Goal: Task Accomplishment & Management: Use online tool/utility

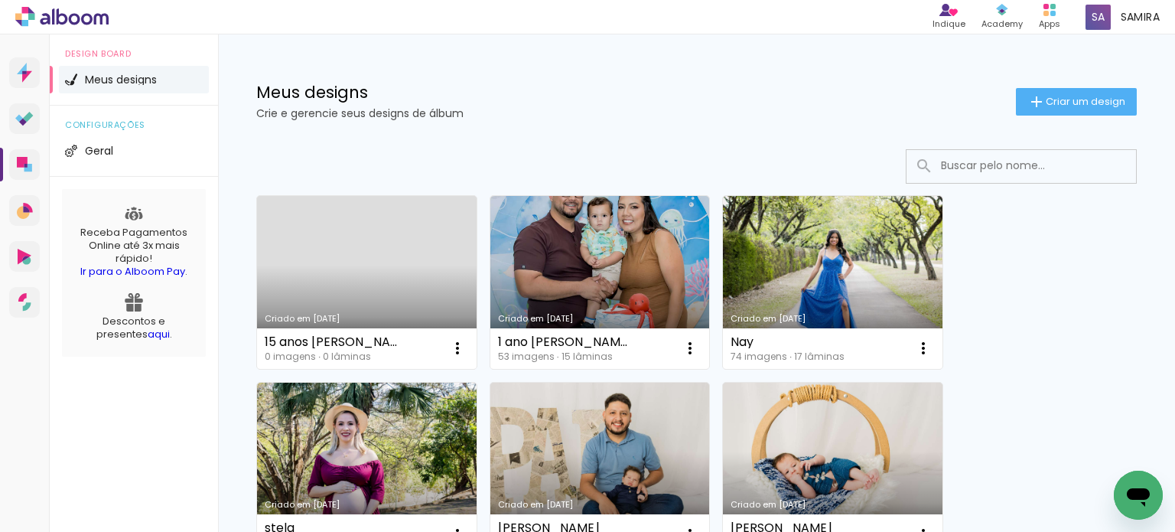
click at [373, 270] on link "Criado em 11/09/25" at bounding box center [367, 282] width 220 height 173
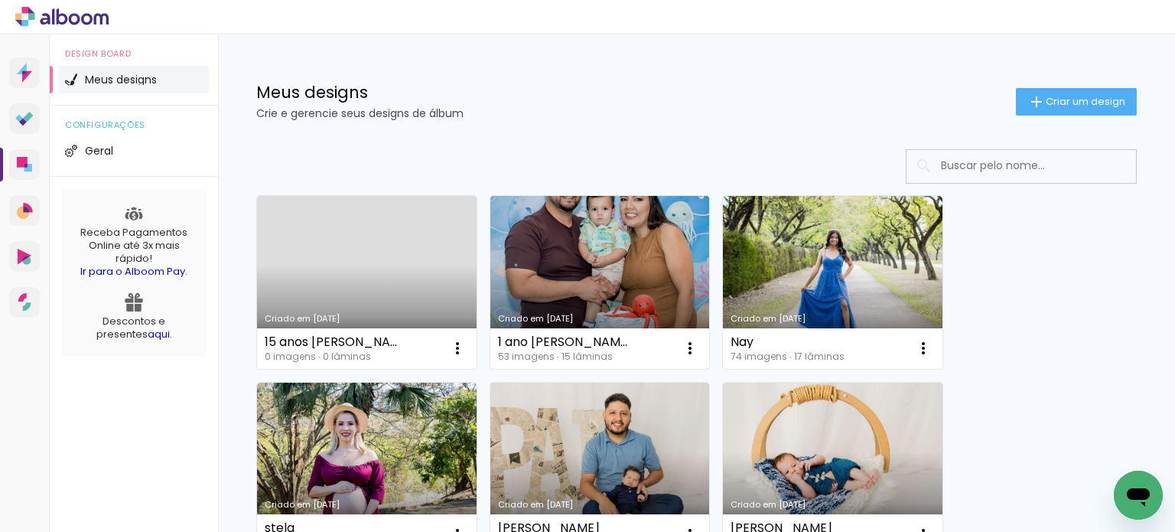
click at [583, 255] on link "Criado em 30/08/25" at bounding box center [600, 282] width 220 height 173
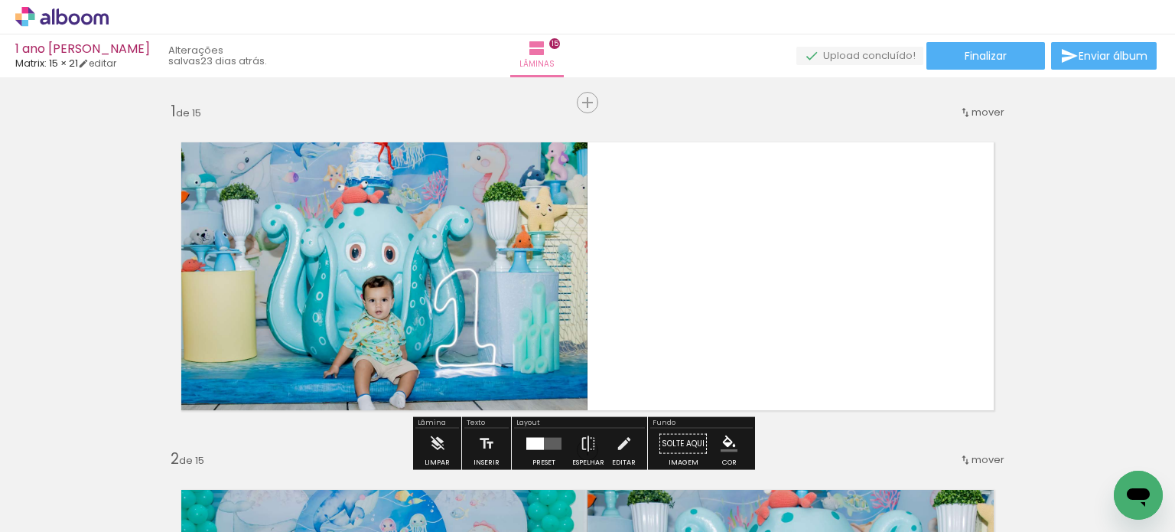
click at [49, 515] on span "Adicionar Fotos" at bounding box center [54, 511] width 46 height 17
click at [0, 0] on input "file" at bounding box center [0, 0] width 0 height 0
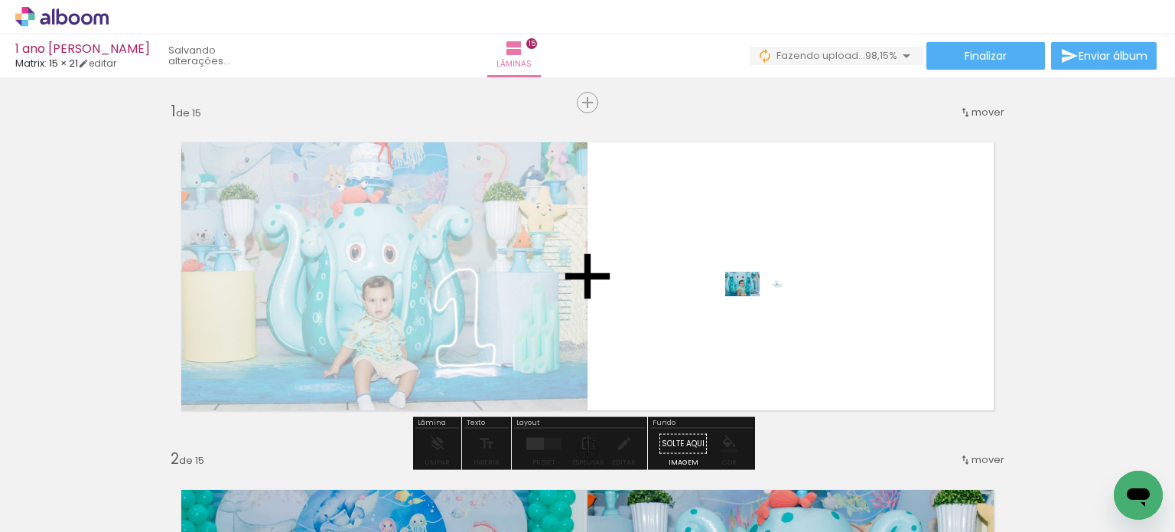
drag, startPoint x: 1095, startPoint y: 489, endPoint x: 771, endPoint y: 317, distance: 366.8
click at [771, 317] on quentale-workspace at bounding box center [587, 266] width 1175 height 532
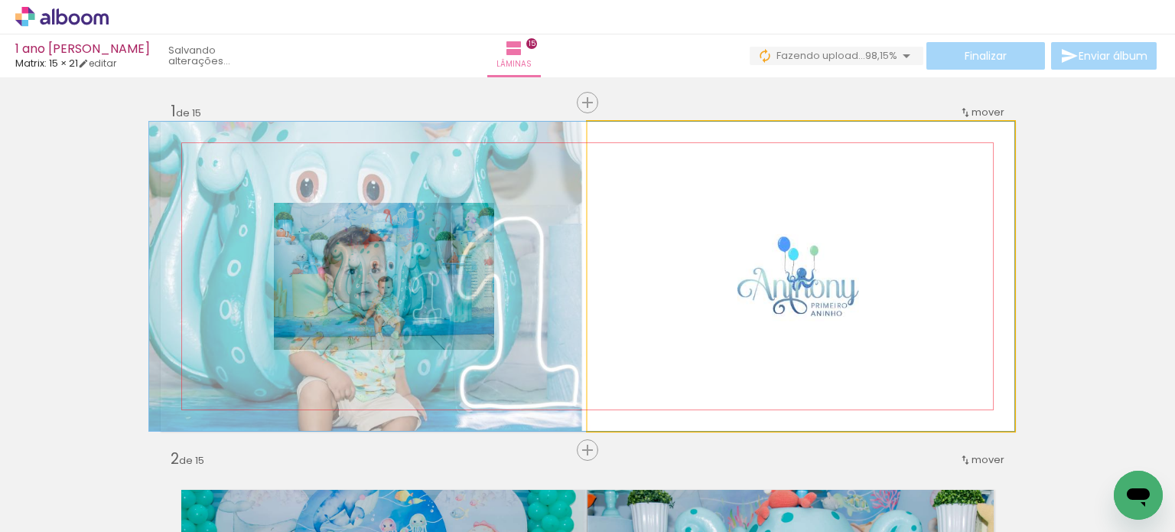
drag, startPoint x: 859, startPoint y: 265, endPoint x: 617, endPoint y: 290, distance: 243.0
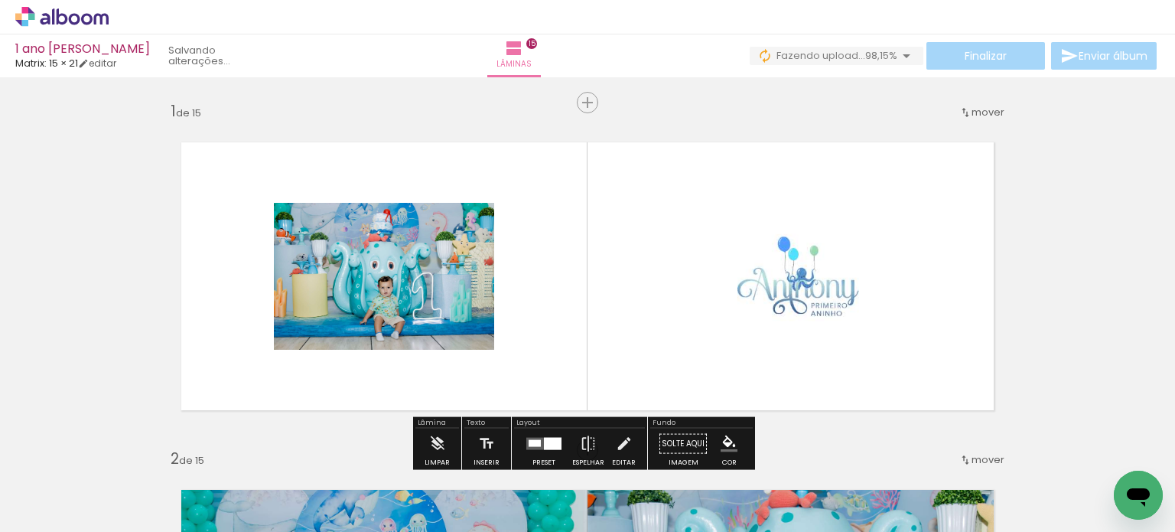
click at [476, 294] on quentale-photo at bounding box center [384, 276] width 220 height 147
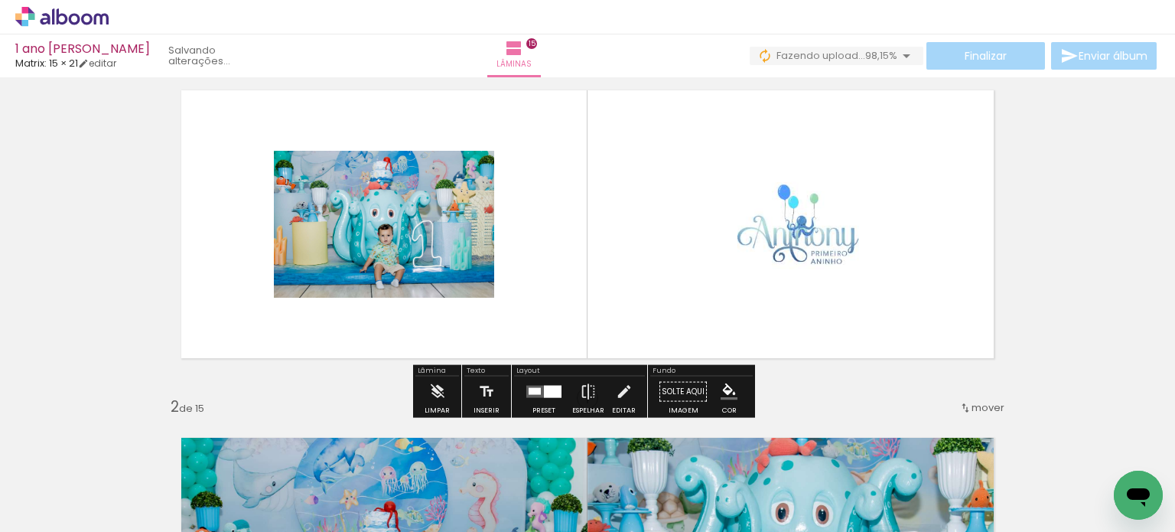
scroll to position [187, 0]
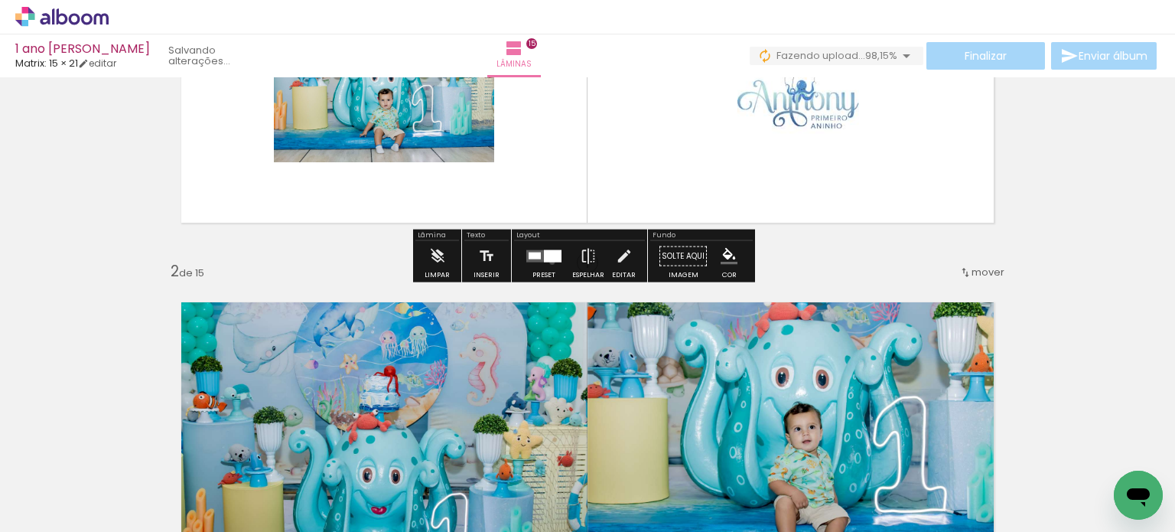
drag, startPoint x: 546, startPoint y: 260, endPoint x: 554, endPoint y: 265, distance: 8.9
click at [548, 265] on div at bounding box center [543, 256] width 41 height 31
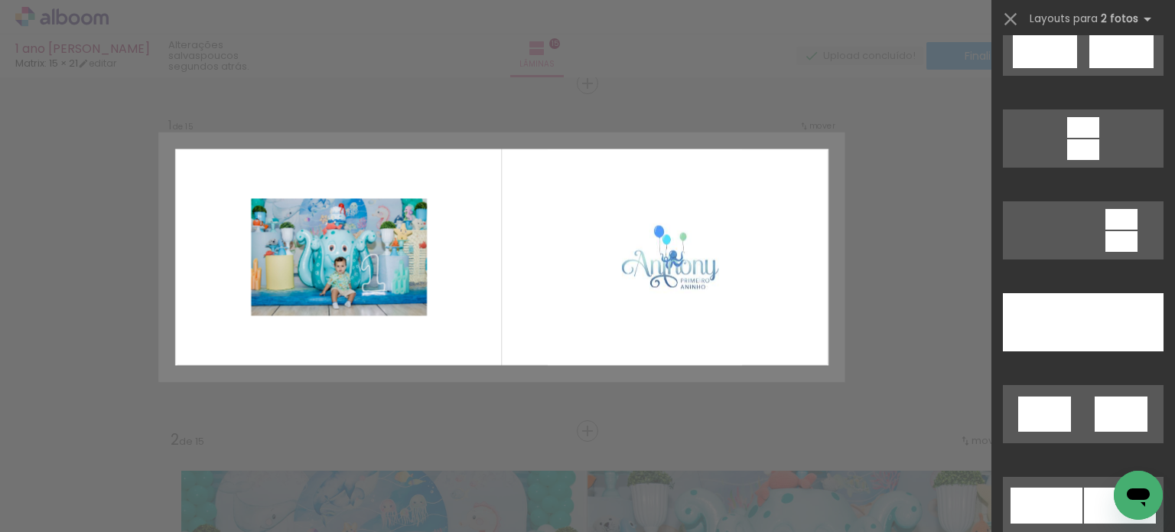
scroll to position [1888, 0]
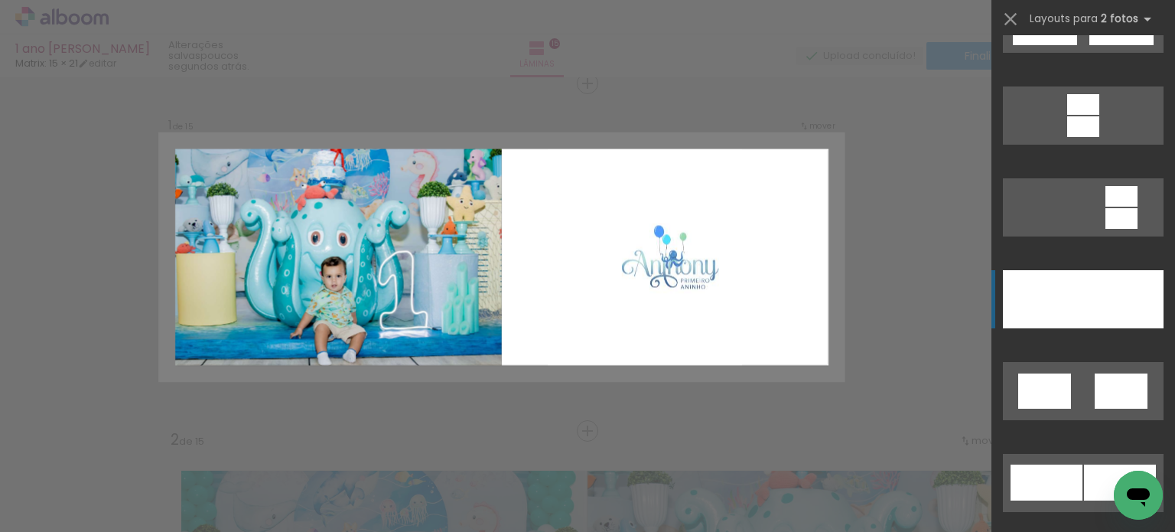
click at [1083, 308] on div at bounding box center [1123, 299] width 80 height 58
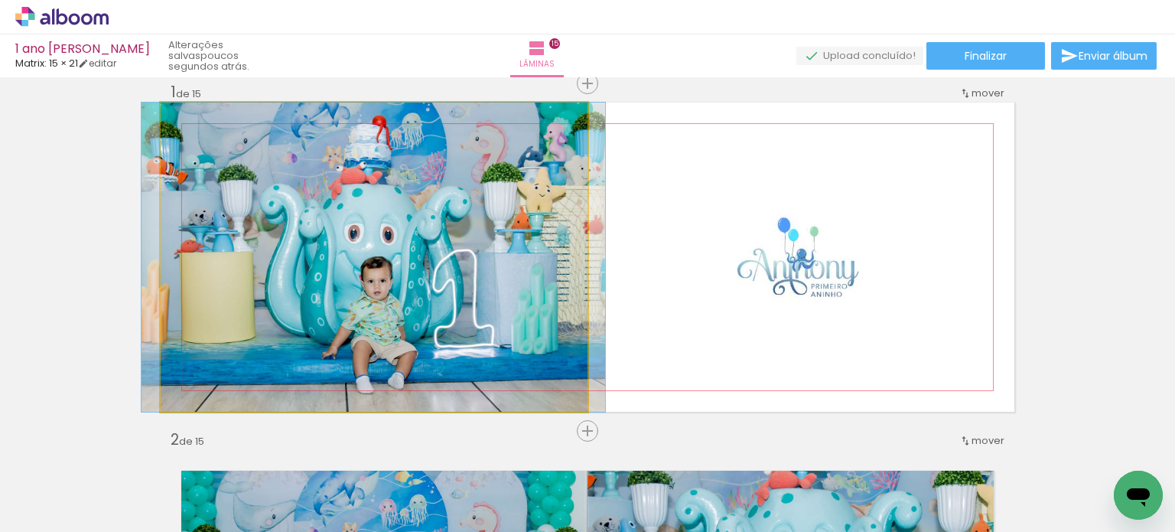
drag, startPoint x: 405, startPoint y: 265, endPoint x: 405, endPoint y: 253, distance: 11.5
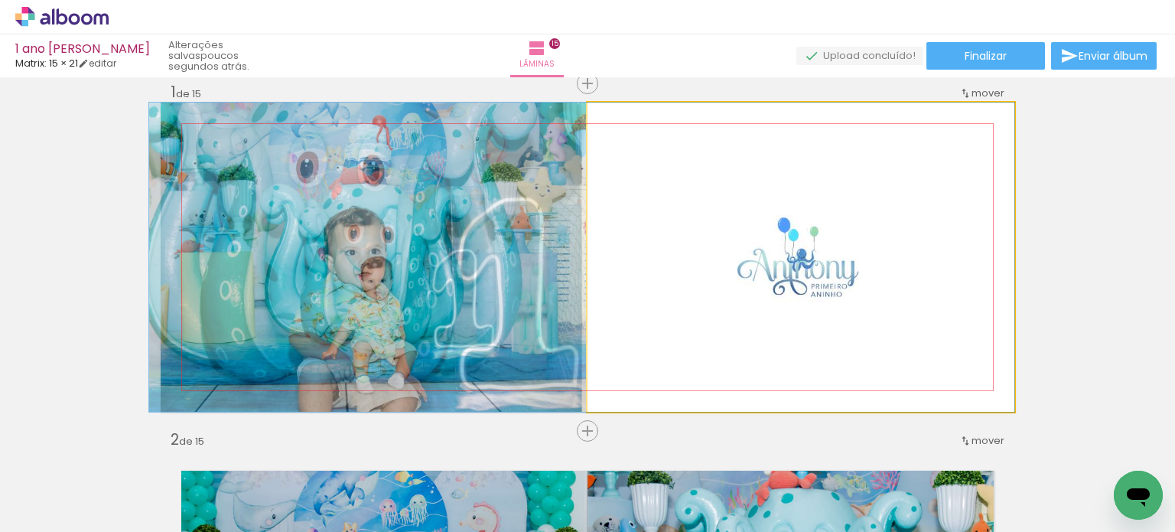
drag, startPoint x: 750, startPoint y: 272, endPoint x: 729, endPoint y: 275, distance: 21.5
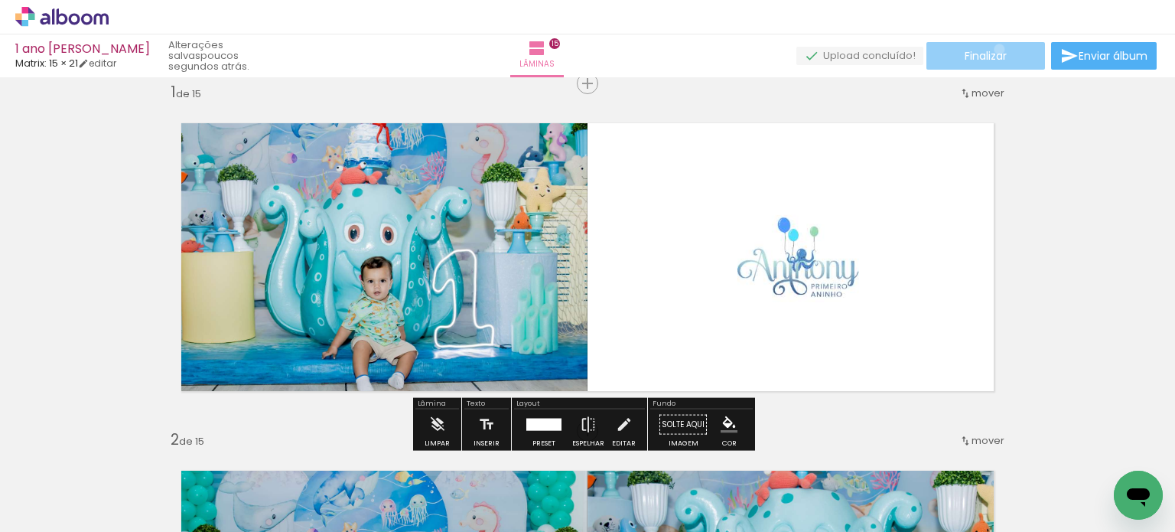
click at [994, 50] on span "Finalizar" at bounding box center [986, 55] width 42 height 11
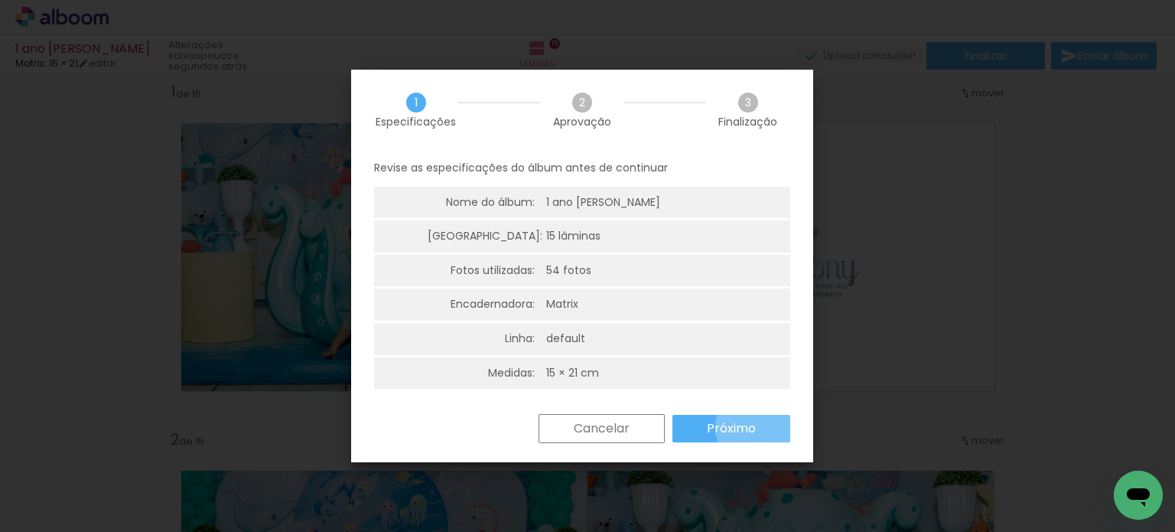
click at [757, 427] on paper-button "Próximo" at bounding box center [731, 429] width 118 height 28
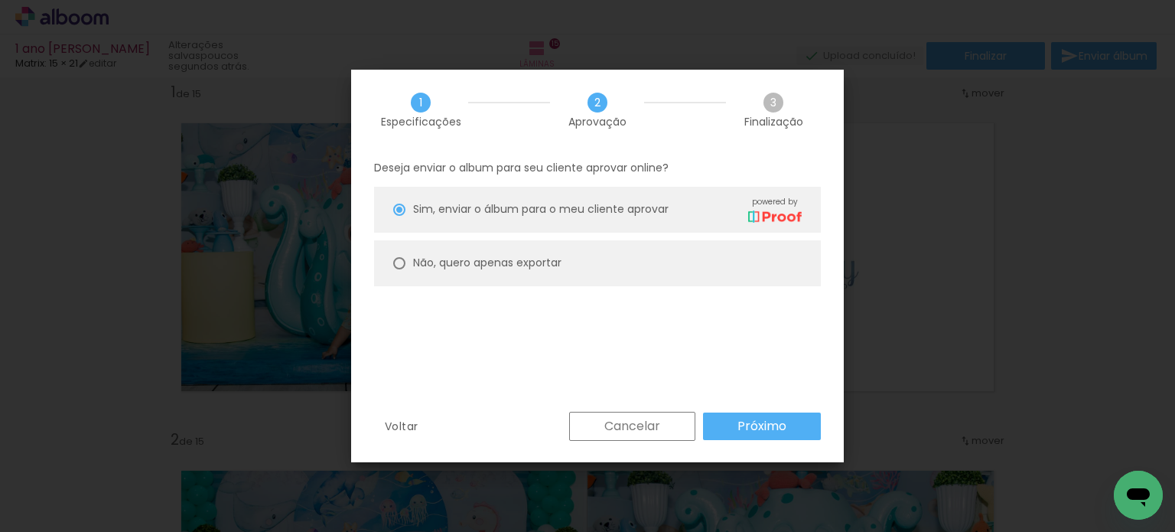
click at [639, 262] on paper-radio-button "Não, quero apenas exportar" at bounding box center [597, 263] width 447 height 46
type paper-radio-button "on"
drag, startPoint x: 753, startPoint y: 426, endPoint x: 701, endPoint y: 261, distance: 173.0
click at [709, 268] on div "1 Especificações 2 Aprovação 3 Finalização Deseja enviar o album para seu clien…" at bounding box center [597, 266] width 493 height 392
click at [676, 206] on div "Sim, enviar o álbum para o meu cliente aprovar powered by" at bounding box center [607, 209] width 389 height 27
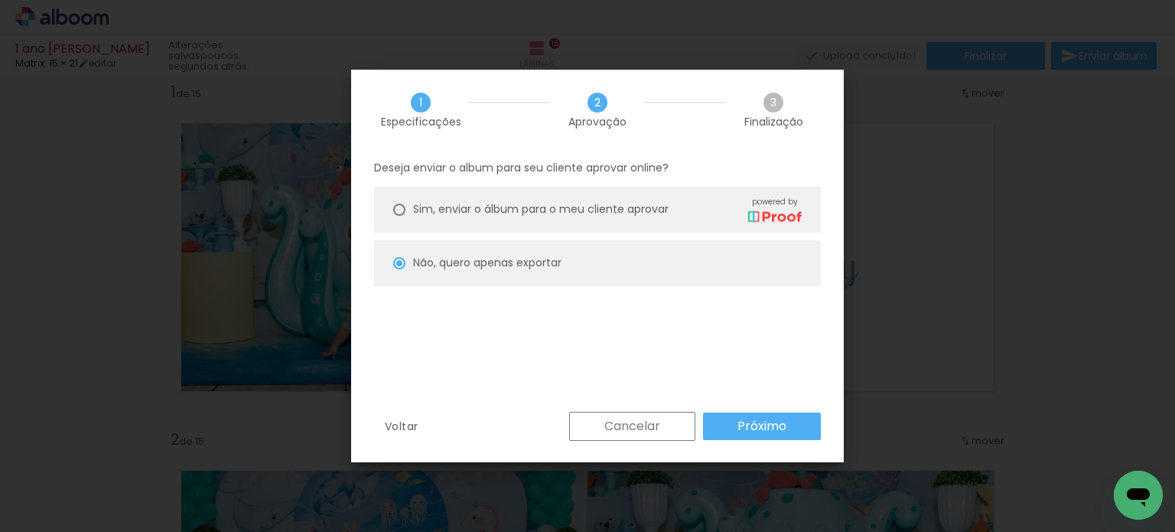
type paper-radio-button "on"
click at [760, 434] on paper-button "Próximo" at bounding box center [762, 426] width 118 height 28
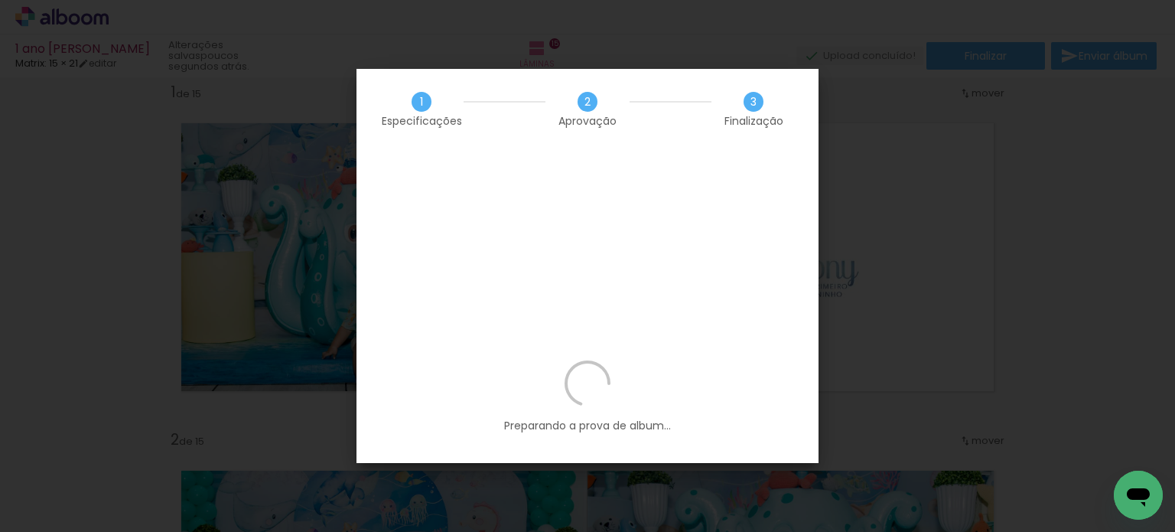
drag, startPoint x: 548, startPoint y: 277, endPoint x: 541, endPoint y: 272, distance: 9.3
click at [541, 360] on p "Preparando a prova de album..." at bounding box center [587, 396] width 416 height 73
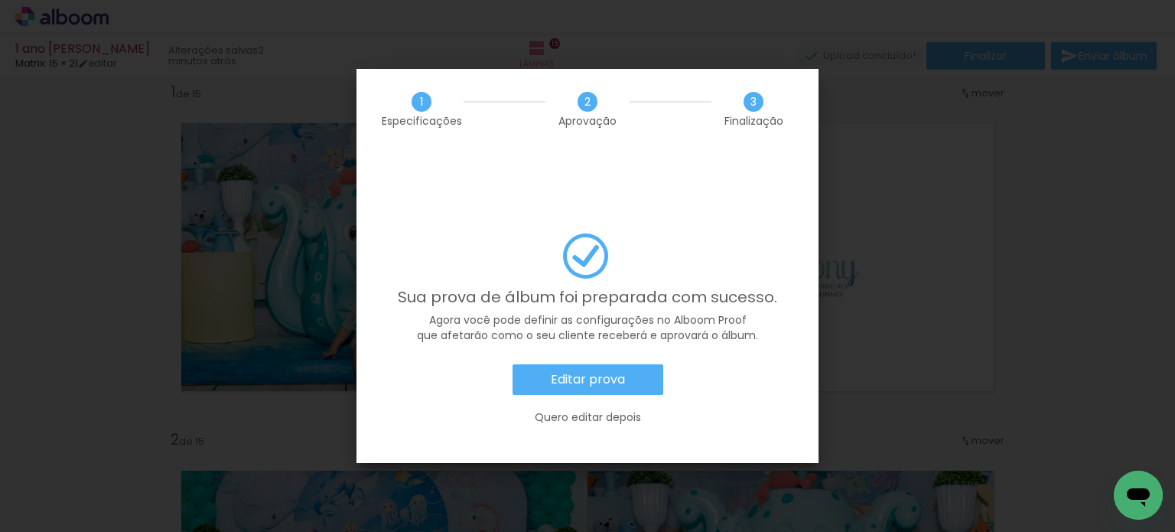
click at [0, 0] on slot "Editar prova" at bounding box center [0, 0] width 0 height 0
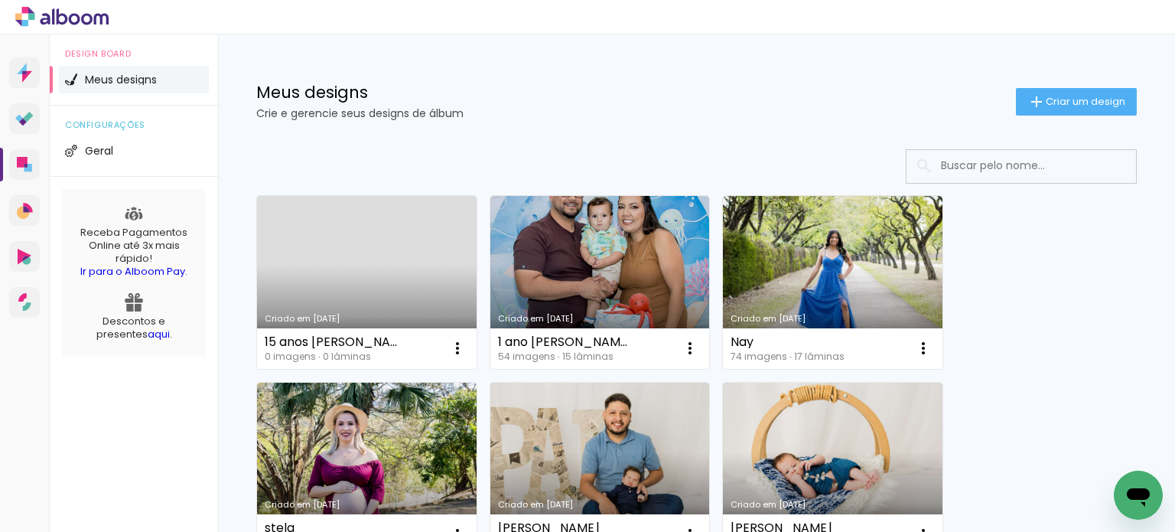
click at [308, 234] on link "Criado em [DATE]" at bounding box center [367, 282] width 220 height 173
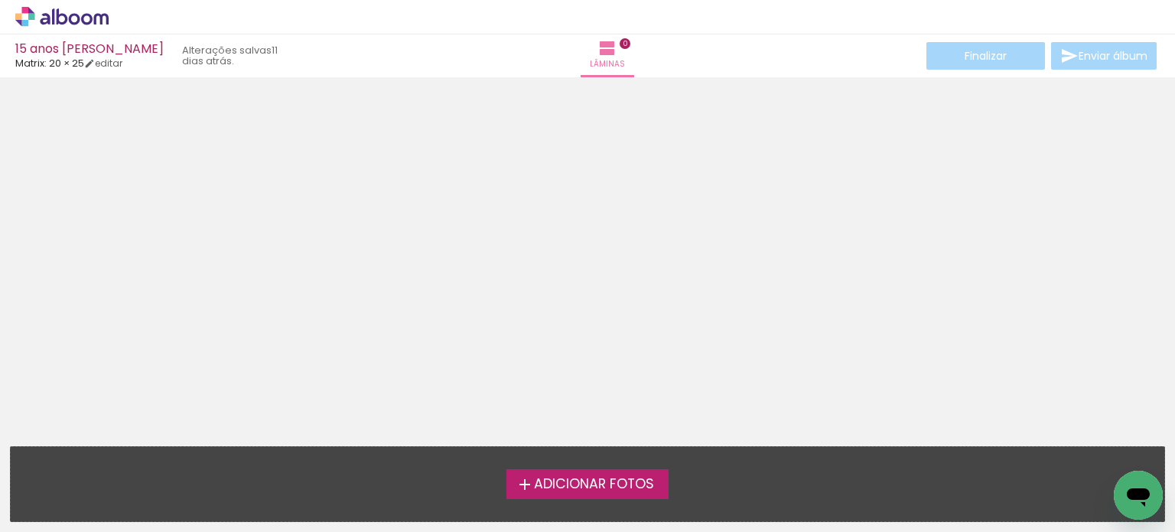
click at [651, 477] on span "Adicionar Fotos" at bounding box center [594, 484] width 120 height 14
click at [0, 0] on input "file" at bounding box center [0, 0] width 0 height 0
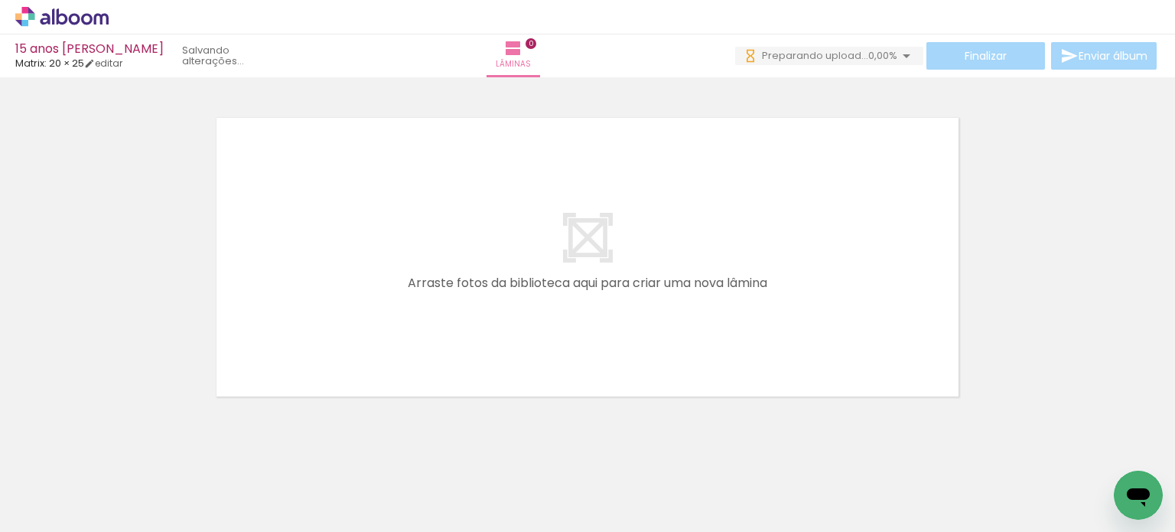
click at [62, 509] on span "Adicionar Fotos" at bounding box center [54, 511] width 46 height 17
click at [0, 0] on input "file" at bounding box center [0, 0] width 0 height 0
click at [70, 513] on span "Adicionar Fotos" at bounding box center [54, 511] width 46 height 17
click at [0, 0] on input "file" at bounding box center [0, 0] width 0 height 0
click at [48, 510] on span "Adicionar Fotos" at bounding box center [54, 511] width 46 height 17
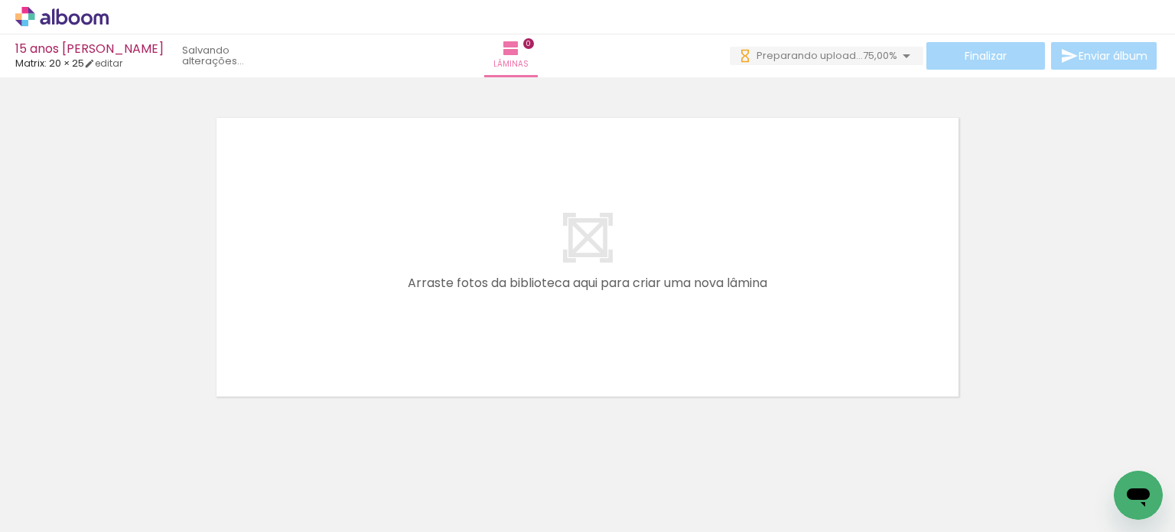
click at [0, 0] on input "file" at bounding box center [0, 0] width 0 height 0
click at [849, 62] on div "Finalizar Enviar álbum" at bounding box center [945, 56] width 428 height 28
click at [848, 59] on span "upload(s) interrompido(s)!" at bounding box center [829, 55] width 136 height 15
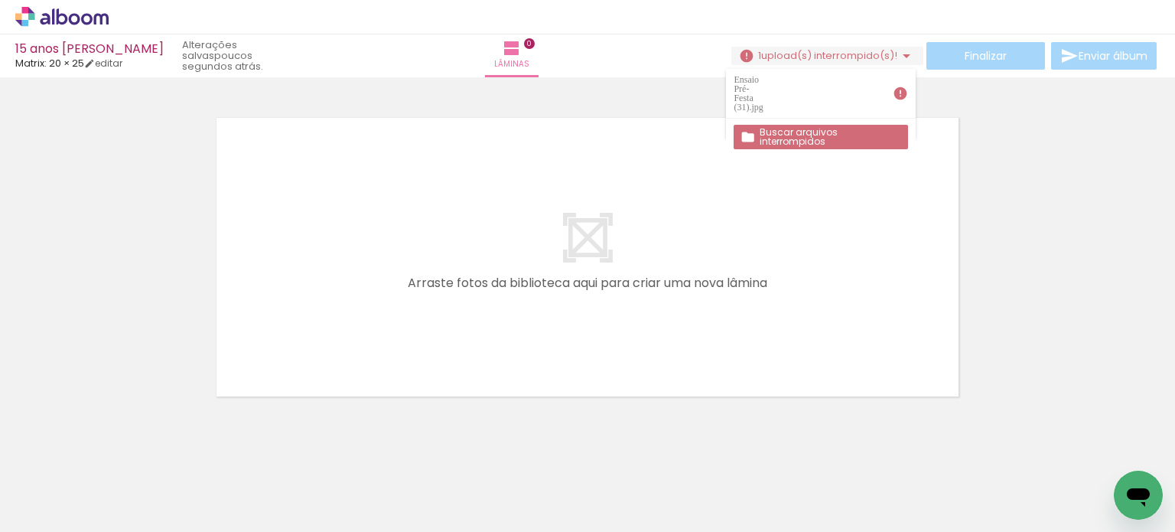
click at [0, 0] on slot "Buscar arquivos interrompidos" at bounding box center [0, 0] width 0 height 0
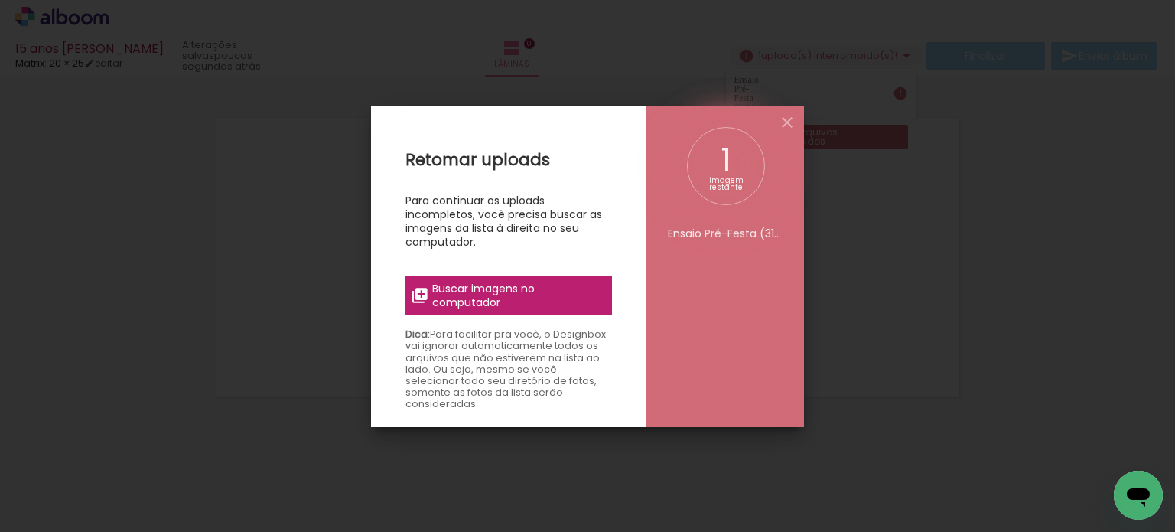
click at [543, 284] on span "Buscar imagens no computador" at bounding box center [517, 295] width 171 height 28
click at [0, 0] on input "file" at bounding box center [0, 0] width 0 height 0
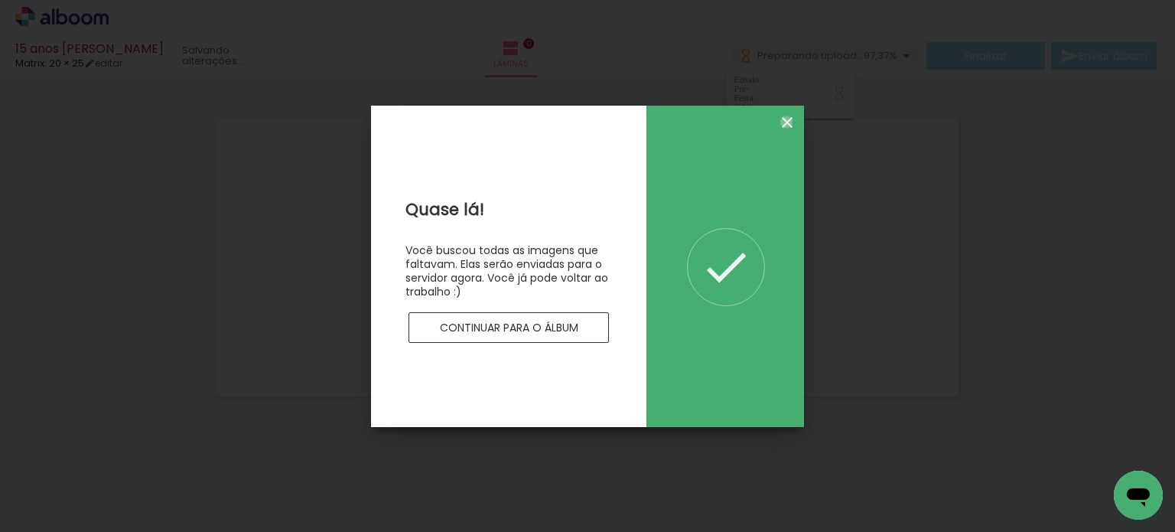
click at [786, 122] on iron-icon at bounding box center [787, 122] width 18 height 18
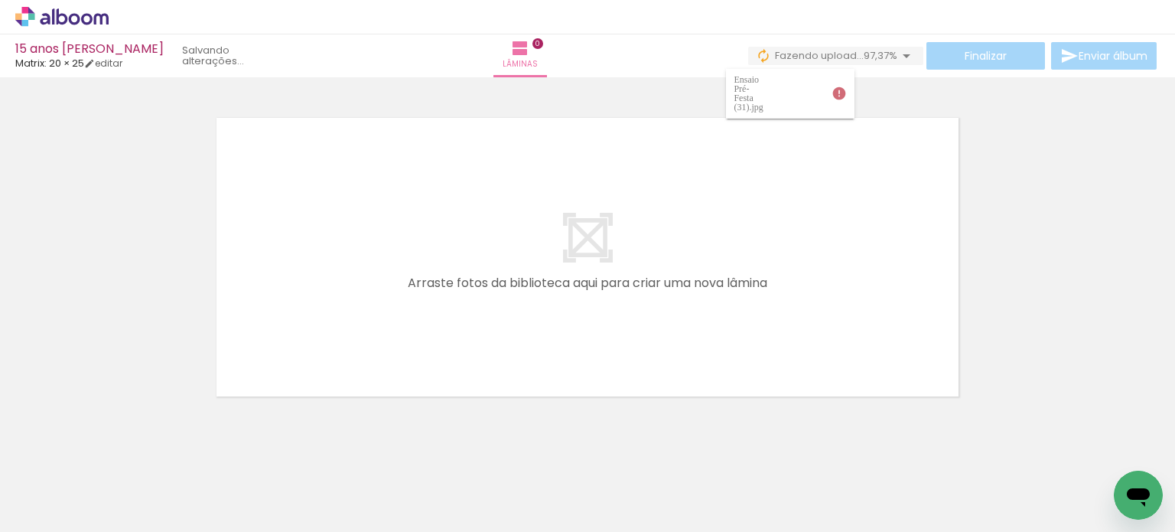
scroll to position [0, 2179]
click at [1166, 474] on div at bounding box center [1145, 480] width 76 height 50
click at [1163, 471] on div at bounding box center [1145, 480] width 76 height 50
click at [1031, 486] on div at bounding box center [1028, 480] width 76 height 50
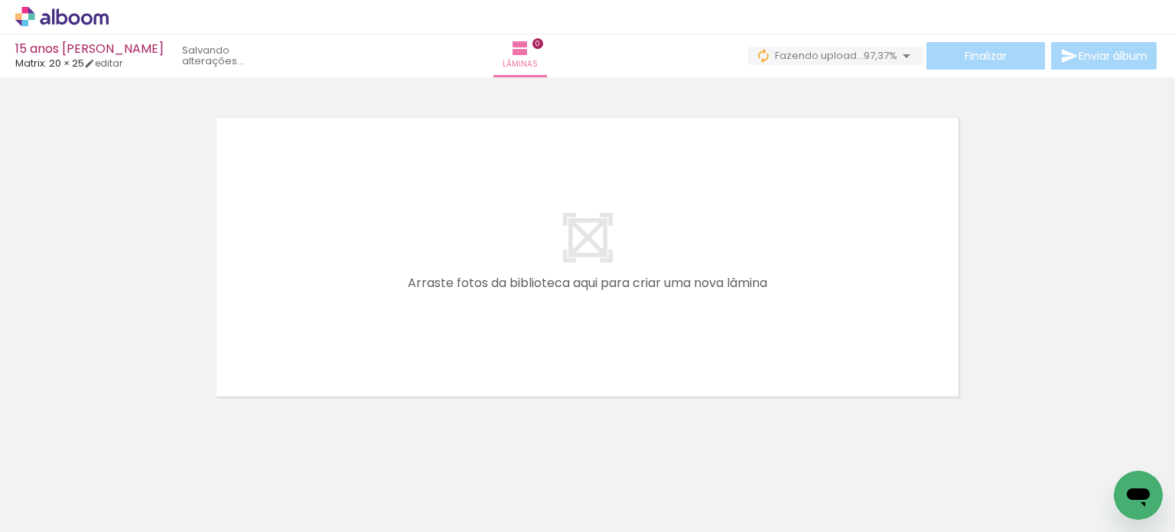
click at [52, 503] on span "Adicionar Fotos" at bounding box center [54, 511] width 46 height 17
click at [0, 0] on input "file" at bounding box center [0, 0] width 0 height 0
click at [815, 50] on span "upload(s) interrompido(s)!" at bounding box center [829, 55] width 136 height 15
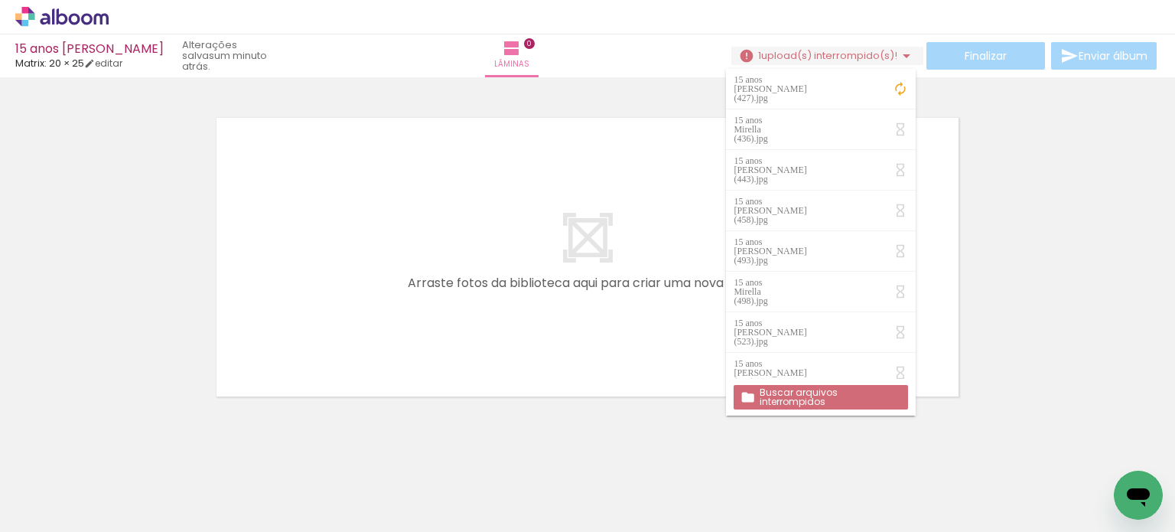
click at [534, 162] on quentale-layouter at bounding box center [587, 257] width 773 height 309
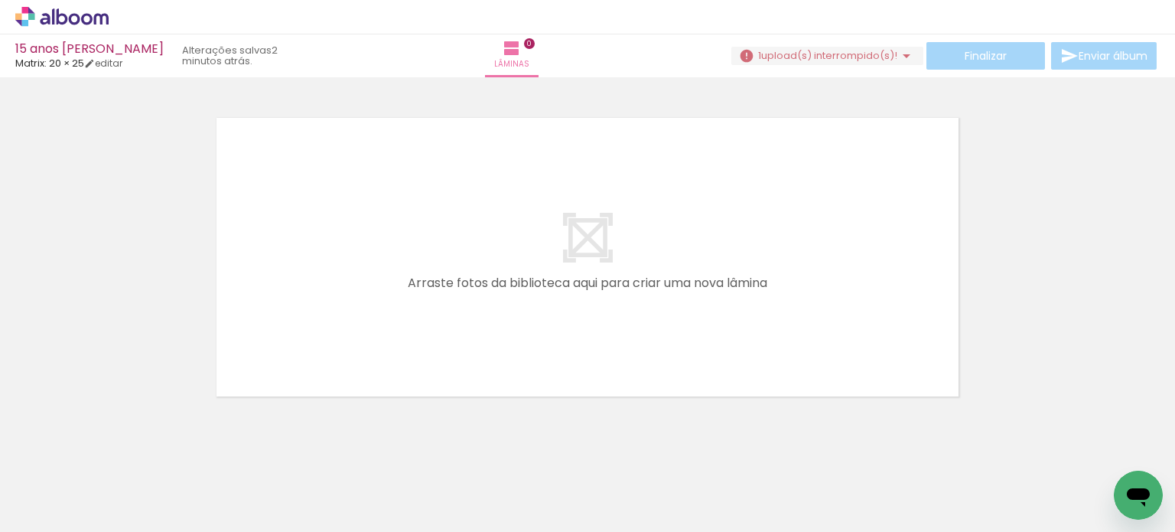
click at [73, 511] on span "Adicionar Fotos" at bounding box center [54, 511] width 46 height 17
click at [0, 0] on input "file" at bounding box center [0, 0] width 0 height 0
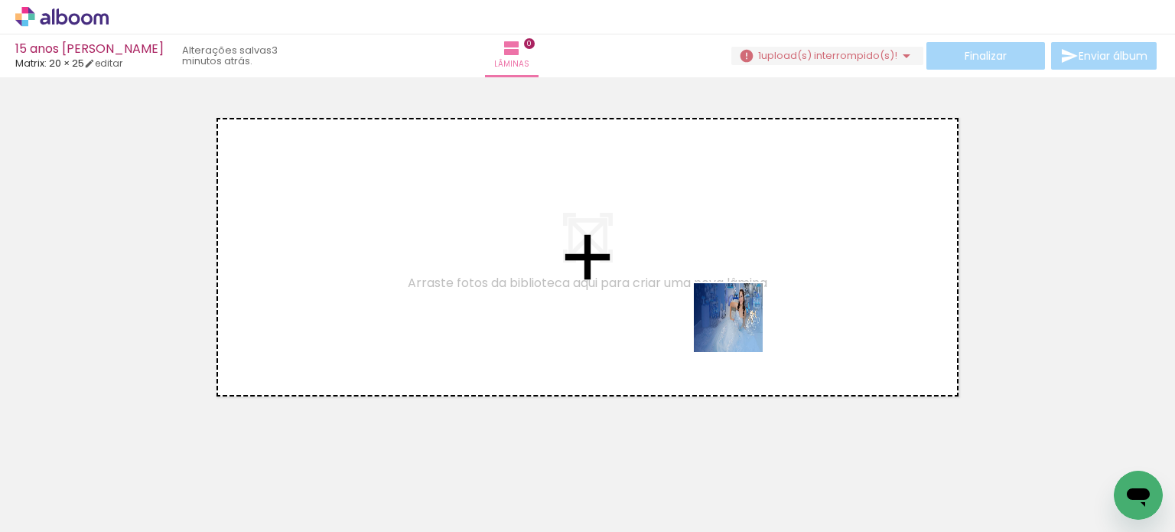
drag, startPoint x: 1010, startPoint y: 449, endPoint x: 646, endPoint y: 291, distance: 397.1
click at [648, 290] on quentale-workspace at bounding box center [587, 266] width 1175 height 532
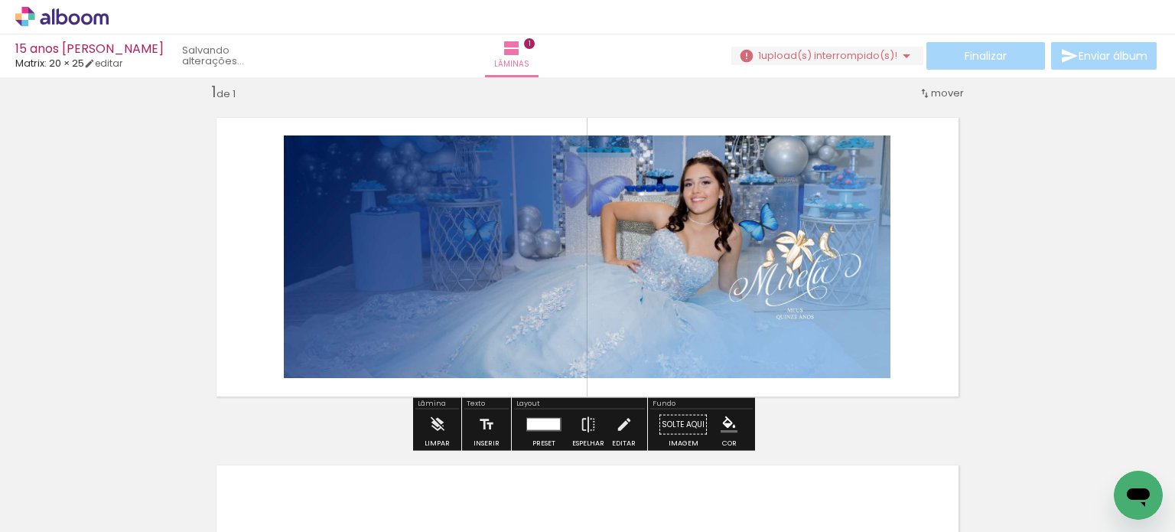
scroll to position [19, 0]
click at [549, 427] on div at bounding box center [543, 423] width 33 height 11
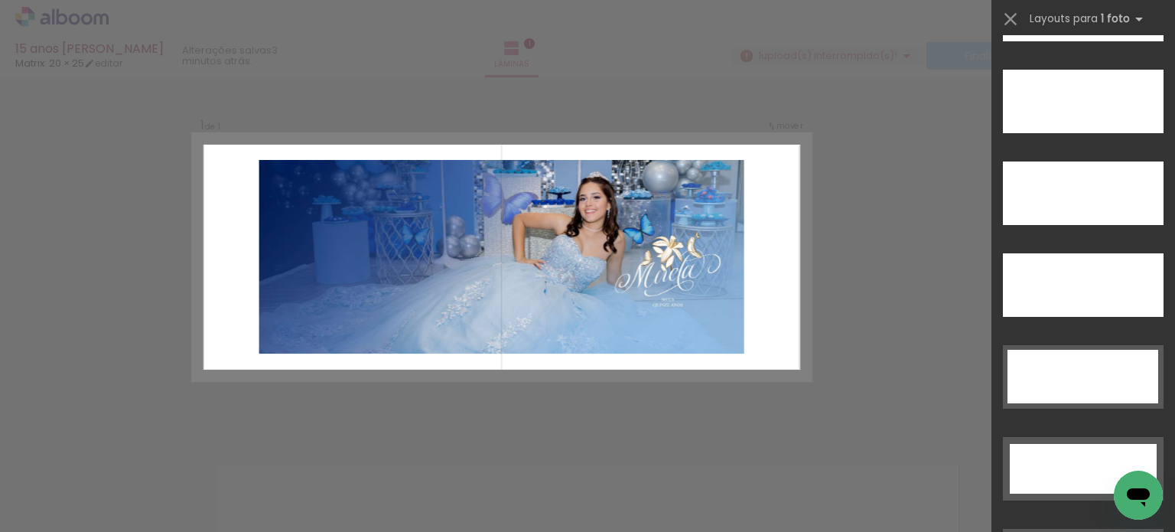
scroll to position [4362, 0]
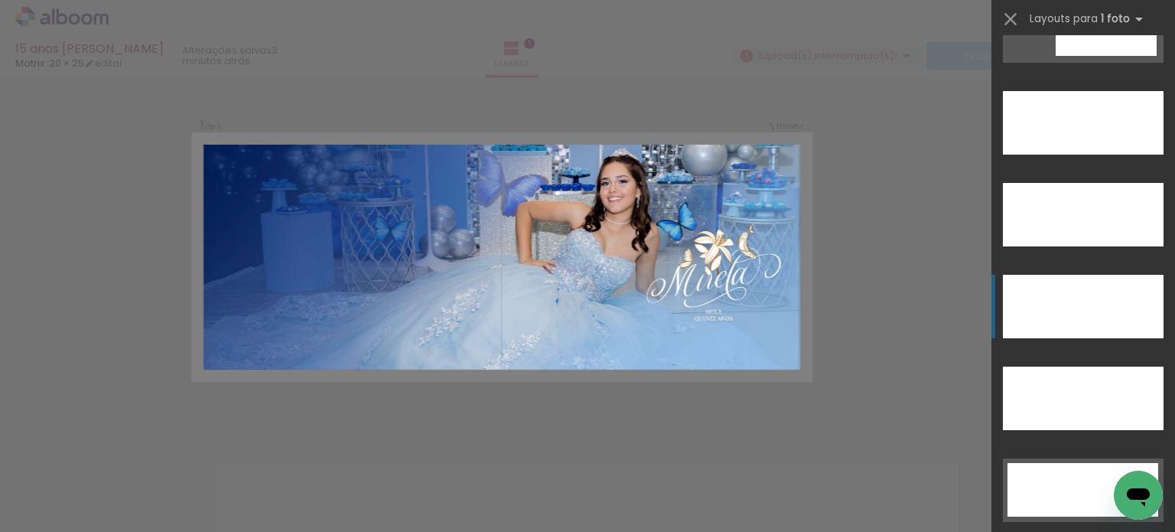
click at [1077, 311] on div at bounding box center [1083, 306] width 161 height 63
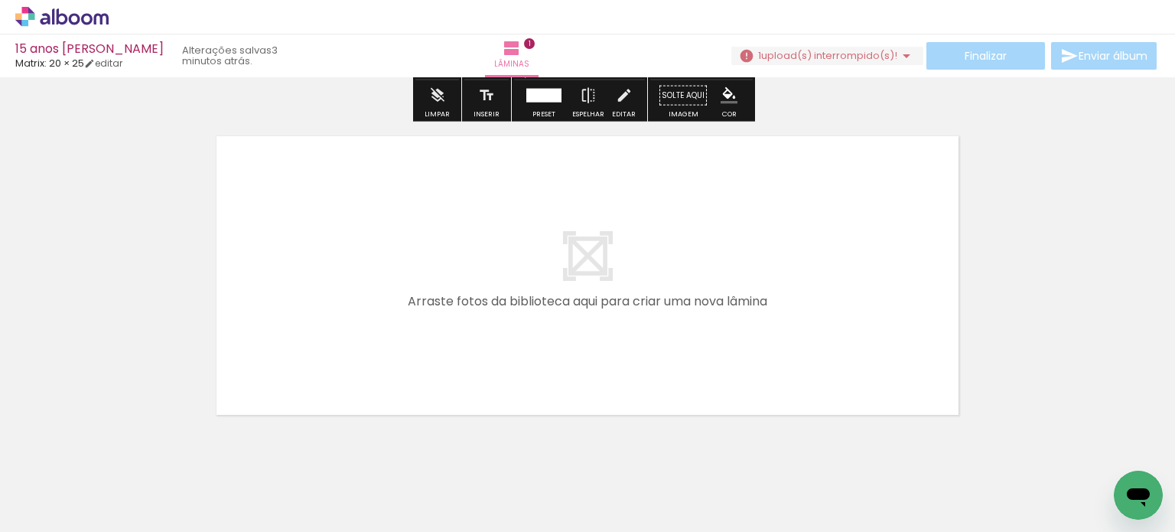
scroll to position [358, 0]
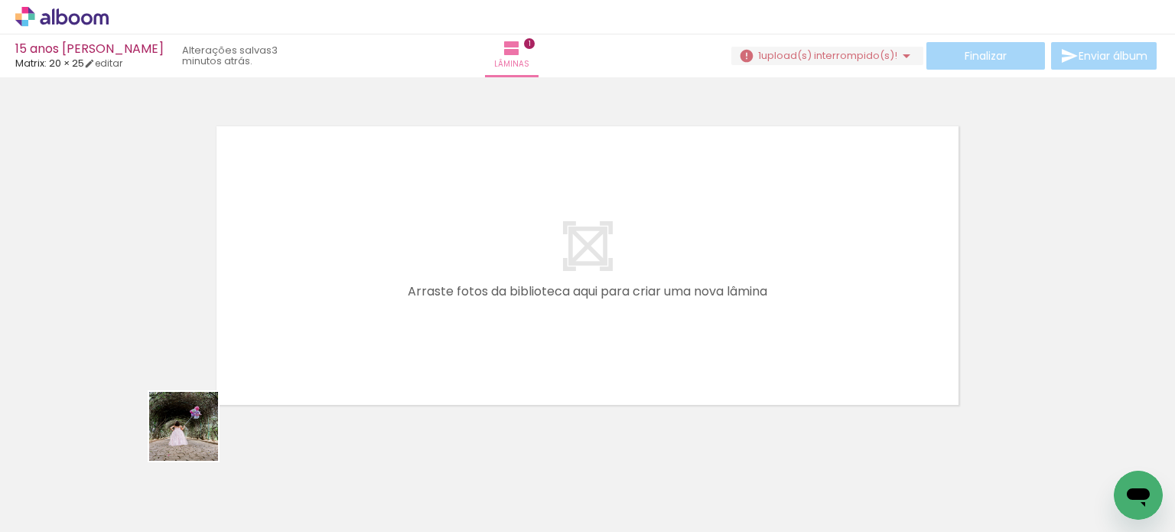
drag, startPoint x: 156, startPoint y: 495, endPoint x: 317, endPoint y: 290, distance: 260.4
click at [317, 290] on quentale-workspace at bounding box center [587, 266] width 1175 height 532
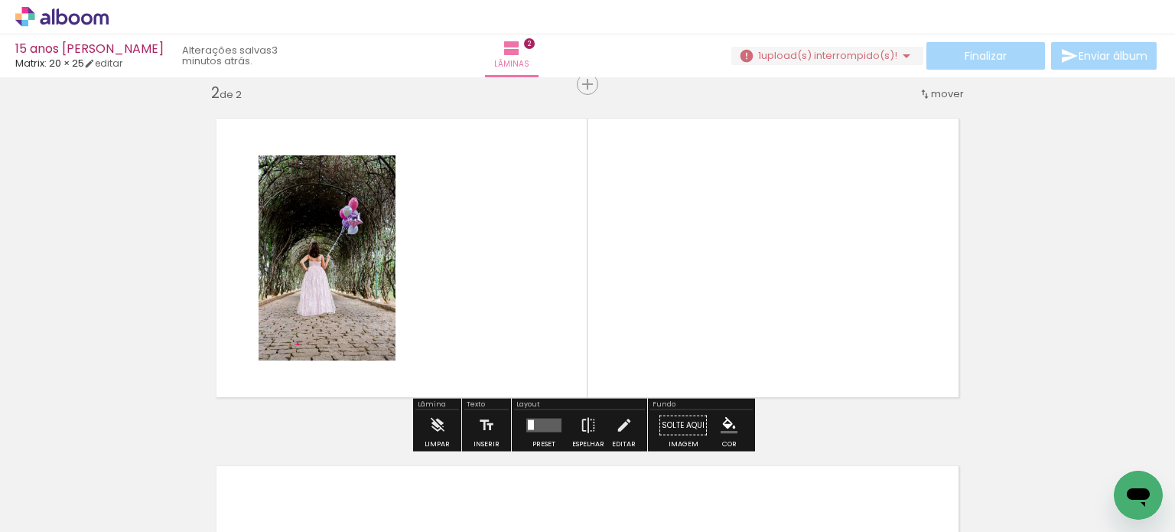
scroll to position [366, 0]
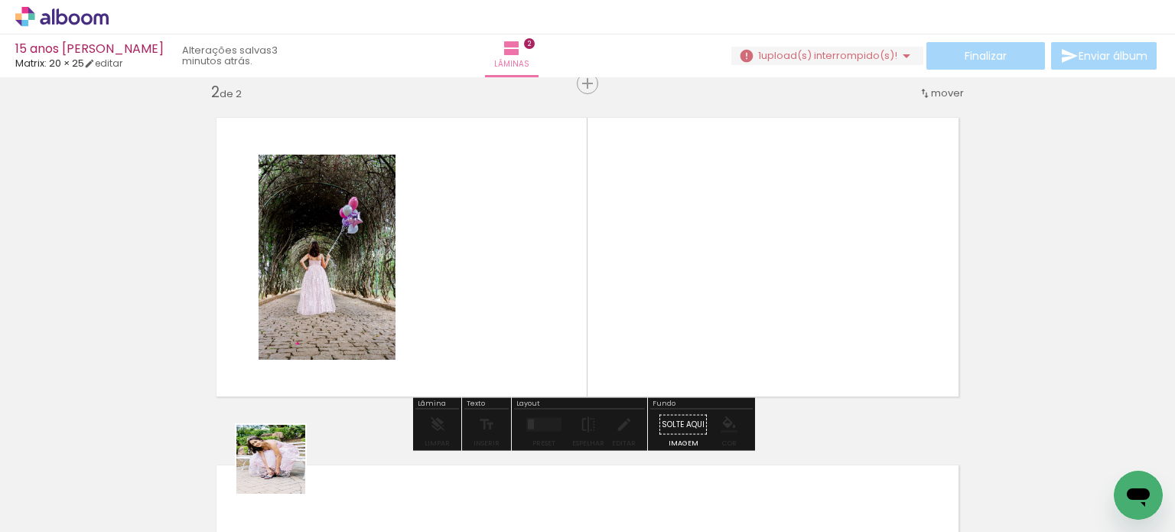
drag, startPoint x: 282, startPoint y: 470, endPoint x: 444, endPoint y: 262, distance: 263.8
click at [444, 262] on quentale-workspace at bounding box center [587, 266] width 1175 height 532
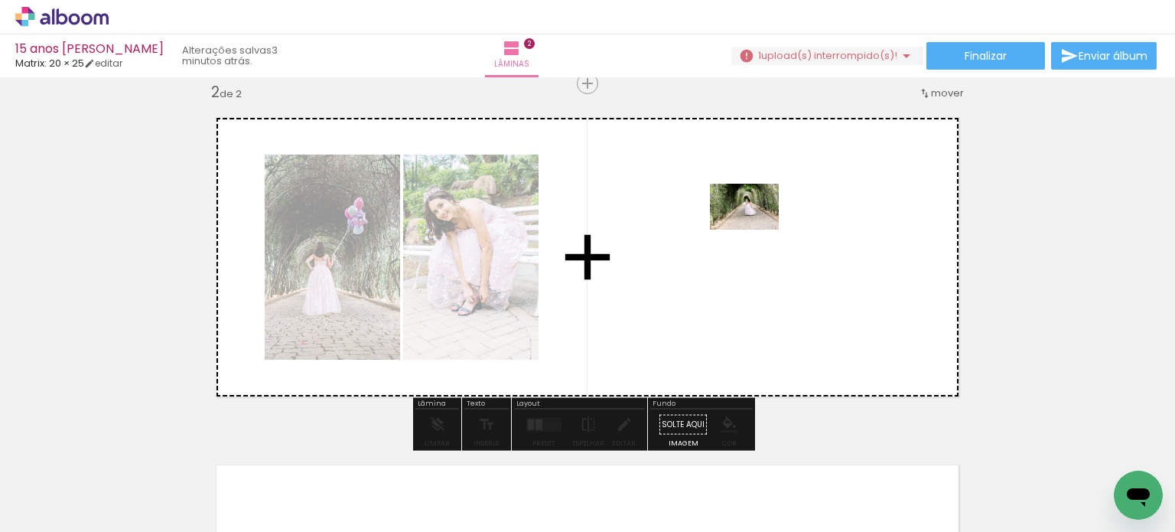
drag, startPoint x: 373, startPoint y: 492, endPoint x: 762, endPoint y: 226, distance: 471.0
click at [762, 226] on quentale-workspace at bounding box center [587, 266] width 1175 height 532
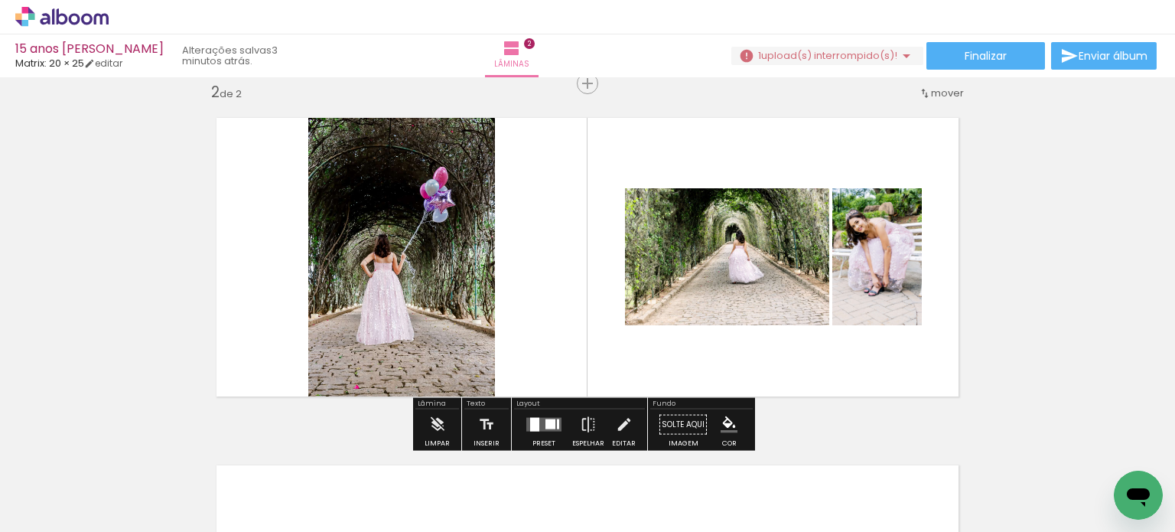
click at [530, 428] on div at bounding box center [534, 425] width 9 height 14
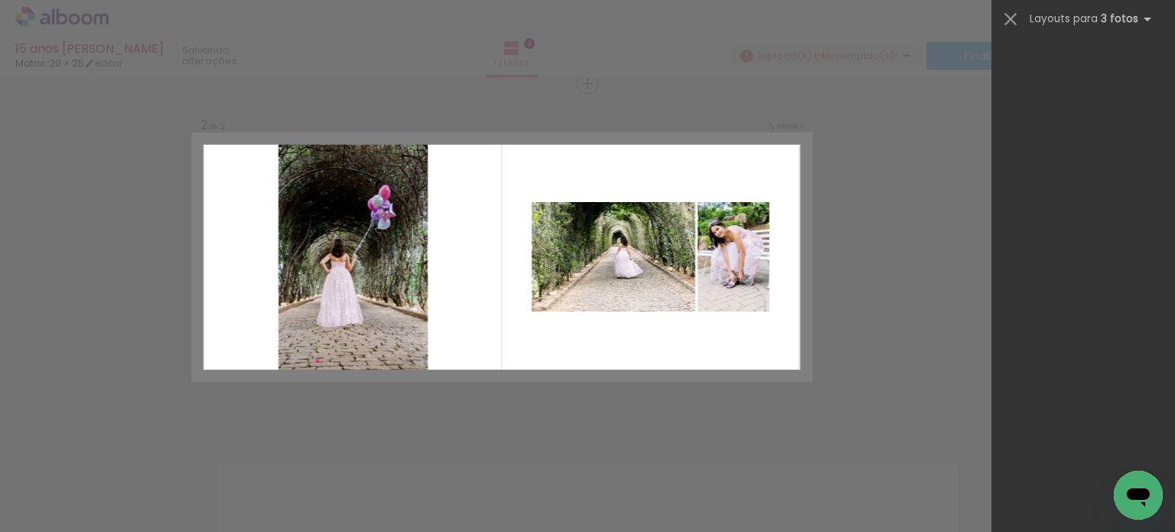
scroll to position [0, 0]
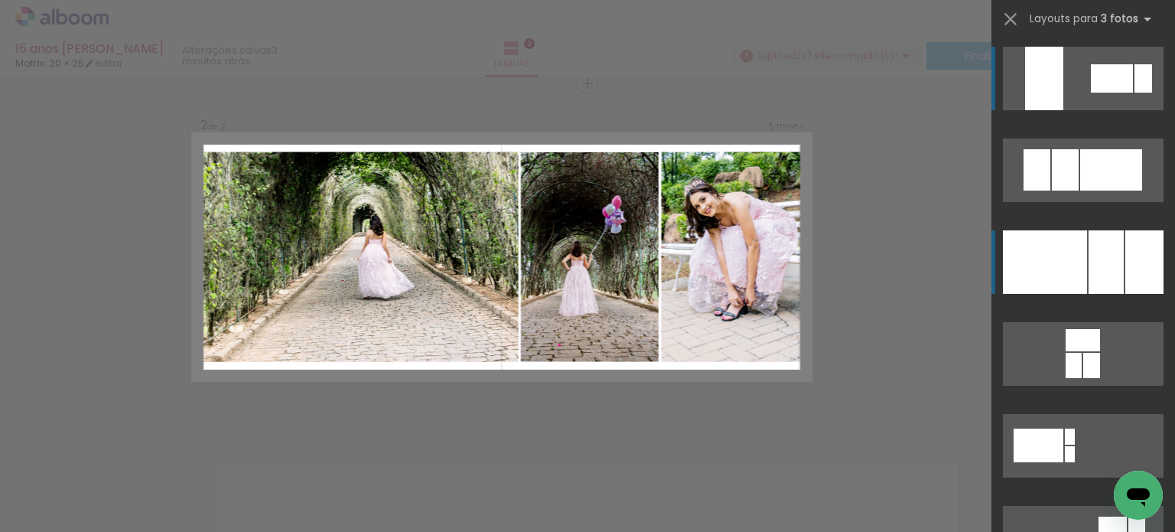
click at [1059, 251] on div at bounding box center [1045, 261] width 84 height 63
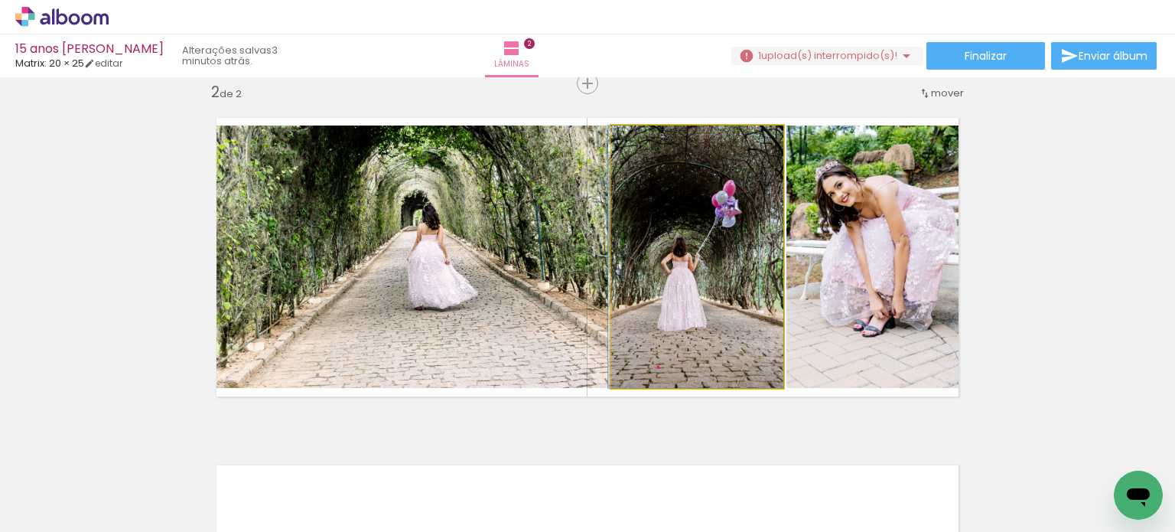
drag, startPoint x: 736, startPoint y: 300, endPoint x: 732, endPoint y: 283, distance: 17.3
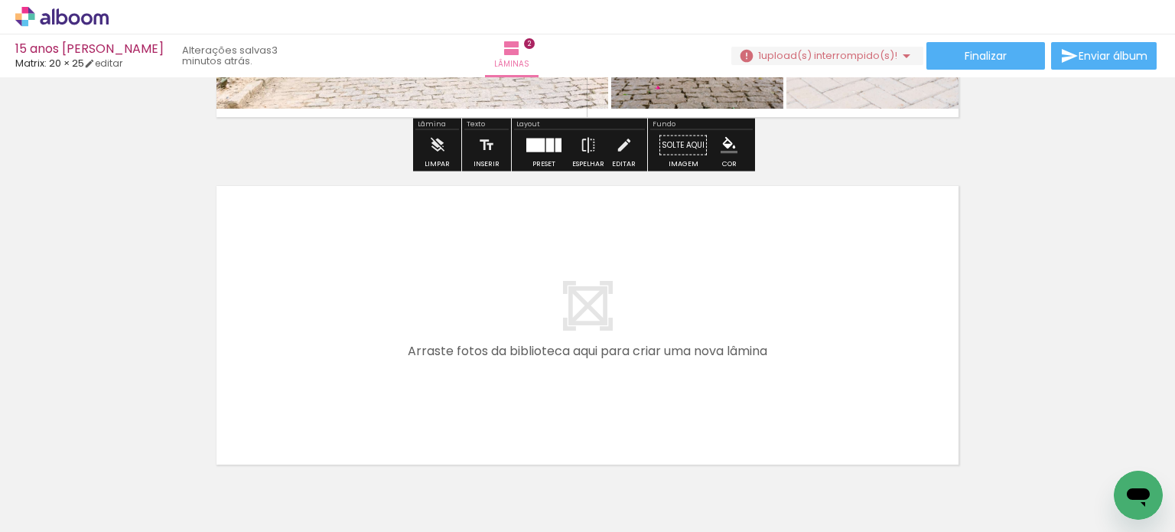
scroll to position [685, 0]
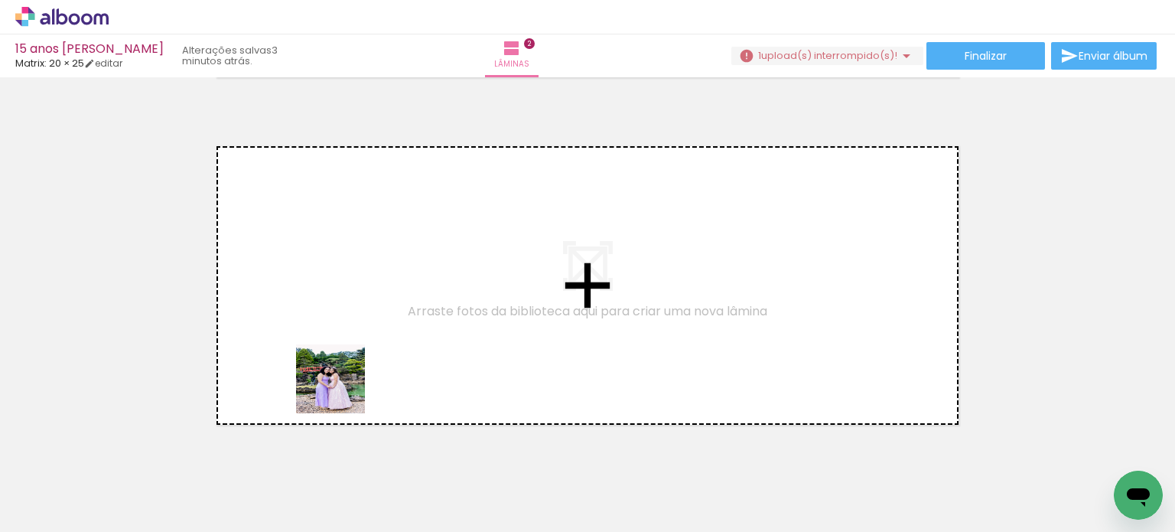
drag, startPoint x: 575, startPoint y: 489, endPoint x: 277, endPoint y: 369, distance: 321.3
click at [277, 369] on quentale-workspace at bounding box center [587, 266] width 1175 height 532
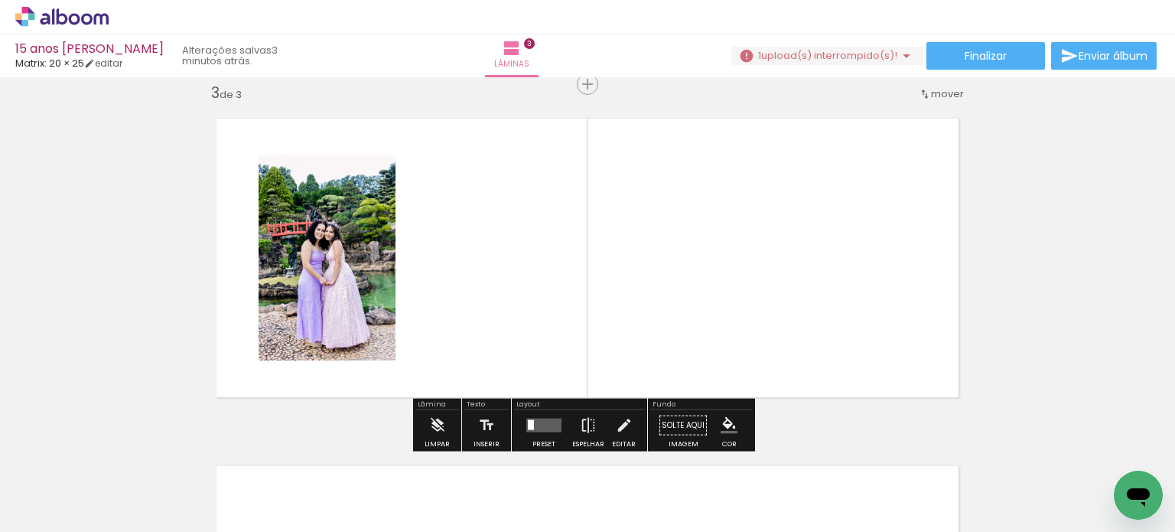
scroll to position [714, 0]
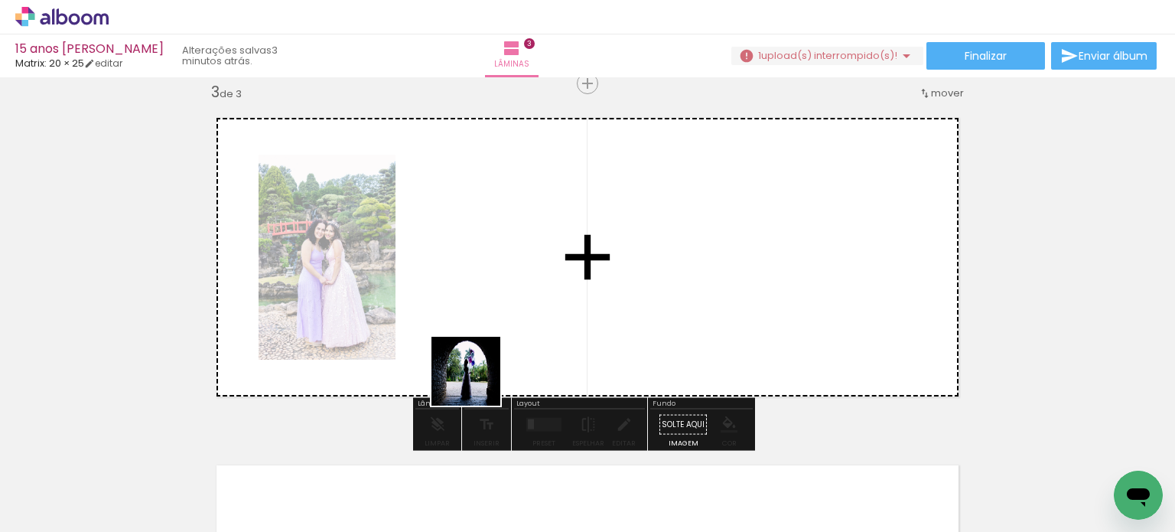
drag, startPoint x: 429, startPoint y: 497, endPoint x: 501, endPoint y: 296, distance: 213.6
click at [507, 291] on quentale-workspace at bounding box center [587, 266] width 1175 height 532
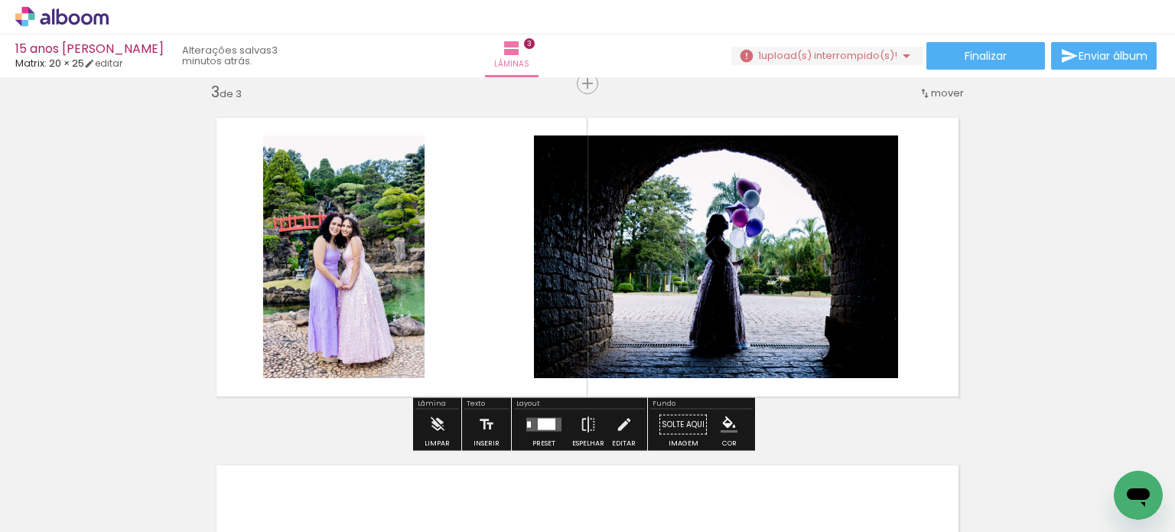
drag, startPoint x: 477, startPoint y: 346, endPoint x: 476, endPoint y: 255, distance: 90.3
click at [476, 255] on quentale-workspace at bounding box center [587, 266] width 1175 height 532
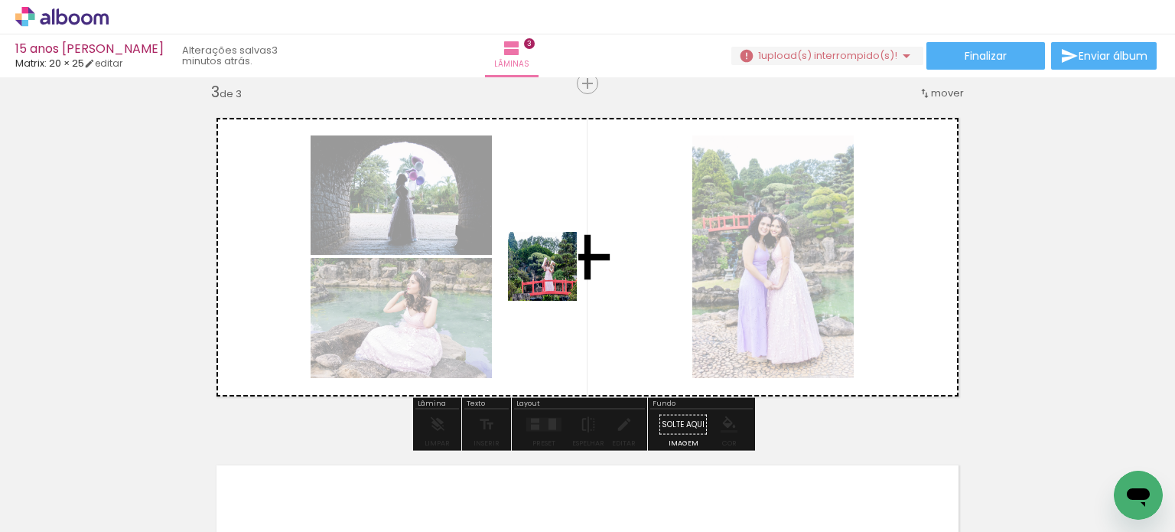
drag, startPoint x: 554, startPoint y: 278, endPoint x: 536, endPoint y: 225, distance: 55.6
click at [536, 216] on quentale-workspace at bounding box center [587, 266] width 1175 height 532
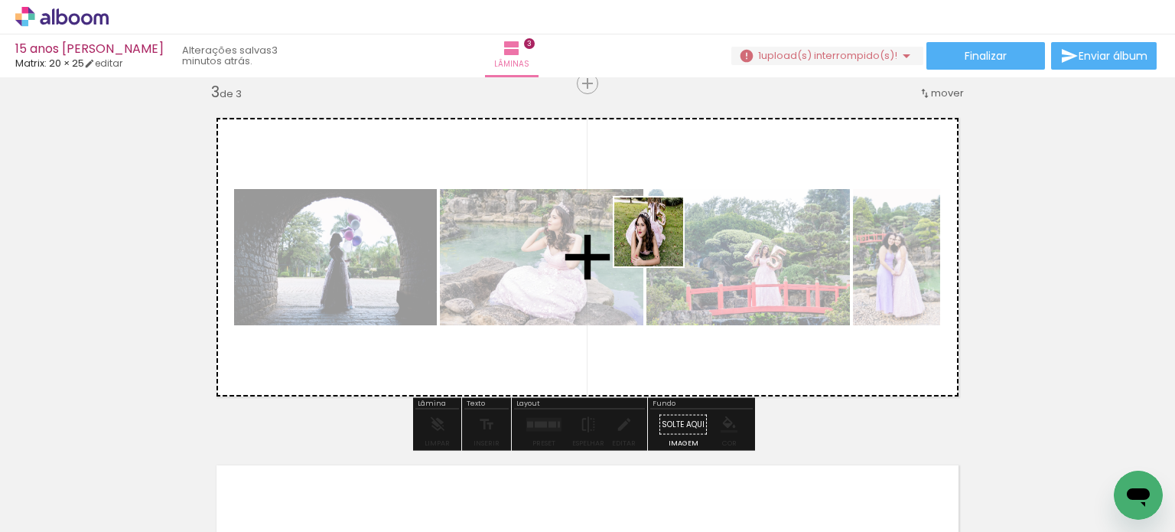
drag, startPoint x: 695, startPoint y: 357, endPoint x: 630, endPoint y: 220, distance: 152.3
click at [655, 229] on quentale-workspace at bounding box center [587, 266] width 1175 height 532
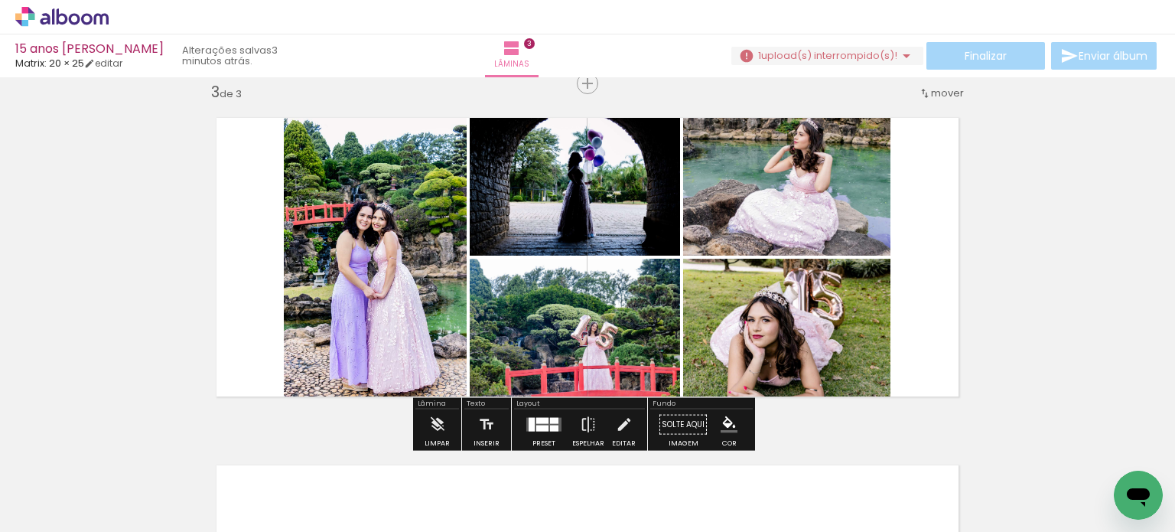
click at [541, 425] on div at bounding box center [542, 428] width 12 height 6
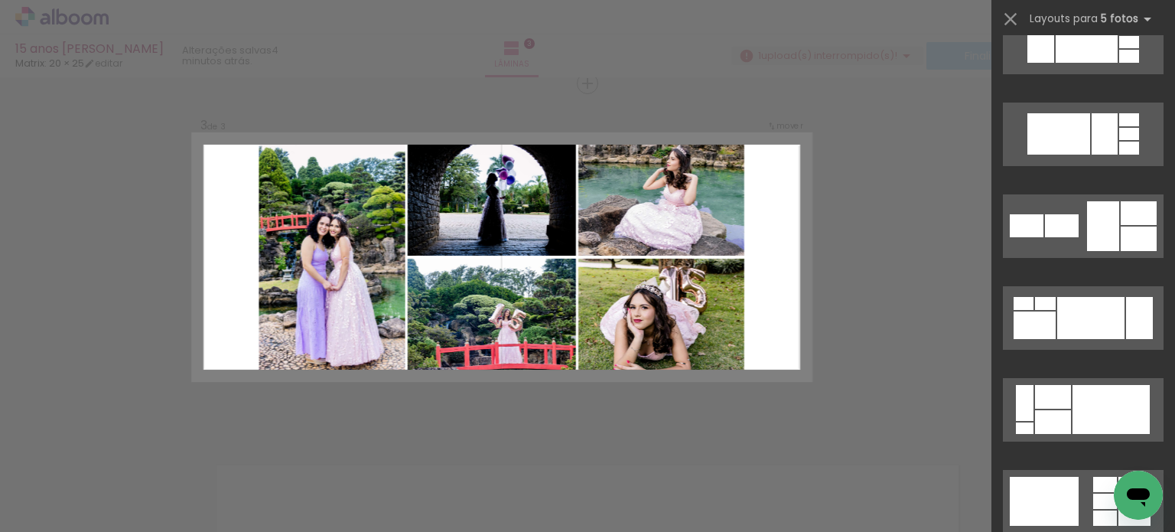
scroll to position [3878, 0]
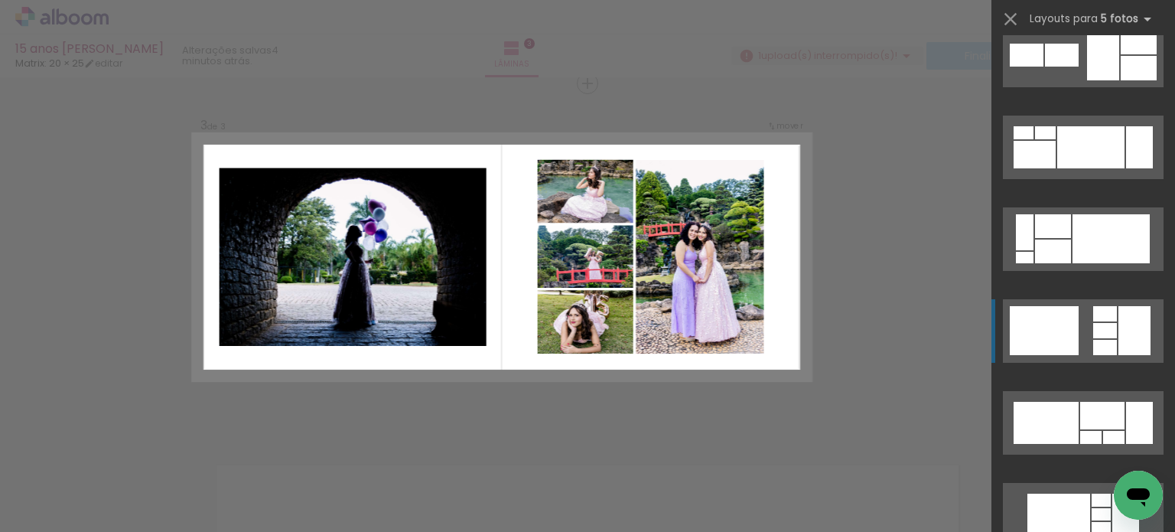
click at [1108, 328] on div at bounding box center [1105, 330] width 24 height 15
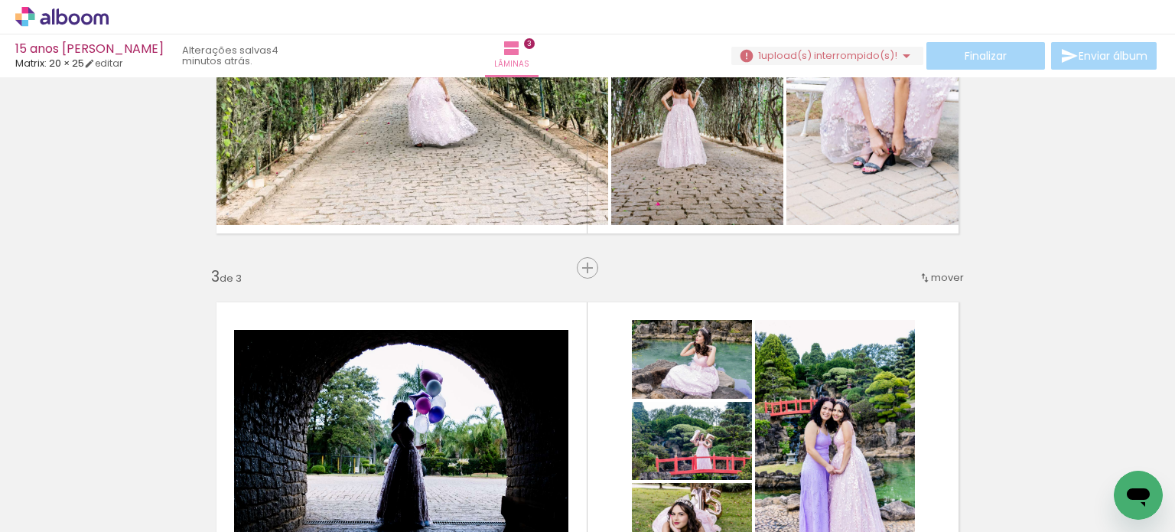
scroll to position [535, 0]
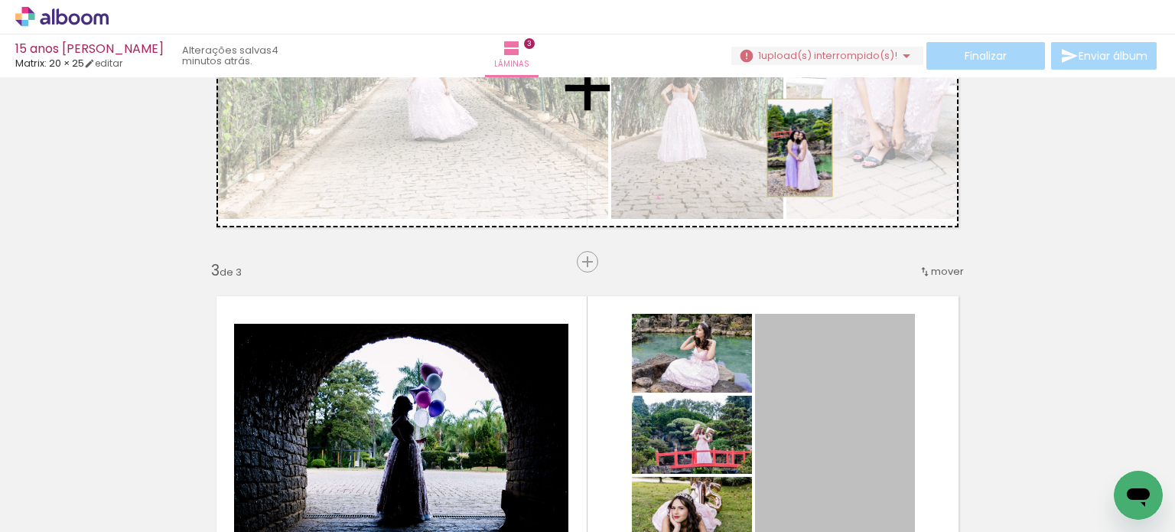
drag, startPoint x: 846, startPoint y: 298, endPoint x: 794, endPoint y: 148, distance: 158.7
click at [795, 148] on div "Inserir lâmina 1 de 3 Inserir lâmina 2 de 3 Inserir lâmina 3 de 3" at bounding box center [587, 242] width 1175 height 1390
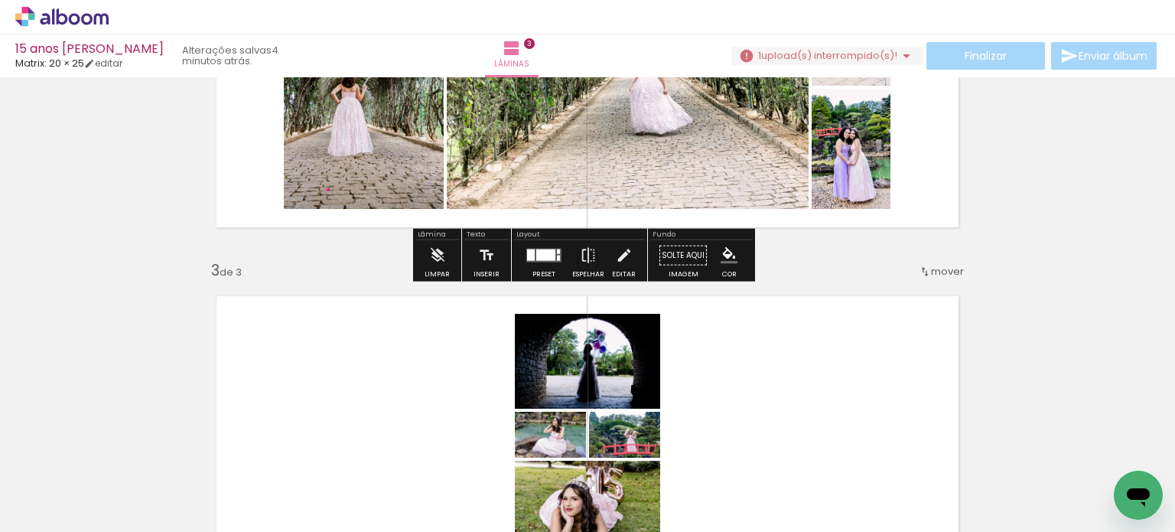
click at [538, 257] on div at bounding box center [545, 254] width 19 height 11
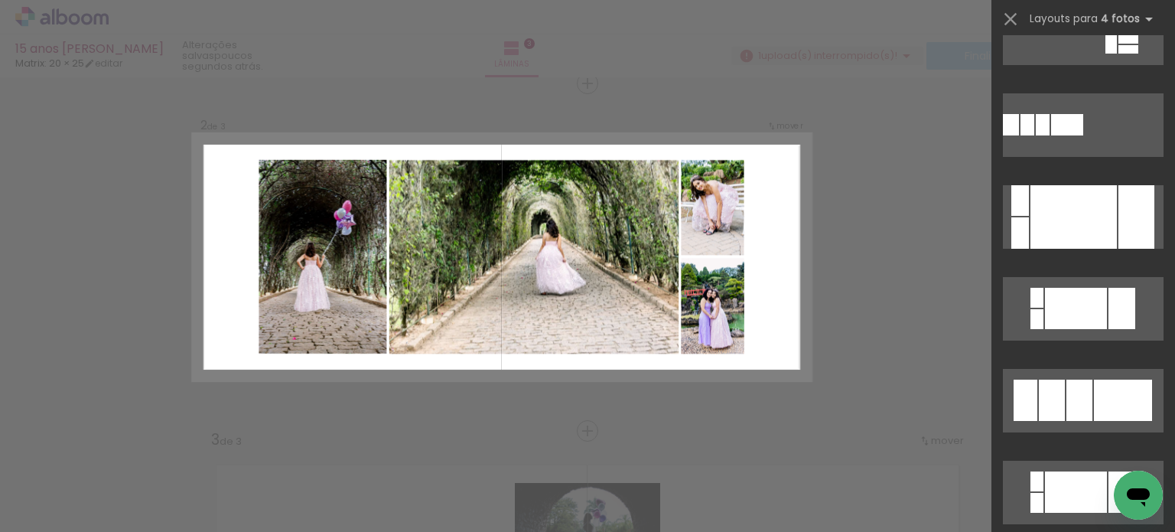
scroll to position [0, 0]
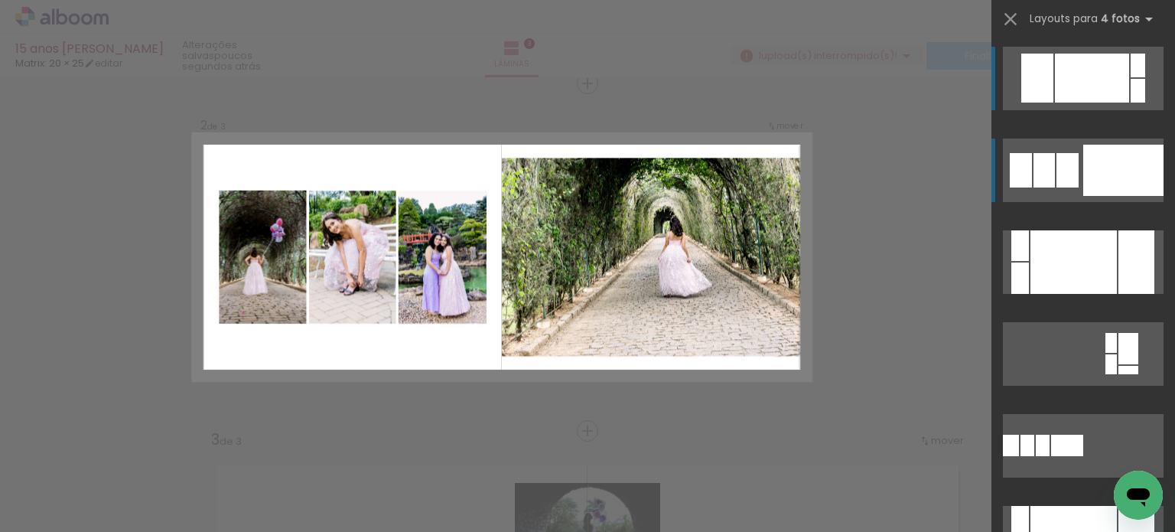
click at [1101, 165] on div at bounding box center [1123, 170] width 80 height 51
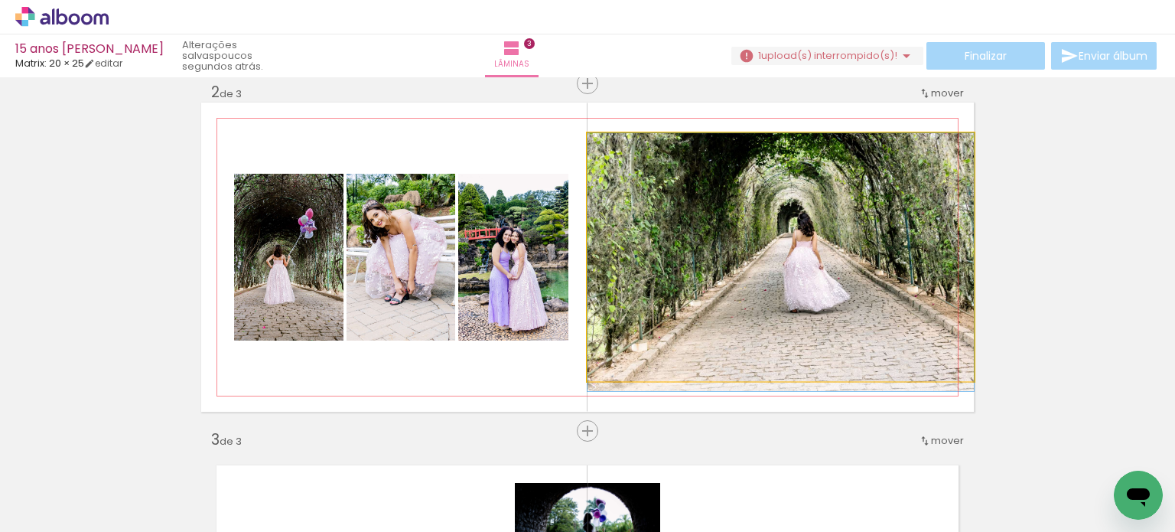
drag, startPoint x: 779, startPoint y: 282, endPoint x: 753, endPoint y: 295, distance: 28.7
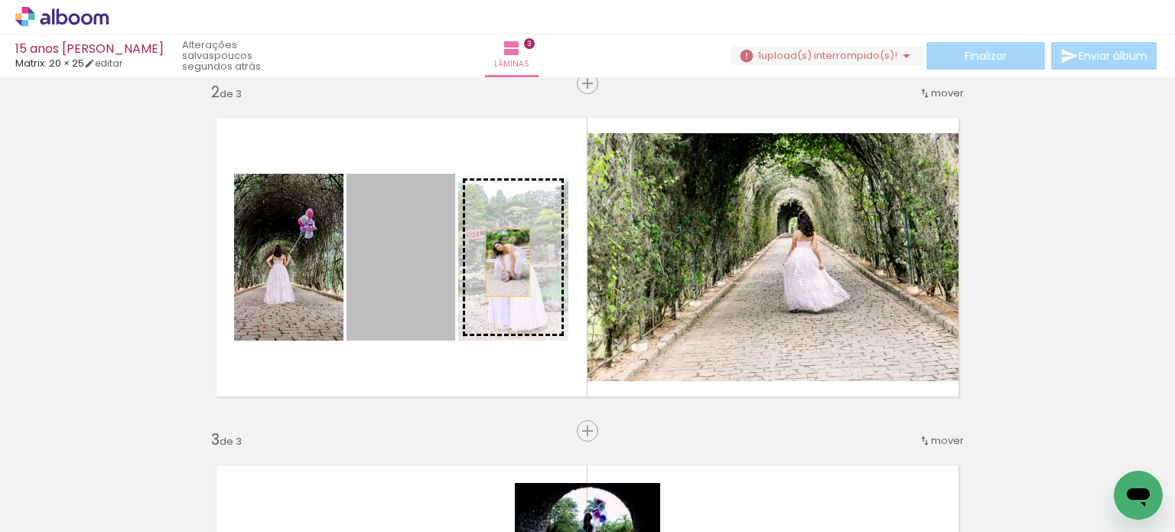
drag, startPoint x: 408, startPoint y: 275, endPoint x: 503, endPoint y: 262, distance: 96.5
click at [0, 0] on slot at bounding box center [0, 0] width 0 height 0
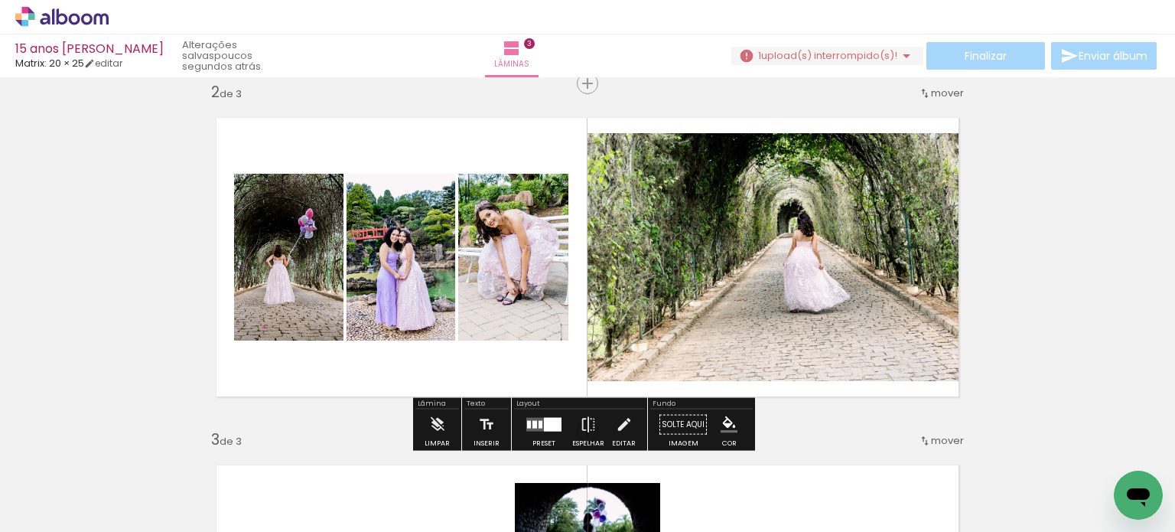
click at [786, 290] on quentale-photo at bounding box center [780, 257] width 386 height 248
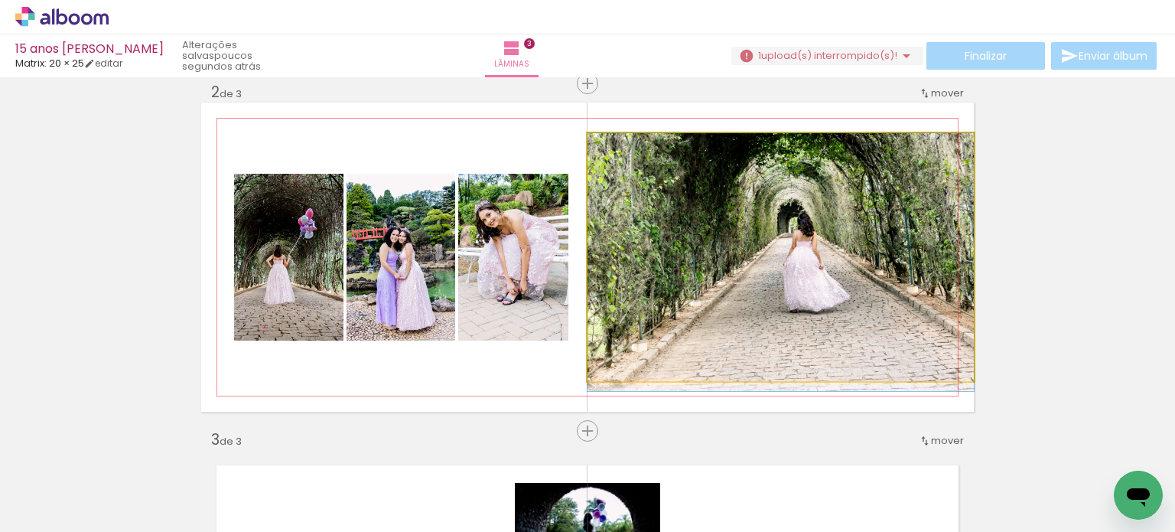
click at [787, 291] on quentale-photo at bounding box center [780, 257] width 386 height 248
click at [0, 0] on div at bounding box center [0, 0] width 0 height 0
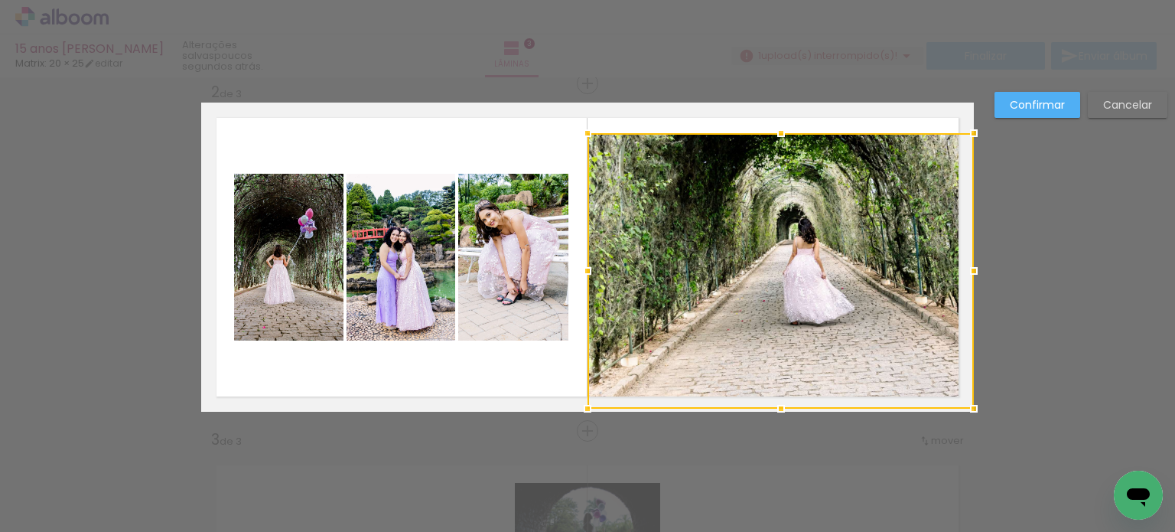
drag, startPoint x: 779, startPoint y: 387, endPoint x: 795, endPoint y: 431, distance: 46.9
click at [795, 431] on div "Inserir lâmina 1 de 3 Inserir lâmina 2 de 3 Inserir lâmina 3 de 3 Confirmar Can…" at bounding box center [587, 424] width 1175 height 1426
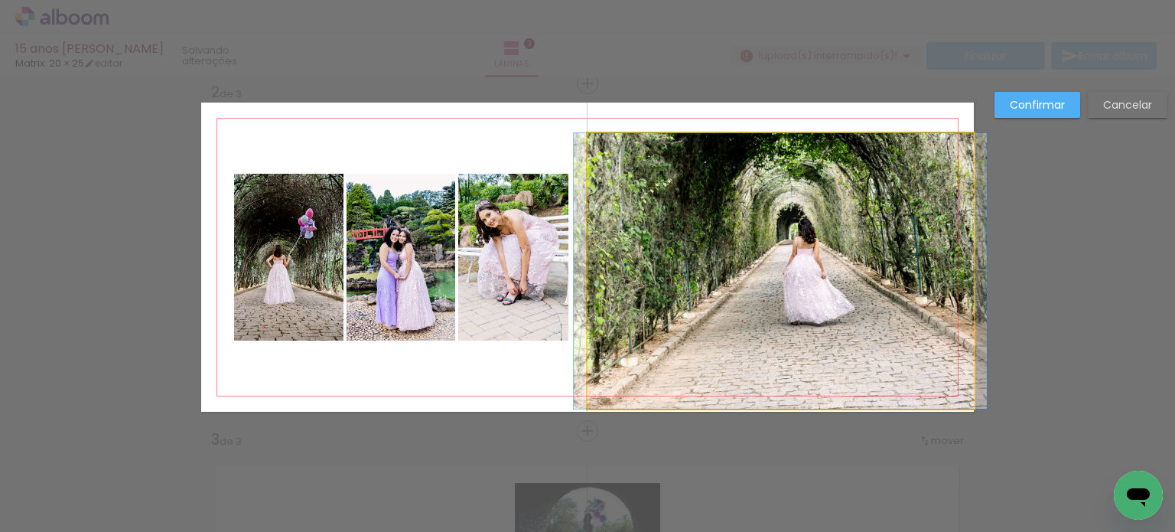
click at [756, 257] on quentale-photo at bounding box center [780, 270] width 386 height 275
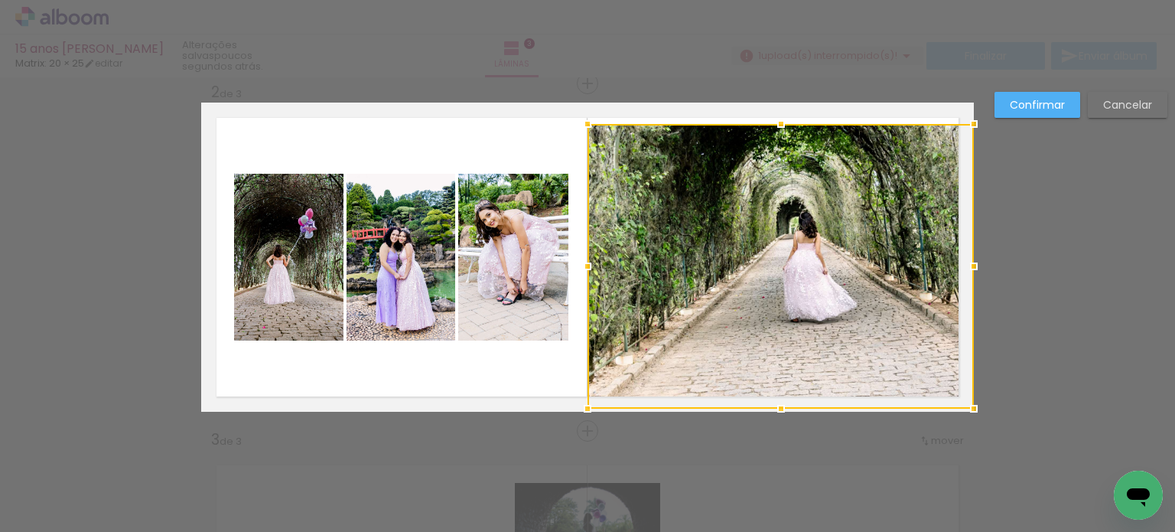
drag, startPoint x: 771, startPoint y: 132, endPoint x: 756, endPoint y: 96, distance: 38.4
click at [755, 92] on div "Inserir lâmina 1 de 3 Inserir lâmina 2 de 3 Inserir lâmina 3 de 3 Confirmar Can…" at bounding box center [587, 424] width 1175 height 1426
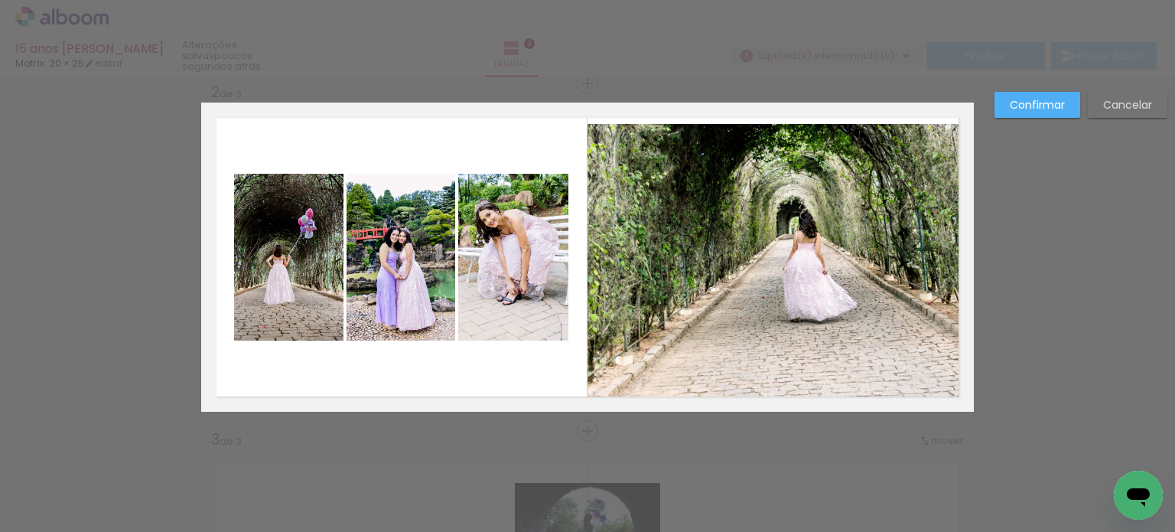
click at [783, 149] on quentale-photo at bounding box center [780, 266] width 386 height 285
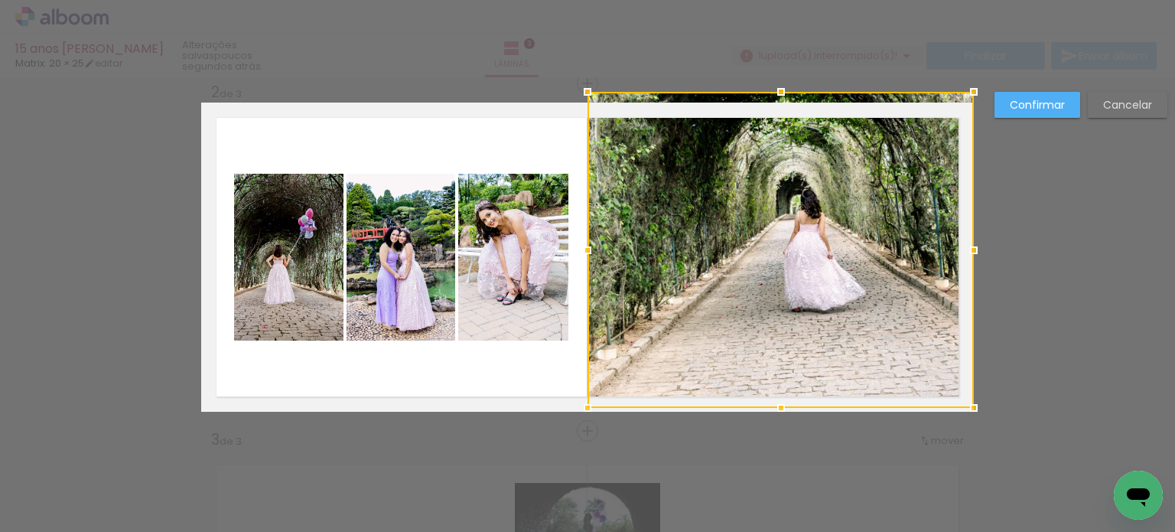
drag, startPoint x: 776, startPoint y: 124, endPoint x: 772, endPoint y: 90, distance: 33.9
click at [772, 90] on div at bounding box center [781, 91] width 31 height 31
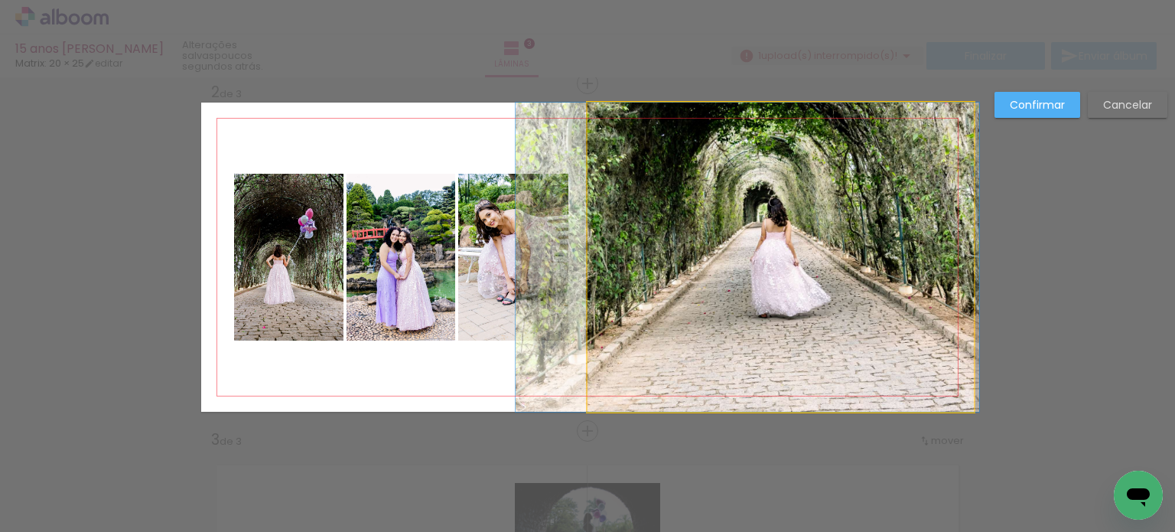
drag, startPoint x: 779, startPoint y: 237, endPoint x: 768, endPoint y: 241, distance: 12.1
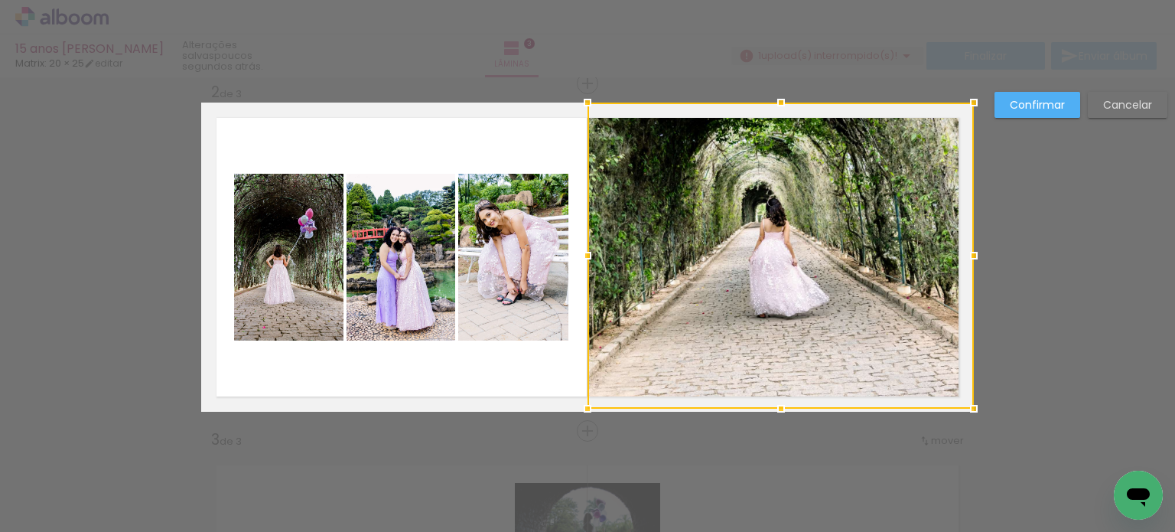
click at [0, 0] on slot "Confirmar" at bounding box center [0, 0] width 0 height 0
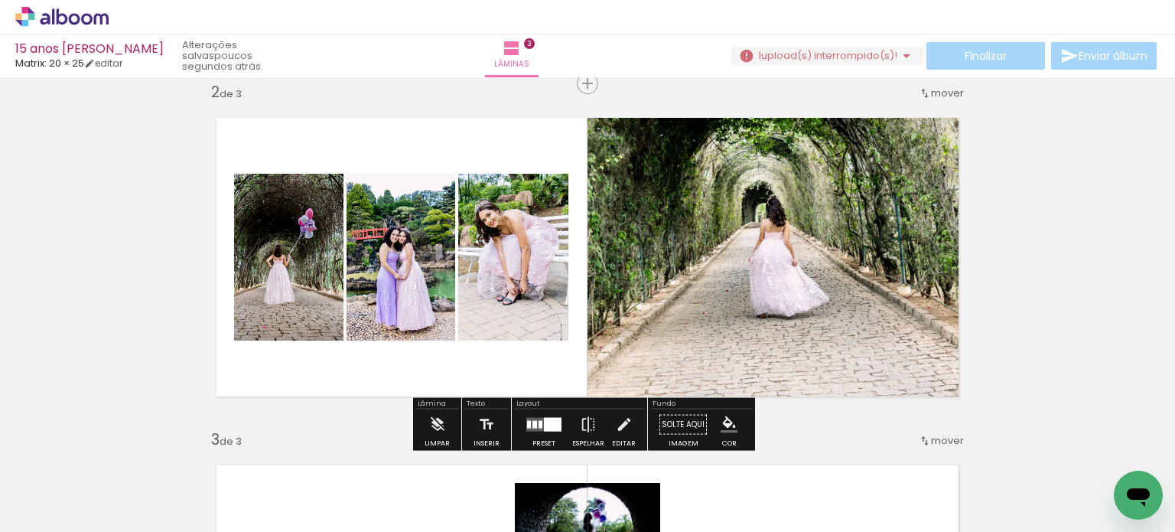
drag, startPoint x: 1095, startPoint y: 272, endPoint x: 1086, endPoint y: 272, distance: 8.4
click at [1095, 272] on div "Inserir lâmina 1 de 3 Inserir lâmina 2 de 3 Inserir lâmina 3 de 3" at bounding box center [587, 411] width 1175 height 1390
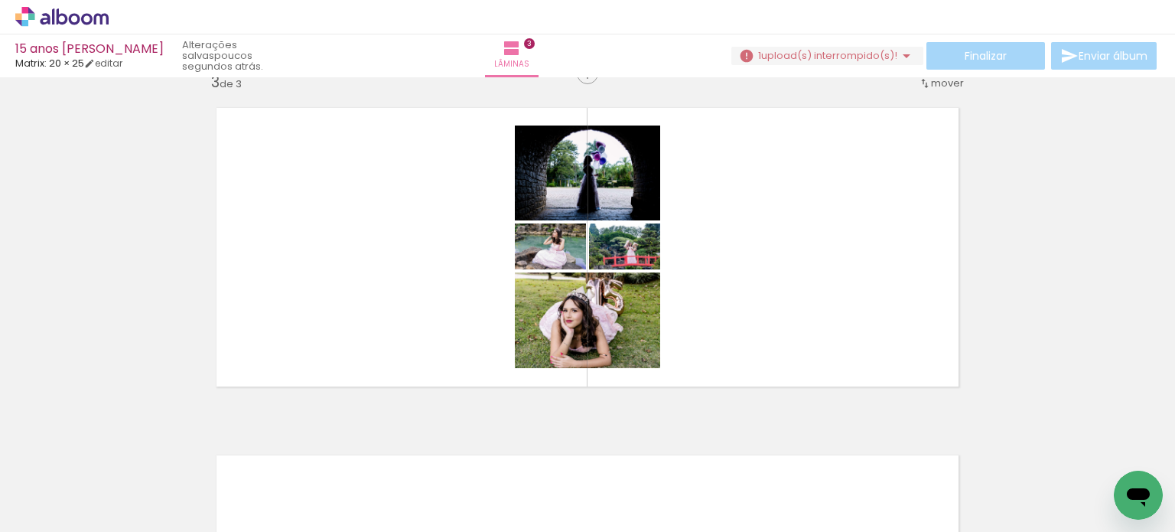
scroll to position [799, 0]
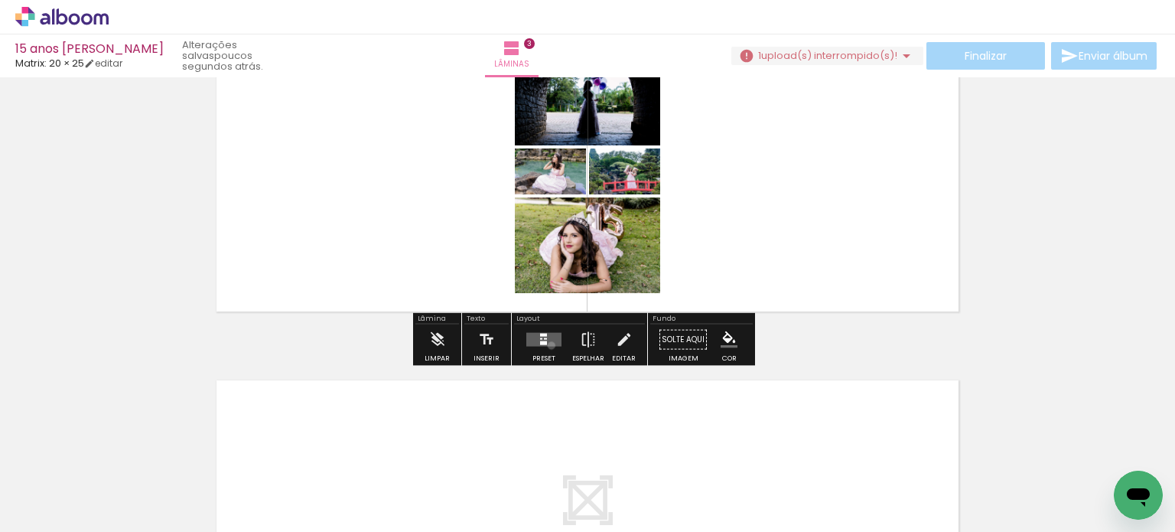
click at [545, 347] on div at bounding box center [543, 339] width 41 height 31
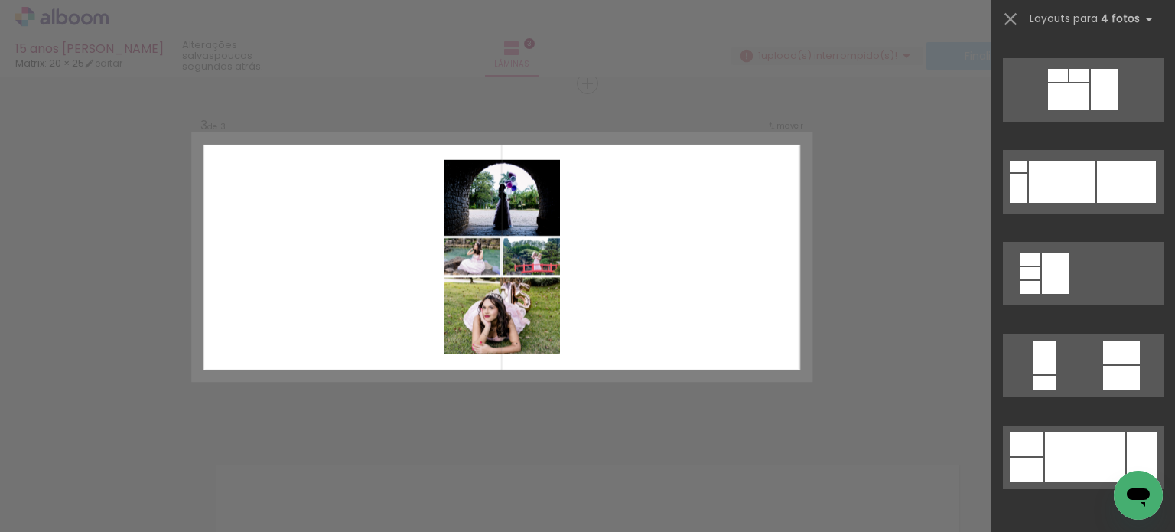
scroll to position [9127, 0]
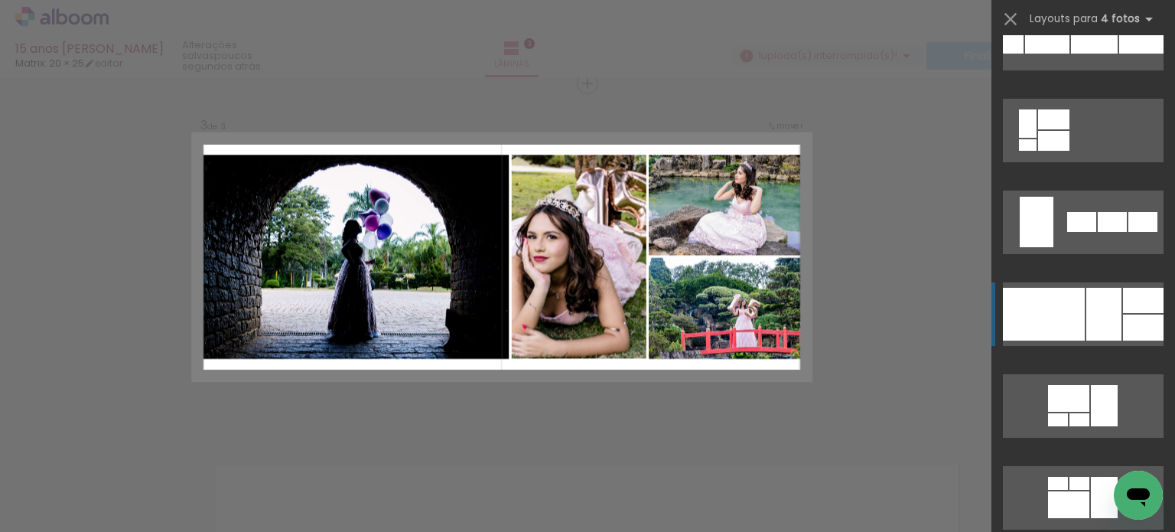
click at [1113, 306] on div at bounding box center [1103, 314] width 35 height 53
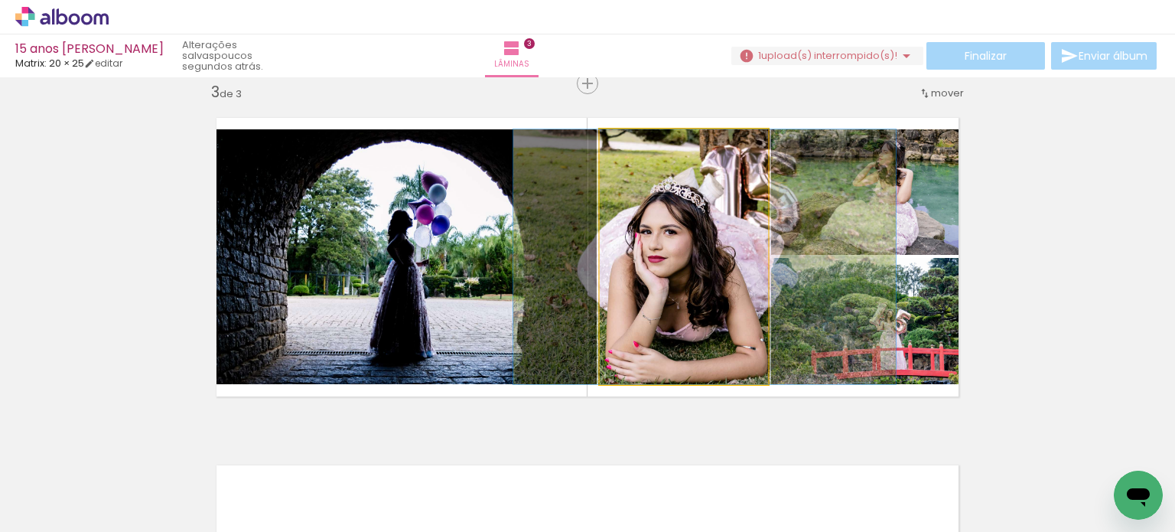
drag, startPoint x: 682, startPoint y: 293, endPoint x: 704, endPoint y: 311, distance: 28.8
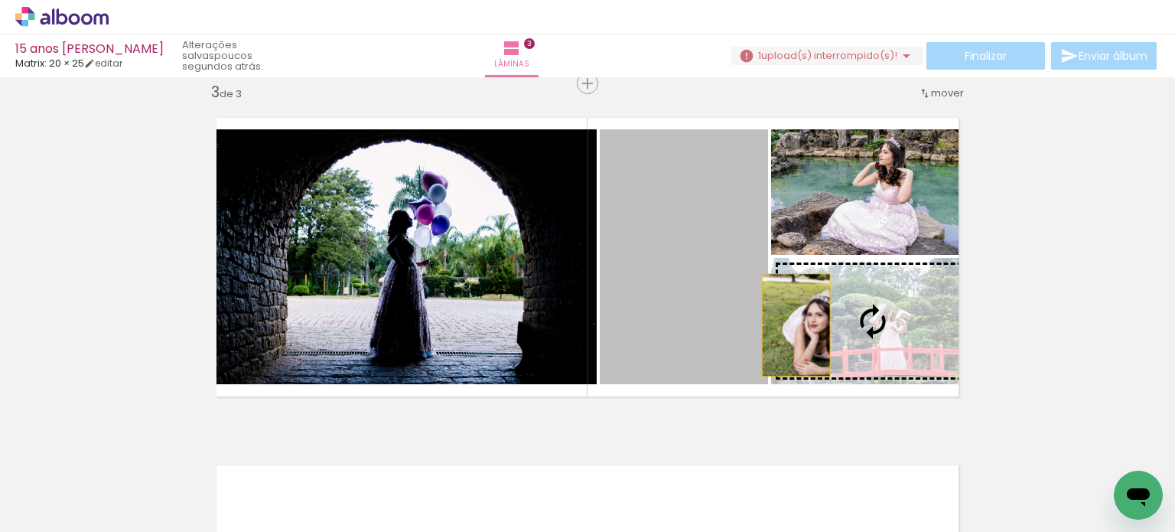
drag, startPoint x: 697, startPoint y: 305, endPoint x: 827, endPoint y: 334, distance: 133.1
click at [0, 0] on slot at bounding box center [0, 0] width 0 height 0
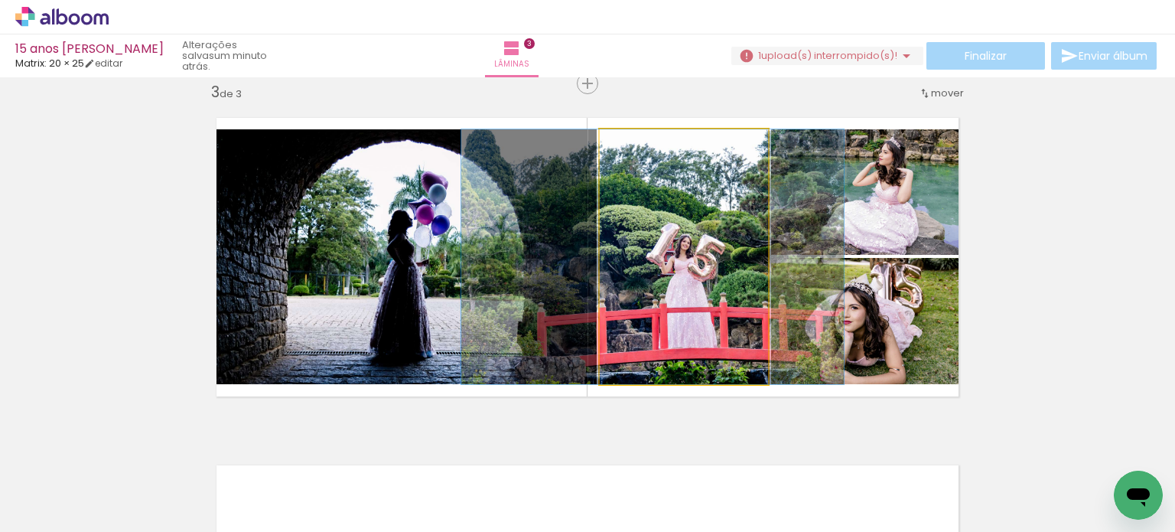
drag, startPoint x: 704, startPoint y: 298, endPoint x: 670, endPoint y: 304, distance: 34.1
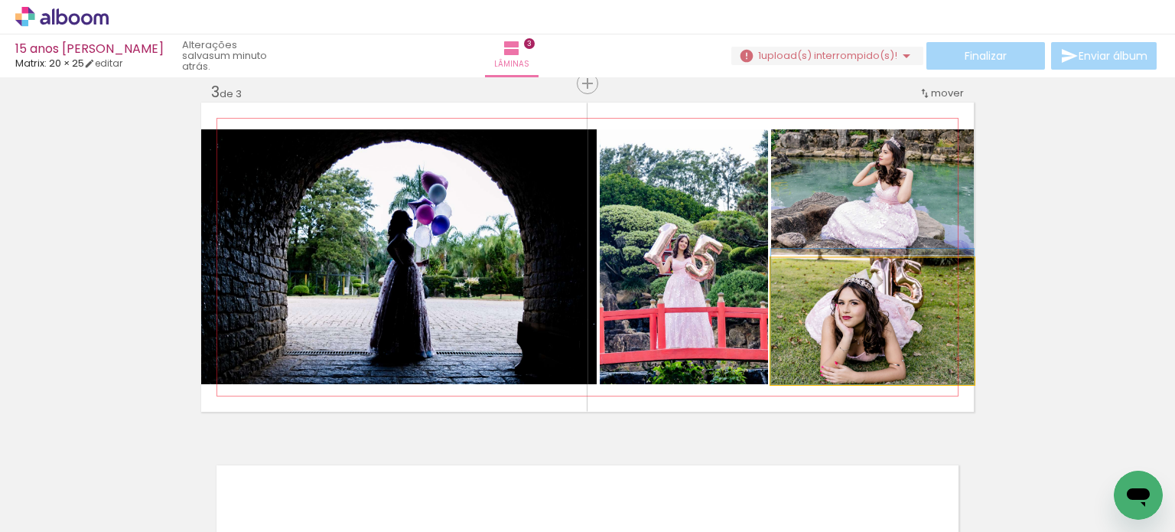
drag, startPoint x: 905, startPoint y: 321, endPoint x: 911, endPoint y: 312, distance: 10.4
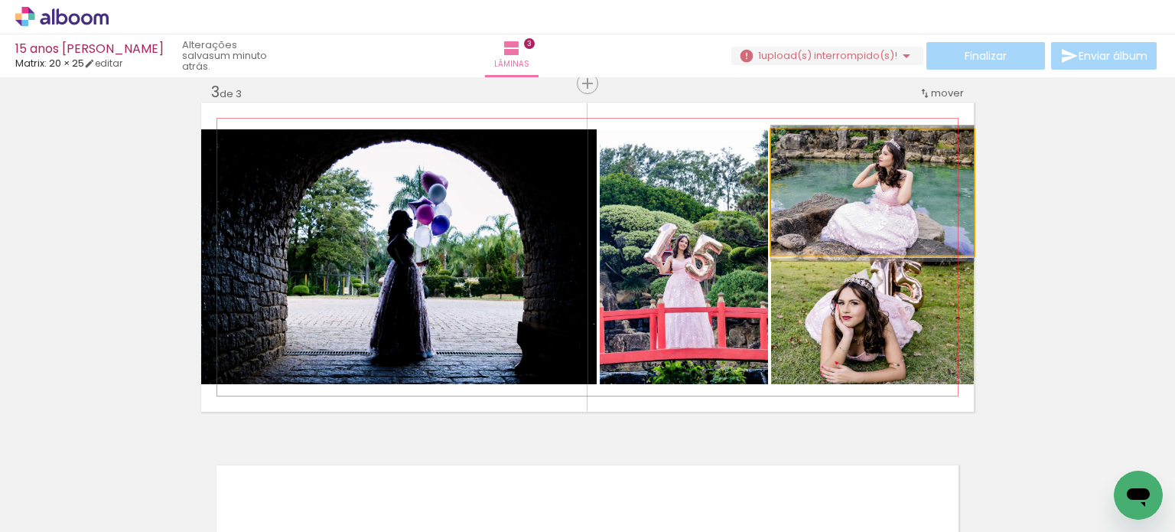
drag, startPoint x: 889, startPoint y: 195, endPoint x: 1027, endPoint y: 238, distance: 144.9
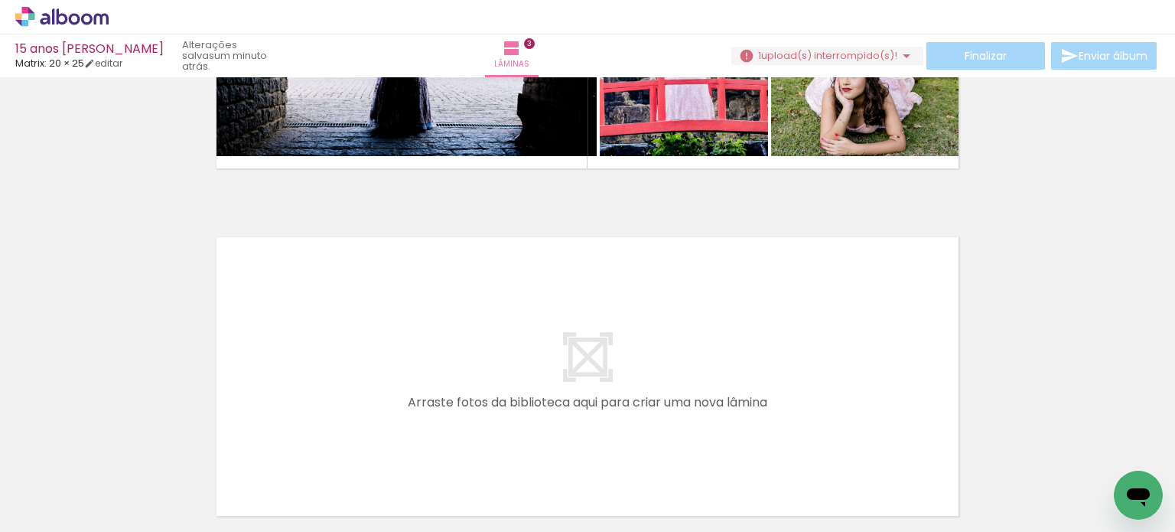
scroll to position [0, 514]
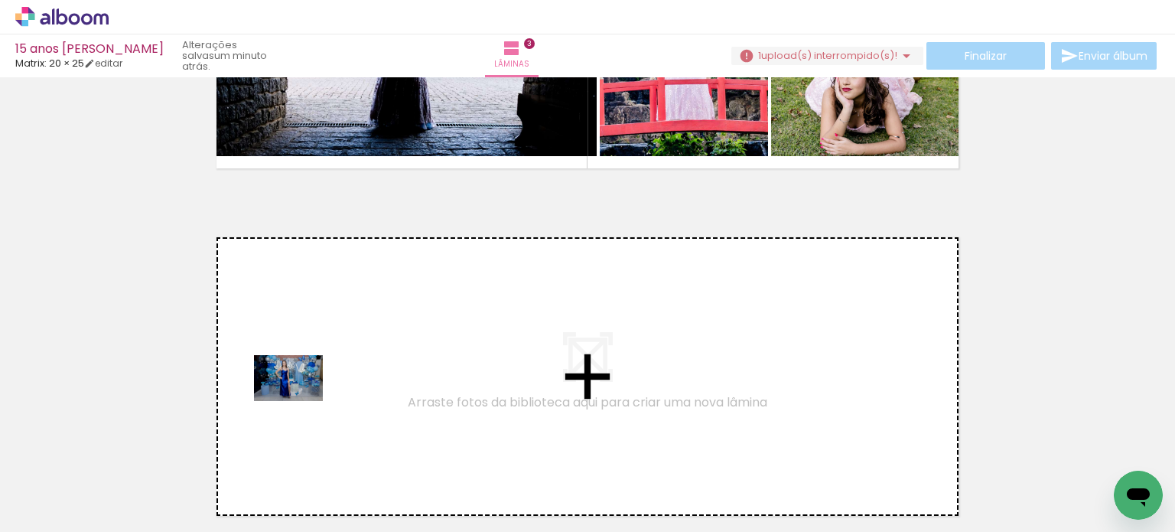
drag, startPoint x: 328, startPoint y: 483, endPoint x: 301, endPoint y: 402, distance: 86.4
click at [301, 402] on quentale-workspace at bounding box center [587, 266] width 1175 height 532
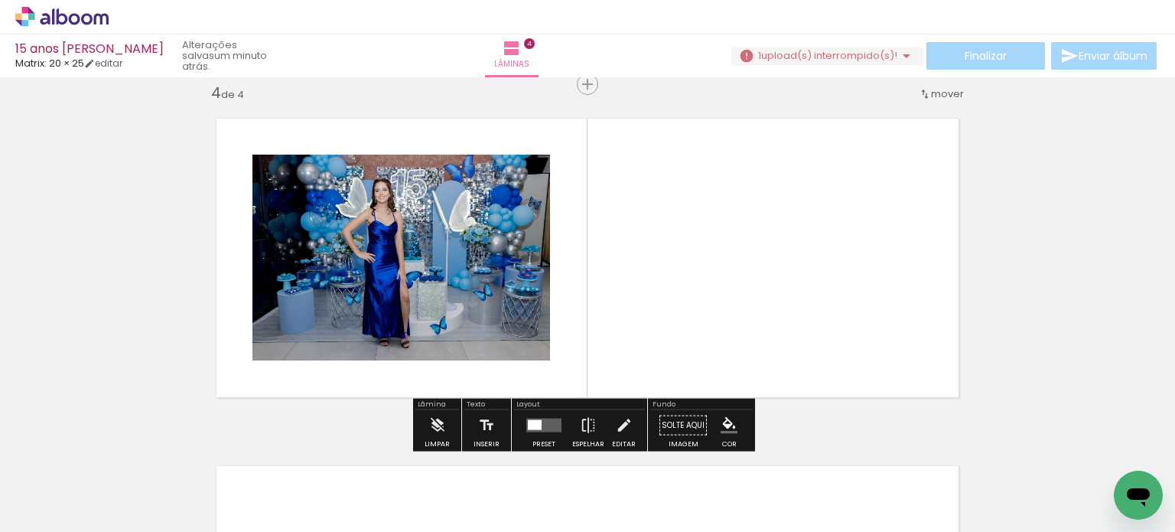
scroll to position [1061, 0]
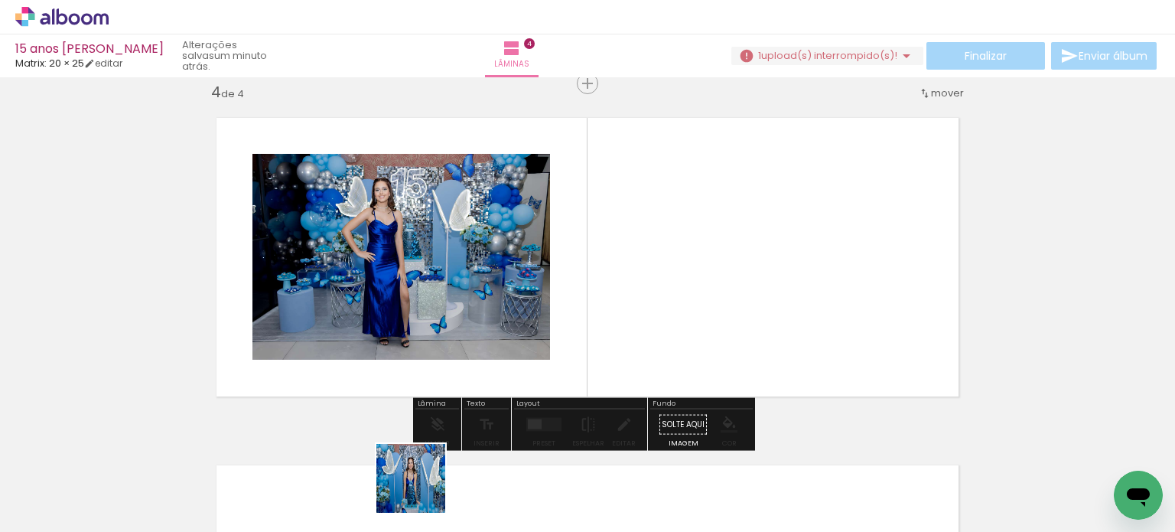
drag, startPoint x: 422, startPoint y: 490, endPoint x: 664, endPoint y: 295, distance: 310.6
click at [664, 295] on quentale-workspace at bounding box center [587, 266] width 1175 height 532
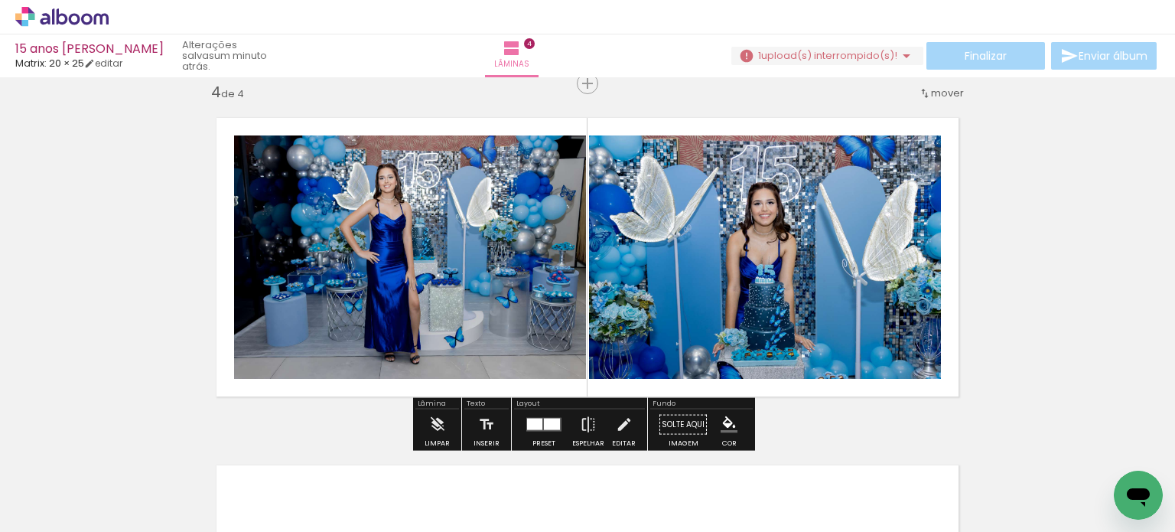
drag, startPoint x: 539, startPoint y: 429, endPoint x: 530, endPoint y: 429, distance: 9.2
click at [542, 429] on quentale-layouter at bounding box center [543, 425] width 35 height 14
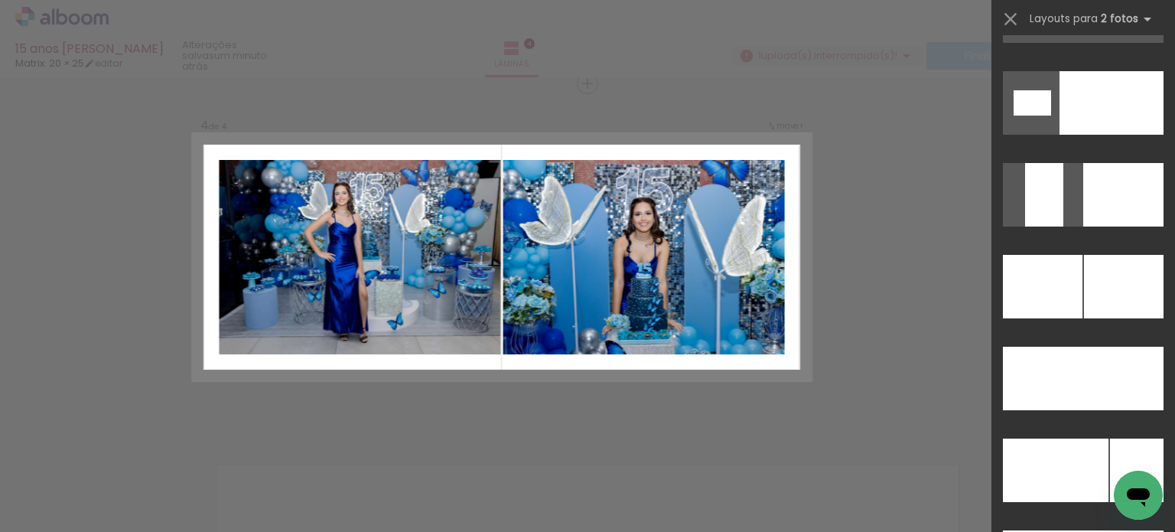
scroll to position [6516, 0]
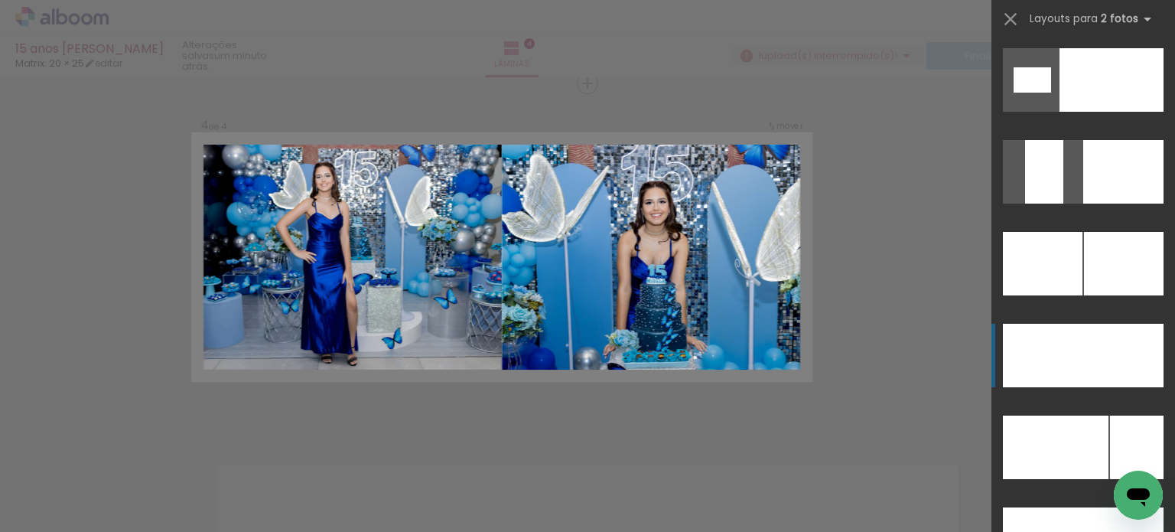
click at [1114, 350] on div at bounding box center [1123, 355] width 80 height 63
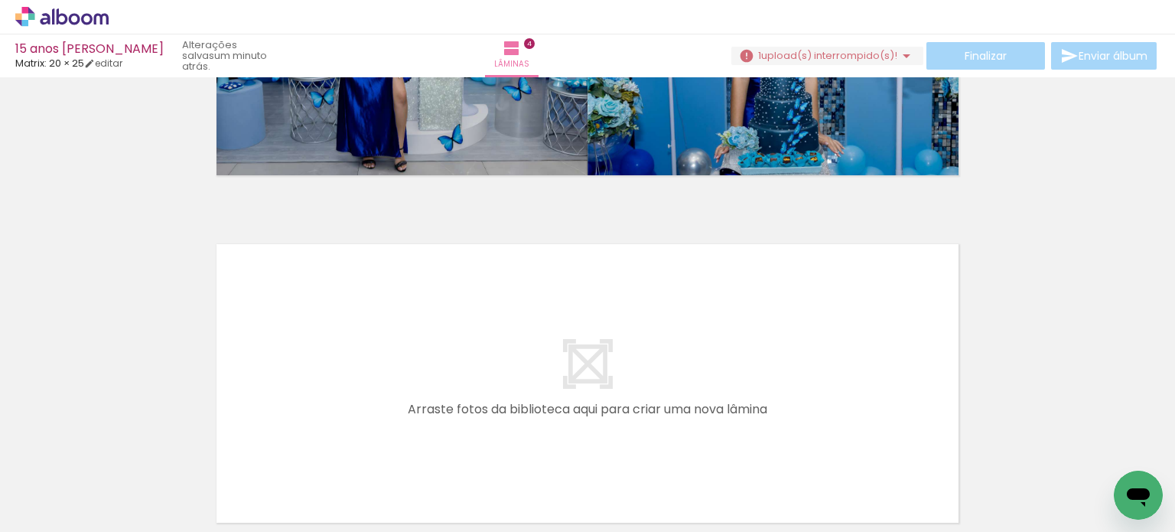
scroll to position [1309, 0]
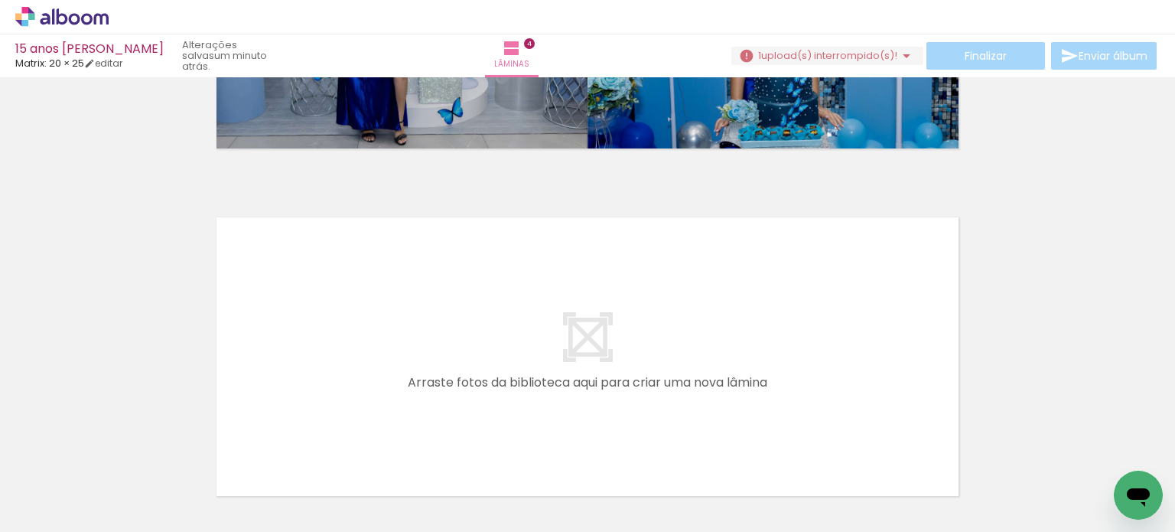
drag, startPoint x: 497, startPoint y: 486, endPoint x: 327, endPoint y: 357, distance: 213.6
click at [327, 357] on quentale-workspace at bounding box center [587, 266] width 1175 height 532
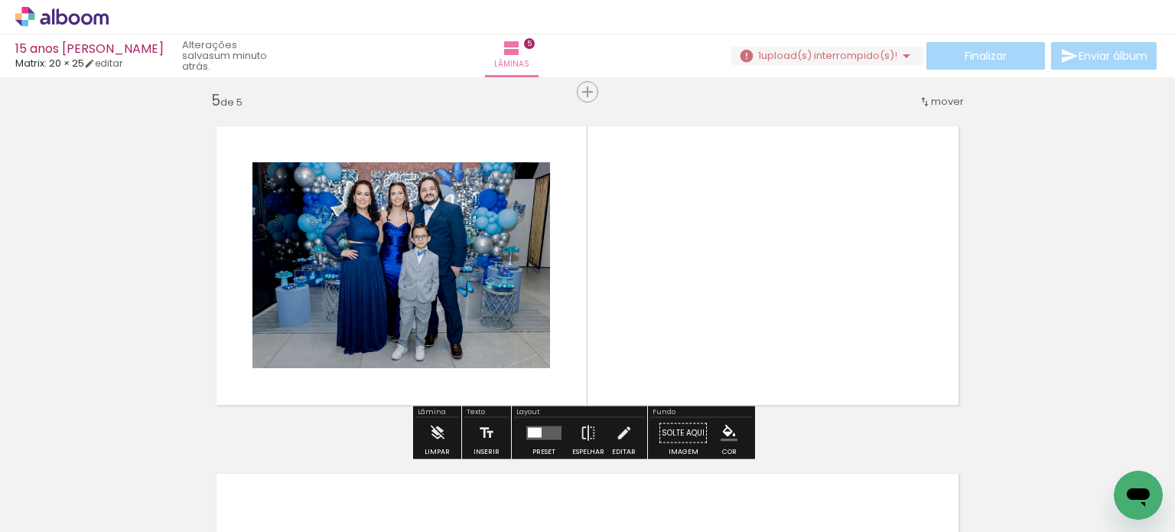
scroll to position [1408, 0]
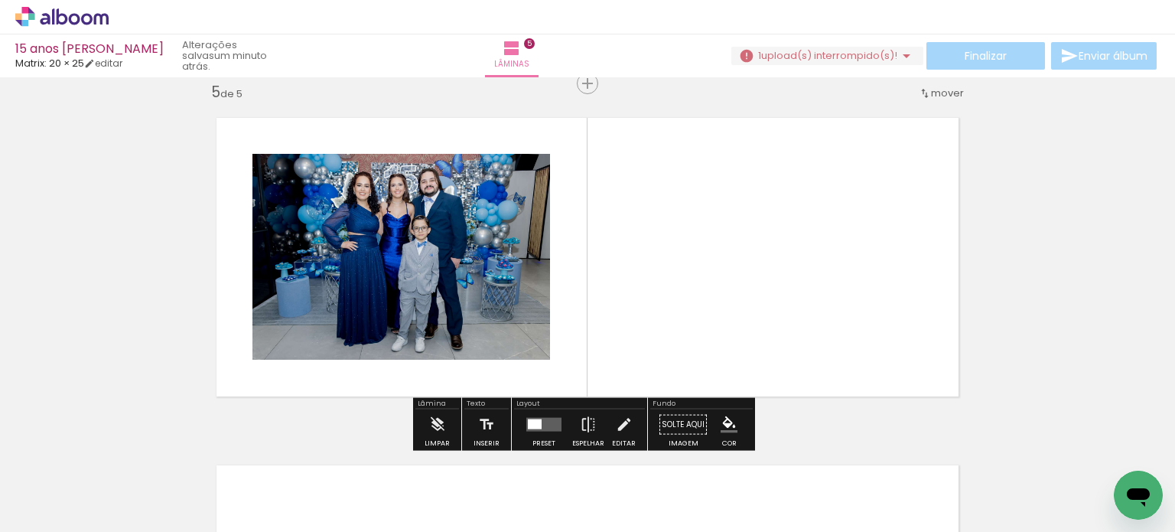
drag, startPoint x: 603, startPoint y: 465, endPoint x: 626, endPoint y: 336, distance: 131.4
click at [626, 336] on quentale-workspace at bounding box center [587, 266] width 1175 height 532
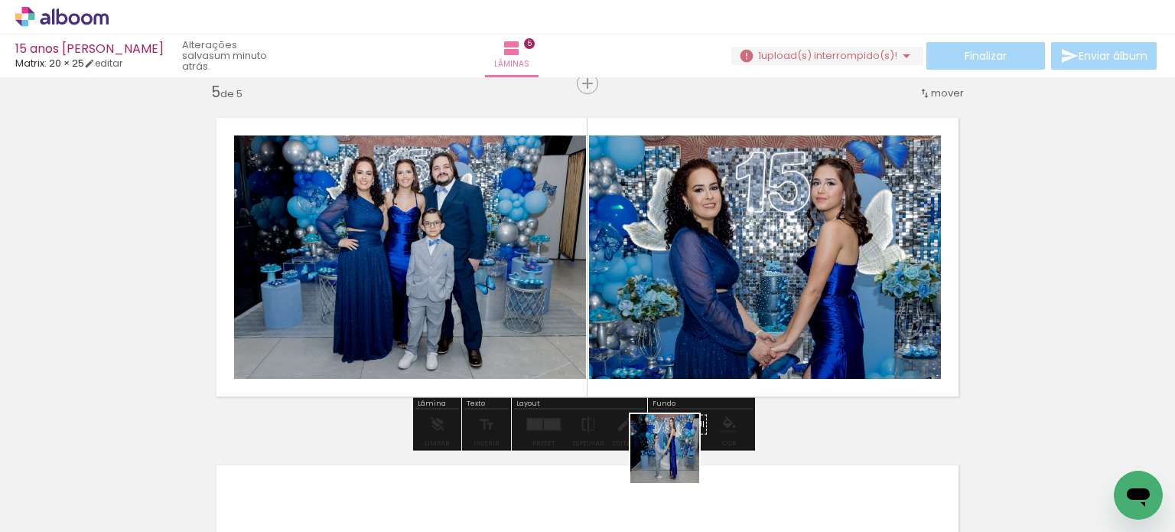
drag, startPoint x: 676, startPoint y: 460, endPoint x: 664, endPoint y: 321, distance: 139.8
click at [652, 310] on quentale-workspace at bounding box center [587, 266] width 1175 height 532
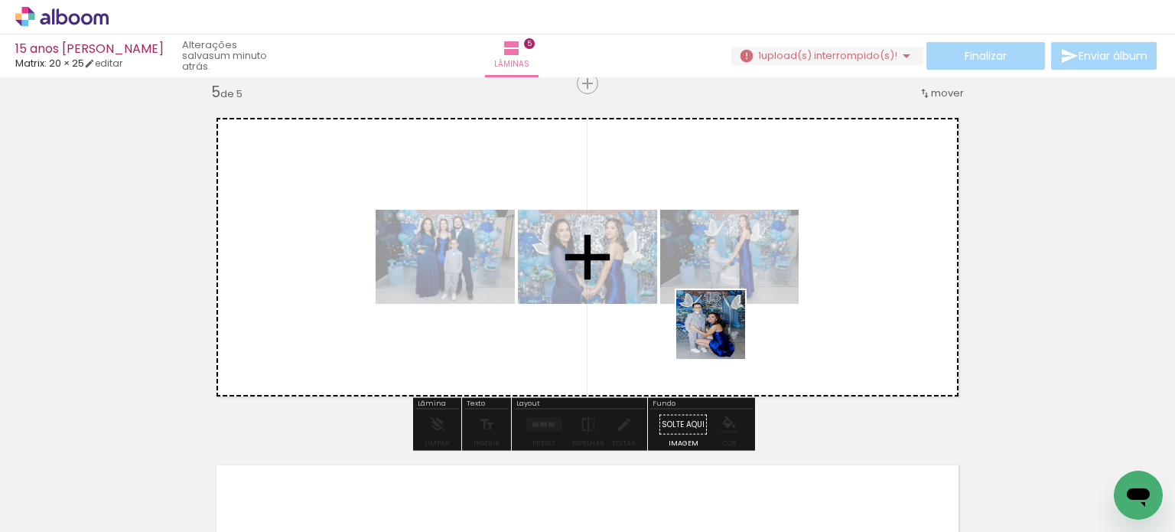
drag, startPoint x: 759, startPoint y: 482, endPoint x: 747, endPoint y: 342, distance: 140.5
click at [722, 317] on quentale-workspace at bounding box center [587, 266] width 1175 height 532
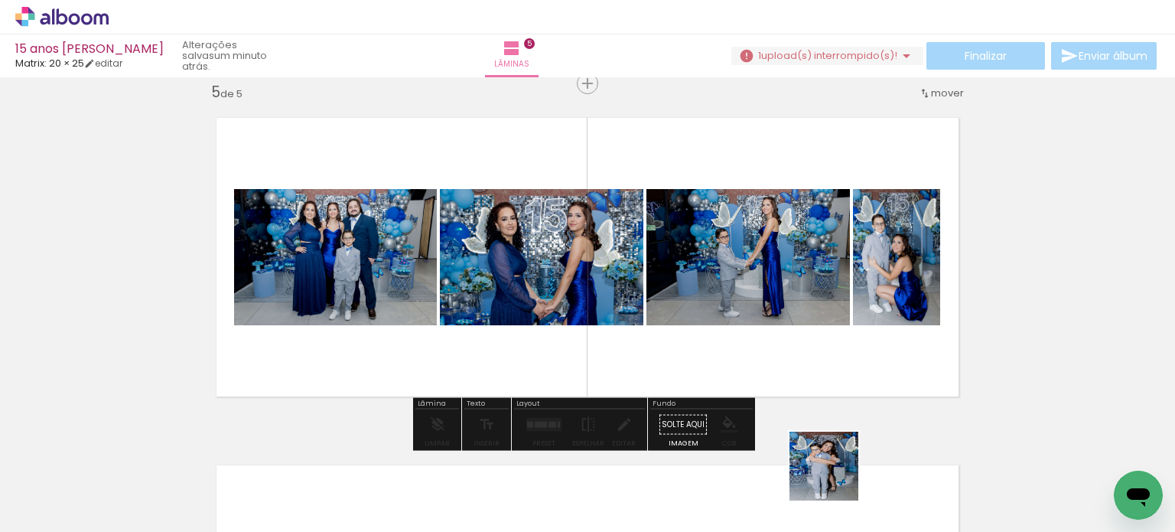
drag, startPoint x: 835, startPoint y: 477, endPoint x: 753, endPoint y: 311, distance: 186.1
click at [757, 314] on quentale-workspace at bounding box center [587, 266] width 1175 height 532
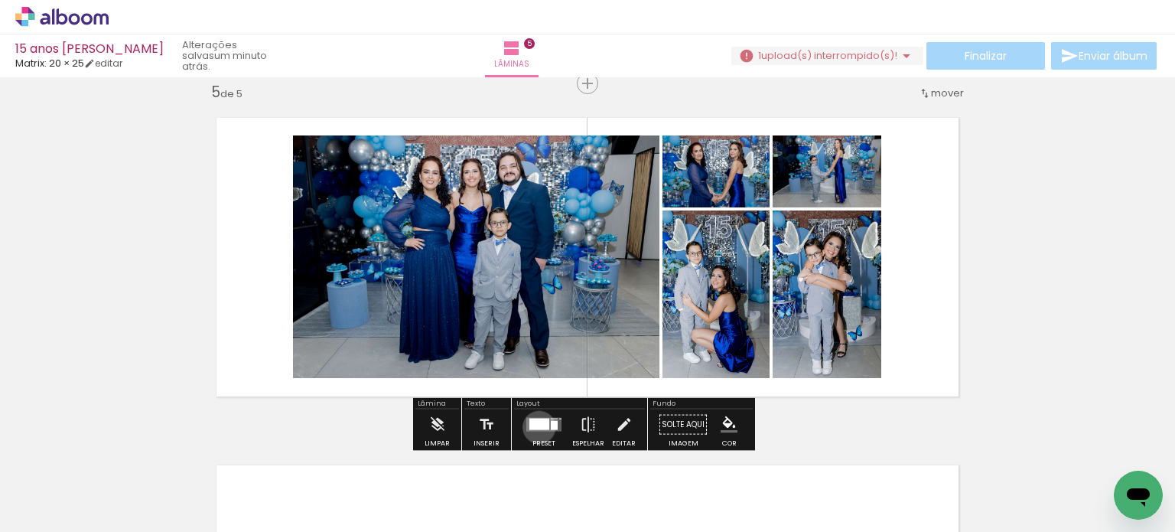
drag, startPoint x: 535, startPoint y: 427, endPoint x: 530, endPoint y: 421, distance: 8.1
click at [535, 428] on div at bounding box center [539, 423] width 20 height 11
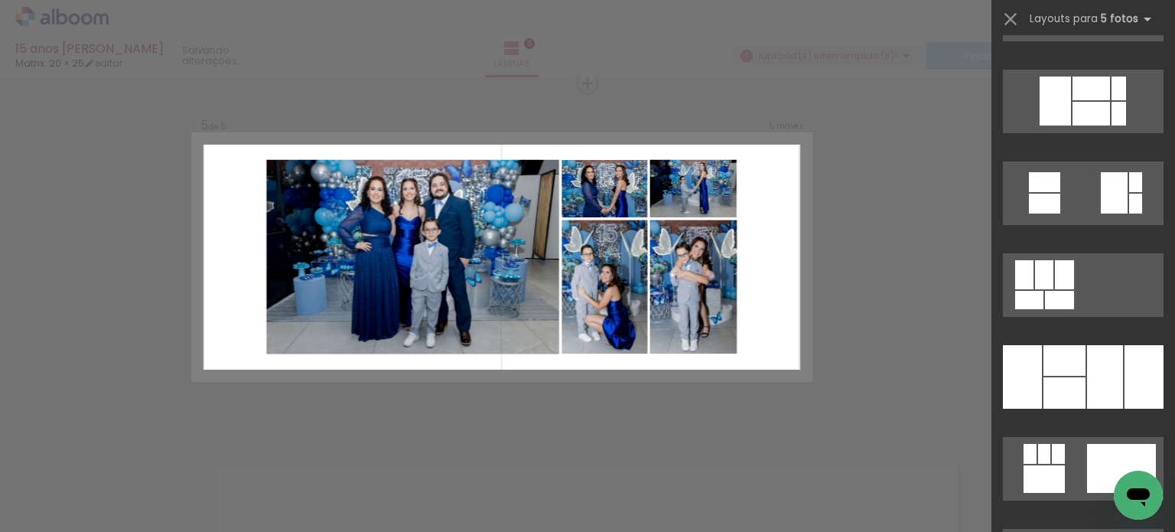
scroll to position [8169, 0]
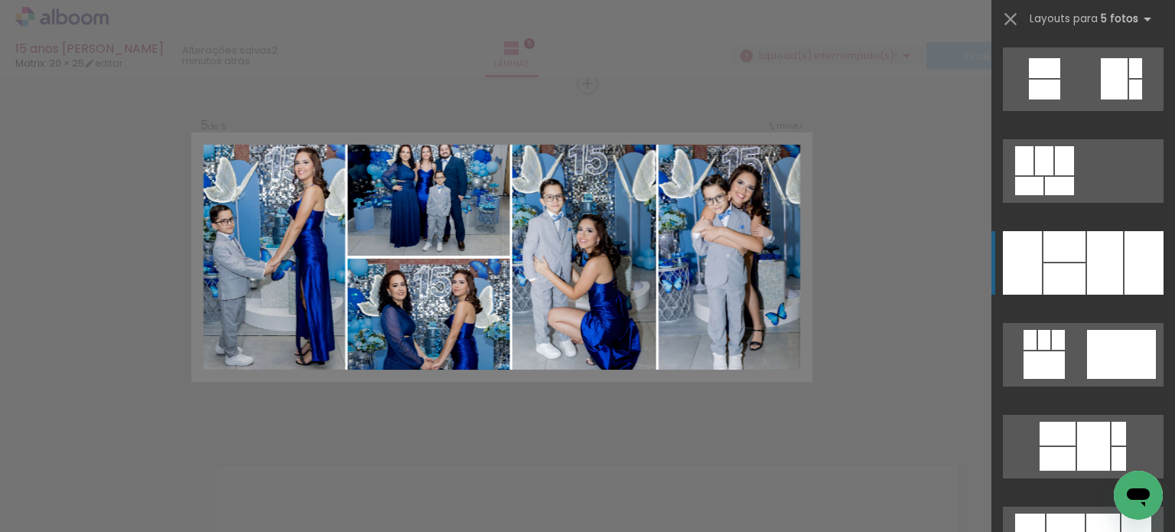
click at [1110, 271] on div at bounding box center [1105, 262] width 36 height 63
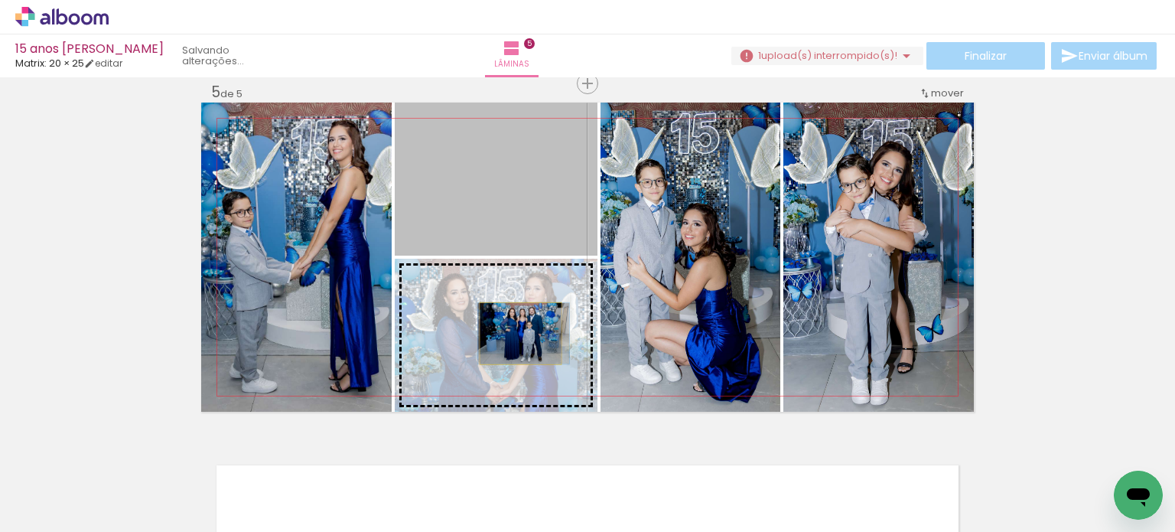
drag, startPoint x: 502, startPoint y: 203, endPoint x: 515, endPoint y: 333, distance: 129.9
click at [0, 0] on slot at bounding box center [0, 0] width 0 height 0
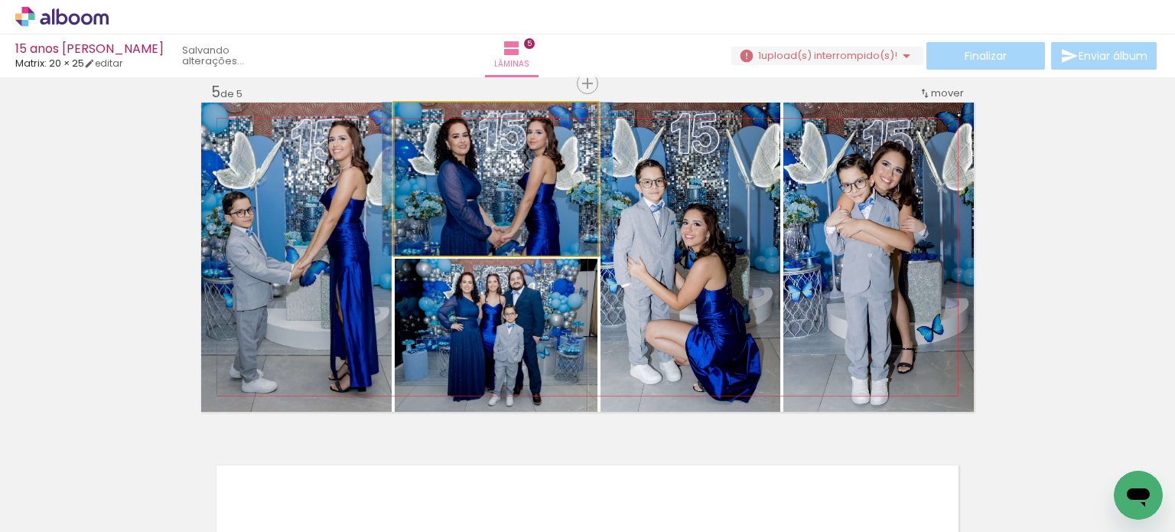
drag, startPoint x: 508, startPoint y: 201, endPoint x: 509, endPoint y: 228, distance: 26.8
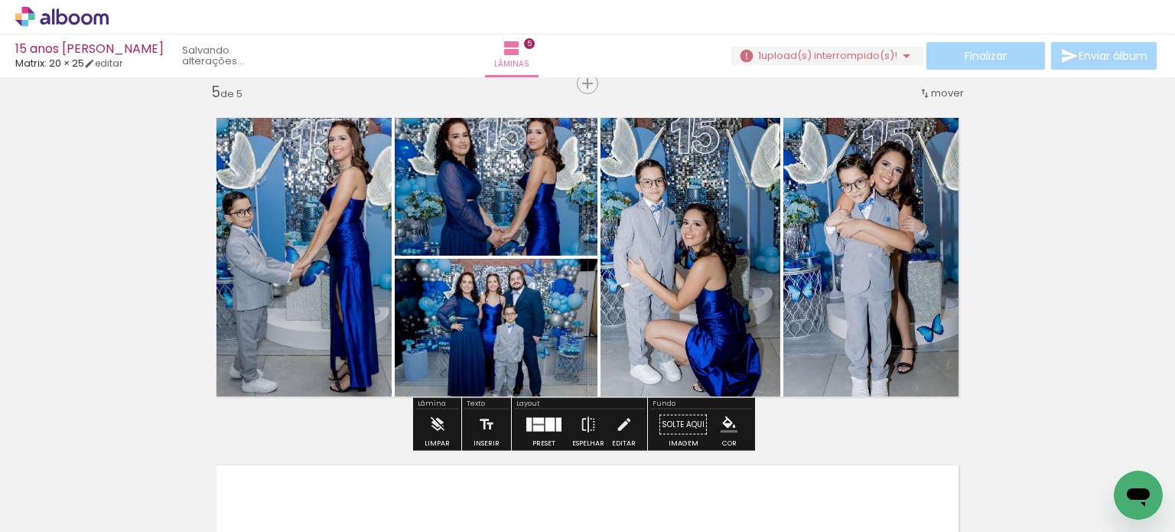
drag, startPoint x: 535, startPoint y: 425, endPoint x: 526, endPoint y: 421, distance: 9.7
click at [535, 425] on div at bounding box center [538, 428] width 11 height 6
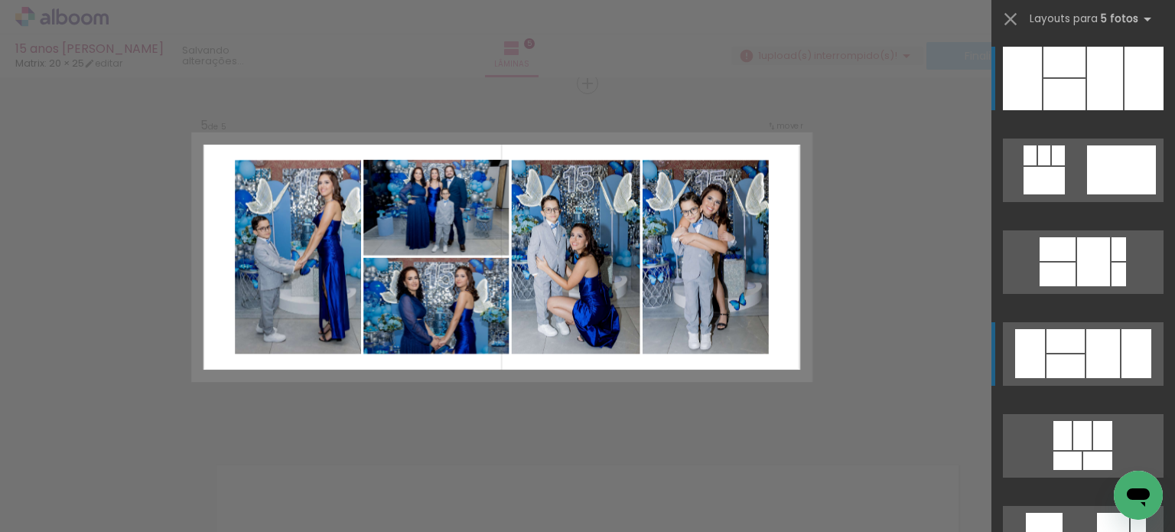
click at [1121, 347] on div at bounding box center [1136, 353] width 30 height 49
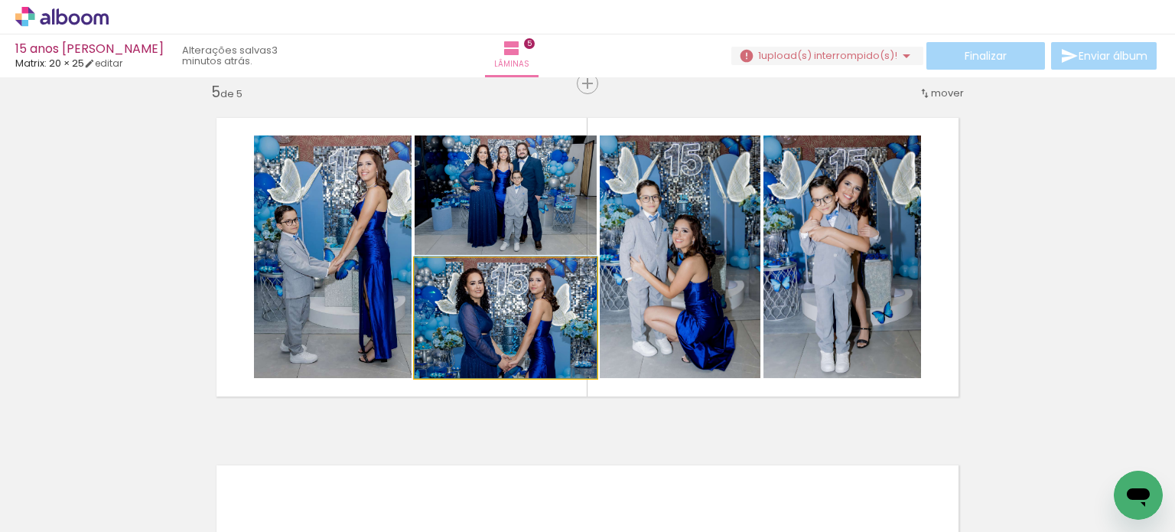
drag, startPoint x: 529, startPoint y: 354, endPoint x: 529, endPoint y: 333, distance: 21.4
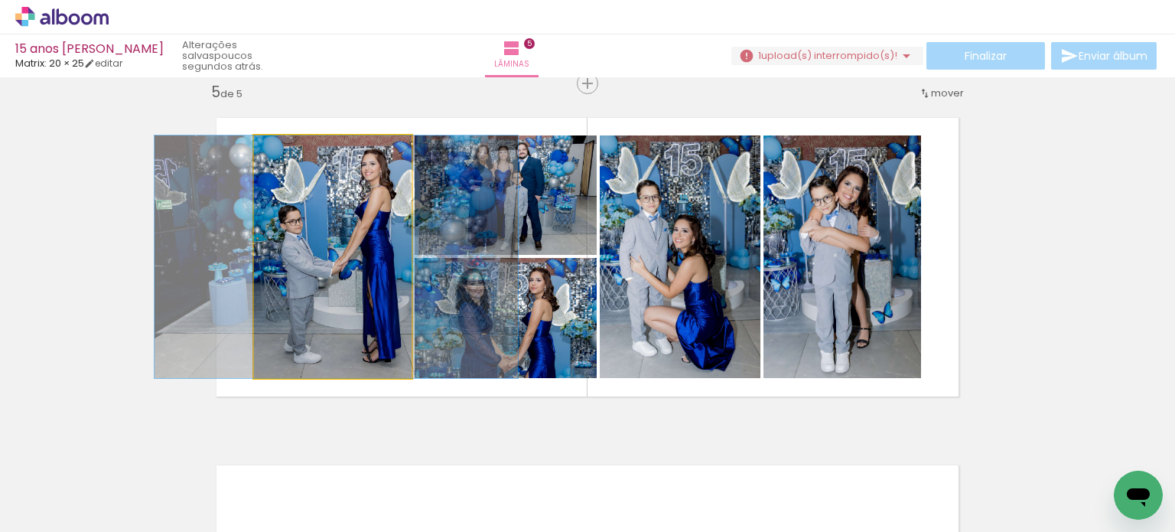
drag, startPoint x: 347, startPoint y: 311, endPoint x: 351, endPoint y: 348, distance: 37.7
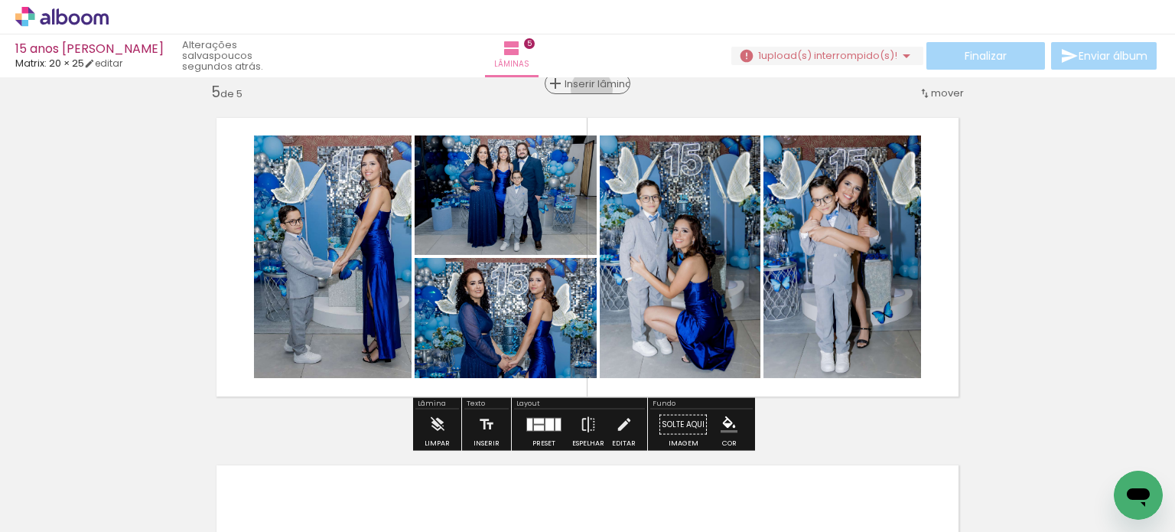
click at [586, 90] on div "Inserir lâmina" at bounding box center [587, 83] width 83 height 18
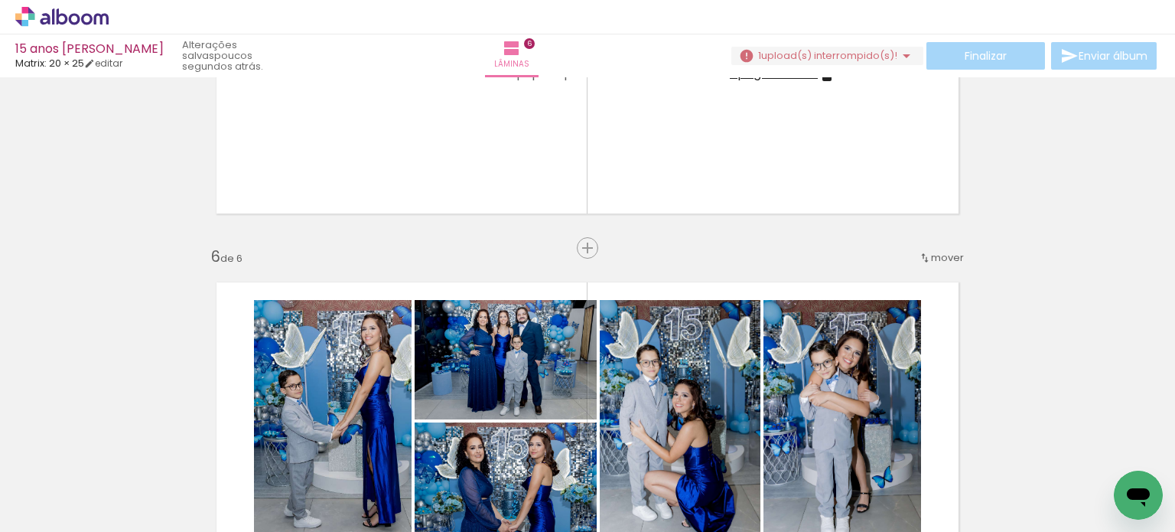
scroll to position [1588, 0]
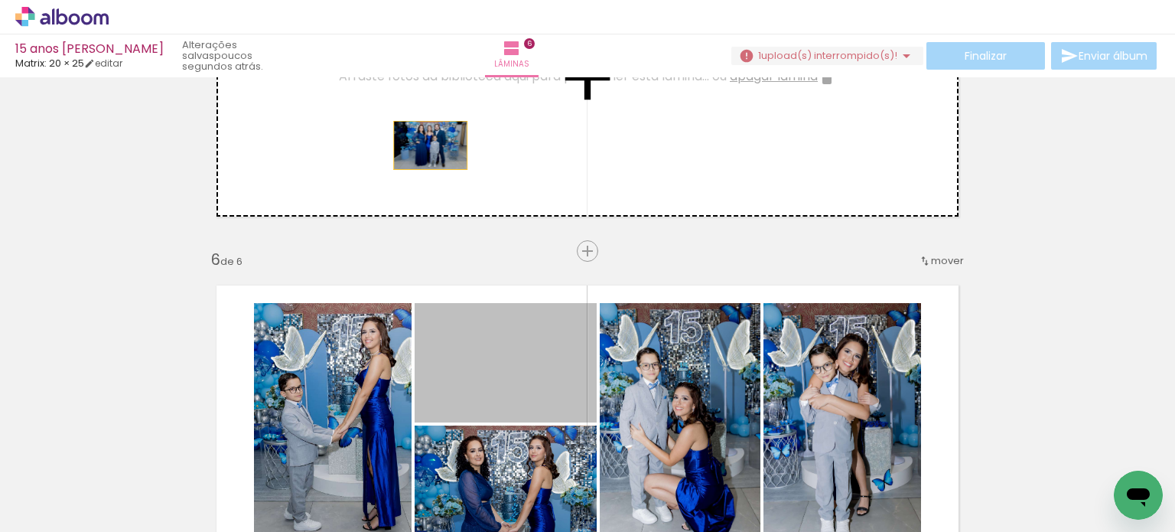
drag, startPoint x: 493, startPoint y: 339, endPoint x: 523, endPoint y: 355, distance: 34.6
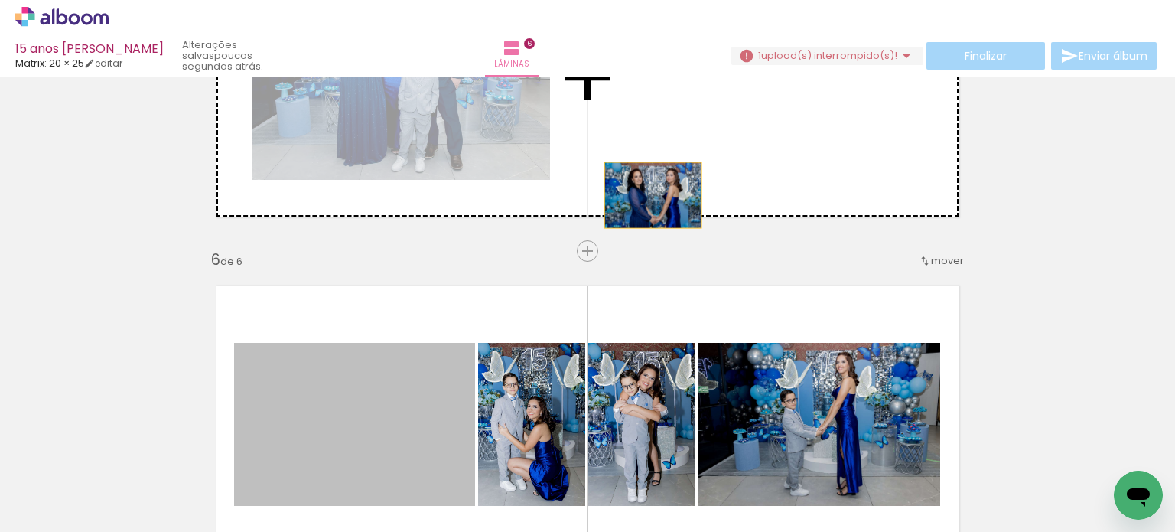
drag, startPoint x: 421, startPoint y: 403, endPoint x: 676, endPoint y: 157, distance: 354.3
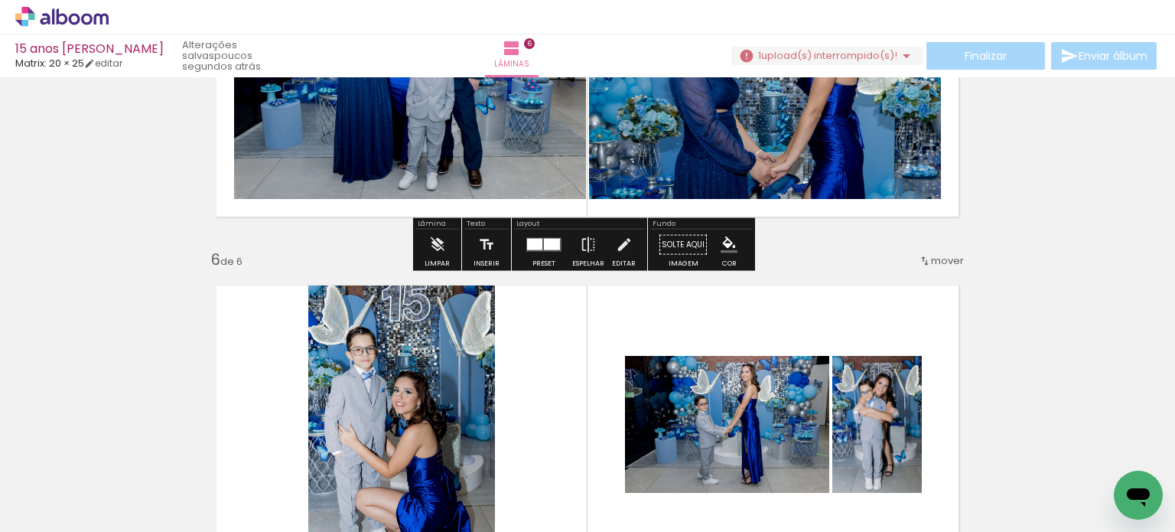
drag, startPoint x: 545, startPoint y: 248, endPoint x: 695, endPoint y: 272, distance: 151.8
click at [547, 248] on div at bounding box center [552, 244] width 16 height 11
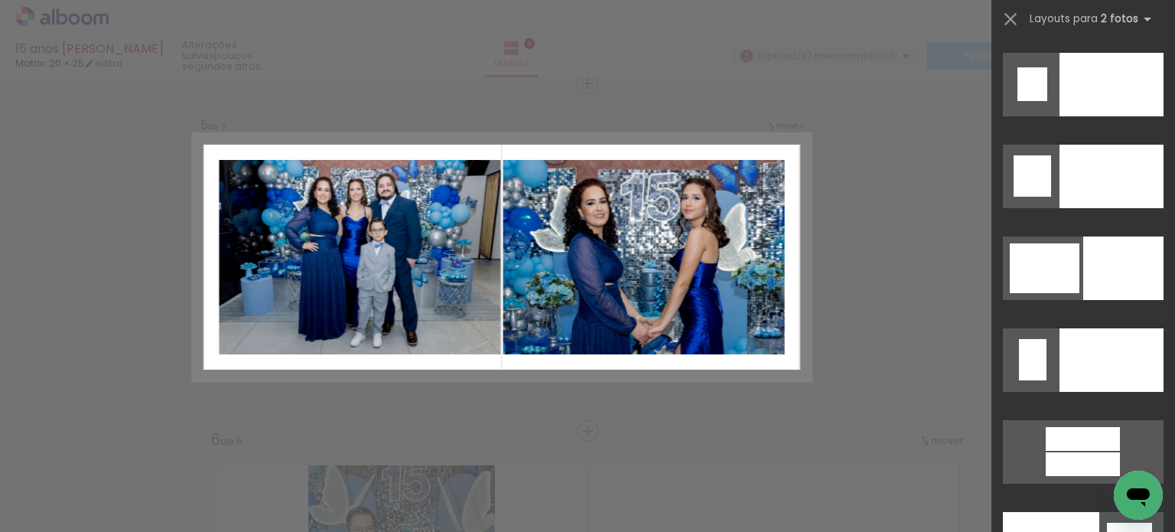
scroll to position [7257, 0]
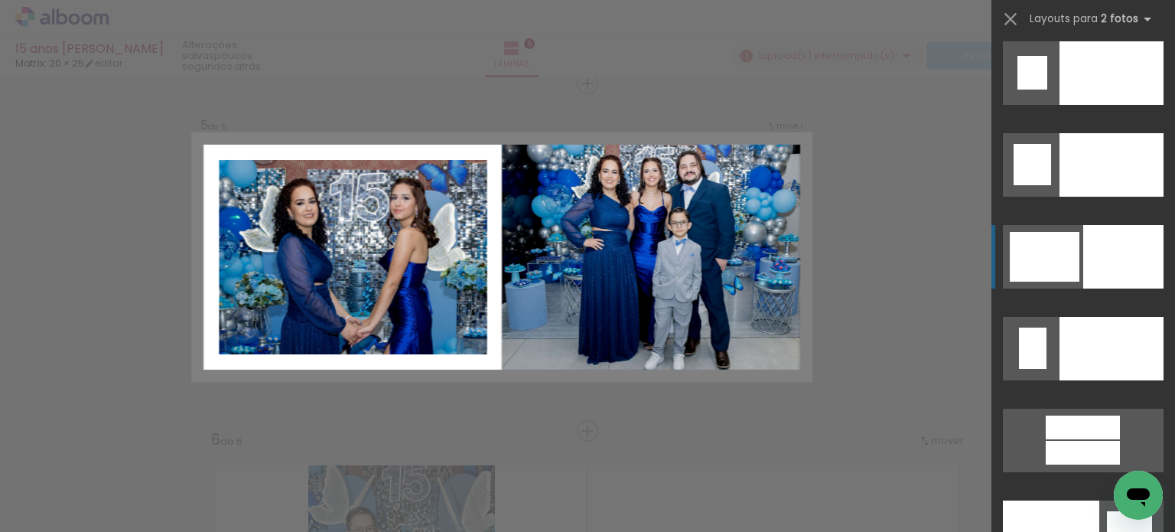
click at [1099, 262] on div at bounding box center [1123, 256] width 80 height 63
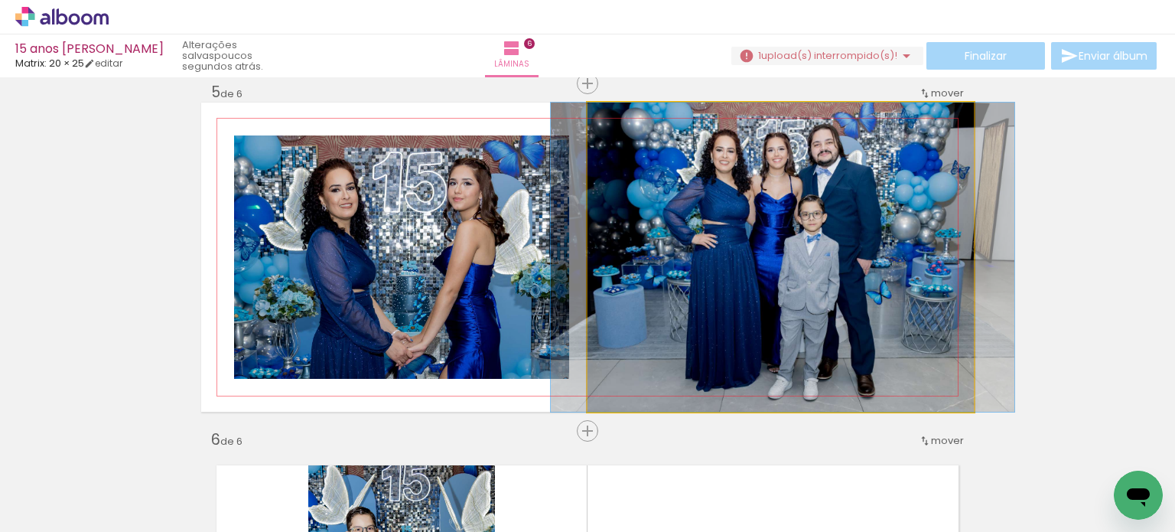
drag, startPoint x: 823, startPoint y: 226, endPoint x: 825, endPoint y: 258, distance: 32.2
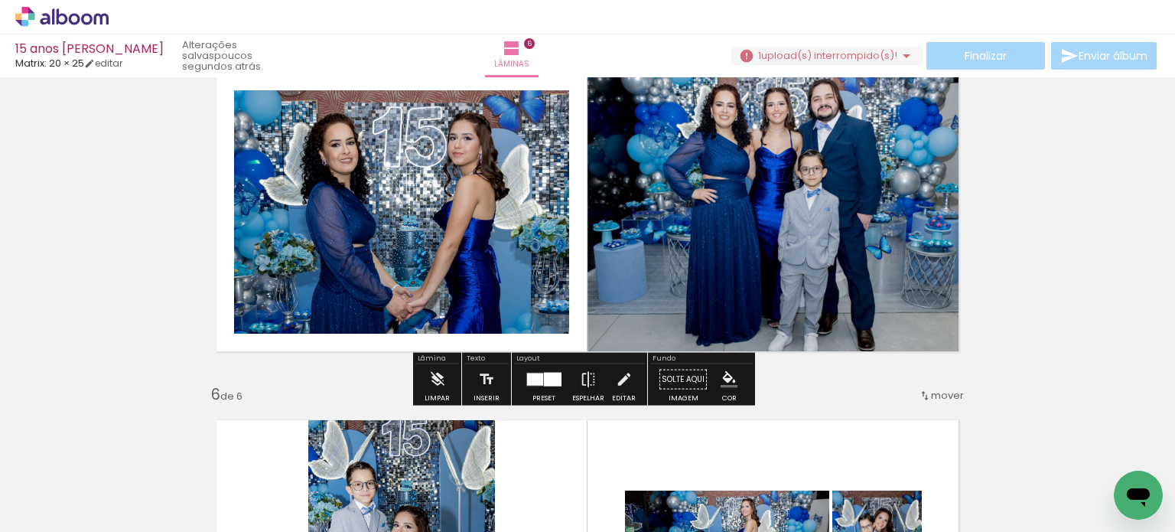
scroll to position [1462, 0]
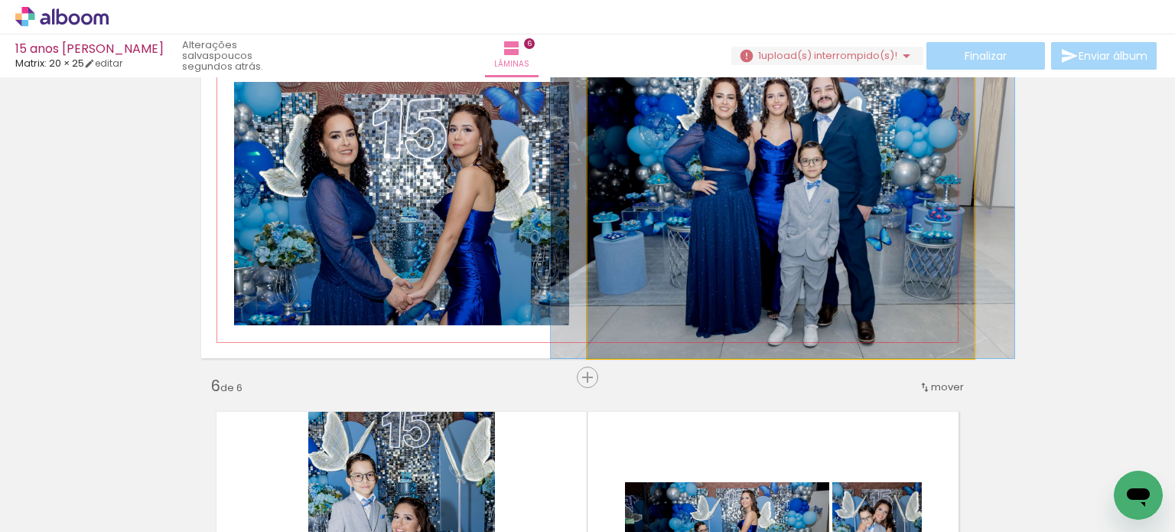
click at [776, 213] on quentale-photo at bounding box center [780, 203] width 386 height 309
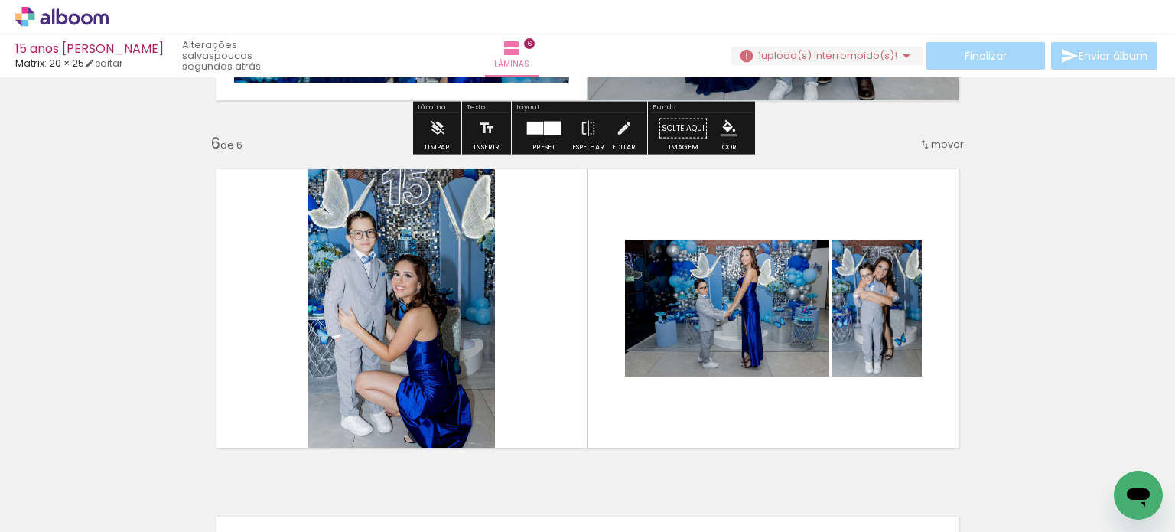
scroll to position [1752, 0]
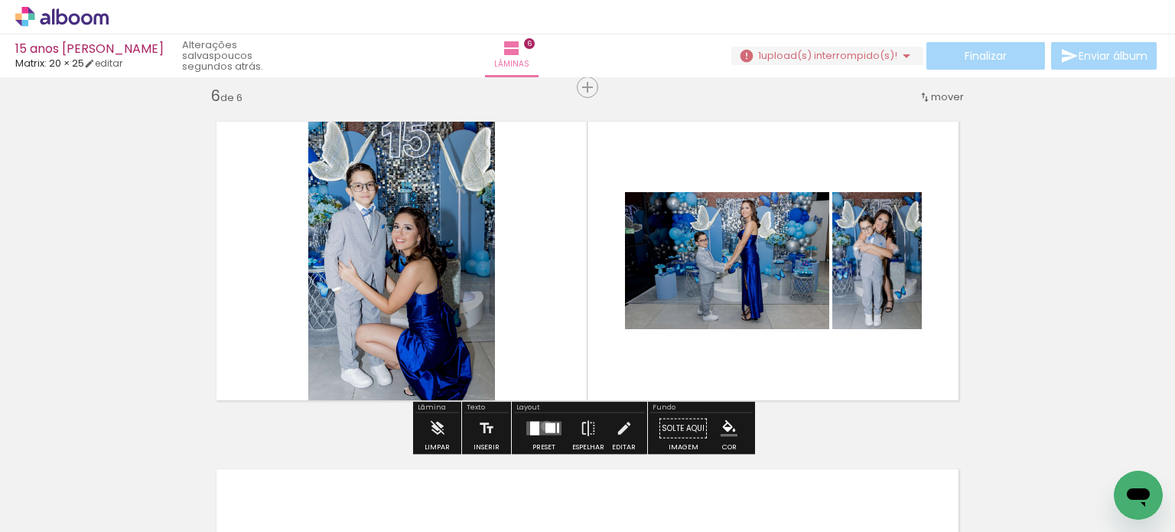
click at [545, 427] on div at bounding box center [550, 428] width 10 height 10
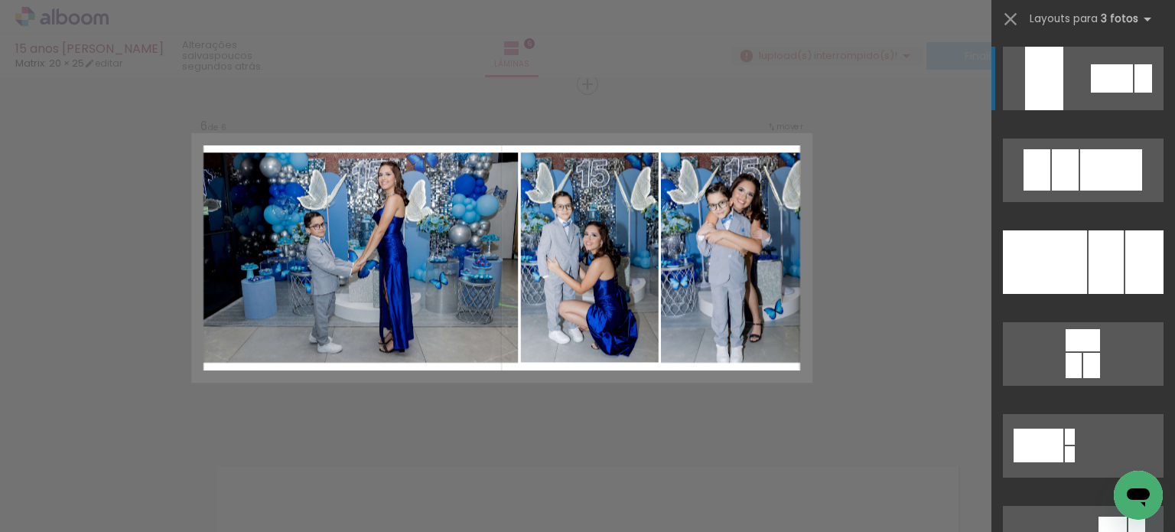
scroll to position [1756, 0]
click at [1091, 275] on div at bounding box center [1106, 261] width 35 height 63
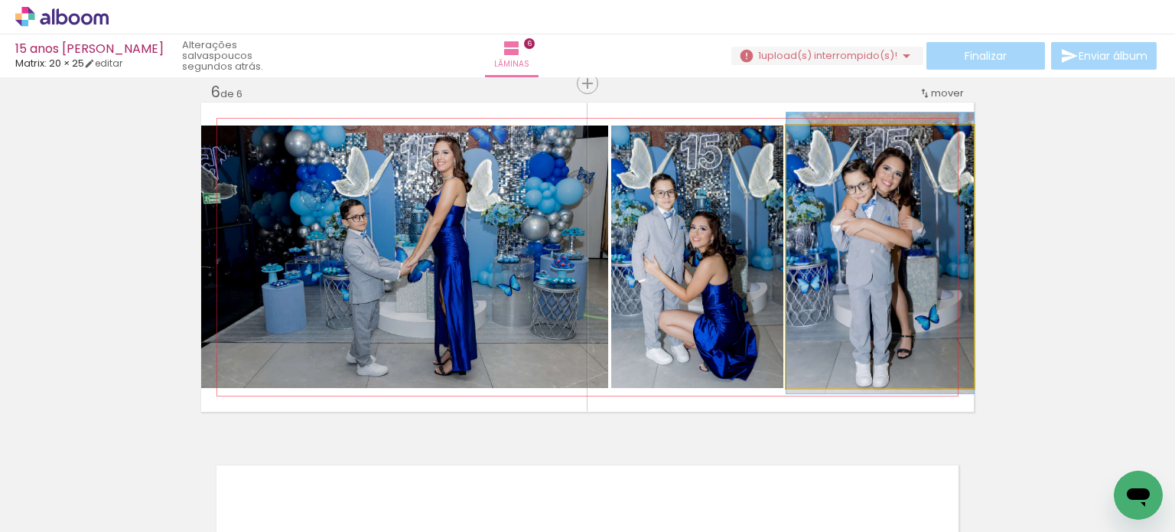
drag, startPoint x: 897, startPoint y: 269, endPoint x: 886, endPoint y: 265, distance: 11.4
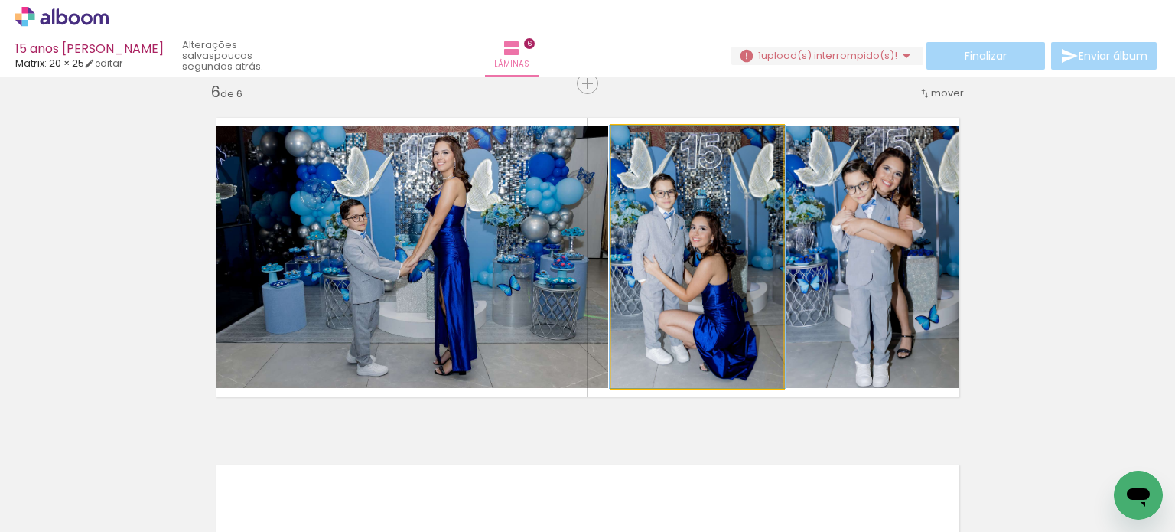
click at [689, 302] on quentale-photo at bounding box center [697, 256] width 172 height 262
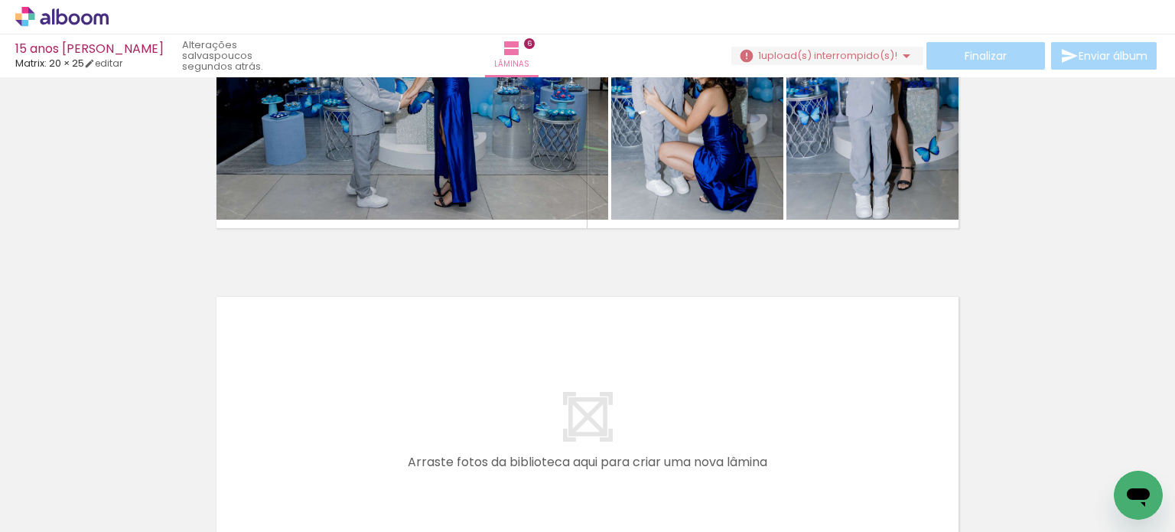
scroll to position [0, 1067]
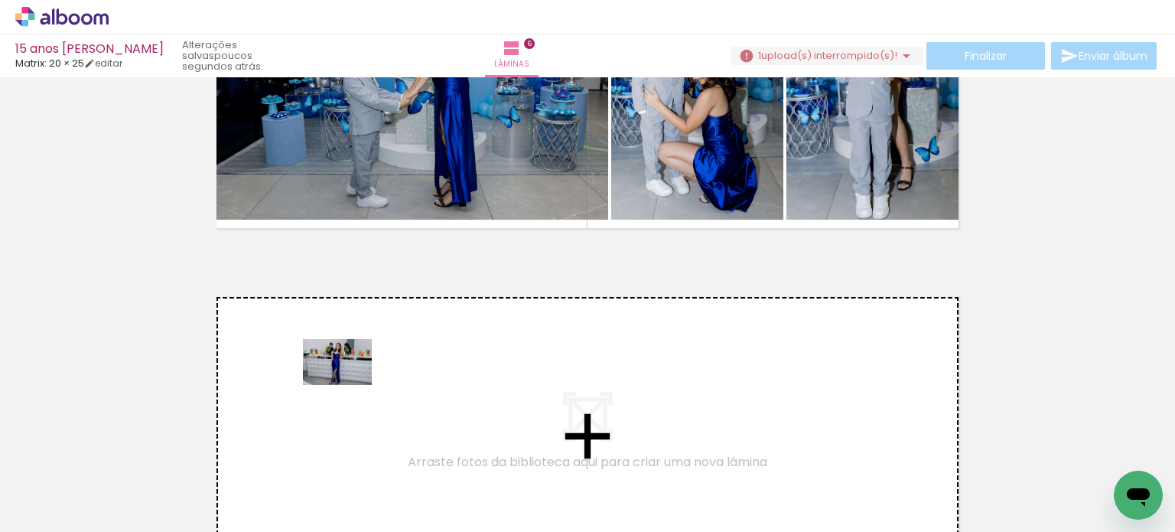
drag, startPoint x: 368, startPoint y: 439, endPoint x: 349, endPoint y: 382, distance: 59.7
click at [349, 382] on quentale-workspace at bounding box center [587, 266] width 1175 height 532
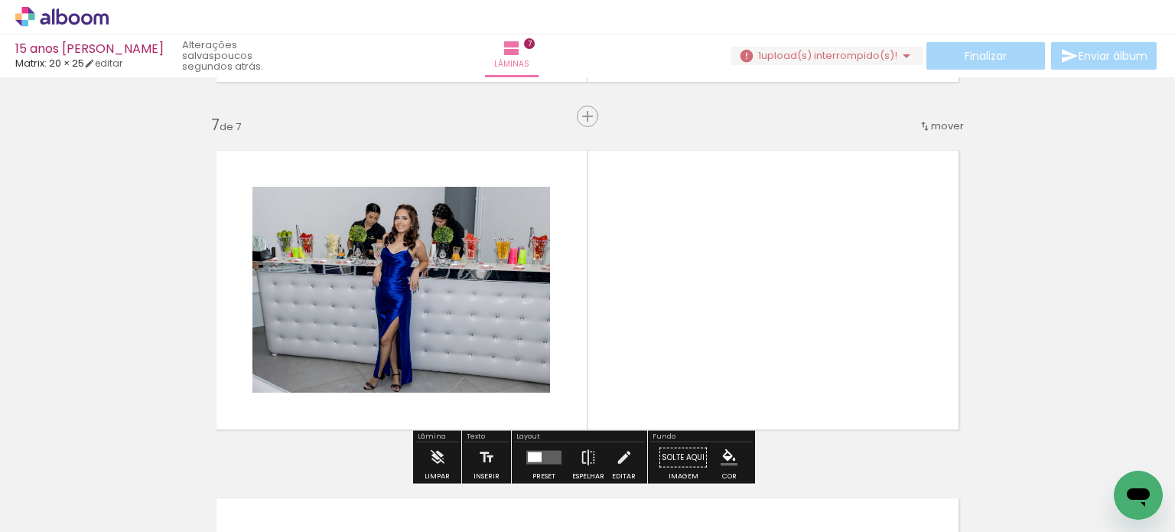
scroll to position [2103, 0]
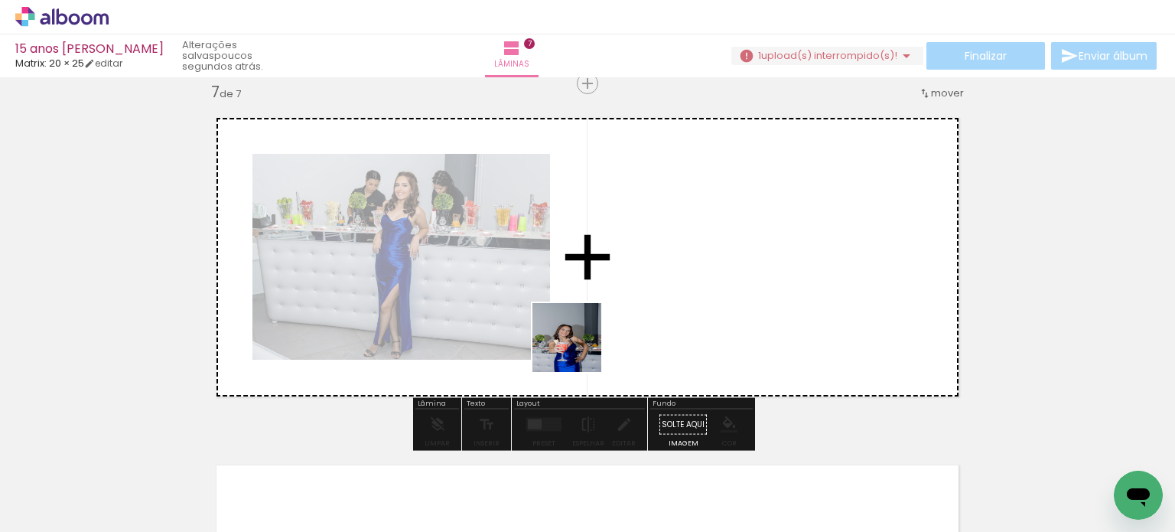
drag, startPoint x: 478, startPoint y: 471, endPoint x: 652, endPoint y: 303, distance: 241.8
click at [646, 280] on quentale-workspace at bounding box center [587, 266] width 1175 height 532
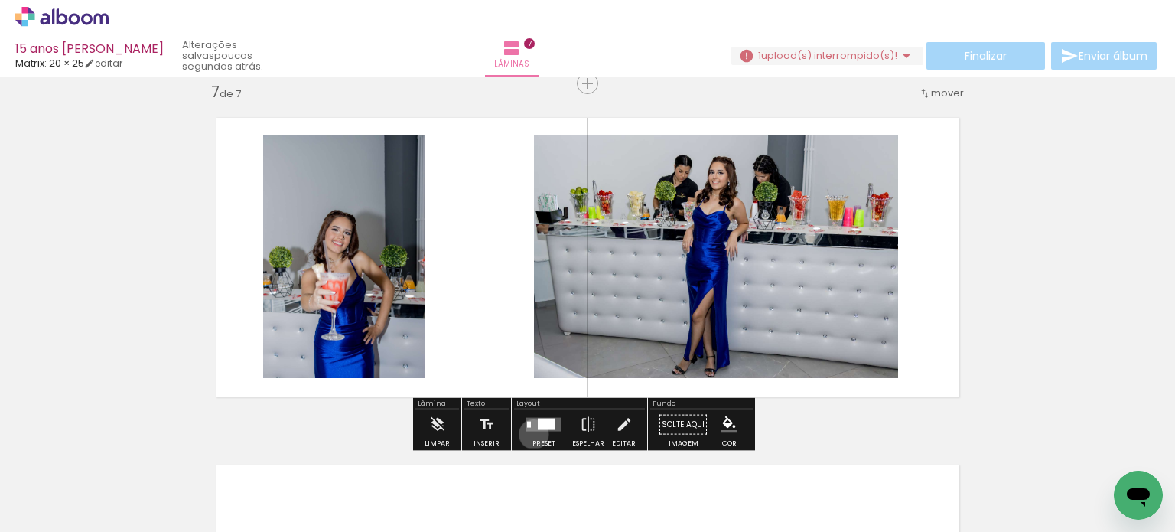
click at [530, 433] on div at bounding box center [543, 424] width 41 height 31
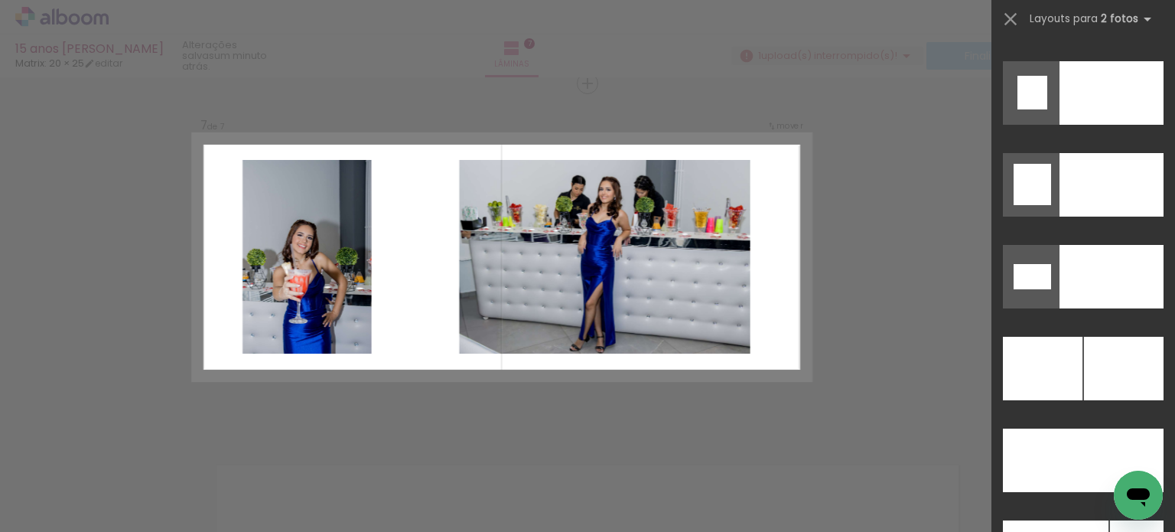
scroll to position [6721, 0]
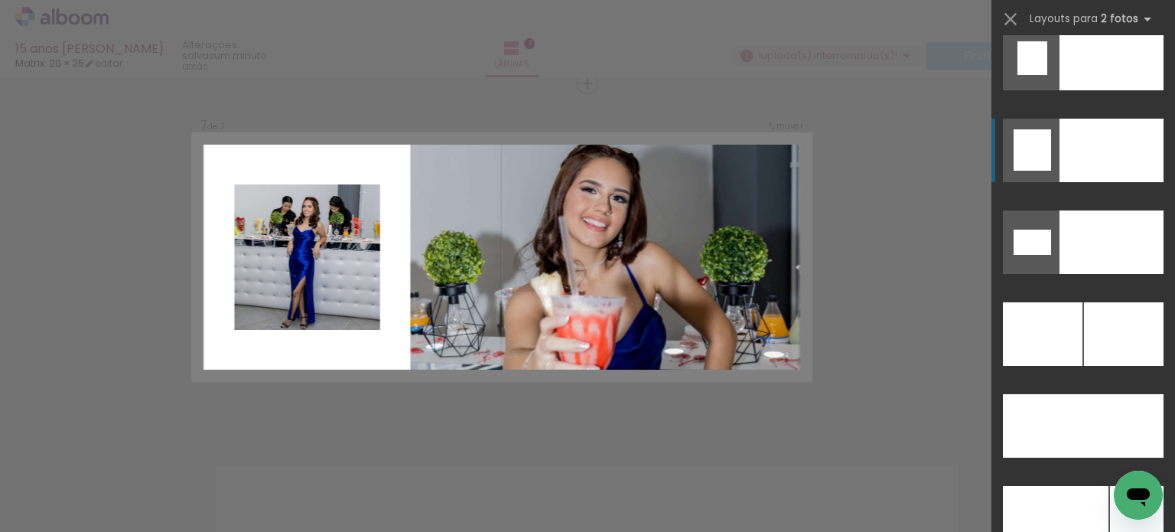
click at [1064, 149] on div at bounding box center [1111, 150] width 104 height 63
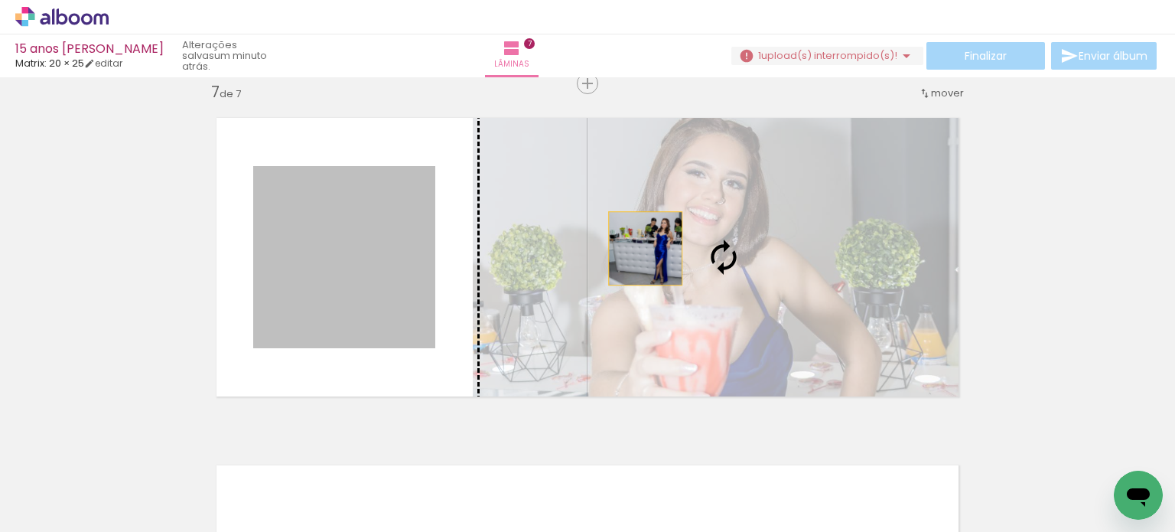
drag, startPoint x: 493, startPoint y: 262, endPoint x: 642, endPoint y: 252, distance: 149.5
click at [0, 0] on slot at bounding box center [0, 0] width 0 height 0
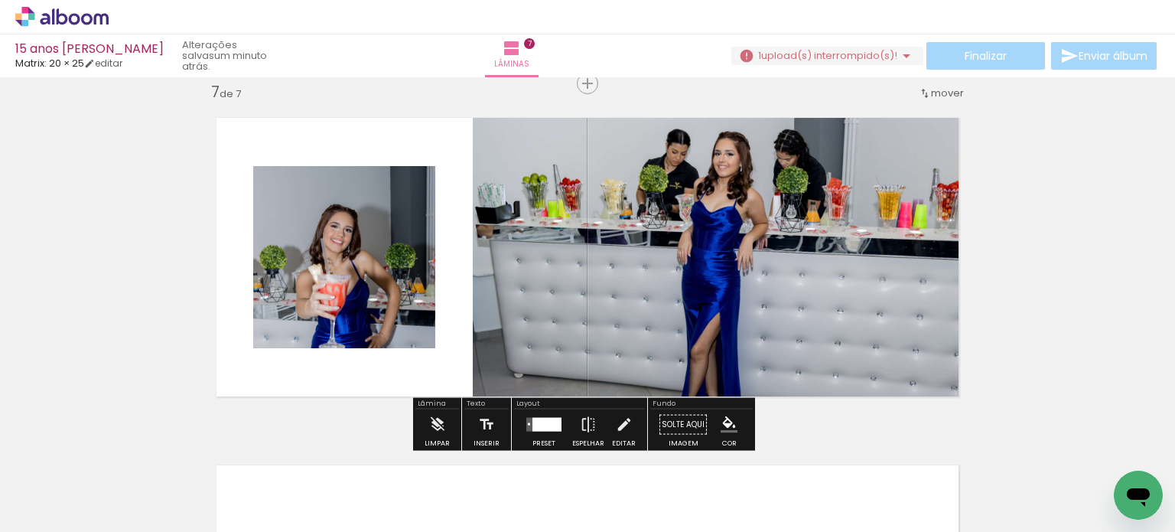
click at [535, 431] on div at bounding box center [543, 424] width 41 height 31
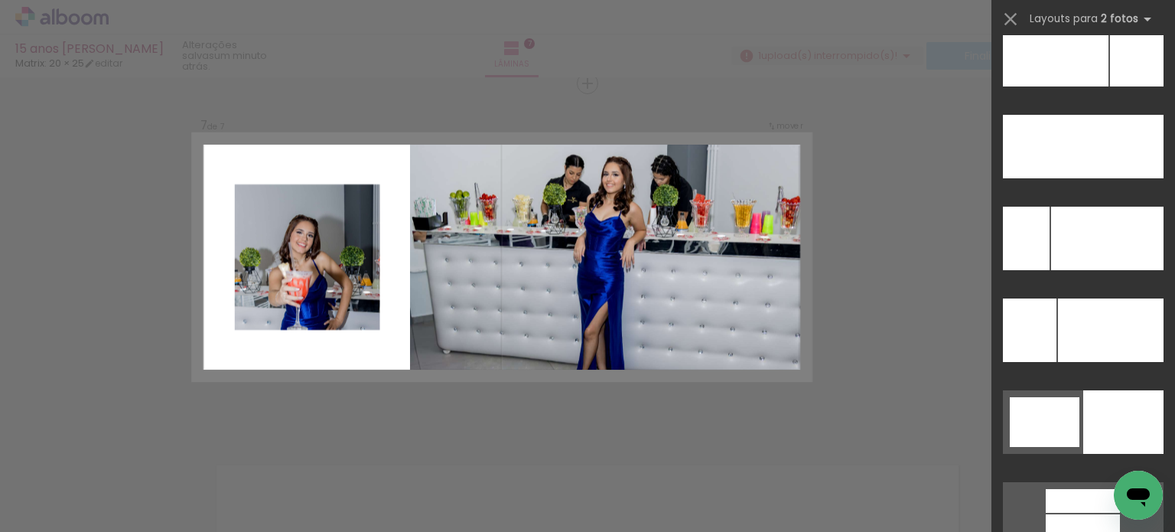
scroll to position [7229, 0]
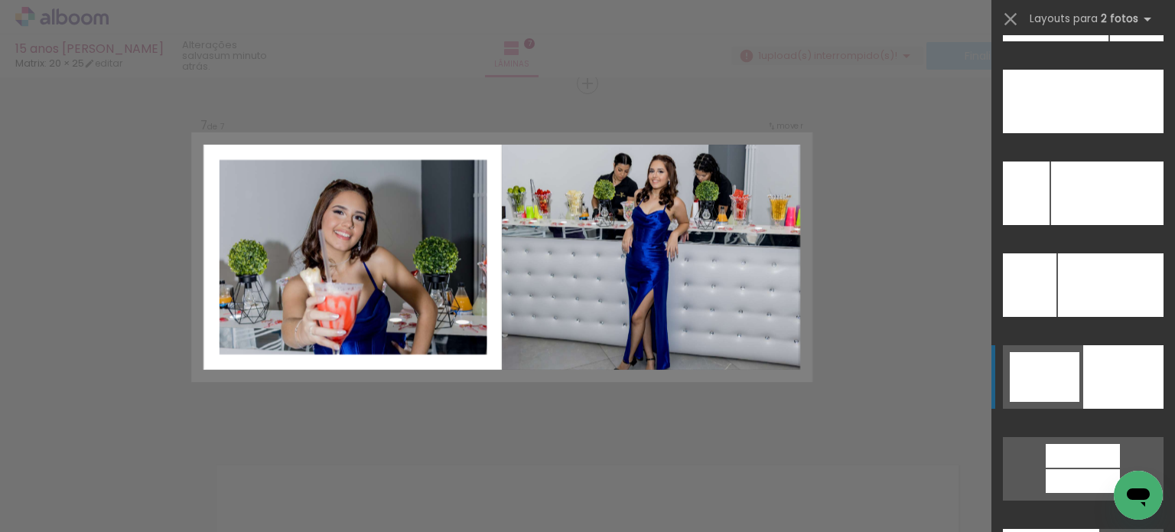
click at [1089, 382] on div at bounding box center [1123, 376] width 80 height 63
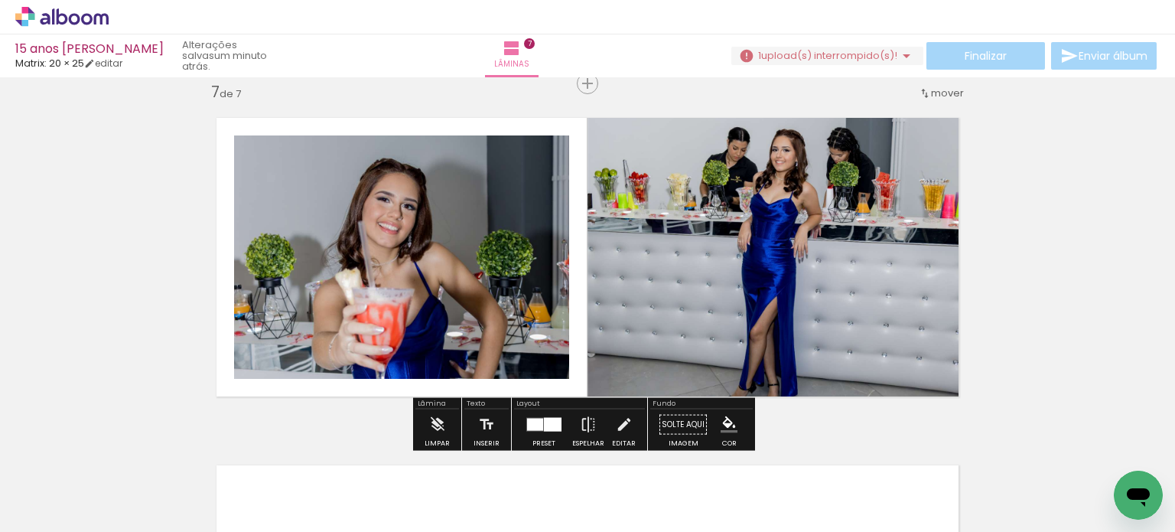
click at [544, 423] on div at bounding box center [553, 425] width 18 height 14
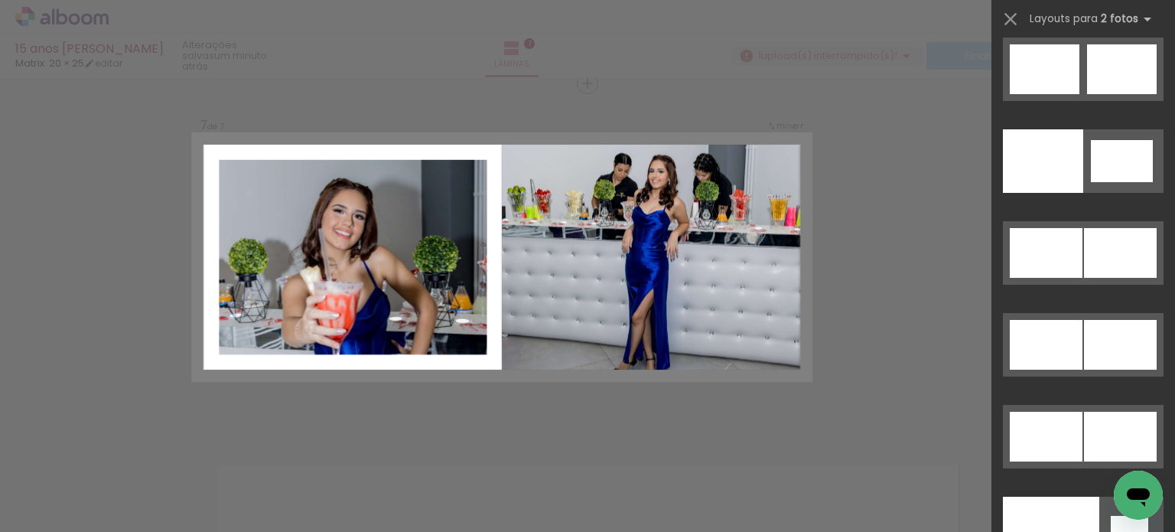
scroll to position [8223, 0]
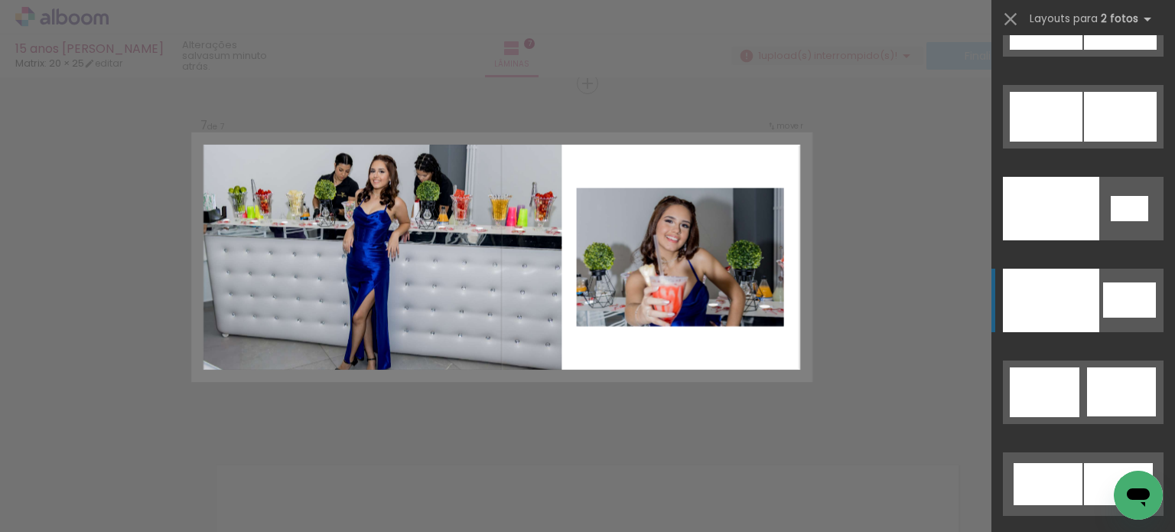
click at [1079, 308] on div at bounding box center [1051, 299] width 96 height 63
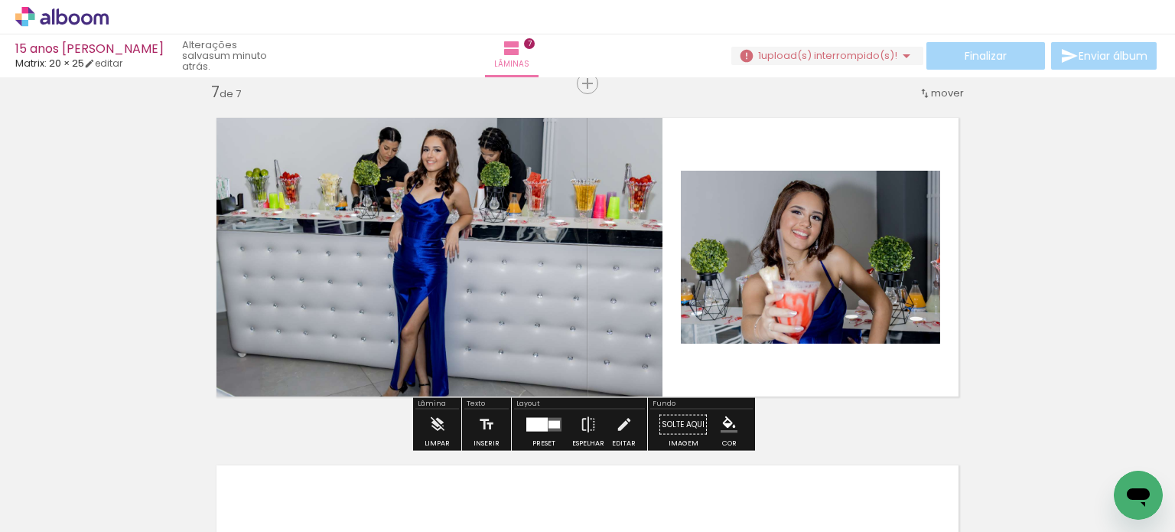
click at [754, 252] on quentale-photo at bounding box center [810, 257] width 259 height 173
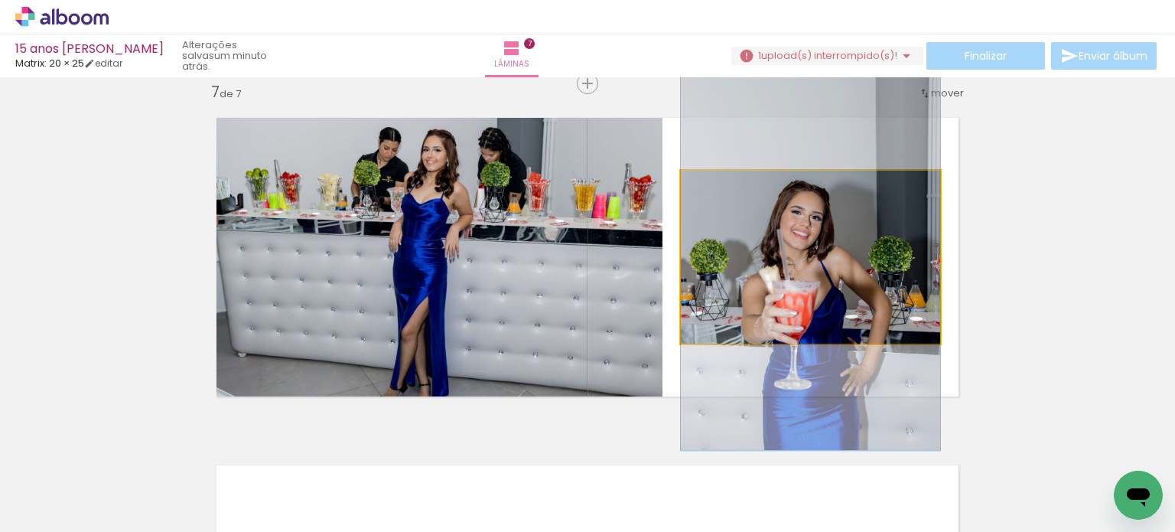
click at [771, 244] on quentale-photo at bounding box center [810, 257] width 259 height 173
click at [770, 243] on quentale-photo at bounding box center [810, 257] width 259 height 173
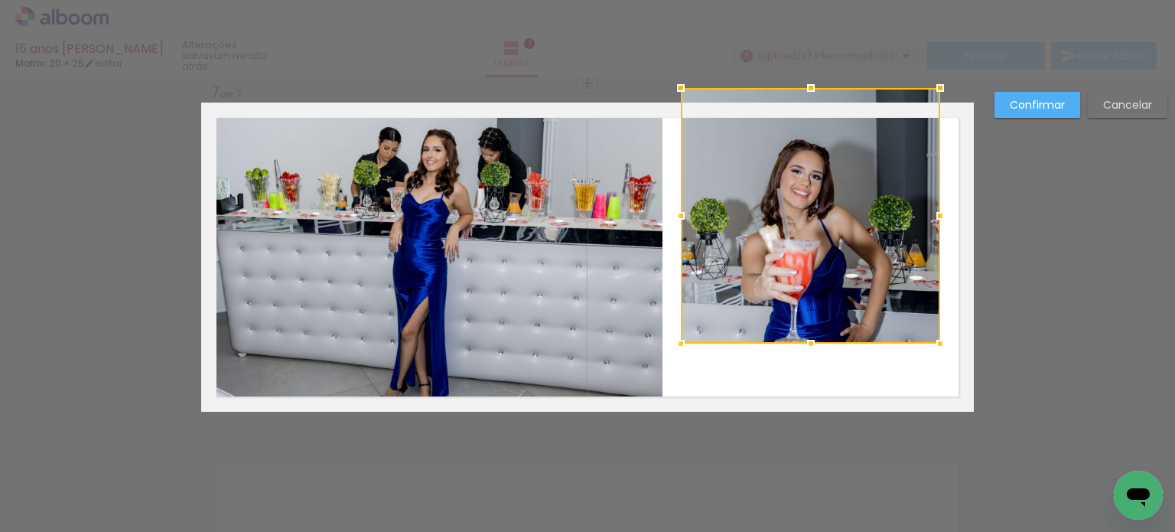
drag, startPoint x: 803, startPoint y: 172, endPoint x: 786, endPoint y: 109, distance: 65.1
click at [786, 109] on div at bounding box center [810, 215] width 259 height 255
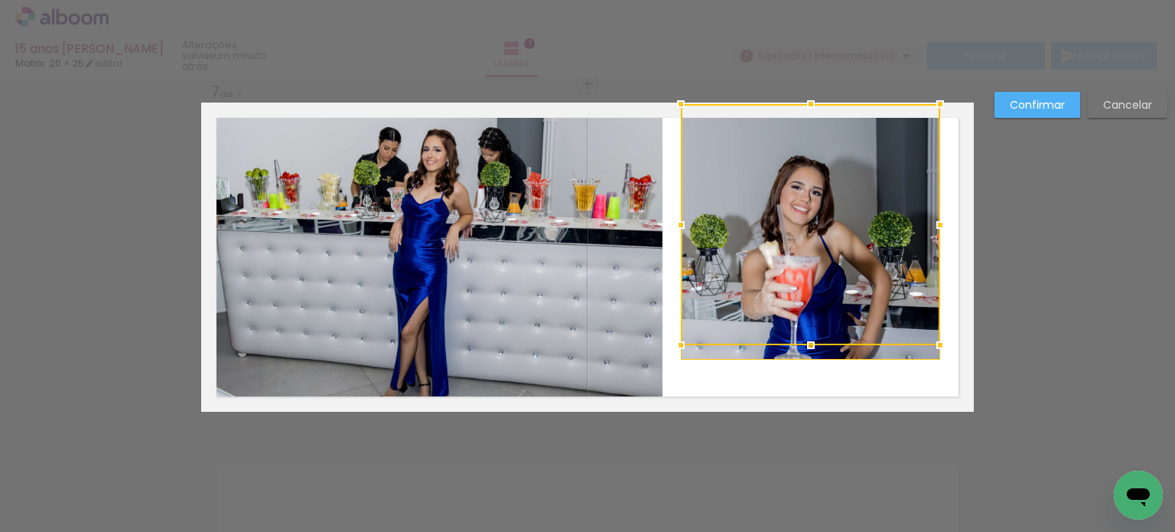
click at [807, 327] on div at bounding box center [810, 224] width 259 height 241
click at [828, 385] on quentale-layouter at bounding box center [587, 257] width 773 height 309
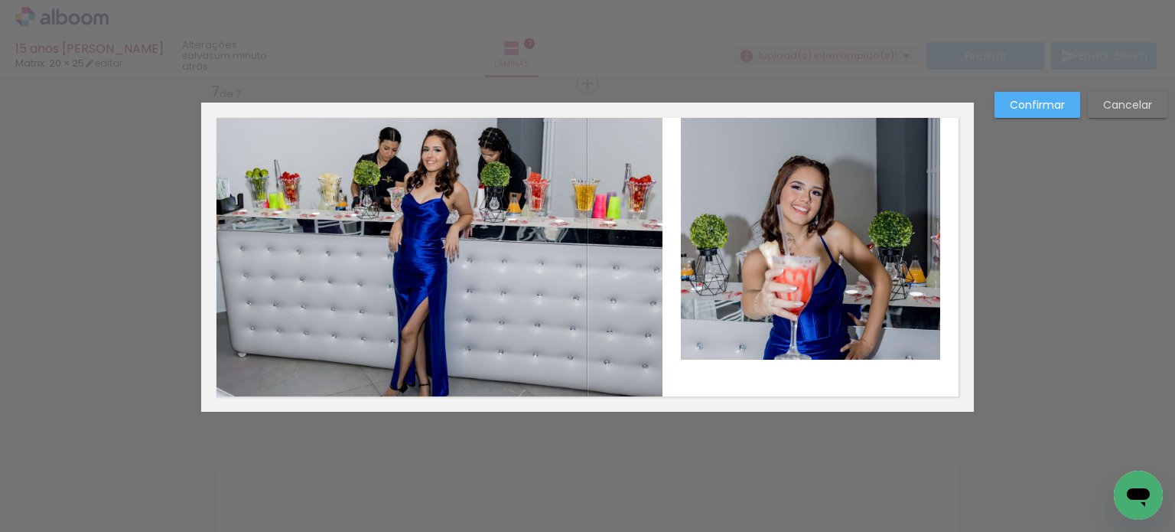
click at [792, 291] on quentale-photo at bounding box center [810, 231] width 259 height 255
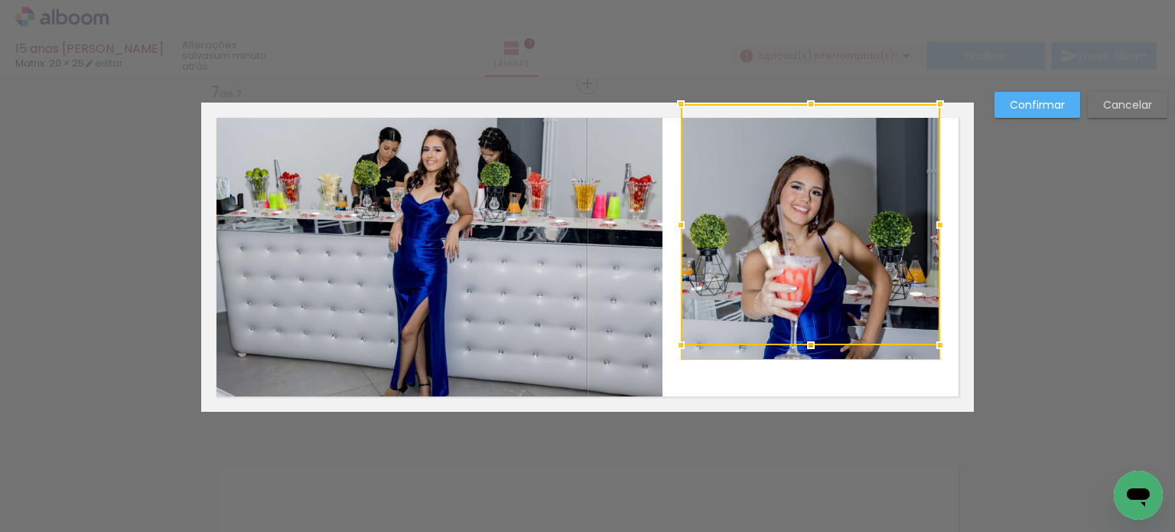
drag, startPoint x: 798, startPoint y: 286, endPoint x: 802, endPoint y: 302, distance: 16.7
click at [799, 287] on div at bounding box center [810, 224] width 259 height 241
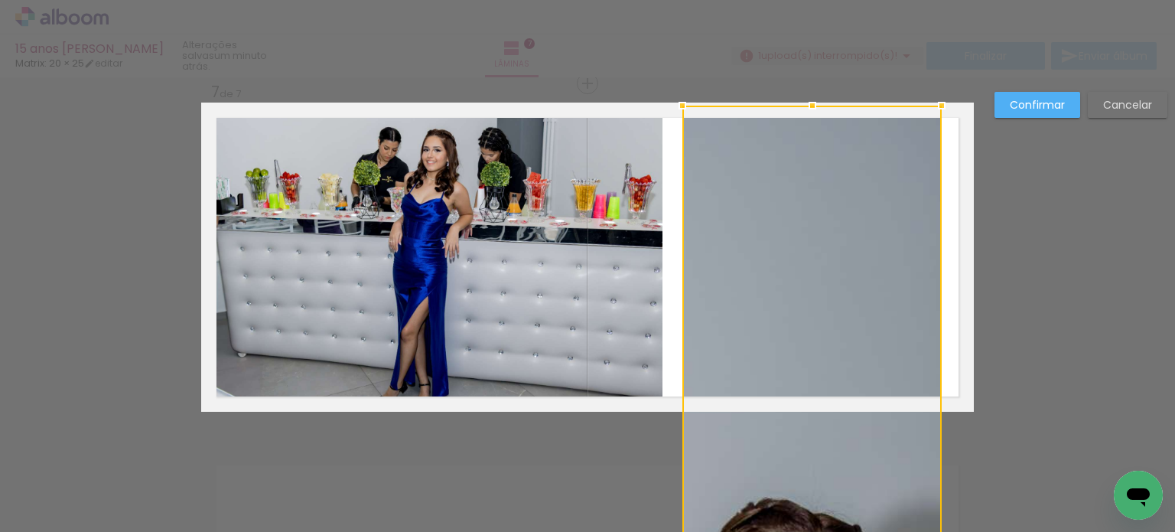
drag, startPoint x: 807, startPoint y: 351, endPoint x: 815, endPoint y: 380, distance: 30.3
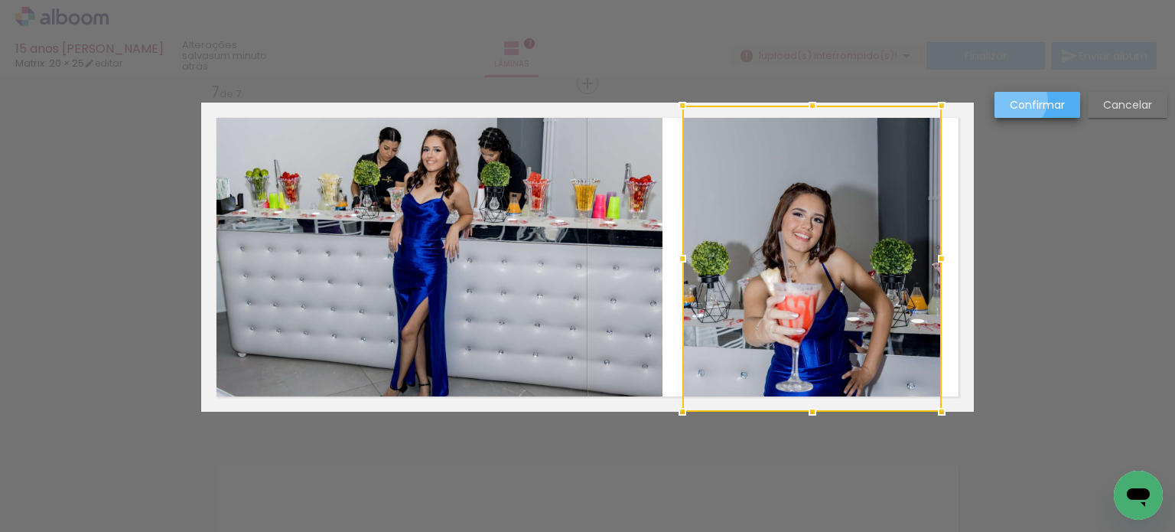
click at [0, 0] on slot "Confirmar" at bounding box center [0, 0] width 0 height 0
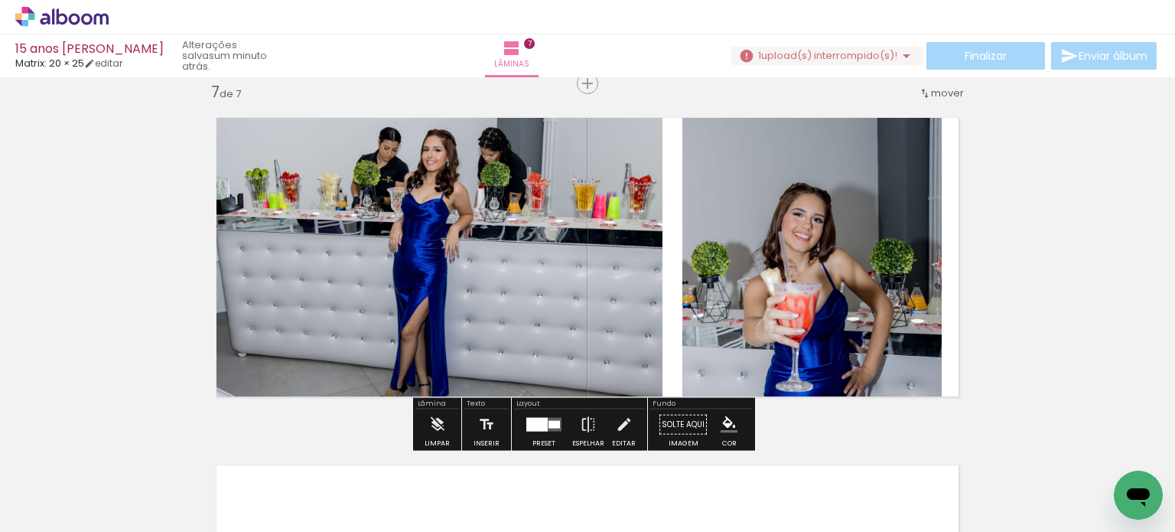
click at [840, 339] on quentale-photo at bounding box center [811, 259] width 259 height 306
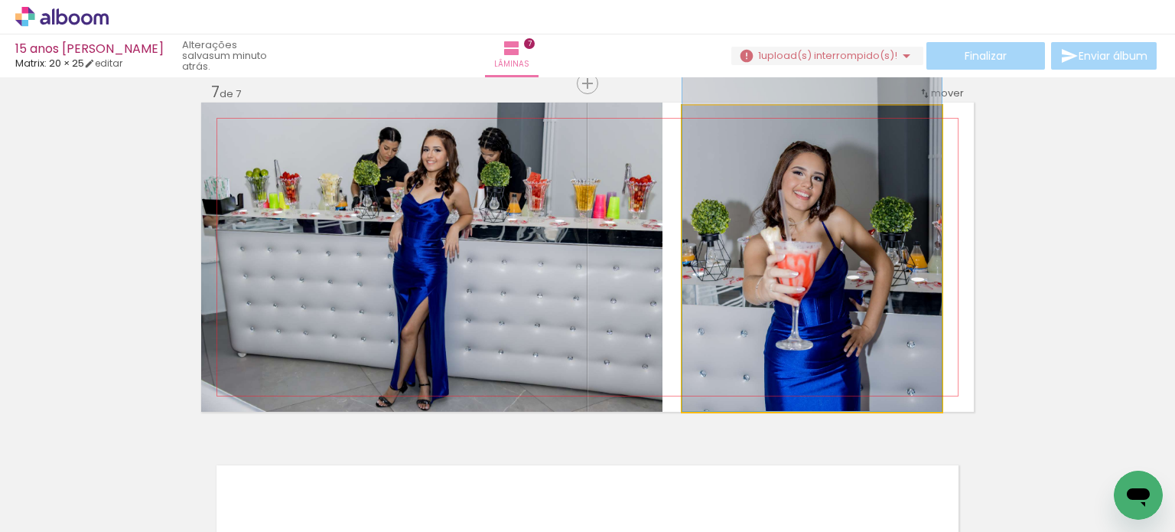
drag, startPoint x: 830, startPoint y: 326, endPoint x: 822, endPoint y: 275, distance: 51.9
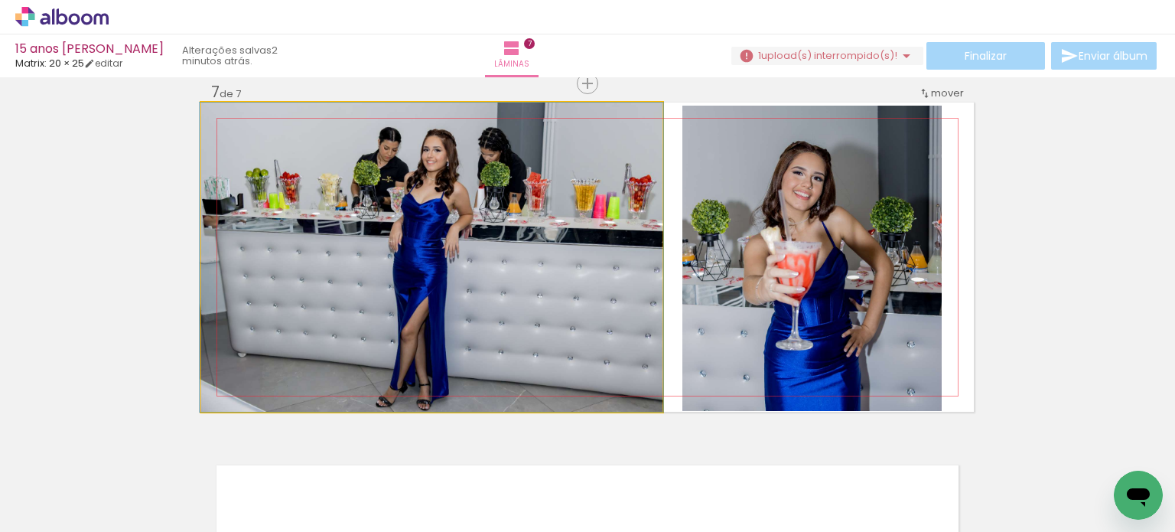
click at [438, 263] on quentale-photo at bounding box center [431, 257] width 461 height 309
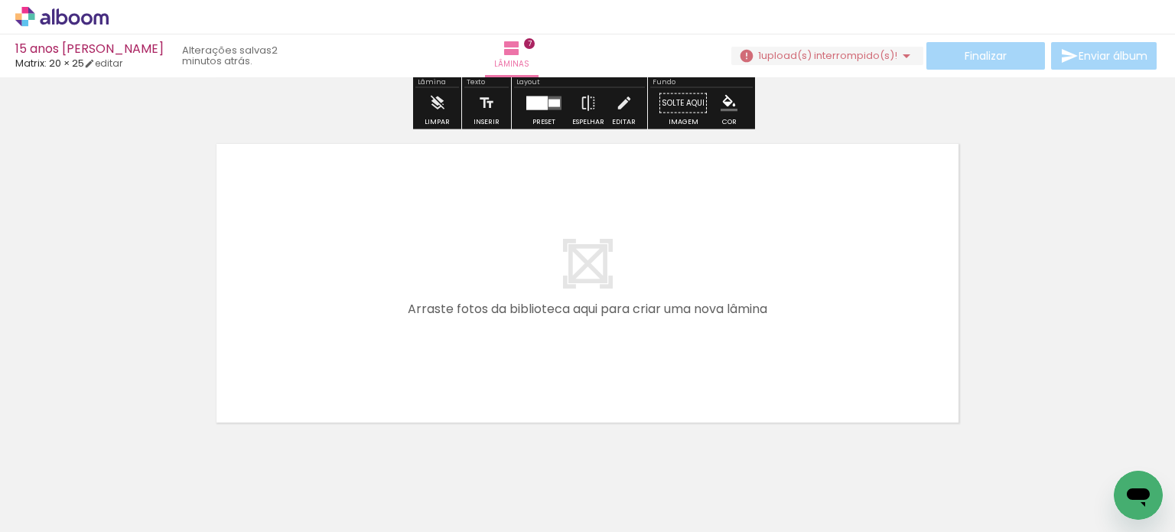
scroll to position [2454, 0]
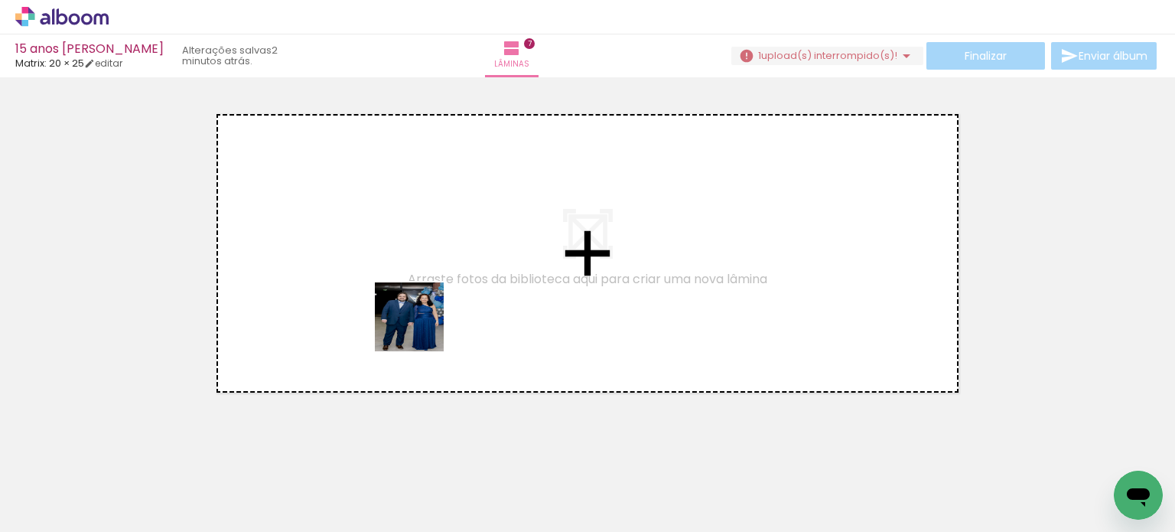
drag, startPoint x: 542, startPoint y: 470, endPoint x: 397, endPoint y: 310, distance: 216.1
click at [397, 310] on quentale-workspace at bounding box center [587, 266] width 1175 height 532
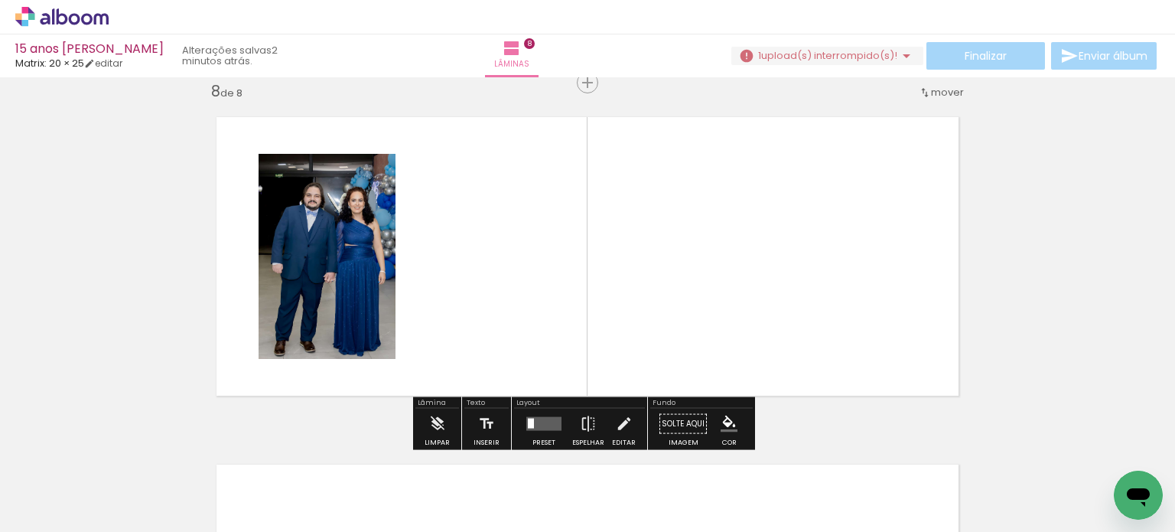
scroll to position [2450, 0]
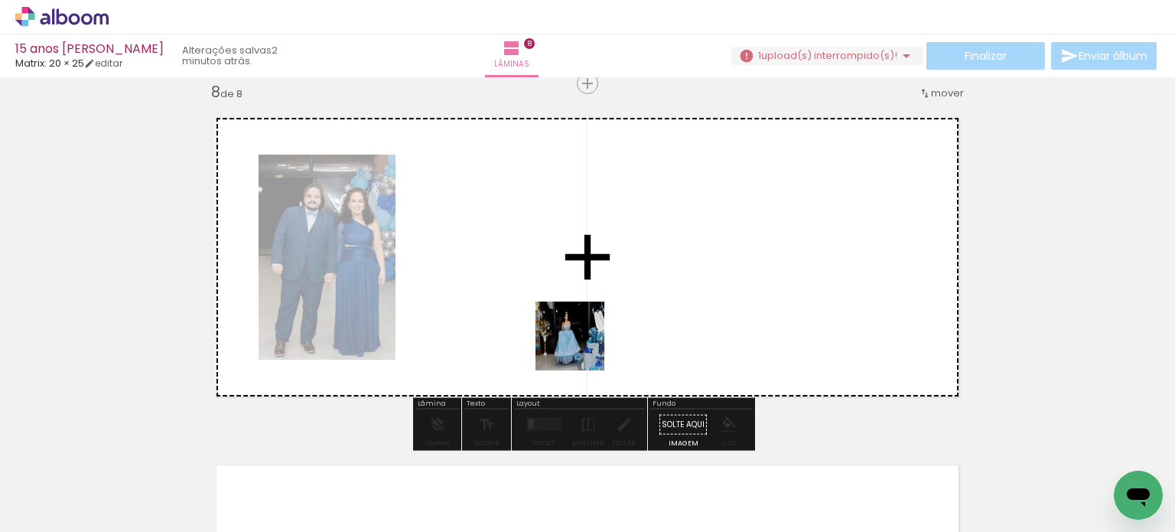
drag, startPoint x: 620, startPoint y: 437, endPoint x: 578, endPoint y: 335, distance: 110.1
click at [578, 335] on quentale-workspace at bounding box center [587, 266] width 1175 height 532
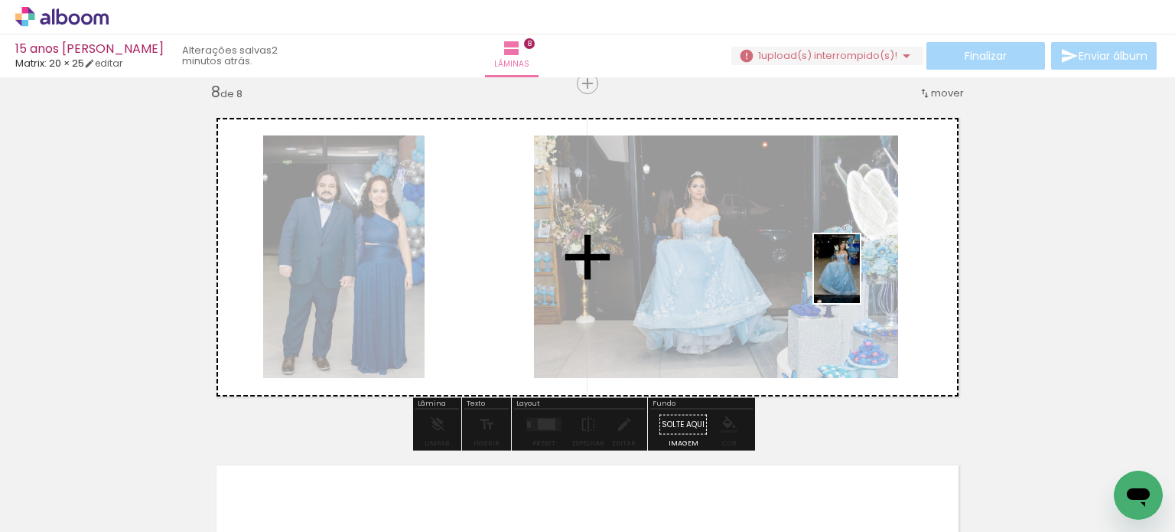
drag, startPoint x: 698, startPoint y: 477, endPoint x: 860, endPoint y: 280, distance: 254.8
click at [860, 280] on quentale-workspace at bounding box center [587, 266] width 1175 height 532
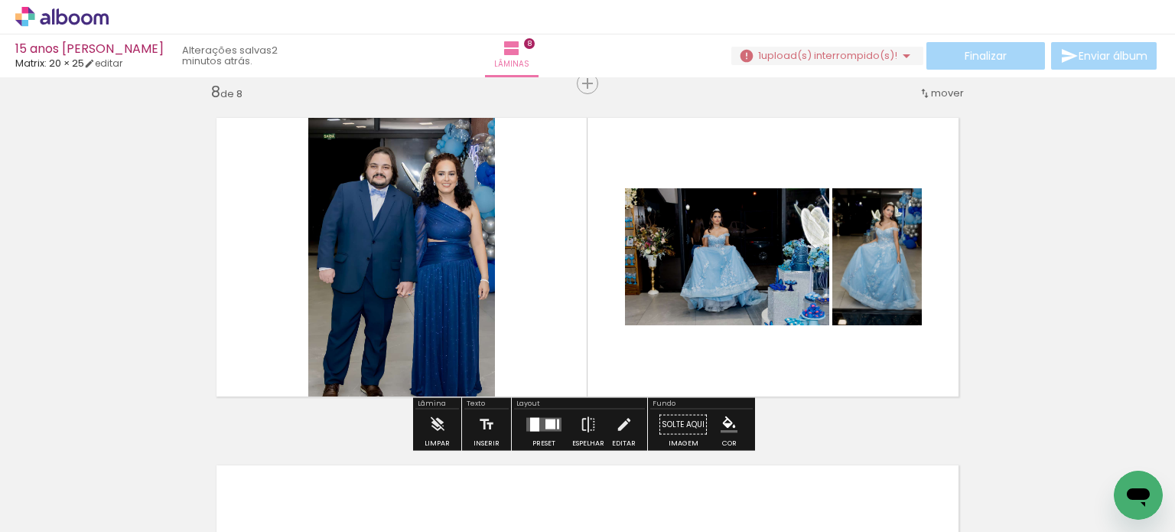
drag, startPoint x: 812, startPoint y: 483, endPoint x: 797, endPoint y: 305, distance: 178.1
click at [802, 292] on quentale-workspace at bounding box center [587, 266] width 1175 height 532
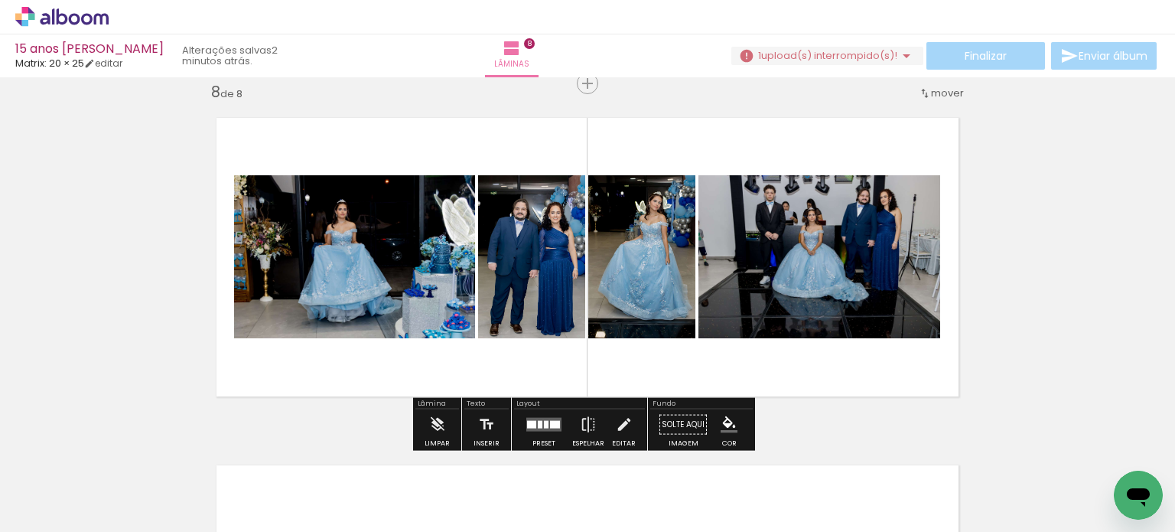
click at [532, 428] on quentale-layouter at bounding box center [543, 425] width 35 height 14
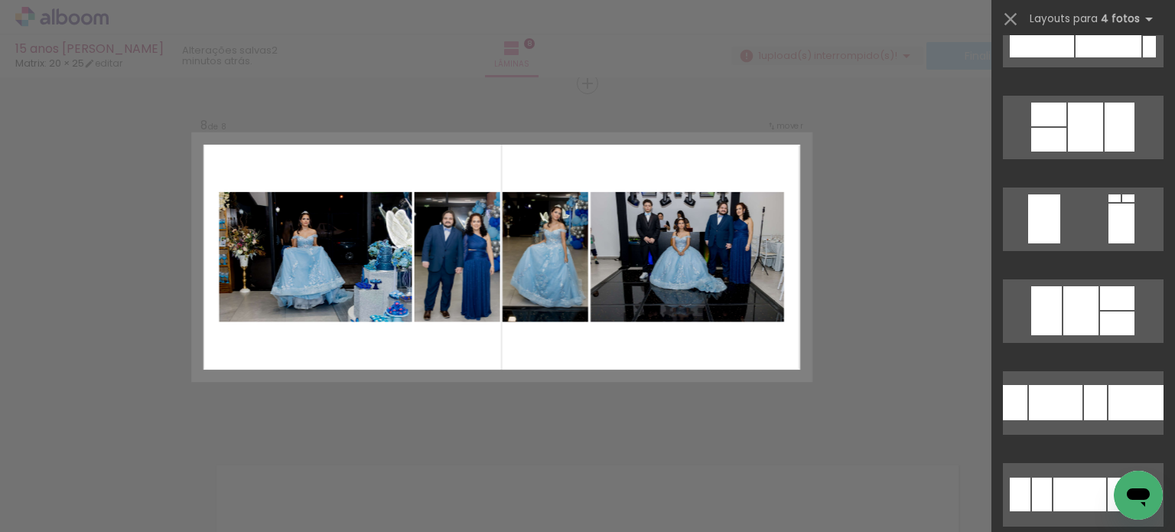
scroll to position [2199, 0]
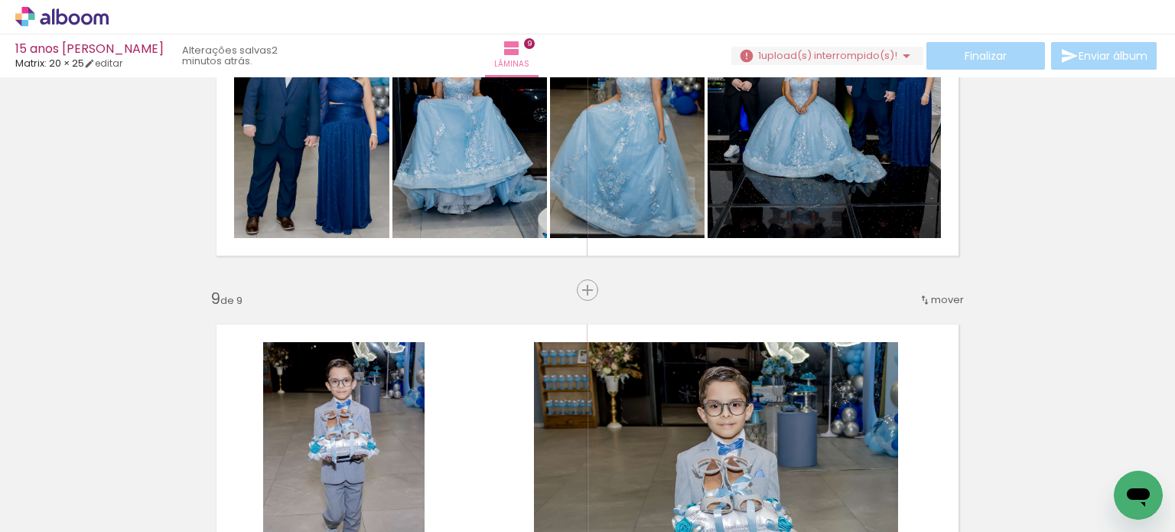
scroll to position [2607, 0]
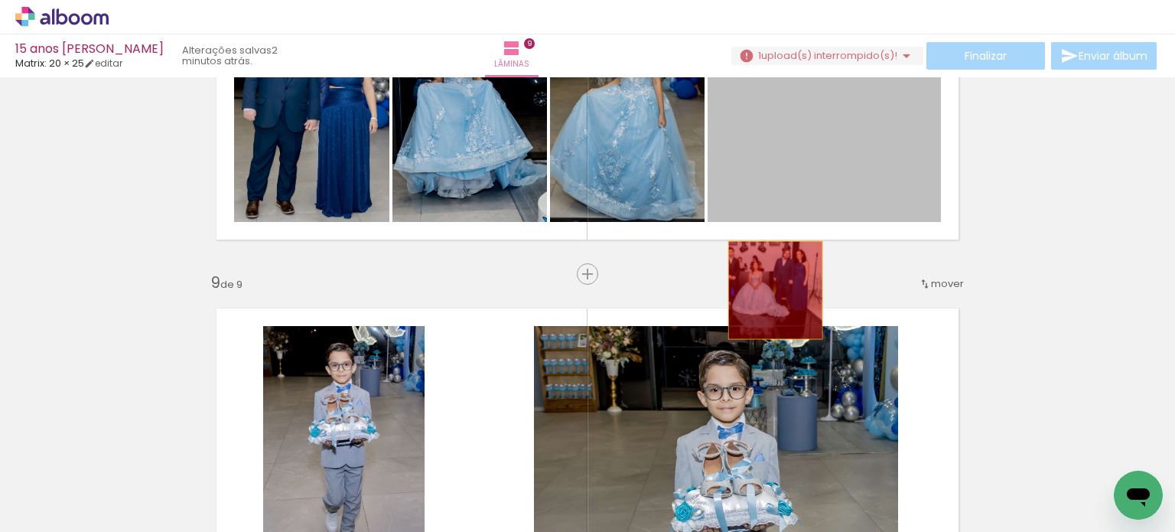
drag, startPoint x: 831, startPoint y: 151, endPoint x: 737, endPoint y: 442, distance: 306.3
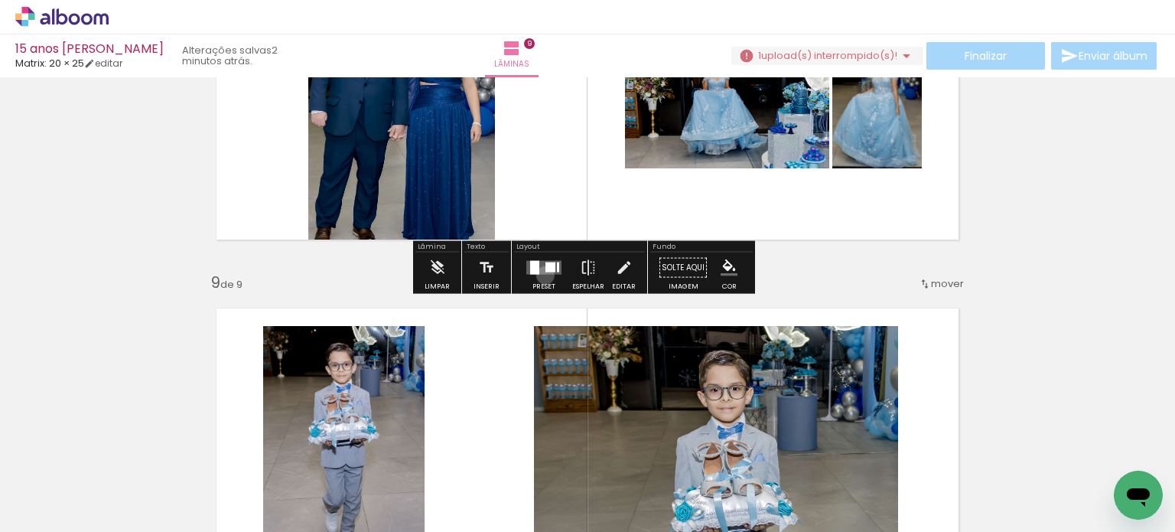
click at [542, 275] on div at bounding box center [543, 267] width 41 height 31
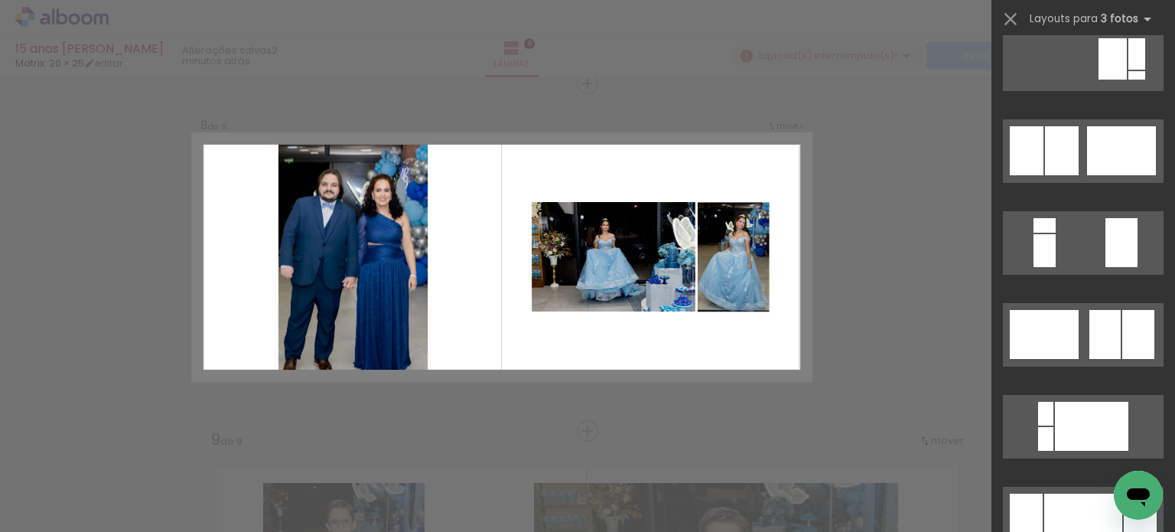
scroll to position [453, 0]
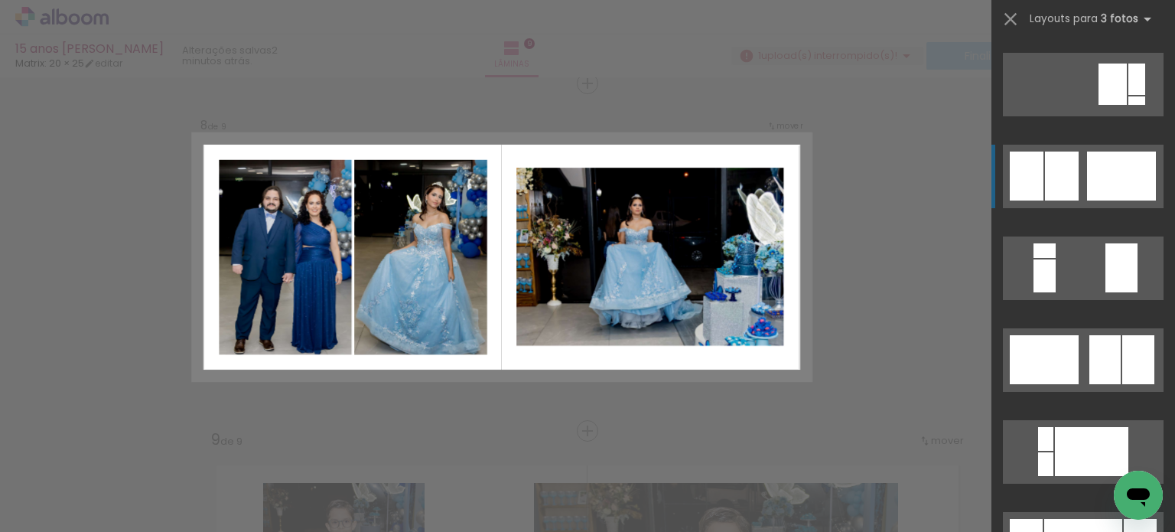
click at [1077, 175] on quentale-layouter at bounding box center [1083, 176] width 161 height 63
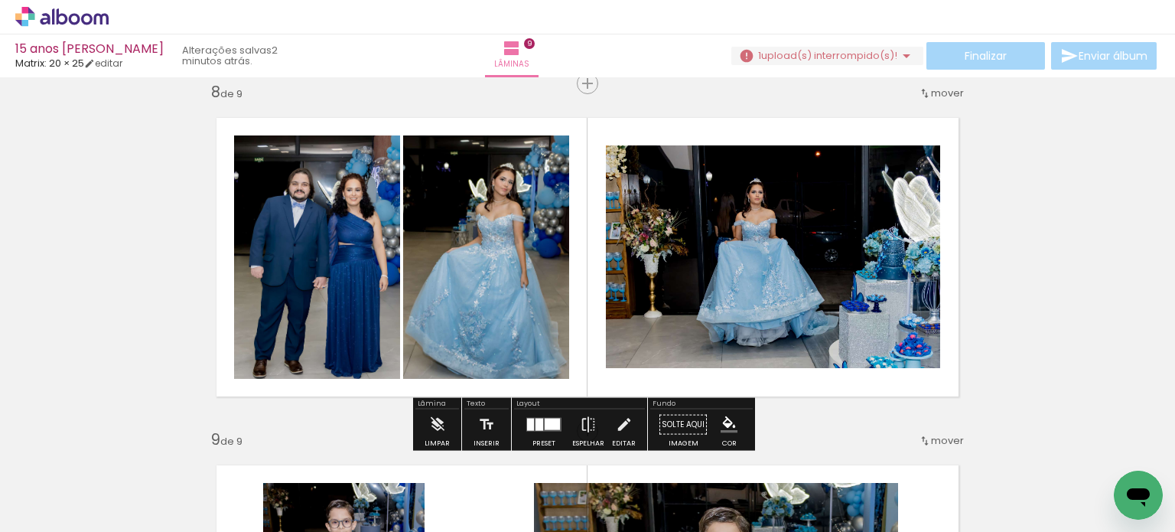
click at [724, 236] on quentale-photo at bounding box center [773, 256] width 334 height 223
click at [747, 244] on quentale-photo at bounding box center [773, 256] width 334 height 223
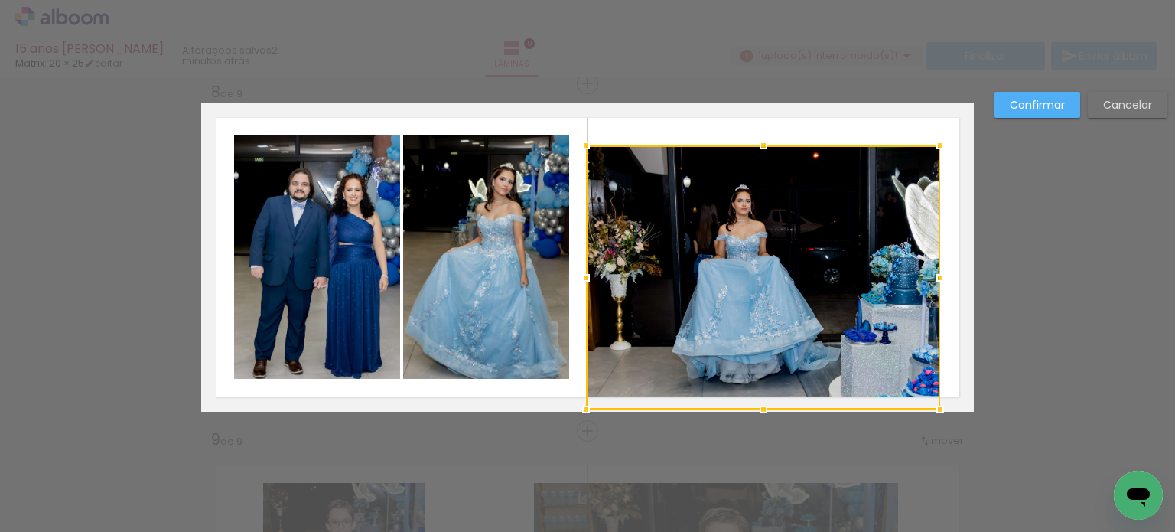
drag, startPoint x: 599, startPoint y: 380, endPoint x: 579, endPoint y: 416, distance: 41.1
click at [580, 415] on div at bounding box center [586, 409] width 31 height 31
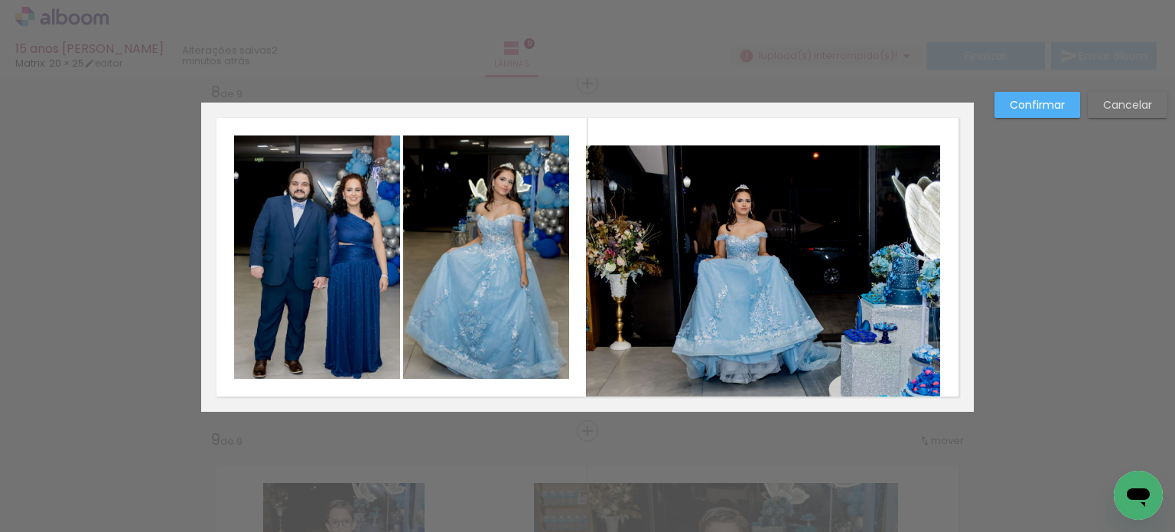
click at [873, 207] on quentale-photo at bounding box center [763, 277] width 354 height 264
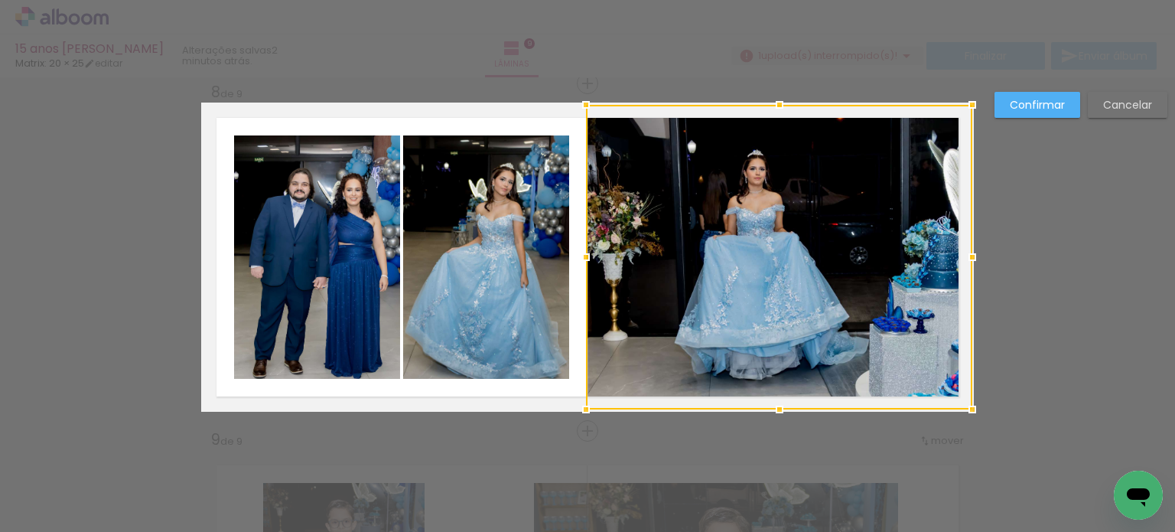
drag, startPoint x: 936, startPoint y: 146, endPoint x: 965, endPoint y: 82, distance: 70.8
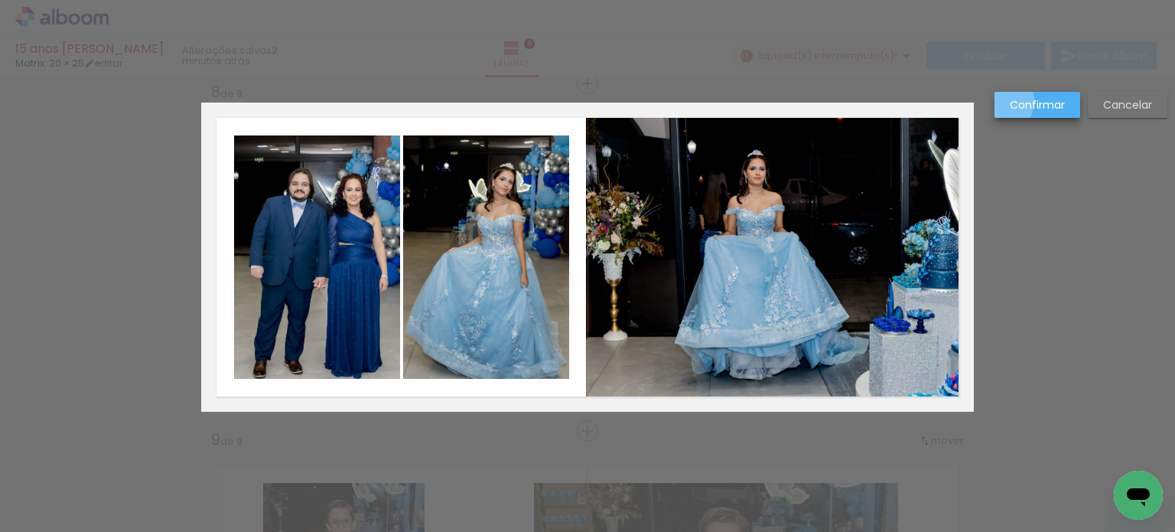
click at [1007, 101] on paper-button "Confirmar" at bounding box center [1037, 105] width 86 height 26
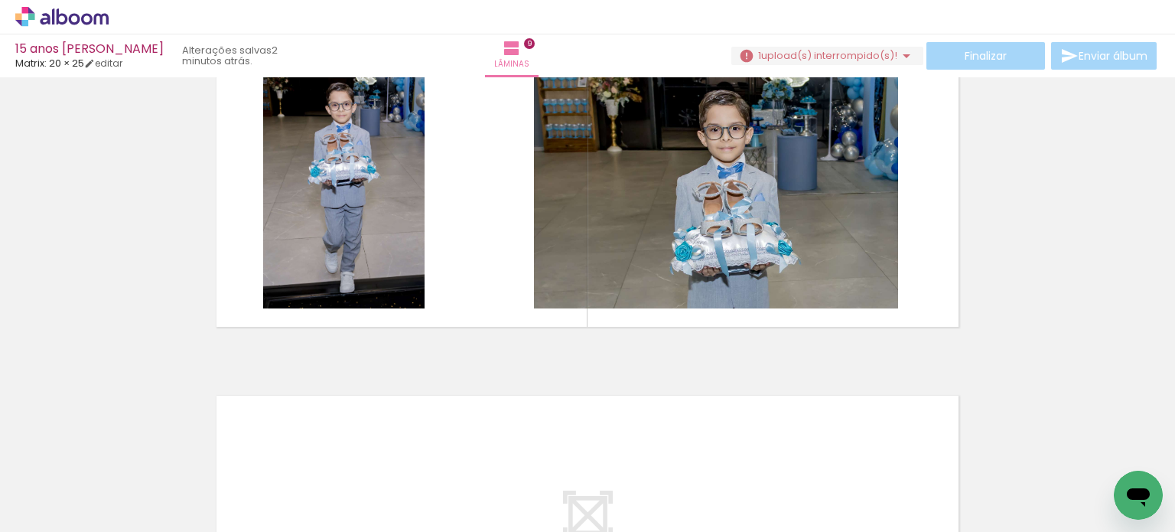
scroll to position [2862, 0]
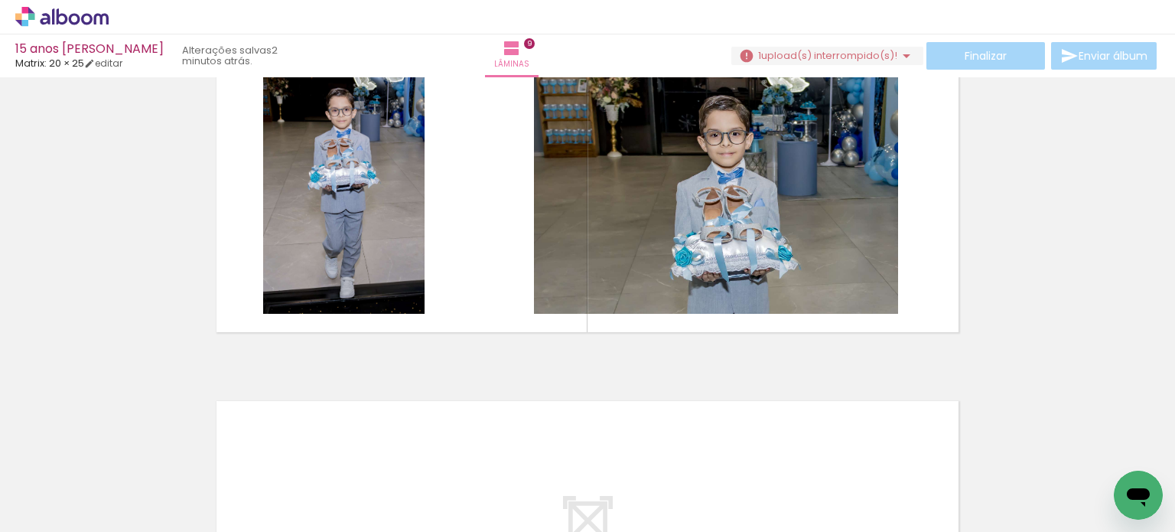
drag, startPoint x: 401, startPoint y: 496, endPoint x: 317, endPoint y: 281, distance: 230.1
click at [317, 281] on quentale-workspace at bounding box center [587, 266] width 1175 height 532
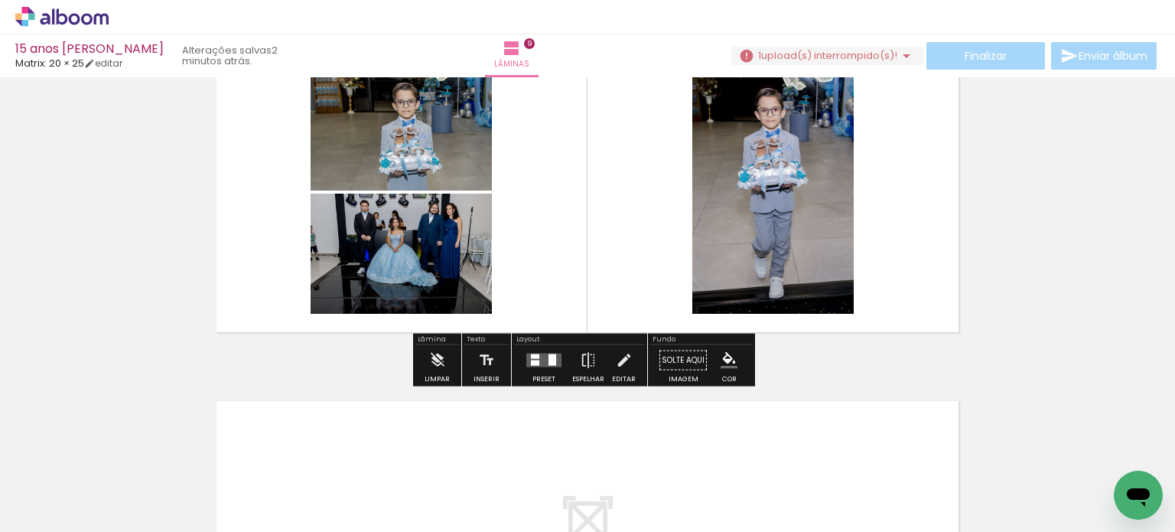
click at [529, 366] on div at bounding box center [543, 360] width 41 height 31
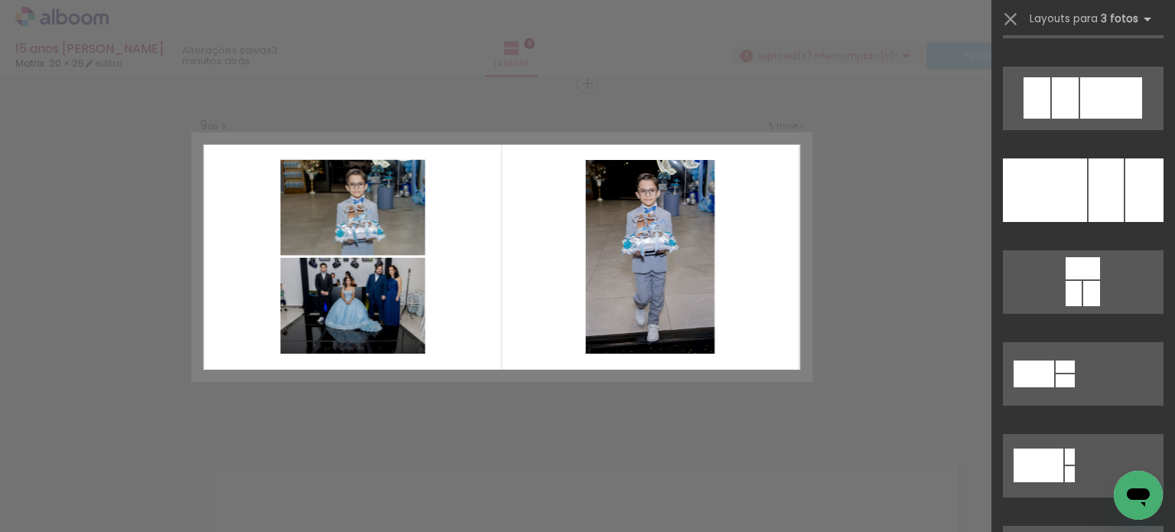
scroll to position [4150, 0]
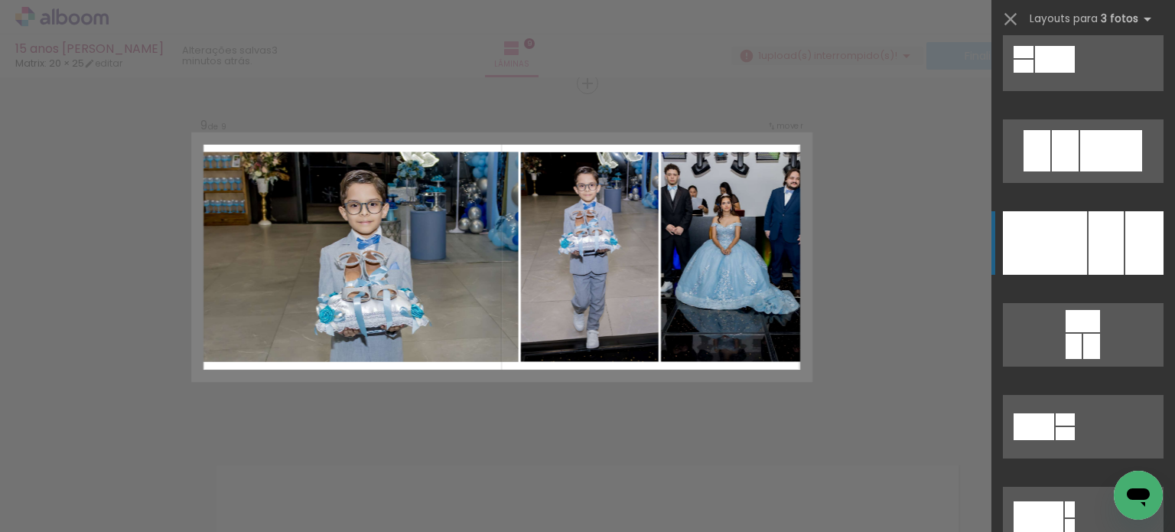
click at [1097, 238] on div at bounding box center [1106, 242] width 35 height 63
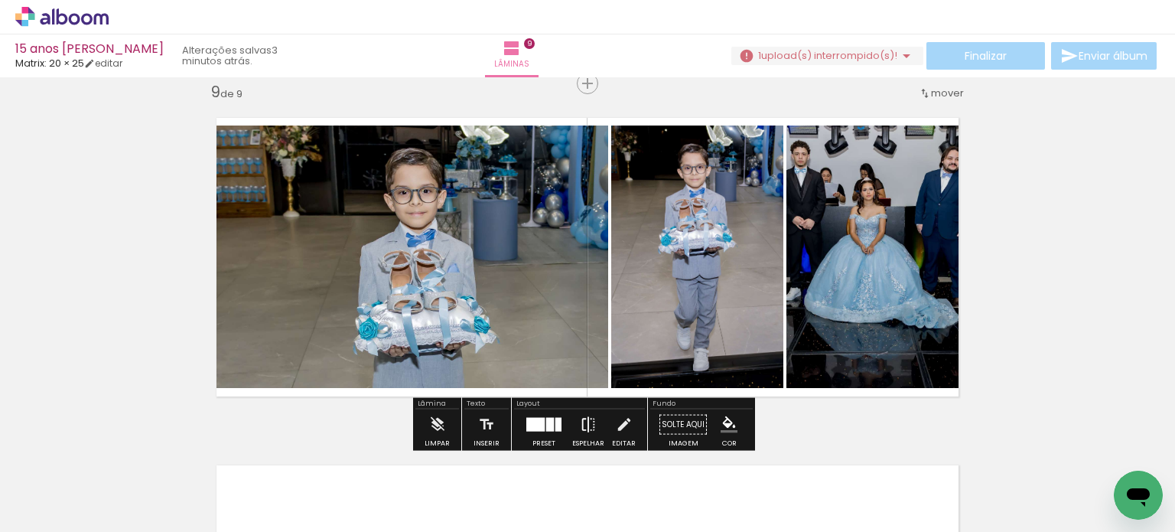
click at [584, 423] on iron-icon at bounding box center [588, 424] width 17 height 31
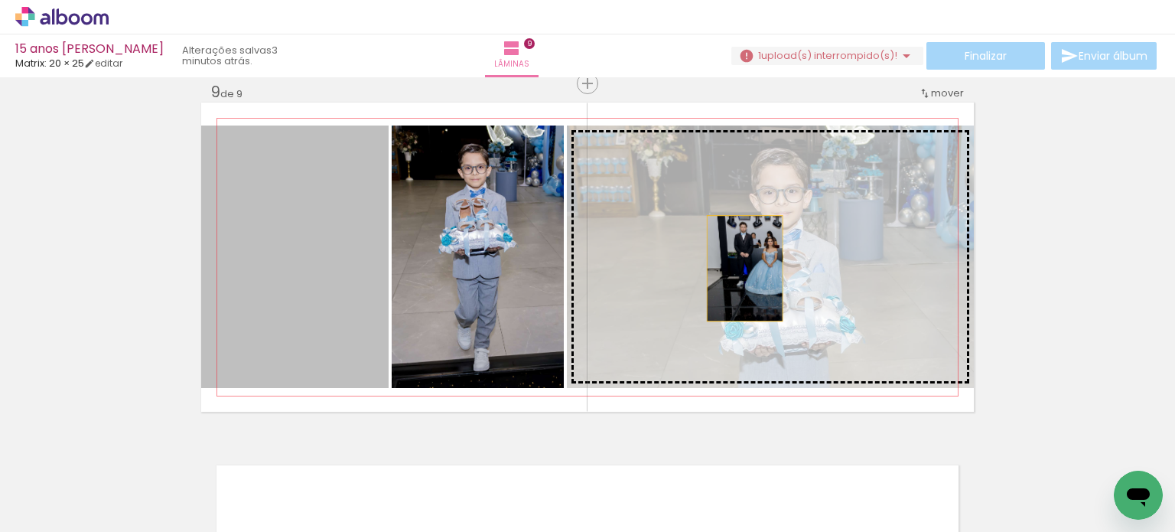
drag, startPoint x: 572, startPoint y: 299, endPoint x: 738, endPoint y: 267, distance: 169.1
click at [0, 0] on slot at bounding box center [0, 0] width 0 height 0
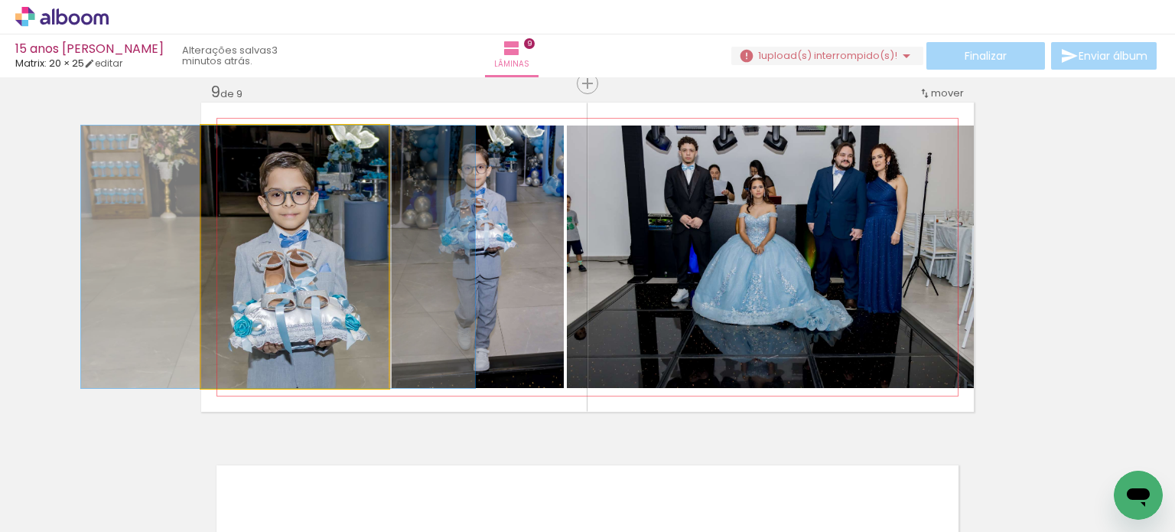
drag, startPoint x: 345, startPoint y: 294, endPoint x: 330, endPoint y: 282, distance: 19.1
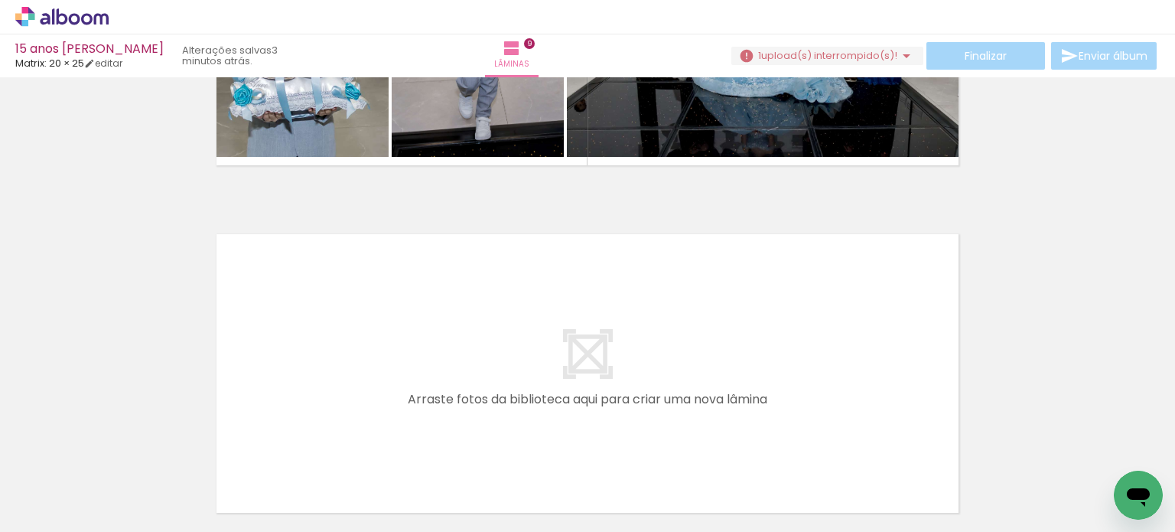
scroll to position [0, 1746]
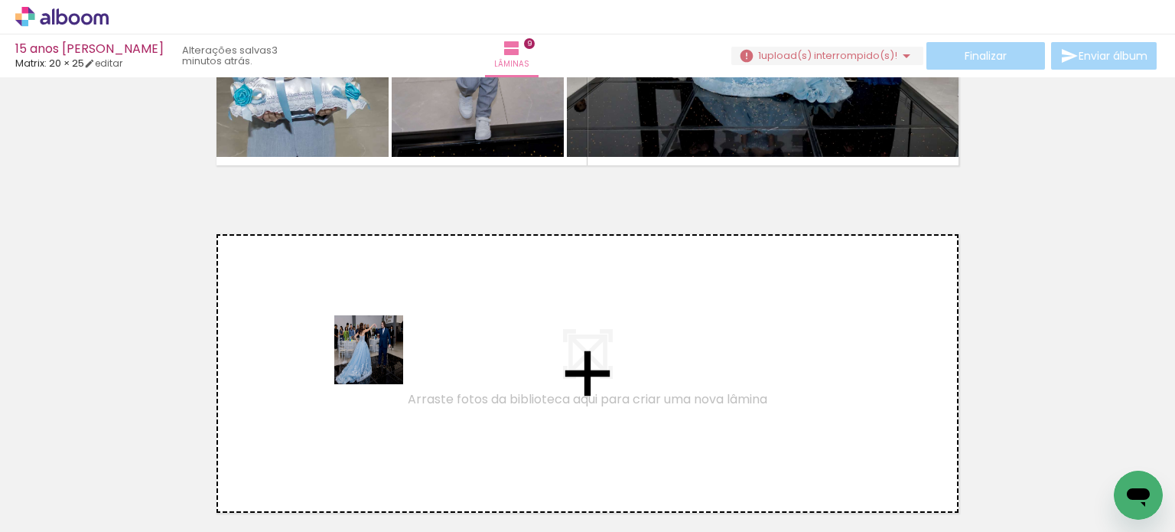
drag, startPoint x: 404, startPoint y: 481, endPoint x: 379, endPoint y: 356, distance: 127.1
click at [379, 356] on quentale-workspace at bounding box center [587, 266] width 1175 height 532
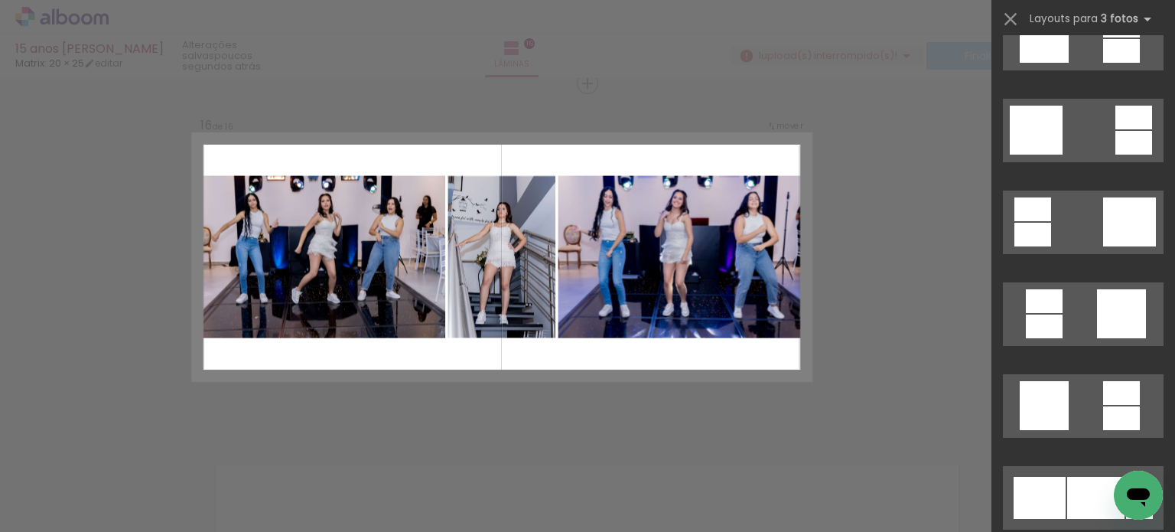
scroll to position [2754, 0]
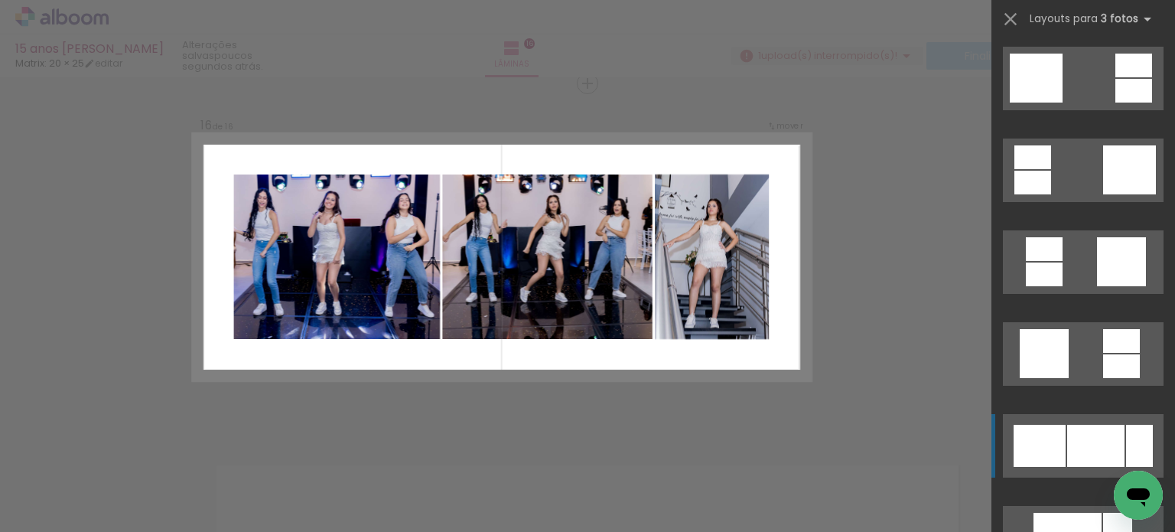
click at [1081, 443] on div at bounding box center [1095, 446] width 57 height 42
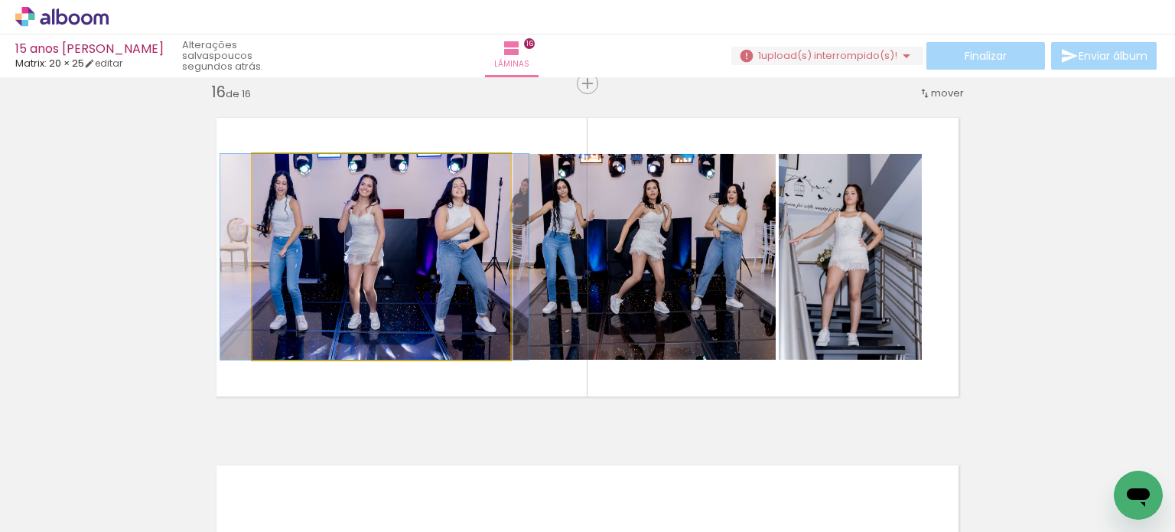
drag, startPoint x: 453, startPoint y: 283, endPoint x: 445, endPoint y: 285, distance: 8.0
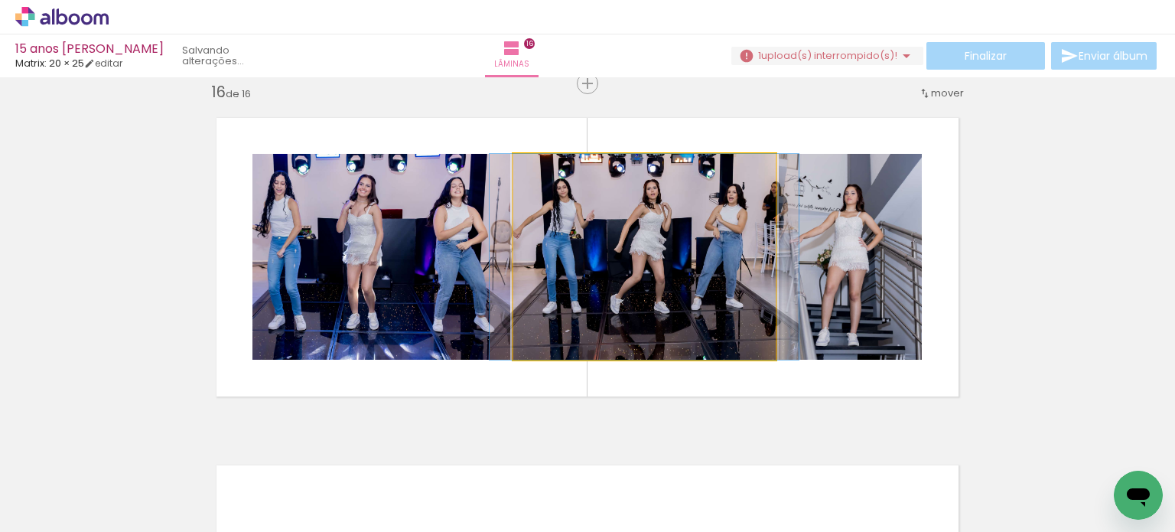
click at [670, 264] on quentale-photo at bounding box center [644, 257] width 262 height 206
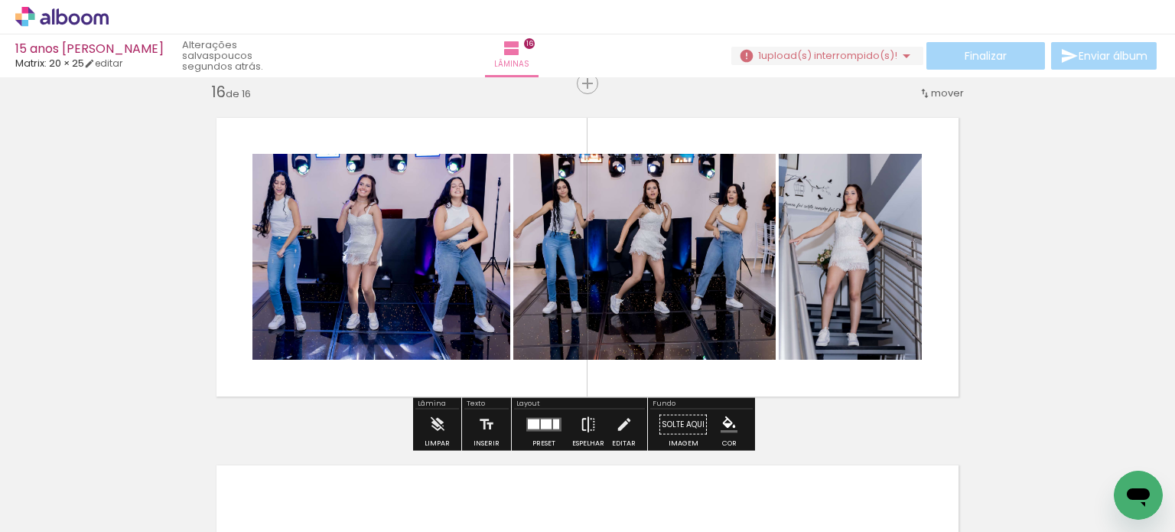
click at [581, 426] on iron-icon at bounding box center [588, 424] width 17 height 31
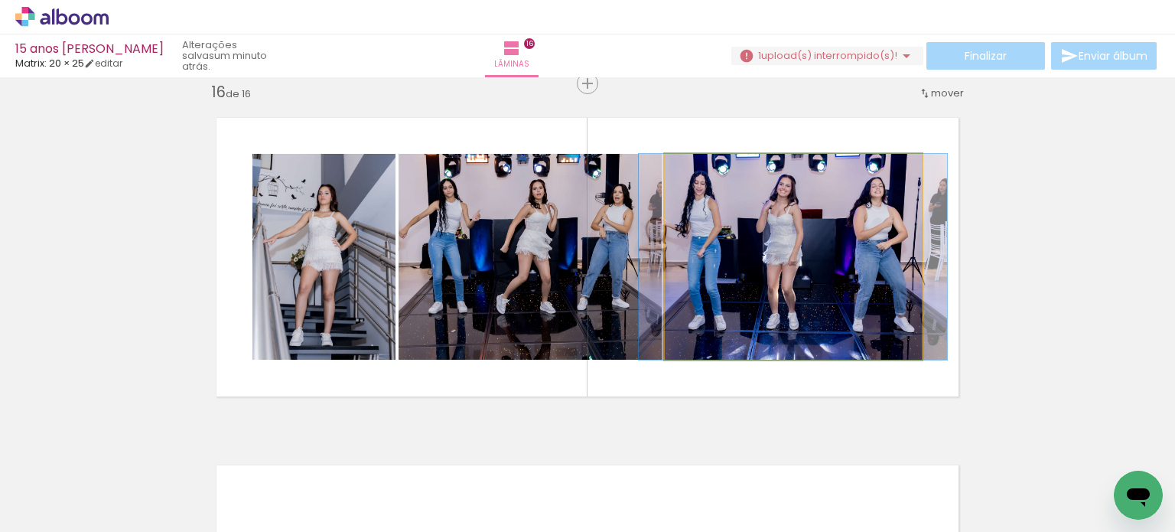
drag, startPoint x: 783, startPoint y: 286, endPoint x: 795, endPoint y: 287, distance: 11.5
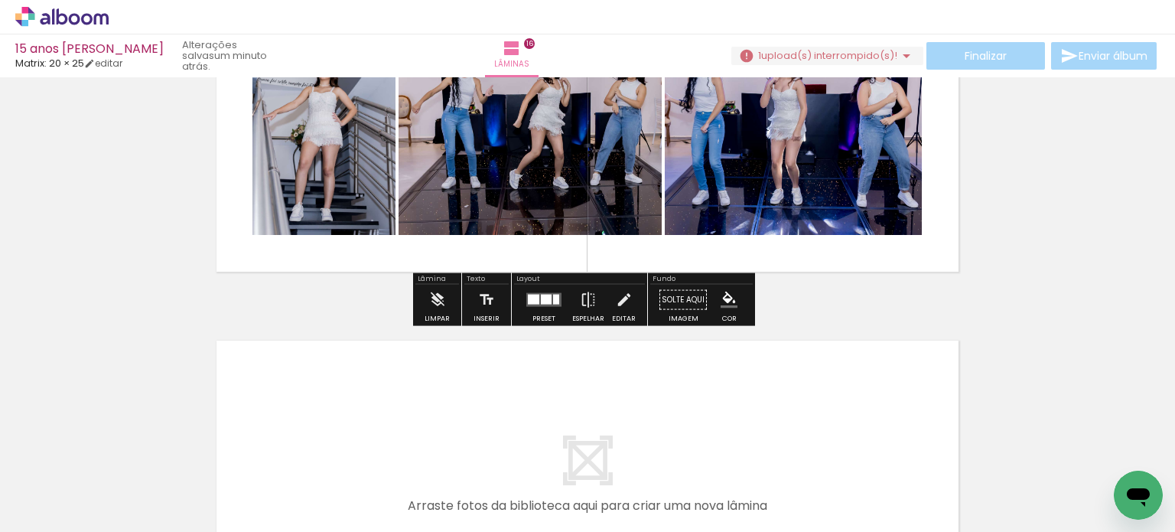
scroll to position [5615, 0]
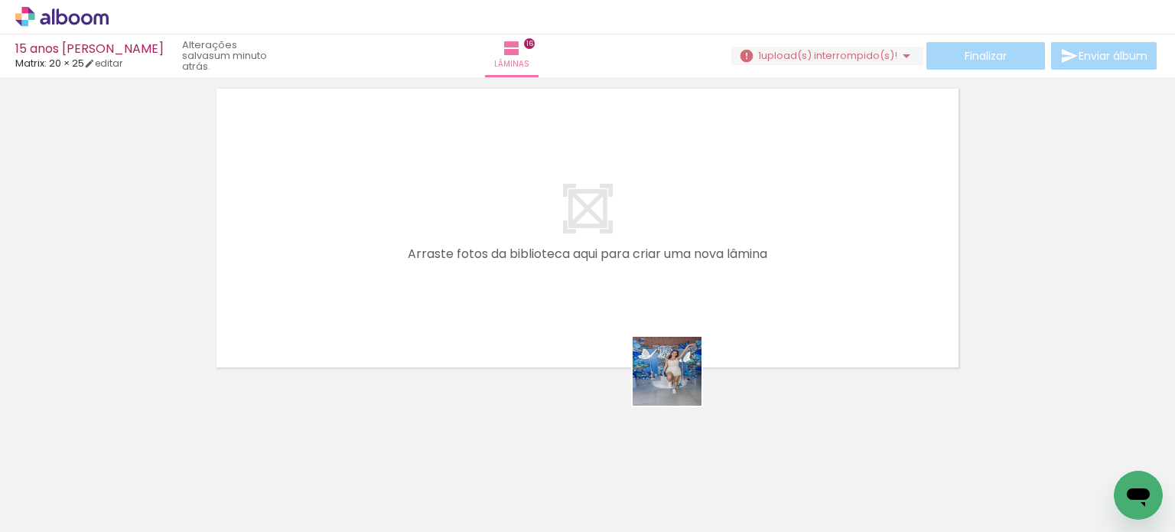
drag, startPoint x: 730, startPoint y: 421, endPoint x: 716, endPoint y: 353, distance: 69.5
click at [591, 296] on quentale-workspace at bounding box center [587, 266] width 1175 height 532
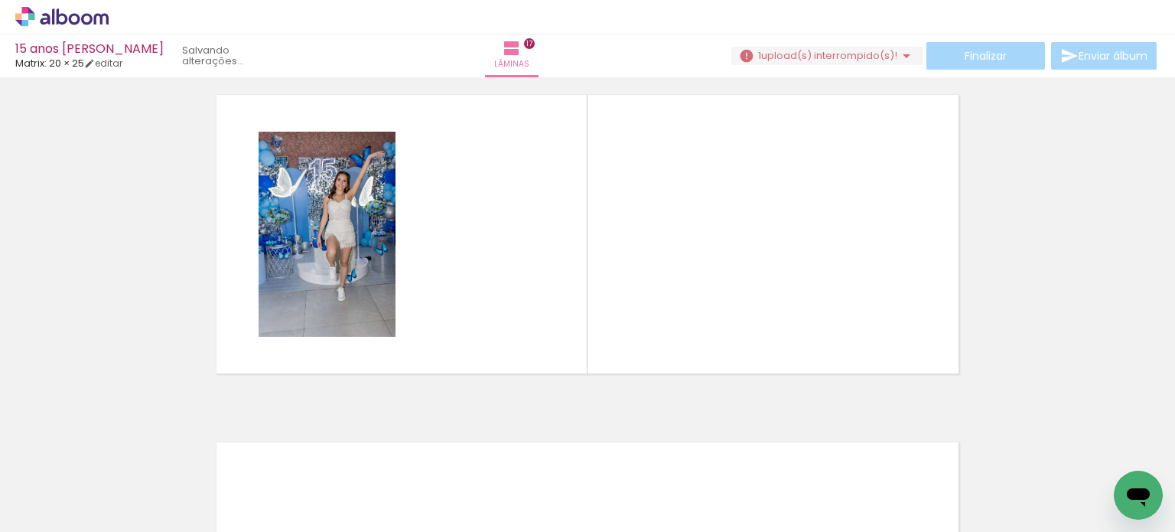
click at [912, 479] on quentale-workspace at bounding box center [587, 266] width 1175 height 532
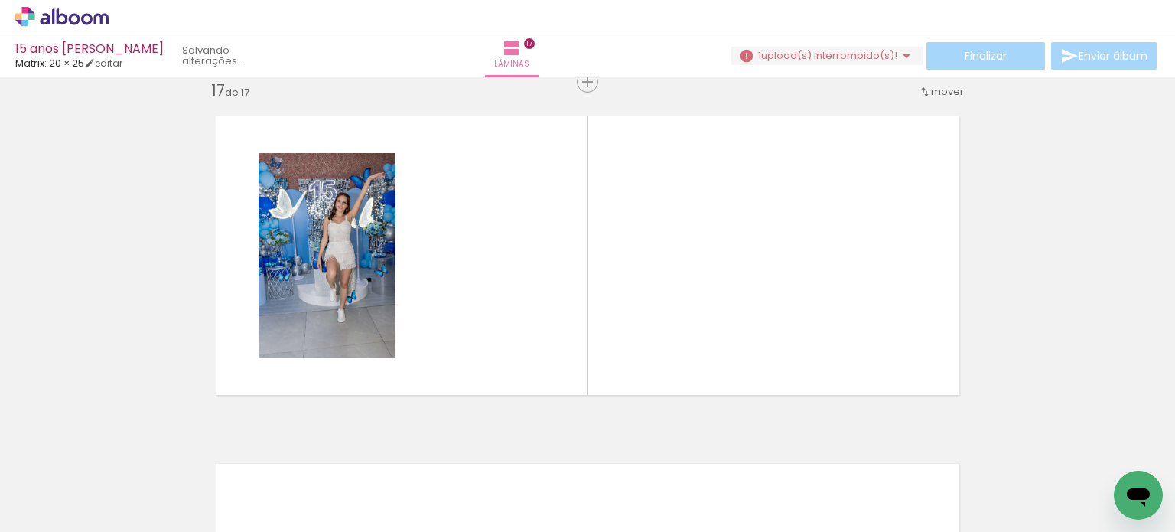
scroll to position [5576, 0]
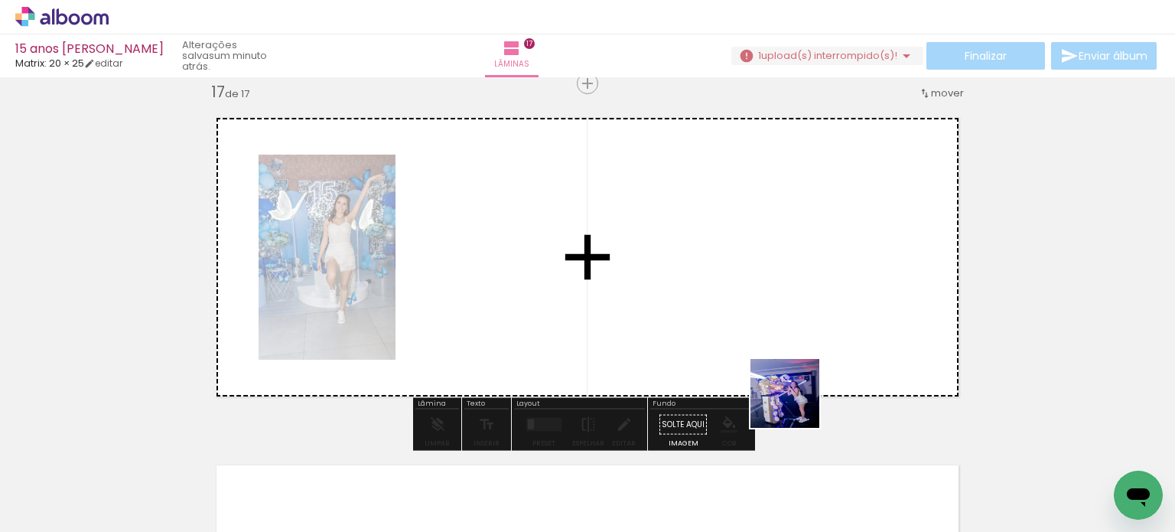
drag, startPoint x: 835, startPoint y: 456, endPoint x: 762, endPoint y: 282, distance: 188.5
click at [710, 262] on quentale-workspace at bounding box center [587, 266] width 1175 height 532
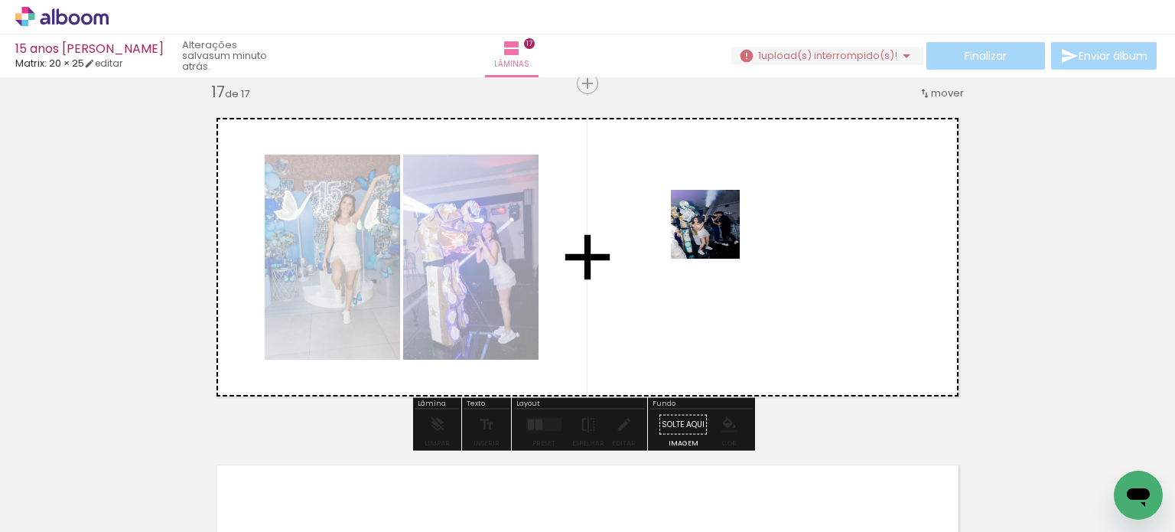
drag, startPoint x: 941, startPoint y: 470, endPoint x: 717, endPoint y: 236, distance: 324.6
click at [717, 236] on quentale-workspace at bounding box center [587, 266] width 1175 height 532
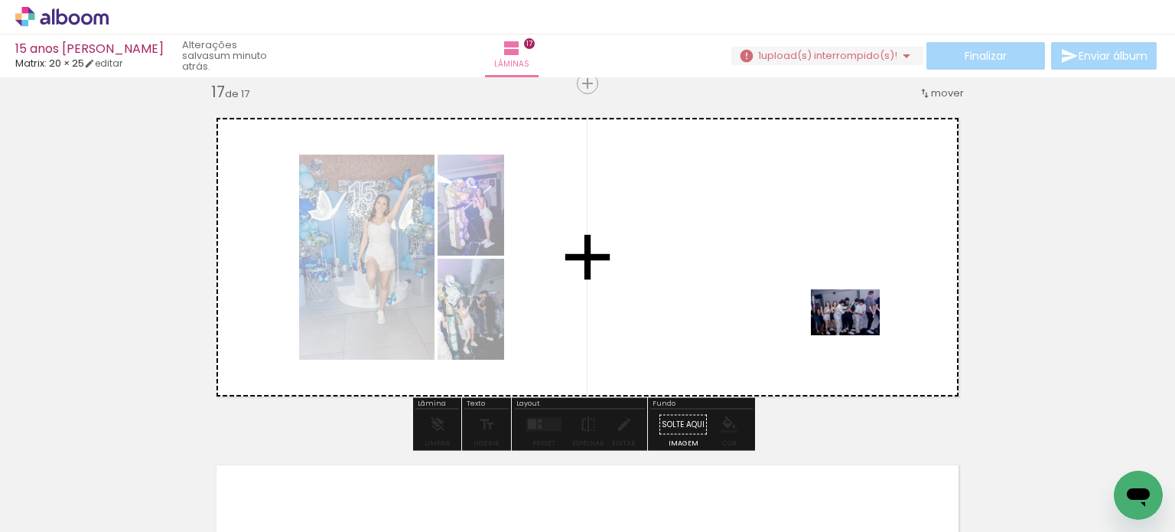
drag, startPoint x: 1041, startPoint y: 474, endPoint x: 812, endPoint y: 289, distance: 294.8
click at [812, 289] on quentale-workspace at bounding box center [587, 266] width 1175 height 532
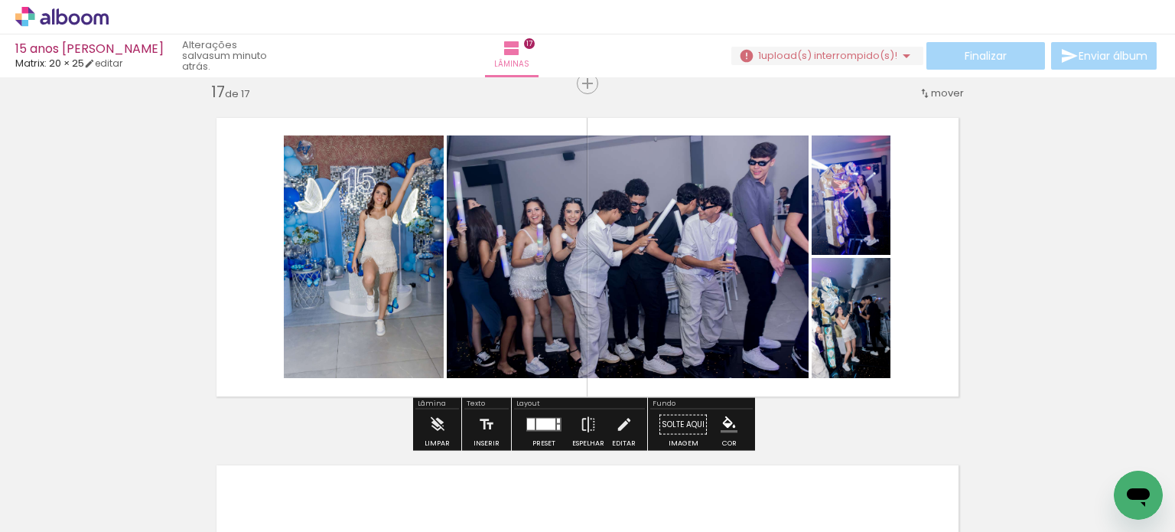
click at [541, 418] on div at bounding box center [545, 423] width 19 height 11
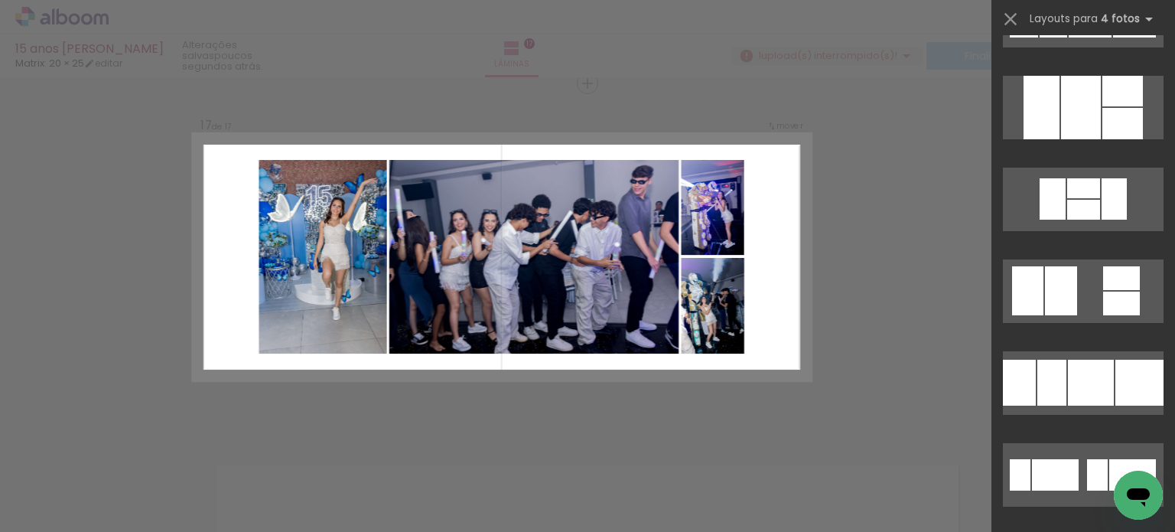
scroll to position [8186, 0]
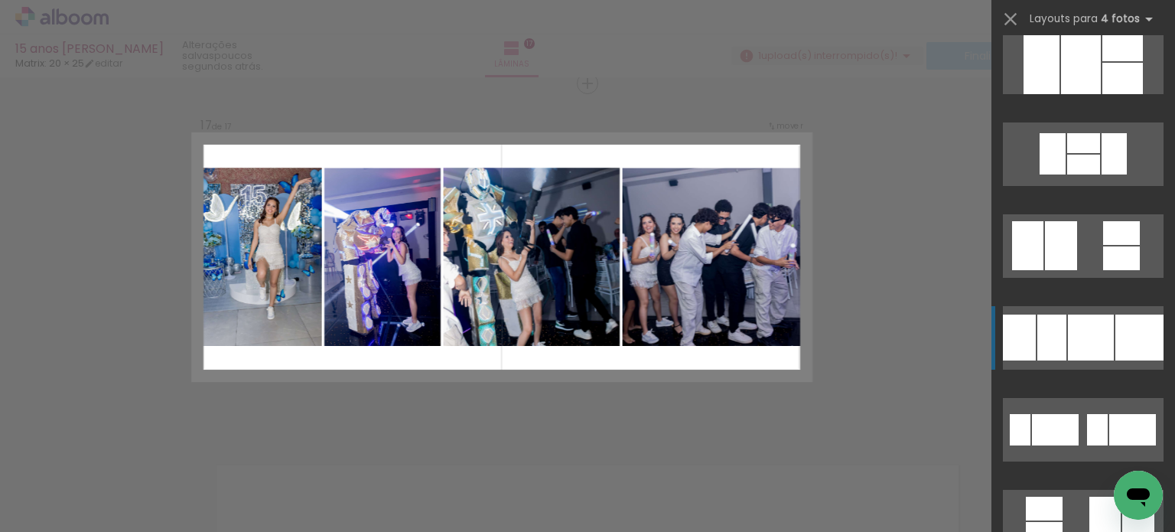
click at [1104, 342] on div at bounding box center [1091, 337] width 46 height 46
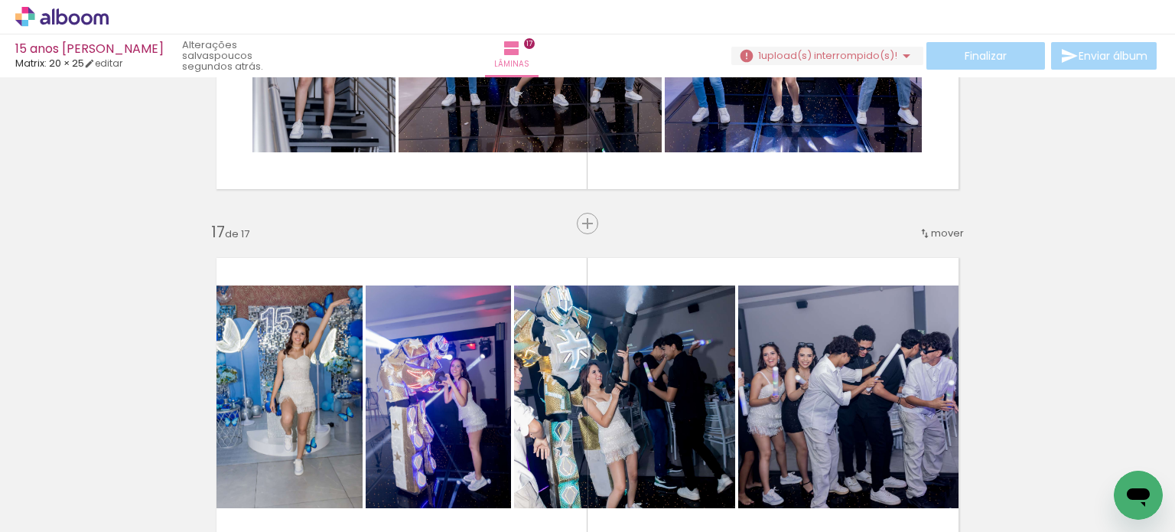
scroll to position [5373, 0]
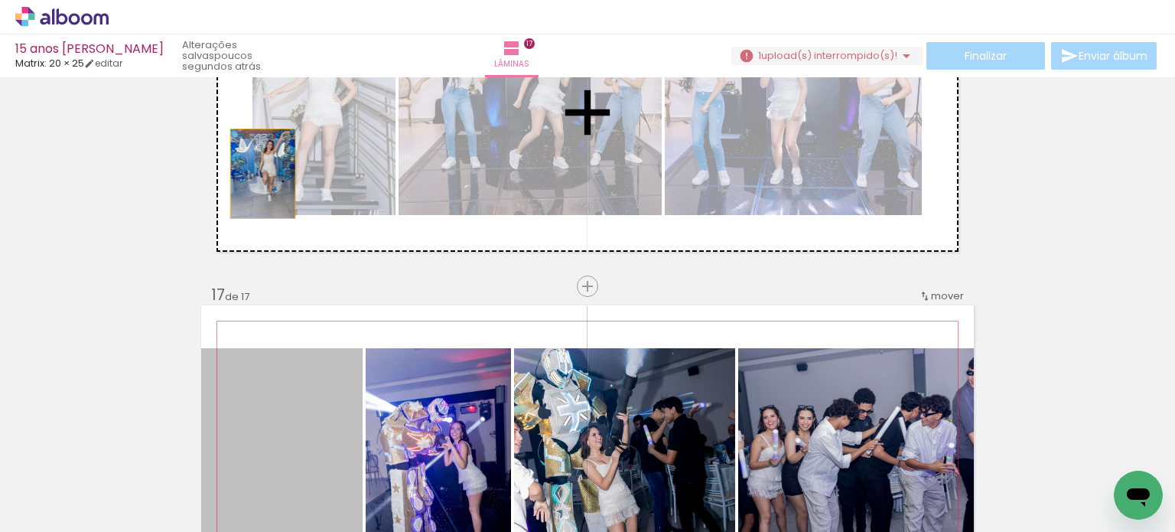
drag, startPoint x: 272, startPoint y: 415, endPoint x: 386, endPoint y: 221, distance: 225.3
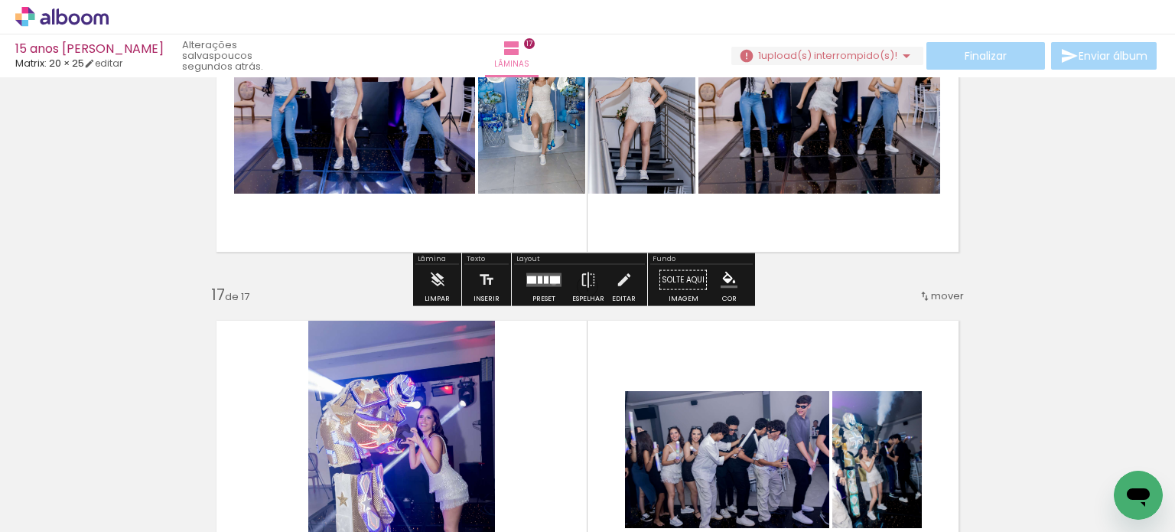
click at [550, 281] on div at bounding box center [555, 280] width 10 height 8
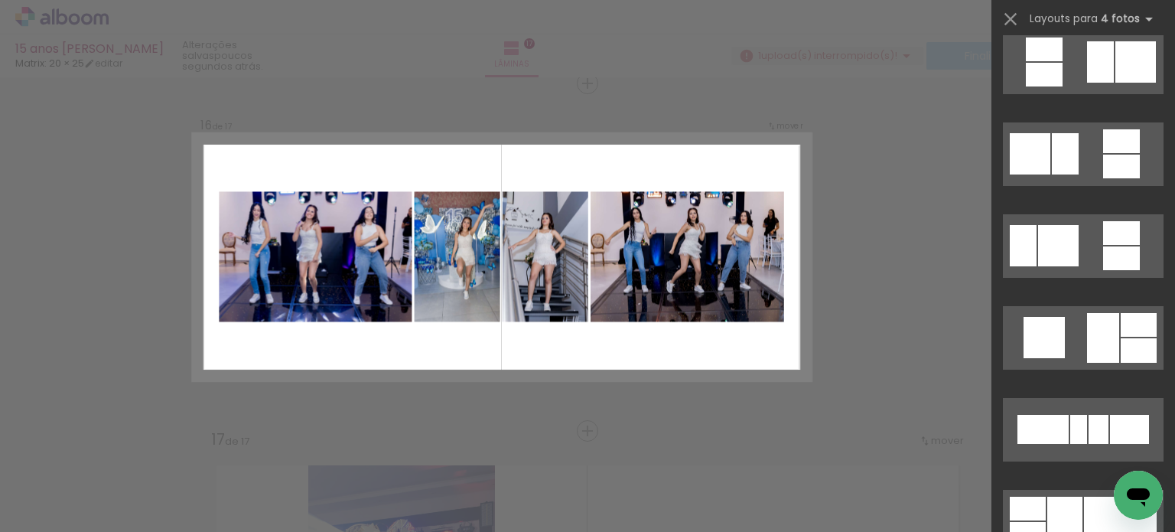
scroll to position [4375, 0]
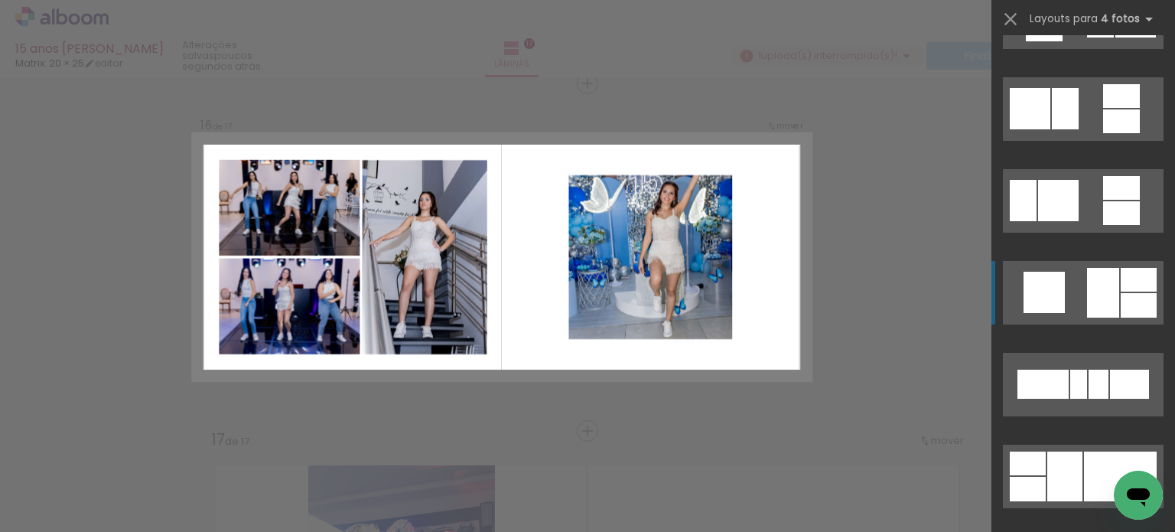
click at [1107, 296] on div at bounding box center [1103, 293] width 32 height 50
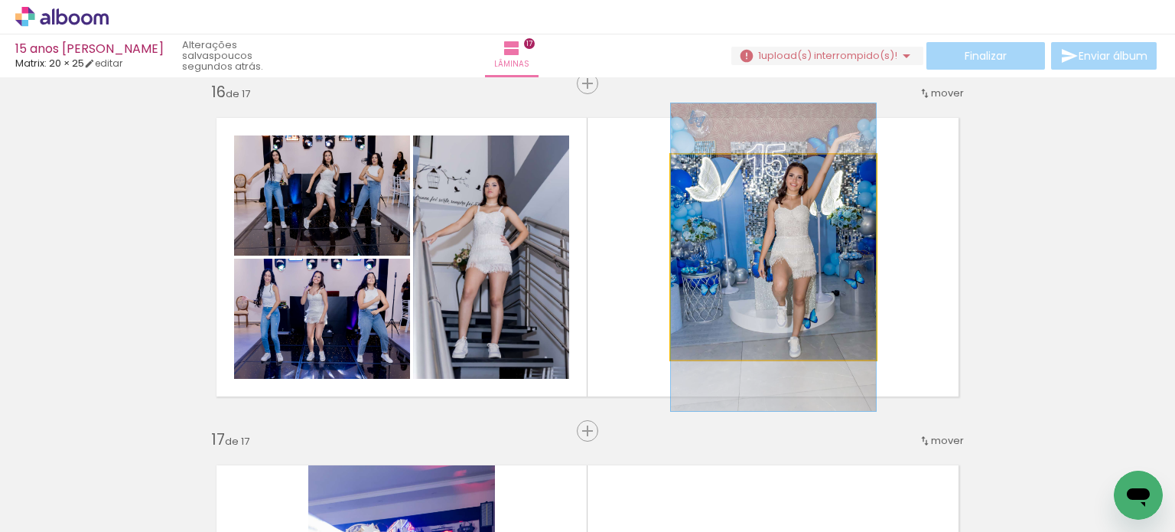
click at [774, 295] on quentale-photo at bounding box center [773, 257] width 205 height 205
click at [774, 294] on quentale-photo at bounding box center [773, 257] width 205 height 205
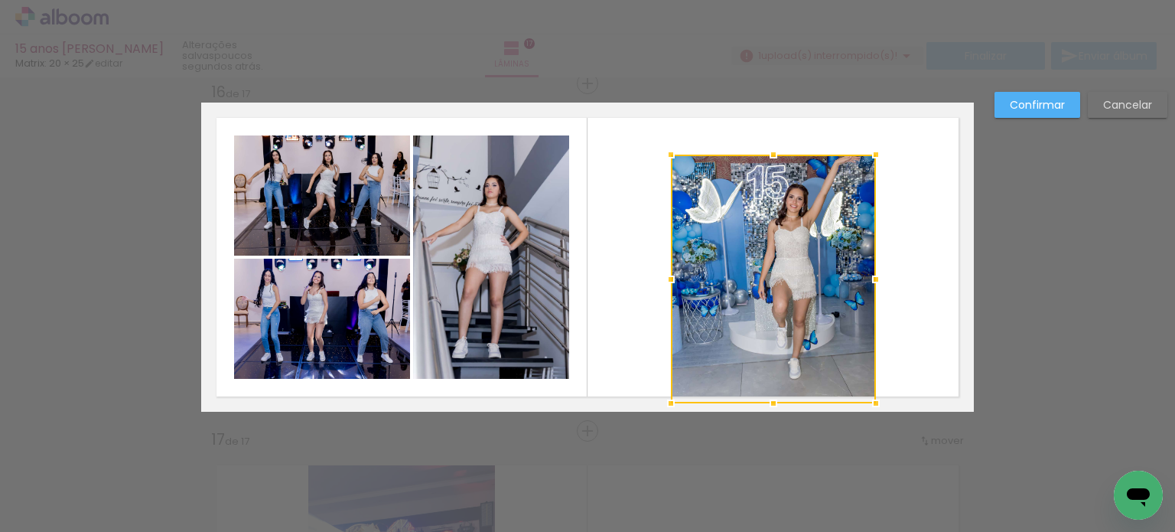
drag, startPoint x: 769, startPoint y: 360, endPoint x: 792, endPoint y: 444, distance: 87.2
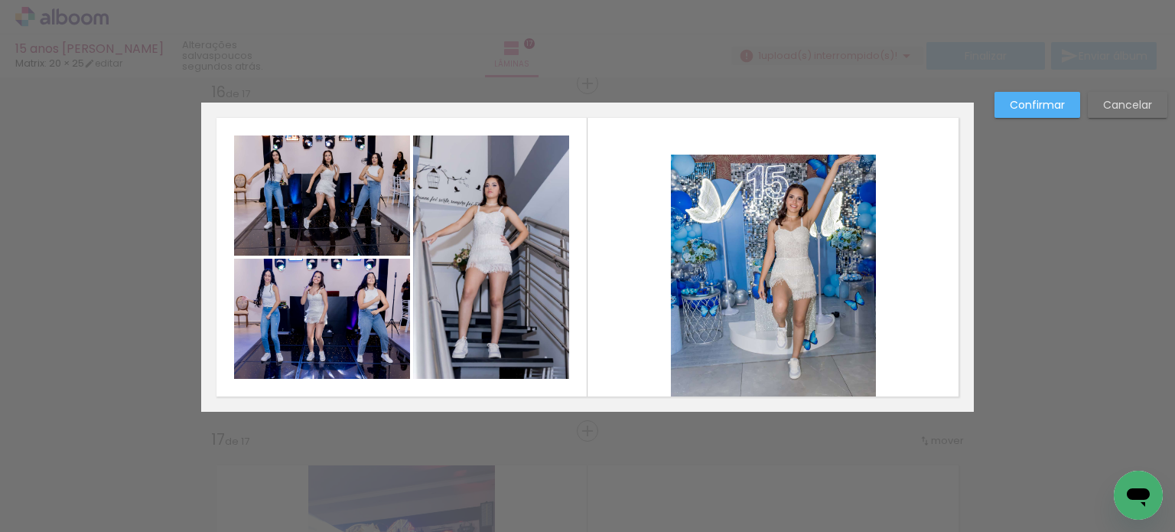
click at [770, 306] on quentale-photo at bounding box center [773, 279] width 205 height 249
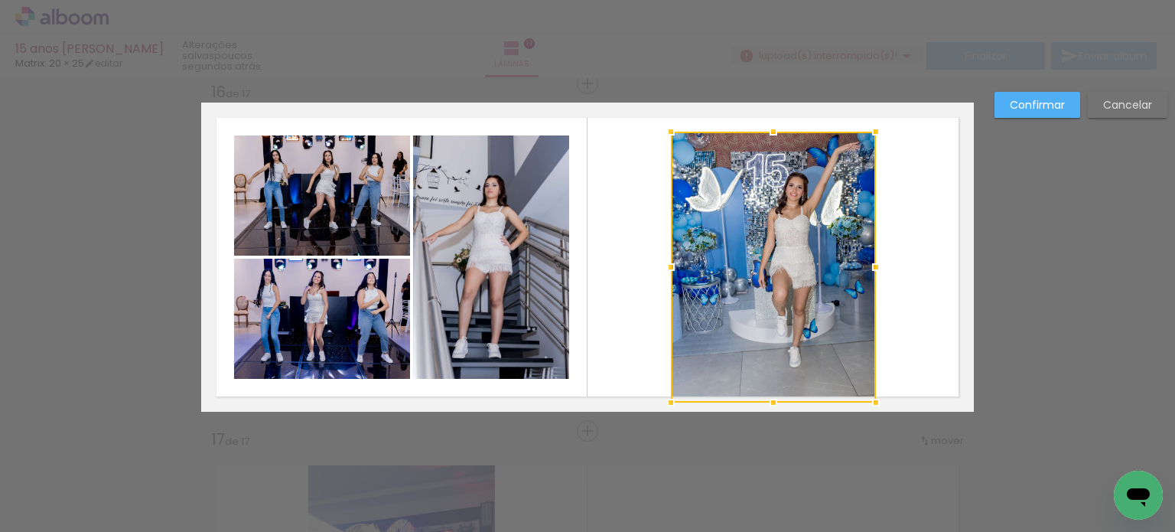
drag, startPoint x: 771, startPoint y: 158, endPoint x: 777, endPoint y: 89, distance: 69.1
click at [0, 0] on div "15 anos Mirela Matrix: 20 × 25 editar poucos segundos atrás. Lâminas 17 Finaliz…" at bounding box center [0, 0] width 0 height 0
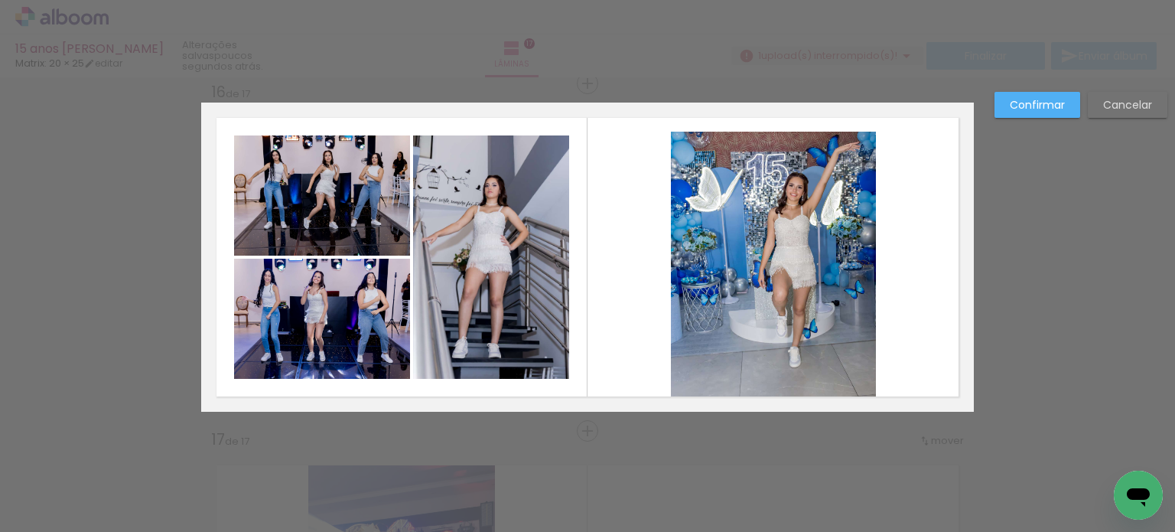
click at [770, 145] on quentale-photo at bounding box center [773, 267] width 205 height 271
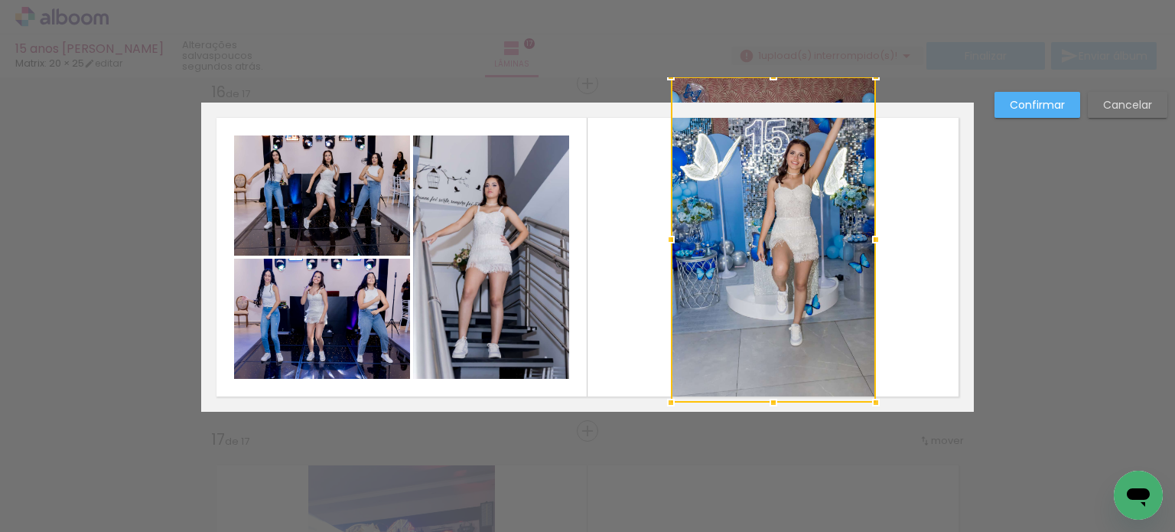
drag, startPoint x: 770, startPoint y: 129, endPoint x: 760, endPoint y: 83, distance: 46.8
click at [760, 82] on div at bounding box center [773, 76] width 31 height 31
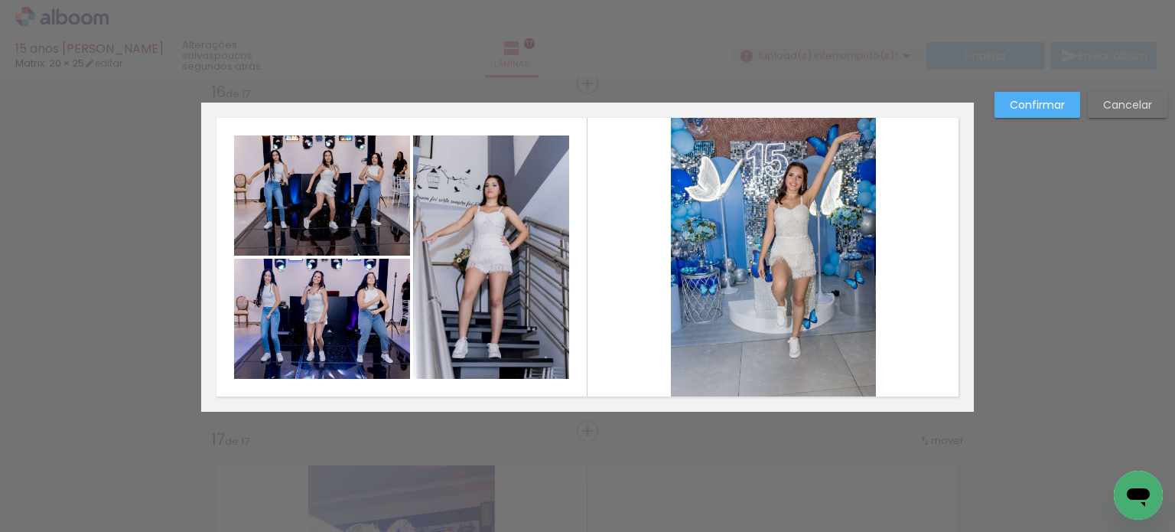
drag, startPoint x: 782, startPoint y: 252, endPoint x: 785, endPoint y: 272, distance: 19.4
click at [782, 253] on quentale-photo at bounding box center [773, 257] width 205 height 309
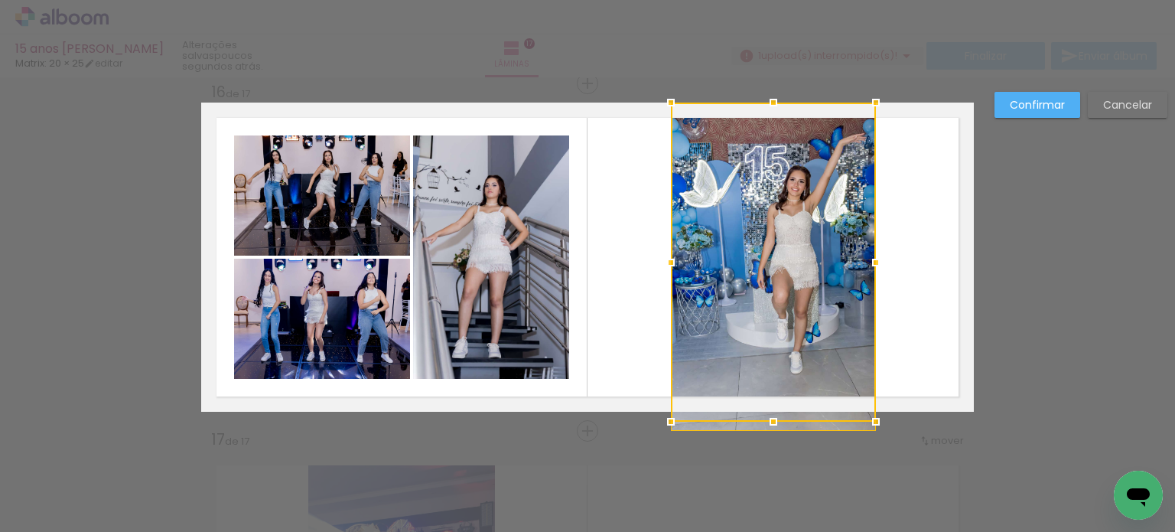
drag, startPoint x: 770, startPoint y: 405, endPoint x: 776, endPoint y: 419, distance: 15.8
click at [775, 421] on div at bounding box center [773, 421] width 31 height 31
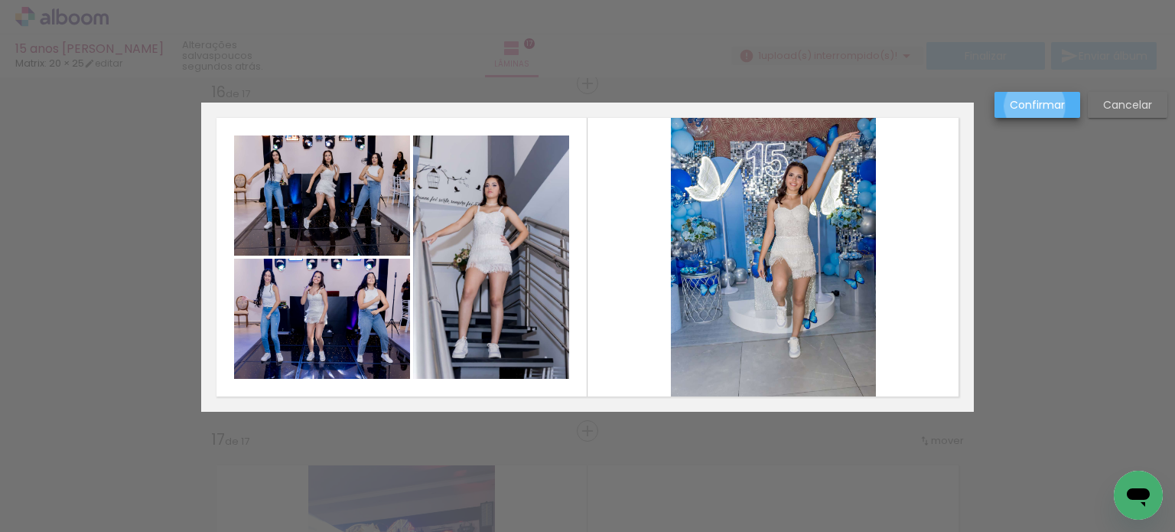
click at [0, 0] on slot "Confirmar" at bounding box center [0, 0] width 0 height 0
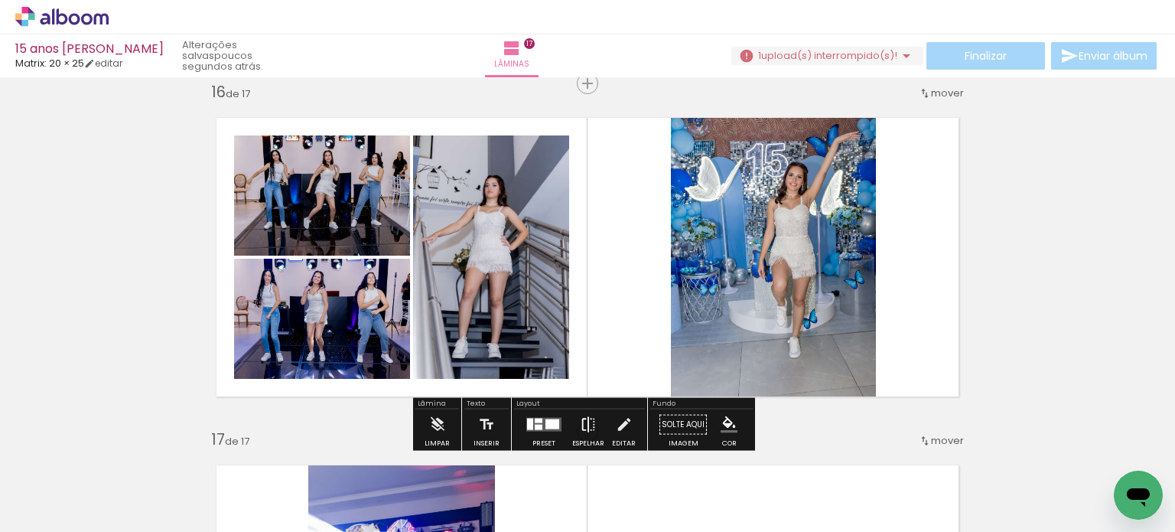
click at [584, 430] on iron-icon at bounding box center [588, 424] width 17 height 31
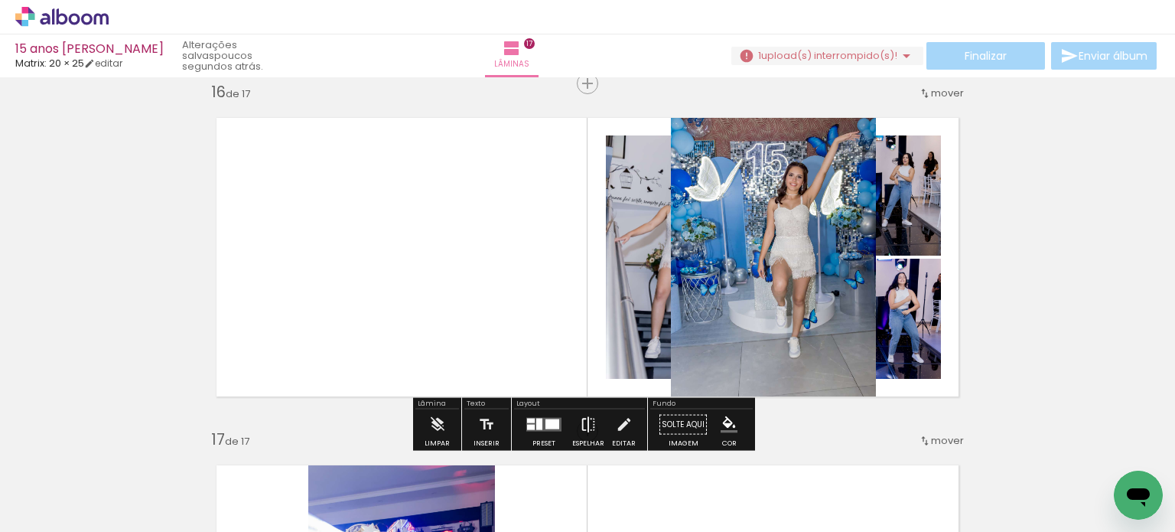
click at [584, 430] on iron-icon at bounding box center [588, 424] width 17 height 31
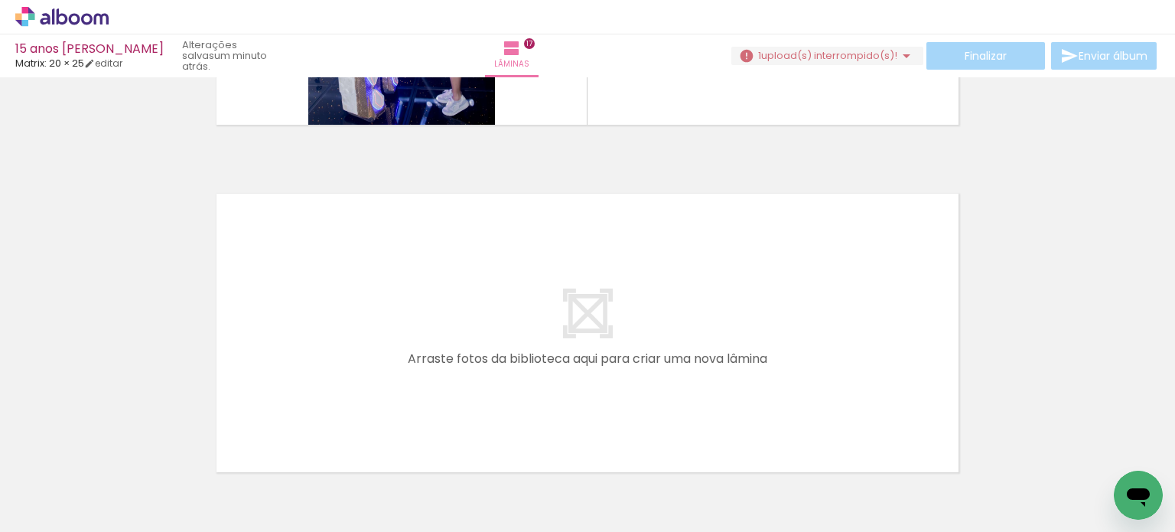
scroll to position [5621, 0]
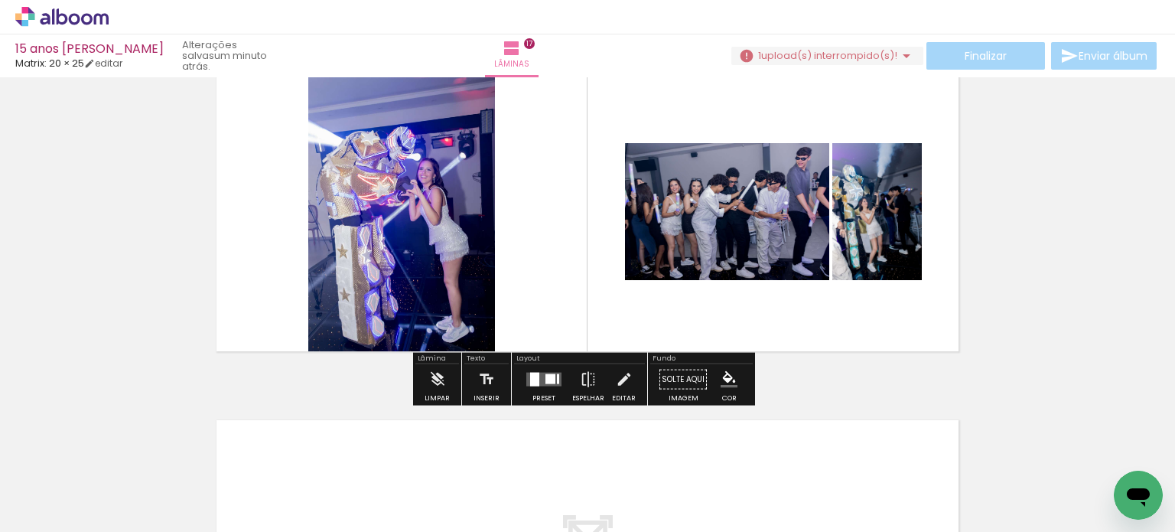
click at [545, 376] on div at bounding box center [550, 379] width 10 height 10
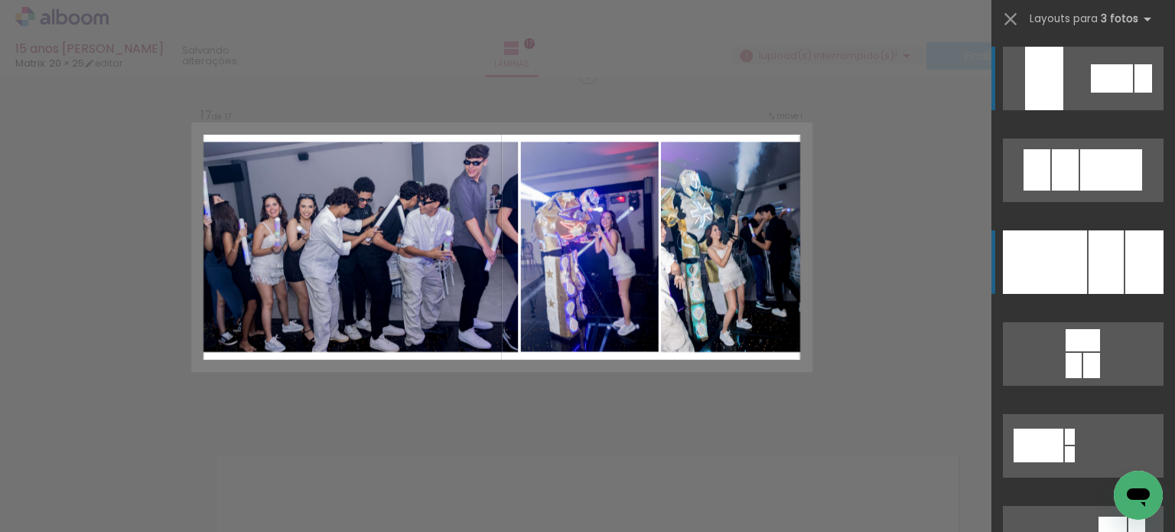
scroll to position [5576, 0]
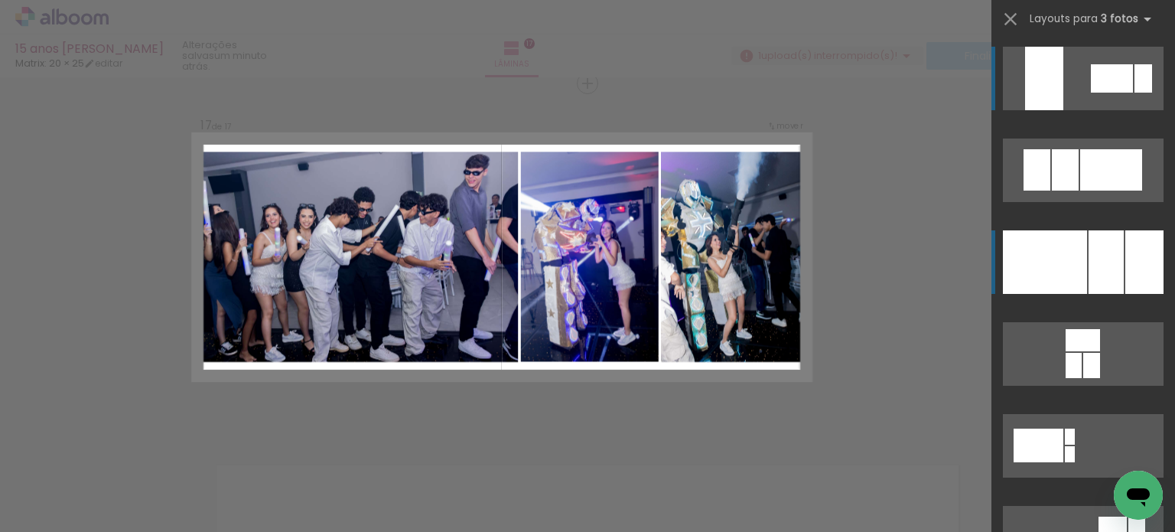
click at [1106, 247] on div at bounding box center [1106, 261] width 35 height 63
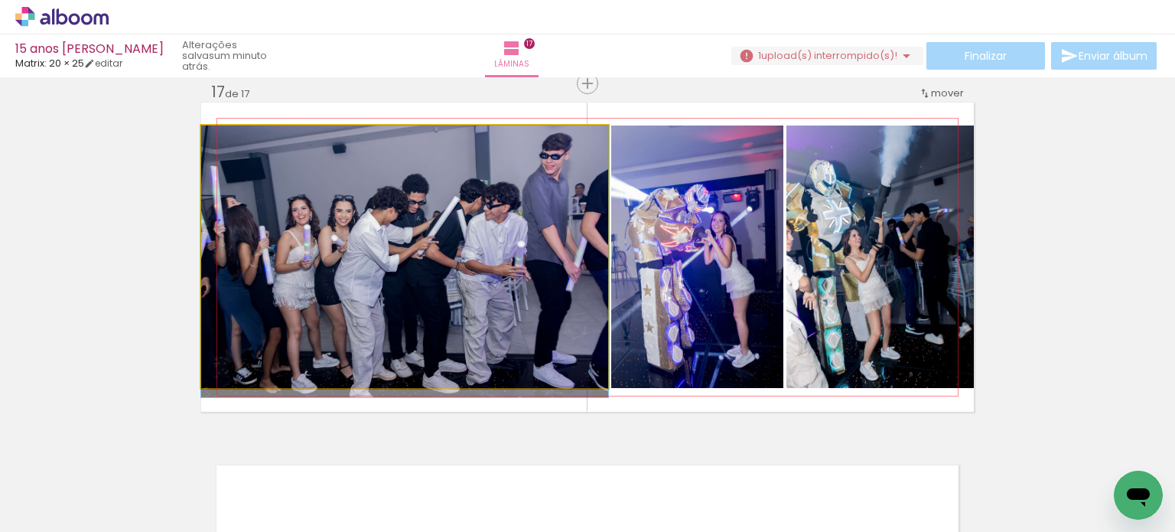
drag, startPoint x: 496, startPoint y: 258, endPoint x: 522, endPoint y: 278, distance: 33.4
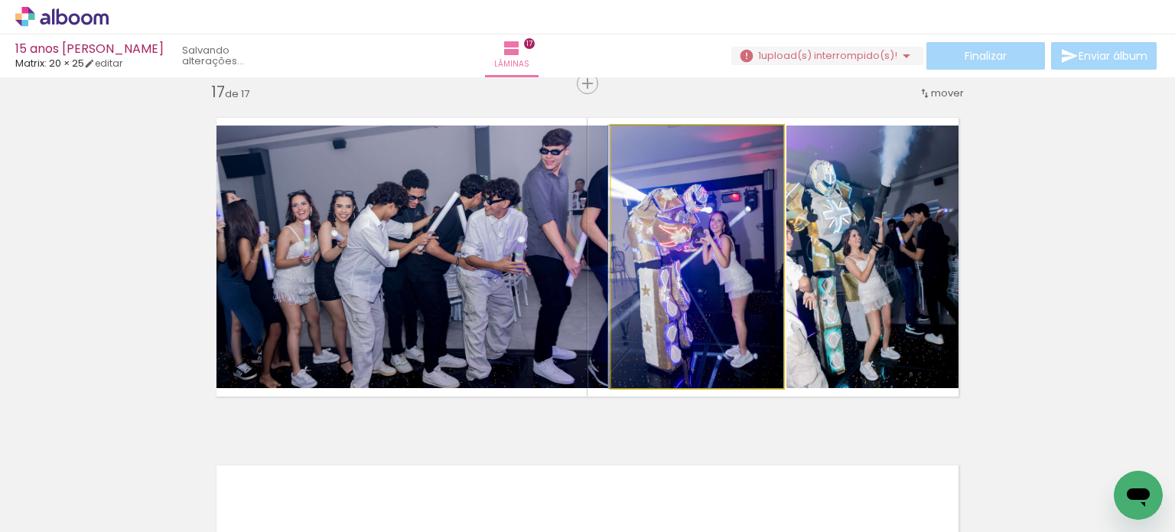
drag, startPoint x: 713, startPoint y: 243, endPoint x: 704, endPoint y: 239, distance: 10.3
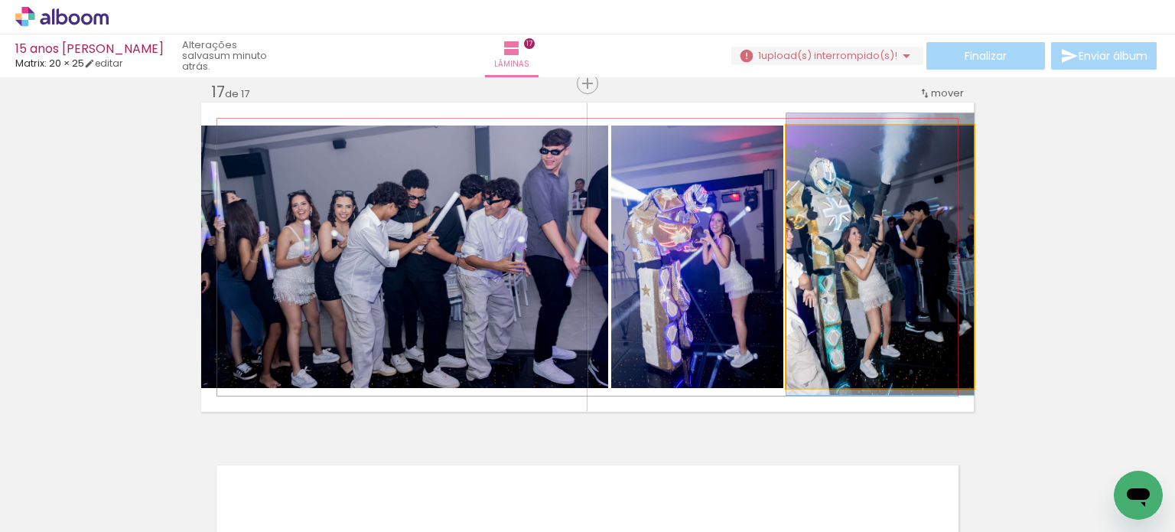
drag, startPoint x: 855, startPoint y: 245, endPoint x: 875, endPoint y: 242, distance: 20.0
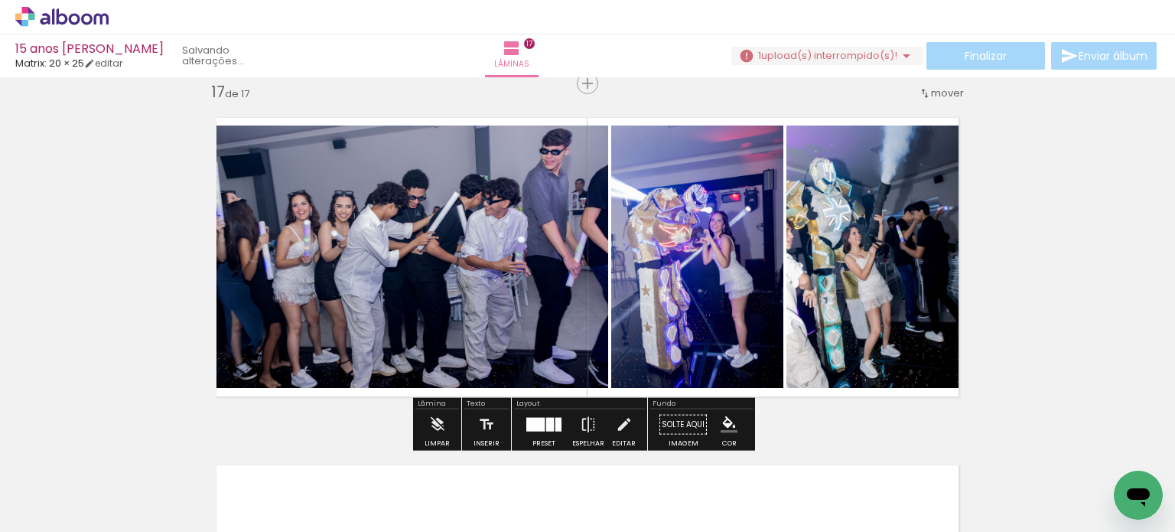
drag, startPoint x: 1059, startPoint y: 238, endPoint x: 1046, endPoint y: 238, distance: 13.0
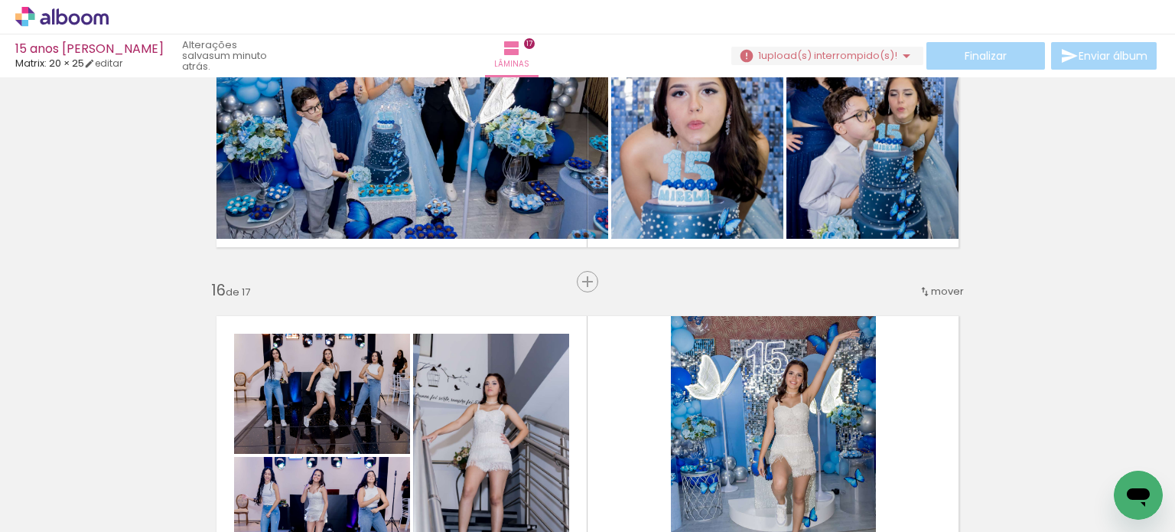
scroll to position [5219, 0]
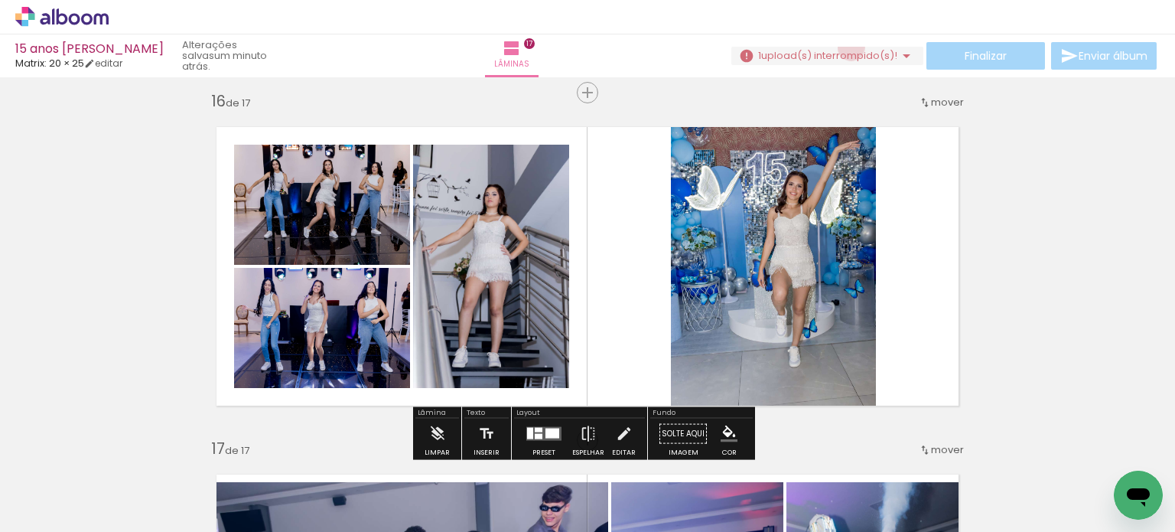
click at [845, 52] on span "upload(s) interrompido(s)!" at bounding box center [829, 55] width 136 height 15
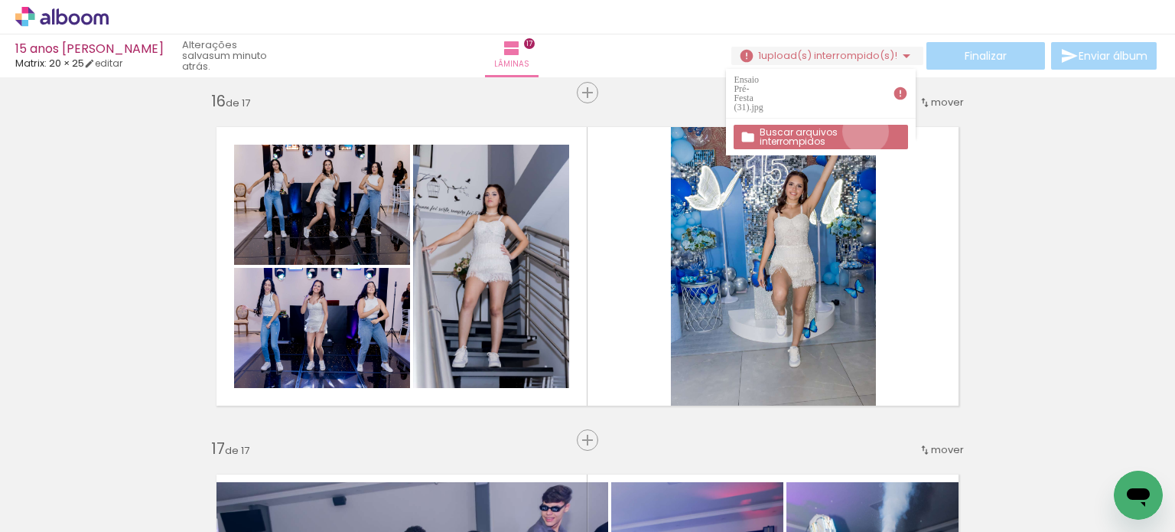
click at [0, 0] on slot "Buscar arquivos interrompidos" at bounding box center [0, 0] width 0 height 0
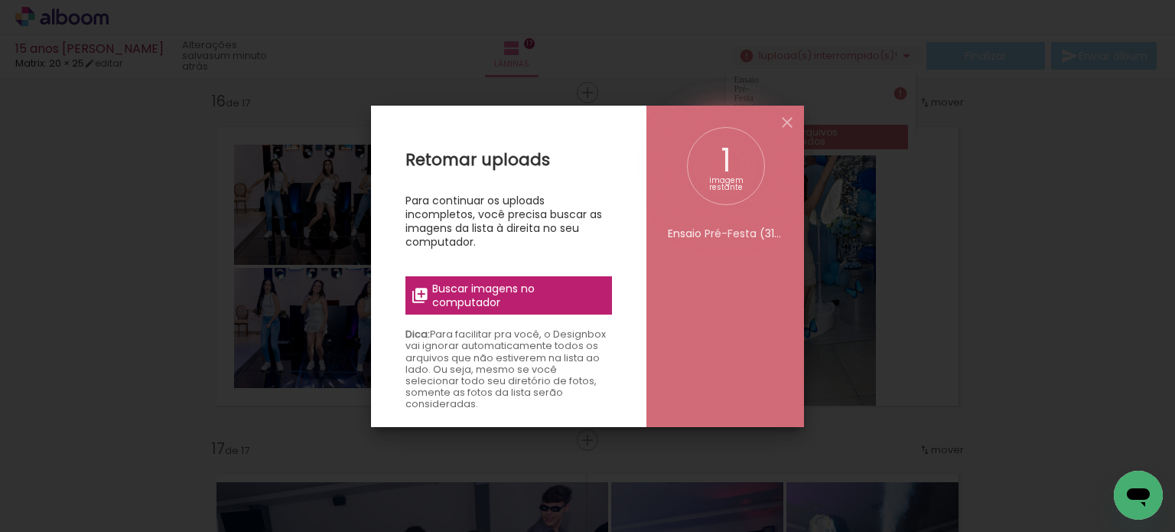
click at [542, 300] on span "Buscar imagens no computador" at bounding box center [517, 295] width 171 height 28
click at [0, 0] on input "file" at bounding box center [0, 0] width 0 height 0
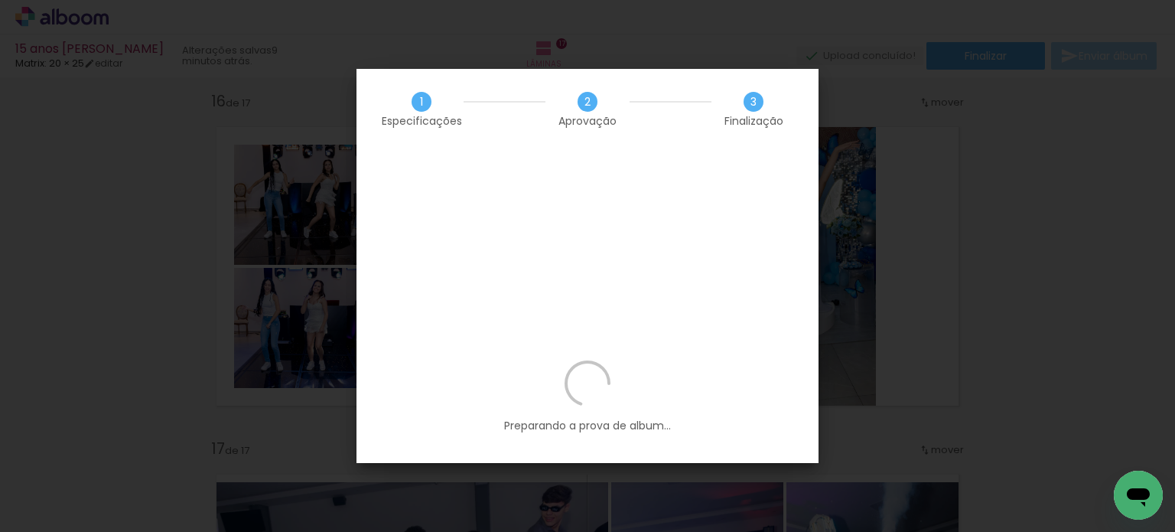
scroll to position [0, 3324]
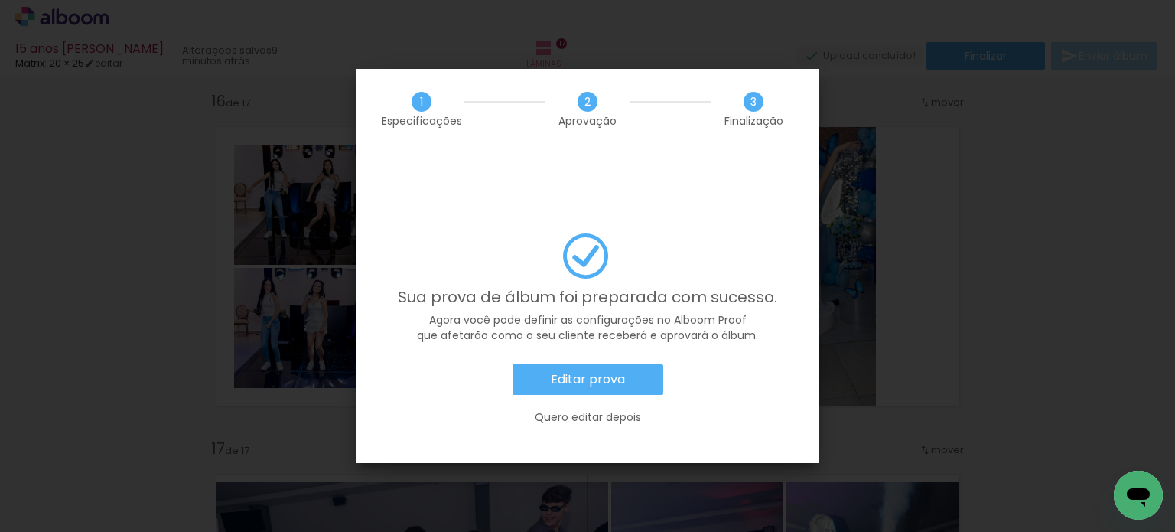
click at [537, 428] on div "Sua prova de álbum foi preparada com sucesso. Agora você pode definir as config…" at bounding box center [587, 347] width 462 height 229
click at [0, 0] on slot "Editar prova" at bounding box center [0, 0] width 0 height 0
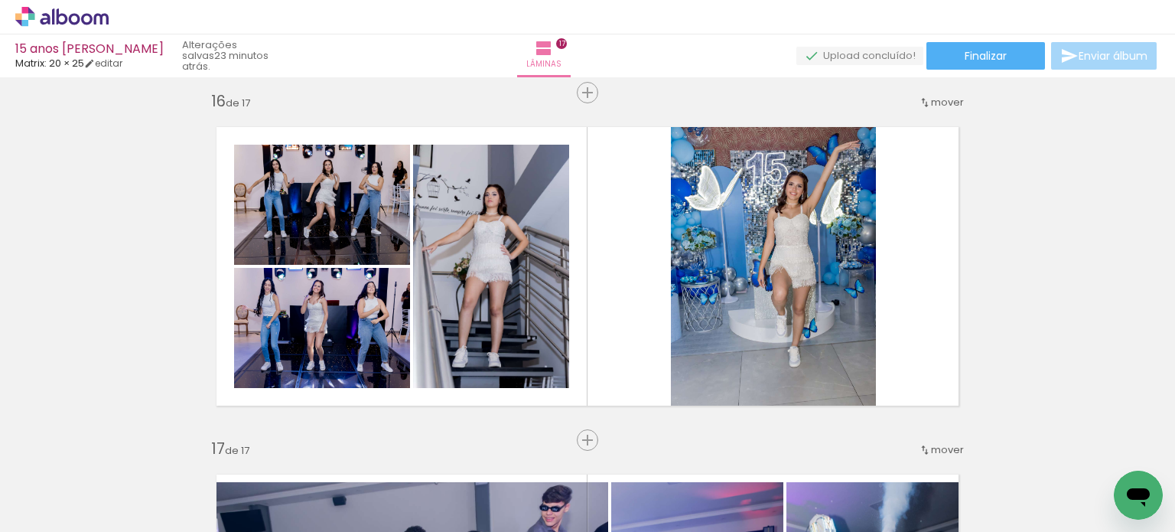
scroll to position [0, 3324]
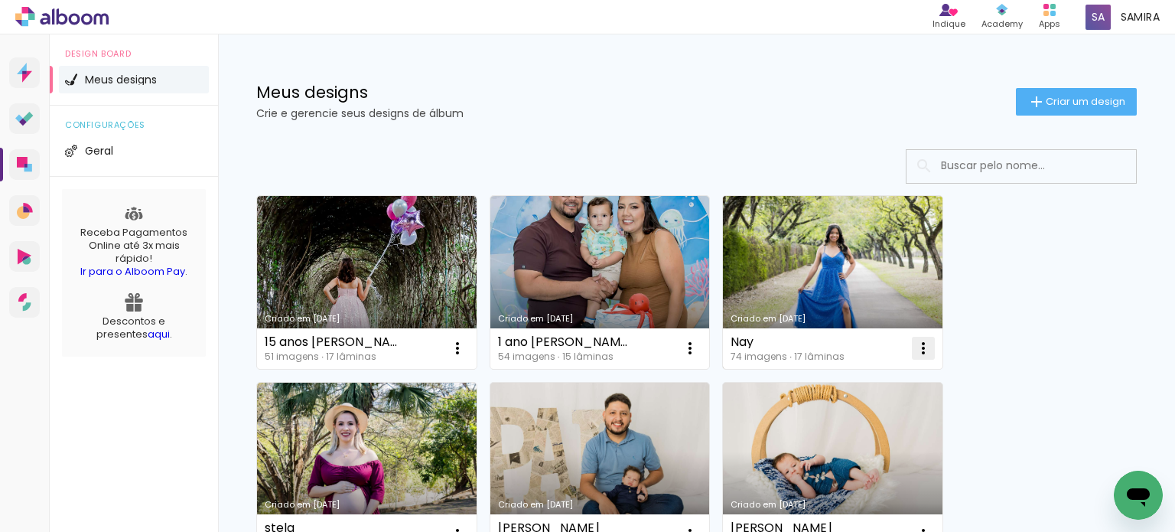
click at [923, 346] on iron-icon at bounding box center [923, 348] width 18 height 18
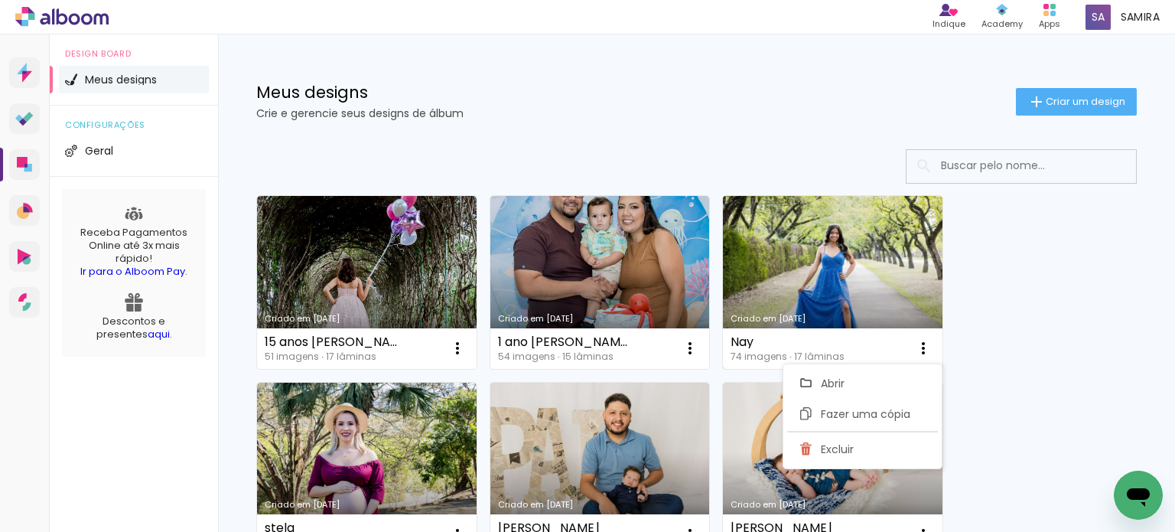
click at [858, 304] on link "Criado em [DATE]" at bounding box center [833, 282] width 220 height 173
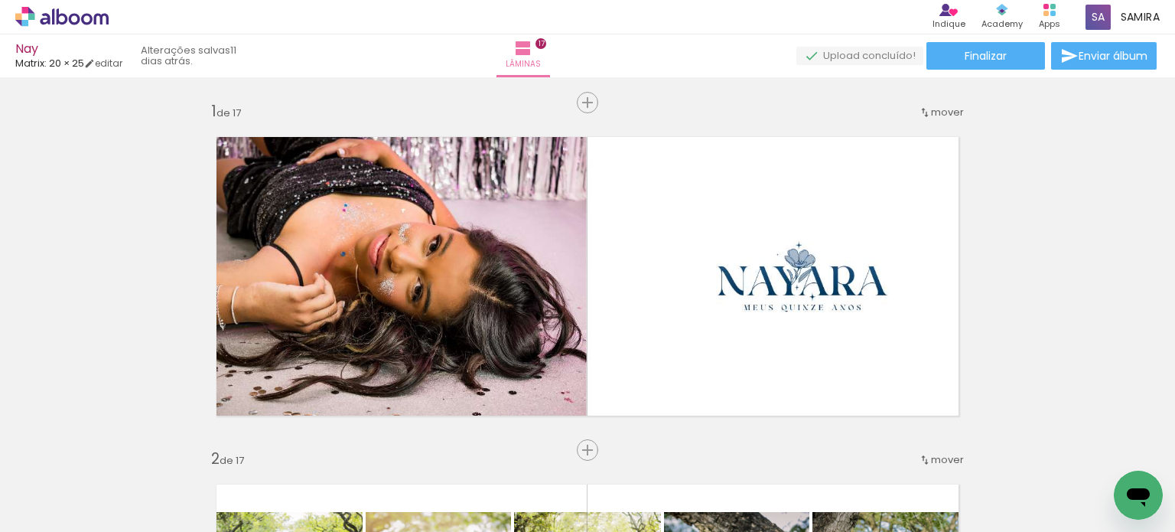
drag, startPoint x: 1086, startPoint y: 168, endPoint x: 1084, endPoint y: 139, distance: 28.4
click at [982, 50] on span "Finalizar" at bounding box center [986, 55] width 42 height 11
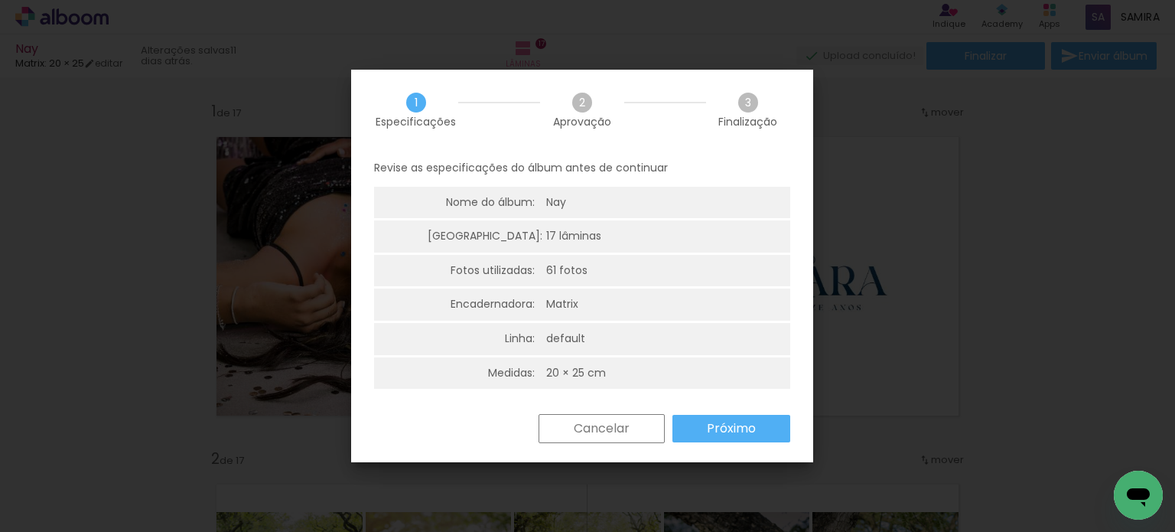
click at [0, 0] on slot "Próximo" at bounding box center [0, 0] width 0 height 0
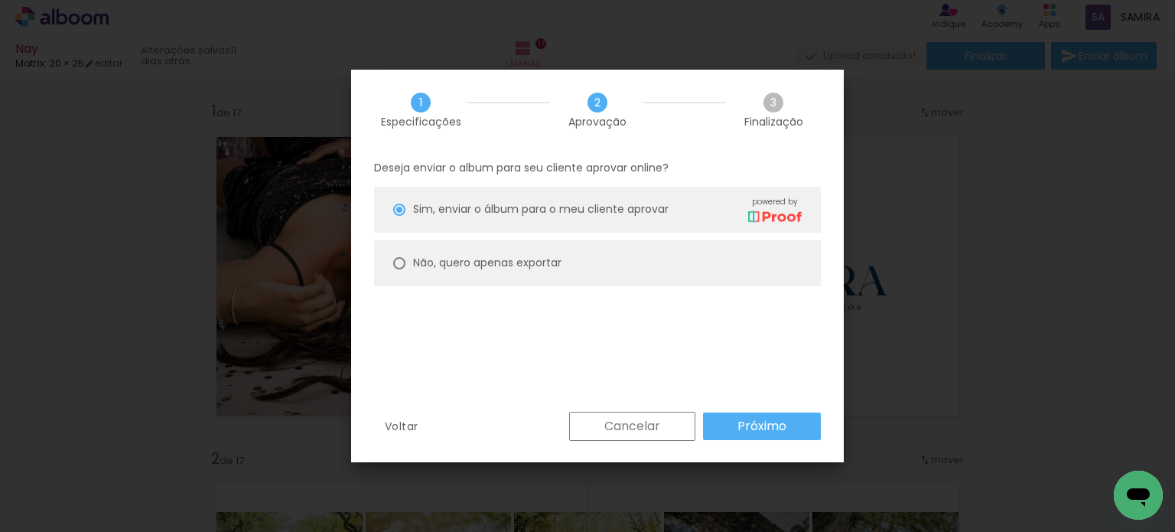
drag, startPoint x: 731, startPoint y: 259, endPoint x: 734, endPoint y: 273, distance: 14.1
click at [0, 0] on paper-radio-button "Não, quero apenas exportar" at bounding box center [0, 0] width 0 height 0
type paper-radio-button "on"
click at [0, 0] on paper-button "Próximo" at bounding box center [0, 0] width 0 height 0
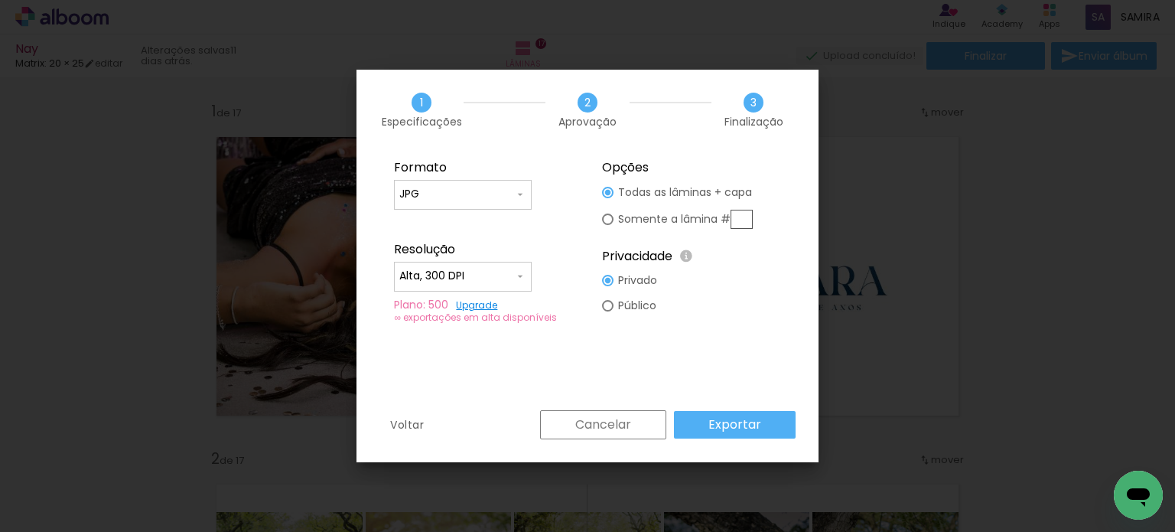
click at [0, 0] on slot "Exportar" at bounding box center [0, 0] width 0 height 0
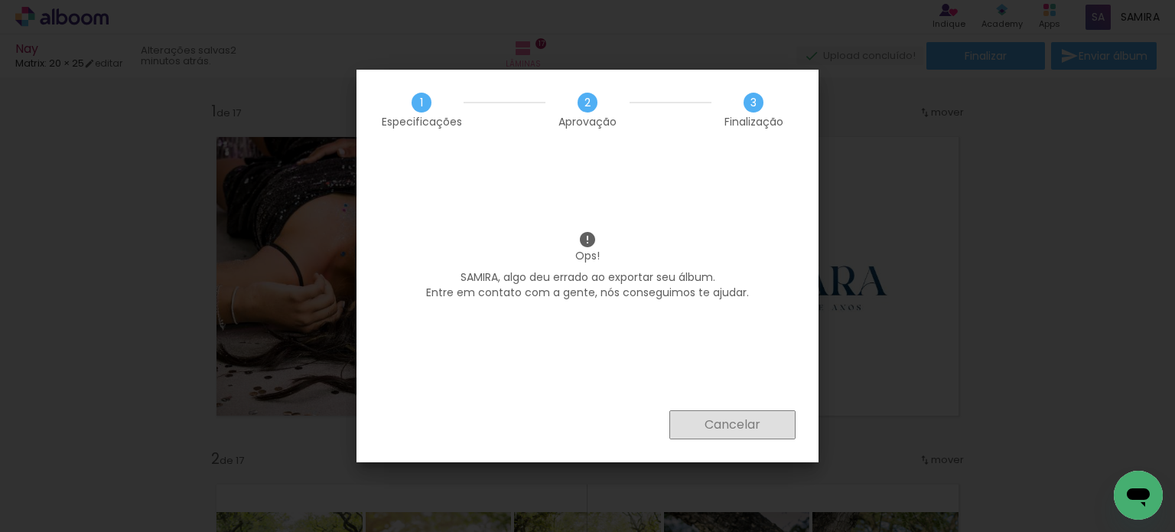
drag, startPoint x: 737, startPoint y: 430, endPoint x: 740, endPoint y: 404, distance: 26.2
click at [0, 0] on slot "Cancelar" at bounding box center [0, 0] width 0 height 0
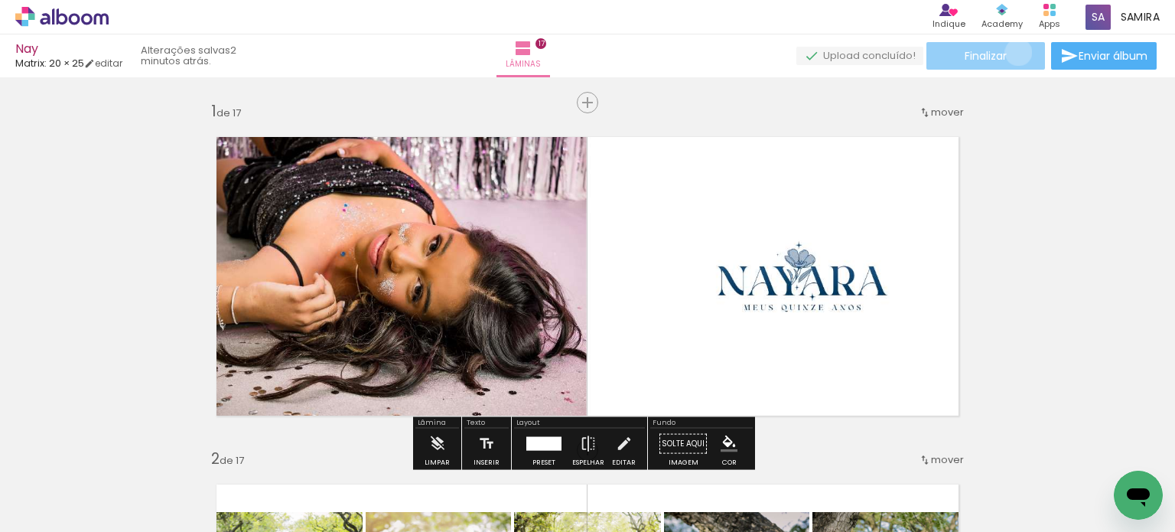
click at [1013, 52] on paper-button "Finalizar" at bounding box center [985, 56] width 119 height 28
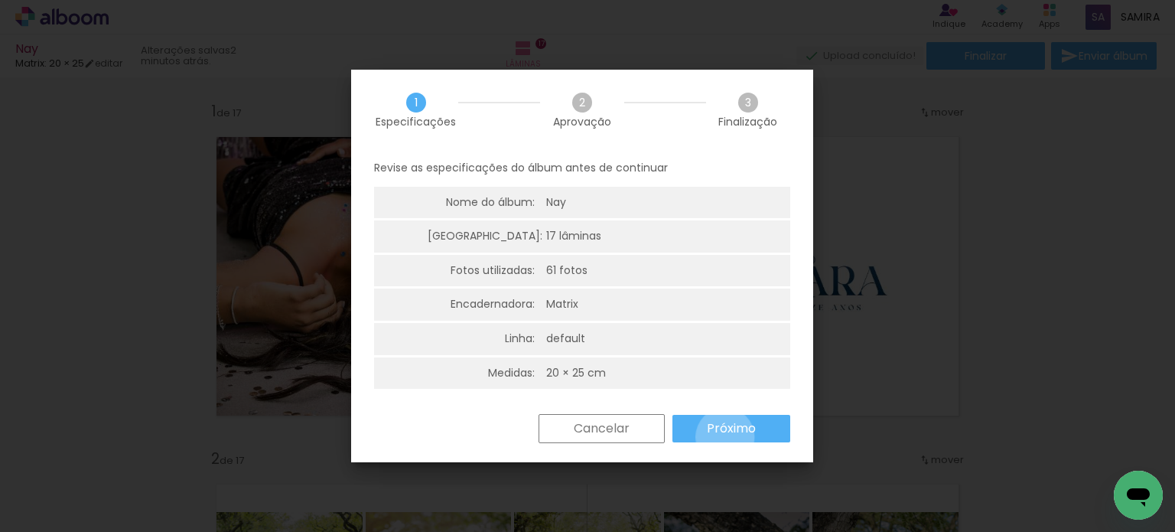
click at [0, 0] on slot "Próximo" at bounding box center [0, 0] width 0 height 0
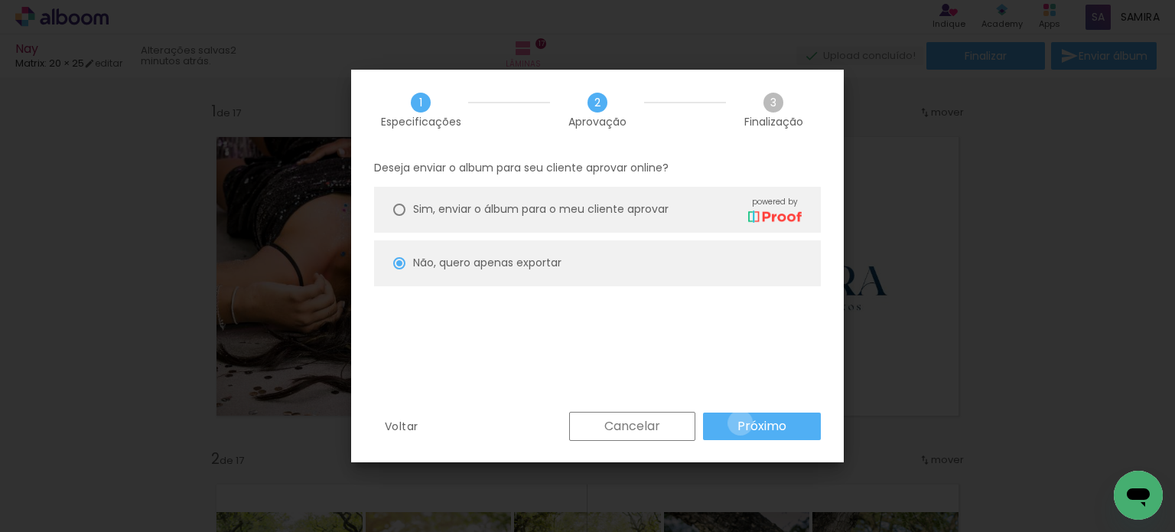
drag, startPoint x: 740, startPoint y: 424, endPoint x: 763, endPoint y: 423, distance: 23.0
click at [0, 0] on slot "Próximo" at bounding box center [0, 0] width 0 height 0
type input "Alta, 300 DPI"
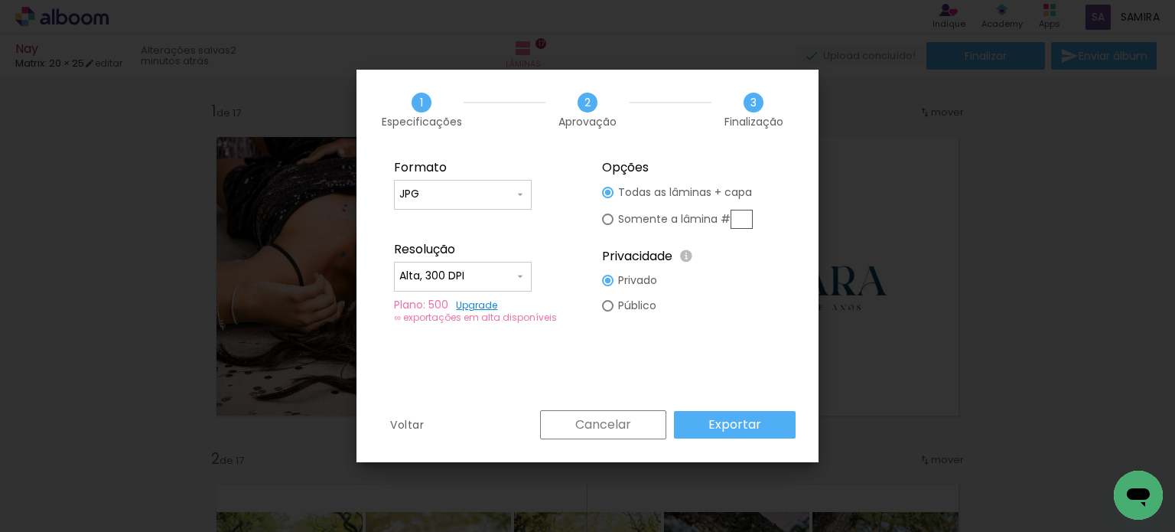
click at [0, 0] on div "Voltar Cancelar Exportar" at bounding box center [0, 0] width 0 height 0
click at [0, 0] on slot "Exportar" at bounding box center [0, 0] width 0 height 0
